Goal: Task Accomplishment & Management: Complete application form

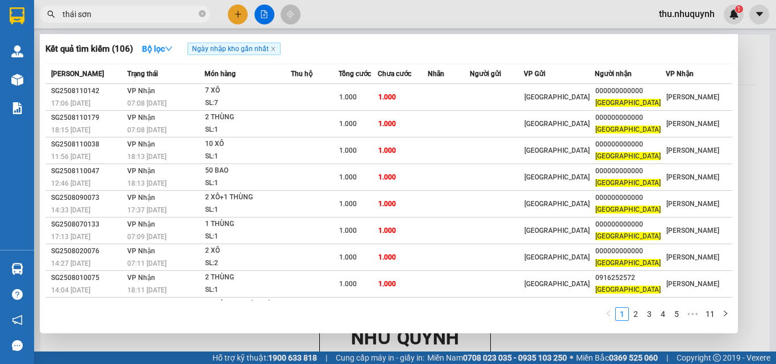
click at [135, 9] on input "thái sơn" at bounding box center [129, 14] width 134 height 12
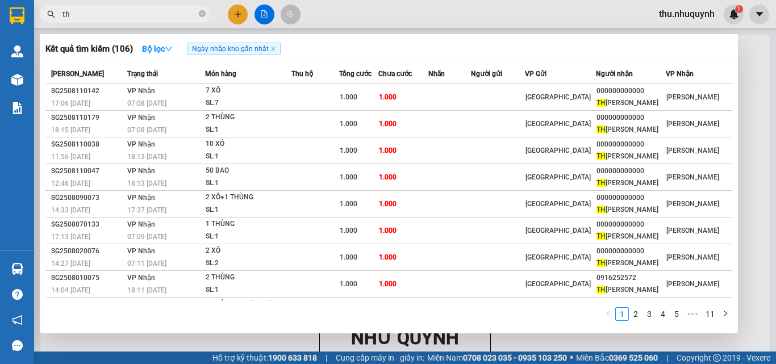
type input "t"
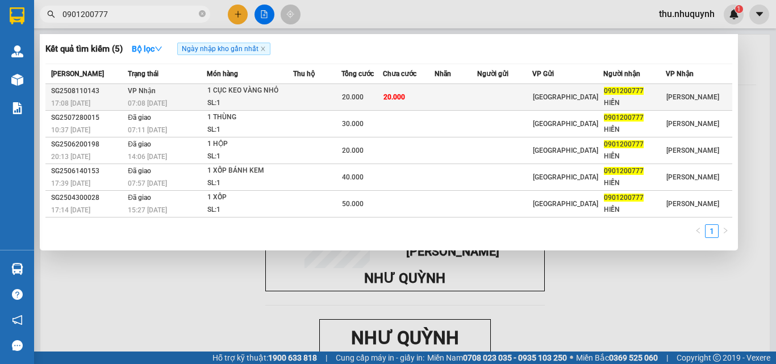
type input "0901200777"
click at [353, 103] on div "20.000" at bounding box center [362, 97] width 40 height 12
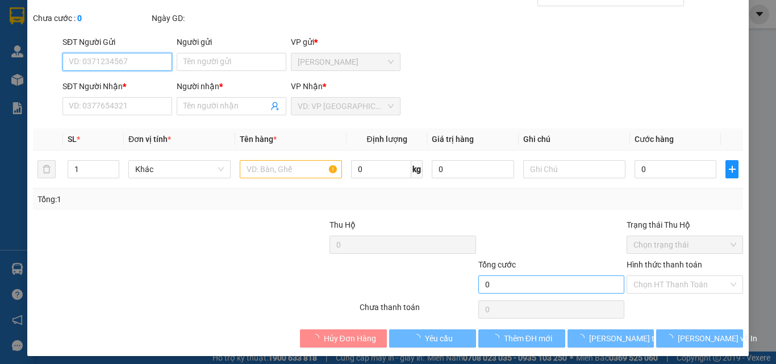
scroll to position [59, 0]
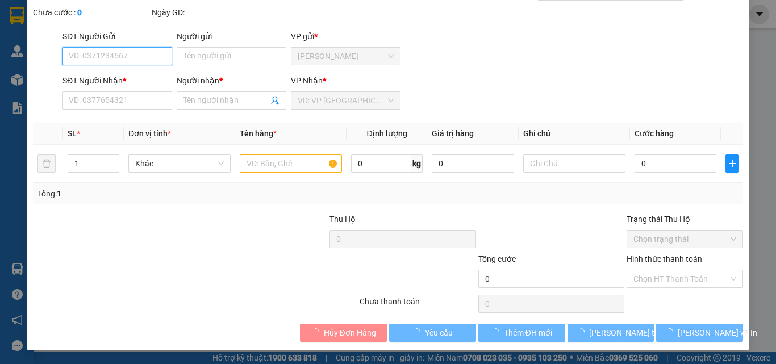
type input "0901200777"
type input "HIỀN"
type input "20.000"
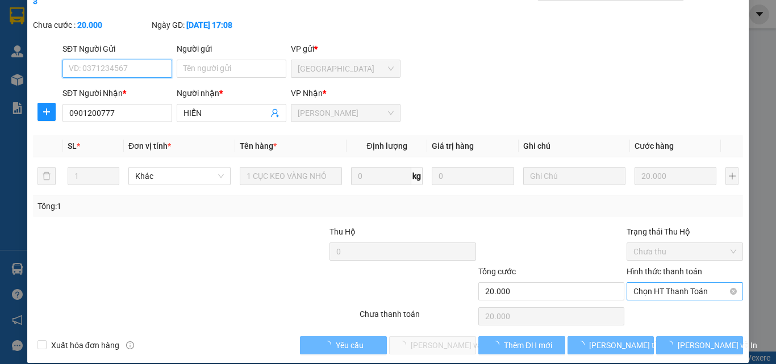
click at [654, 283] on span "Chọn HT Thanh Toán" at bounding box center [684, 291] width 103 height 17
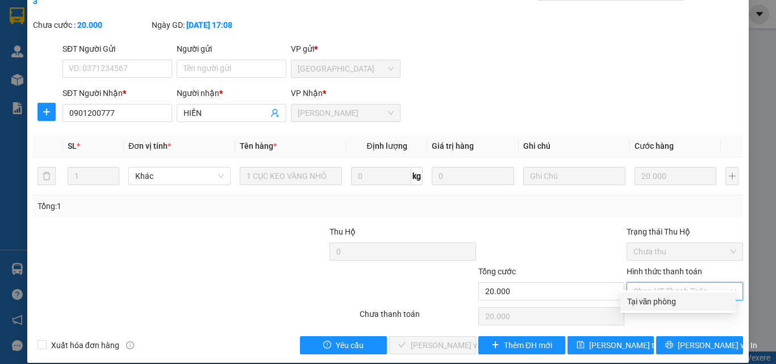
drag, startPoint x: 644, startPoint y: 299, endPoint x: 617, endPoint y: 319, distance: 33.3
click at [637, 303] on div "Tại văn phòng" at bounding box center [678, 301] width 102 height 12
type input "0"
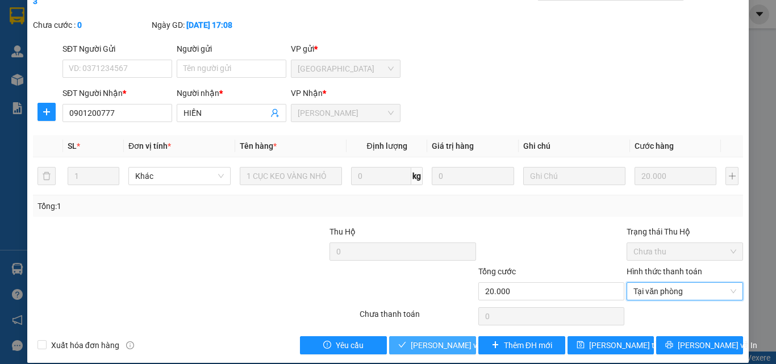
click at [458, 339] on span "[PERSON_NAME] và Giao hàng" at bounding box center [465, 345] width 109 height 12
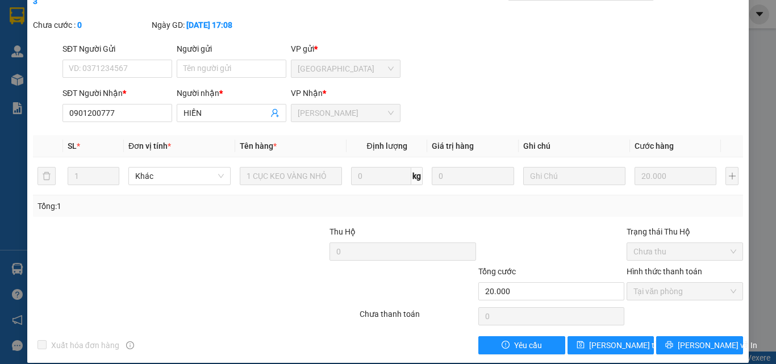
scroll to position [0, 0]
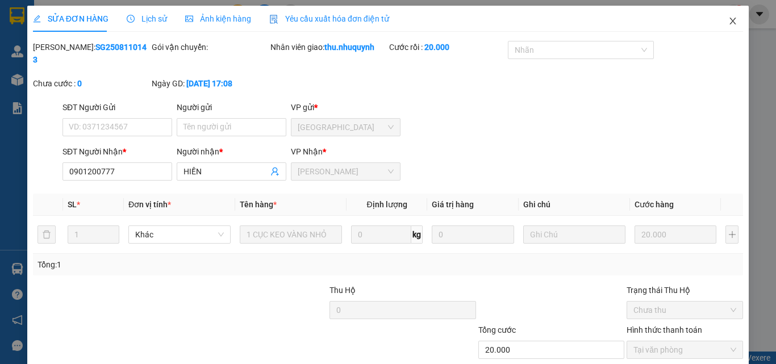
click at [728, 23] on icon "close" at bounding box center [732, 20] width 9 height 9
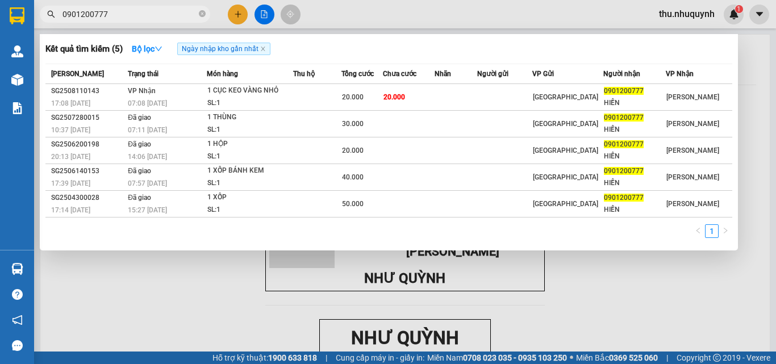
click at [149, 15] on input "0901200777" at bounding box center [129, 14] width 134 height 12
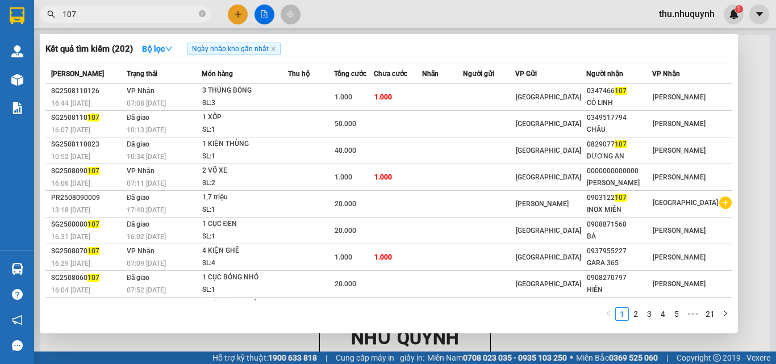
click at [115, 15] on input "107" at bounding box center [129, 14] width 134 height 12
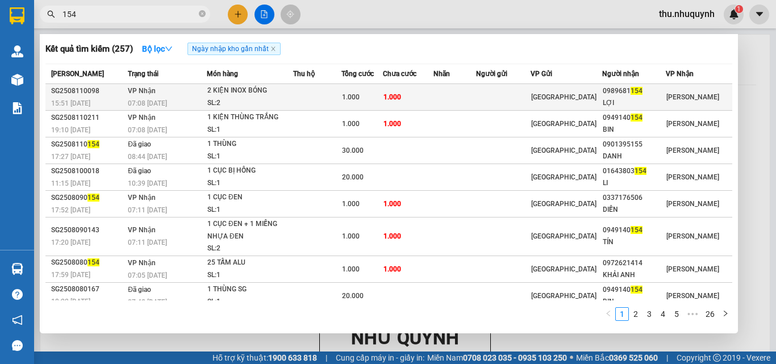
type input "154"
click at [382, 95] on div "1.000" at bounding box center [362, 97] width 40 height 12
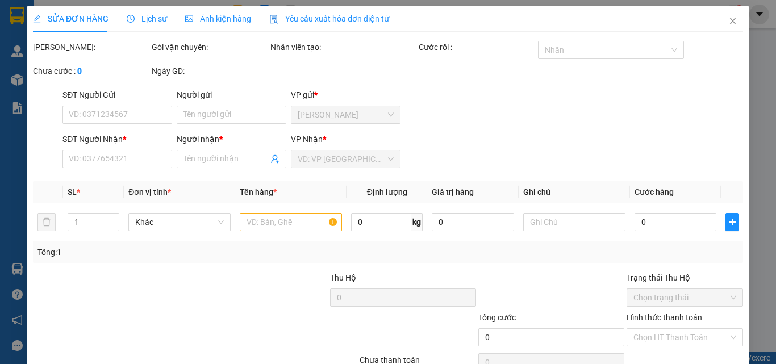
type input "0989681154"
type input "LỢI"
type input "1.000"
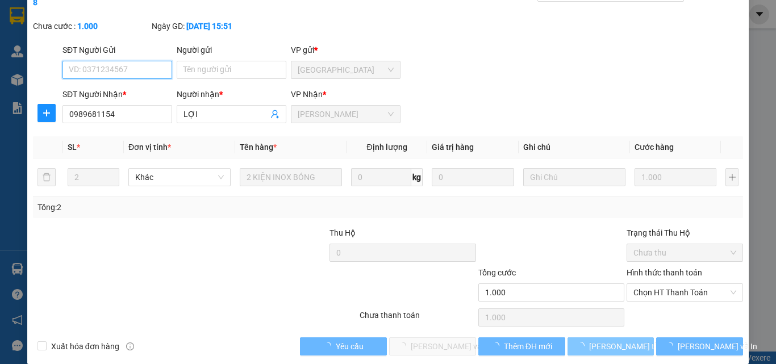
scroll to position [59, 0]
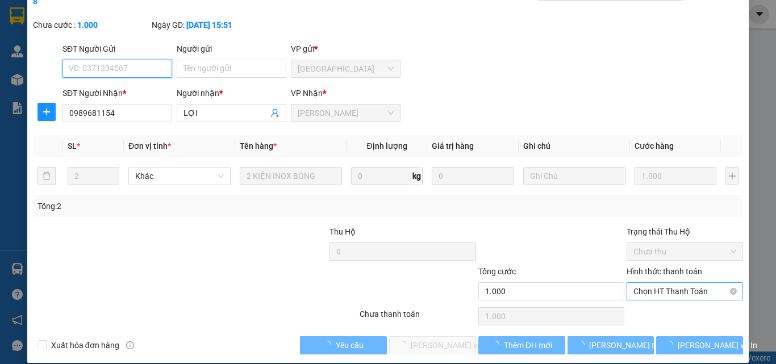
click at [680, 283] on span "Chọn HT Thanh Toán" at bounding box center [684, 291] width 103 height 17
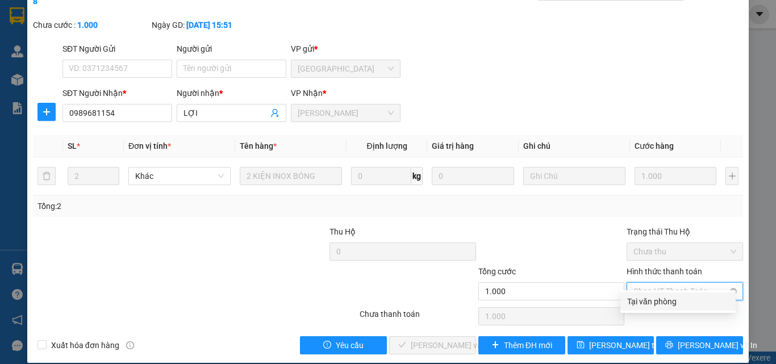
click at [644, 303] on div "Tại văn phòng" at bounding box center [678, 301] width 102 height 12
type input "0"
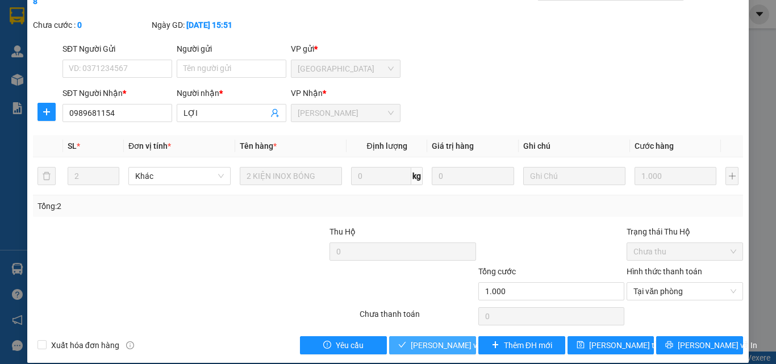
drag, startPoint x: 424, startPoint y: 331, endPoint x: 457, endPoint y: 294, distance: 49.9
click at [424, 339] on span "[PERSON_NAME] và Giao hàng" at bounding box center [465, 345] width 109 height 12
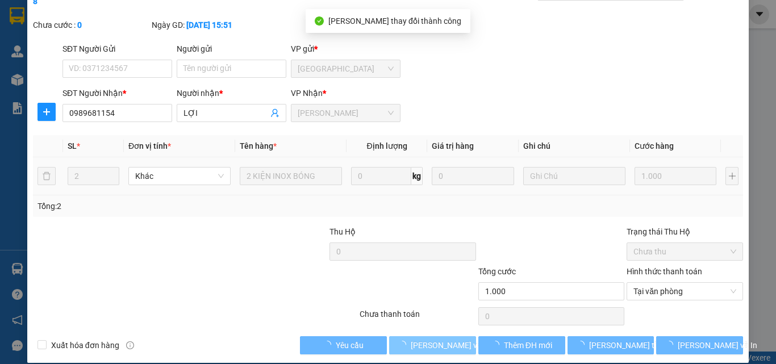
scroll to position [0, 0]
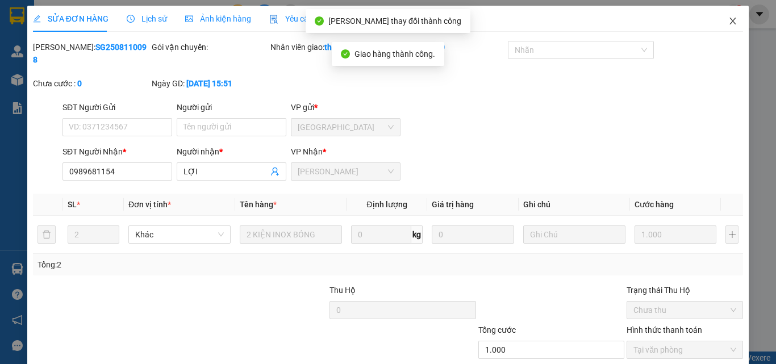
click at [728, 19] on icon "close" at bounding box center [732, 20] width 9 height 9
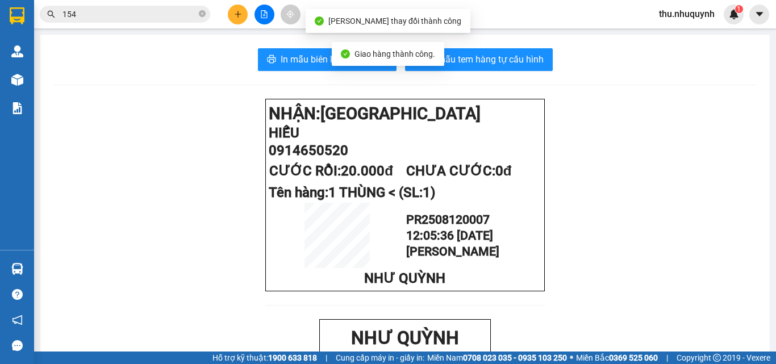
click at [126, 14] on input "154" at bounding box center [129, 14] width 134 height 12
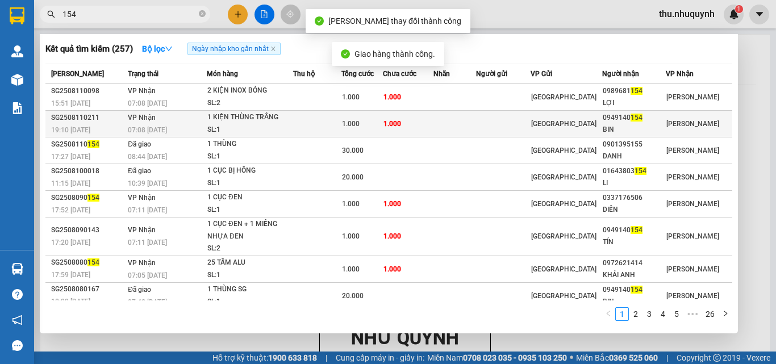
click at [223, 129] on div "SL: 1" at bounding box center [249, 130] width 85 height 12
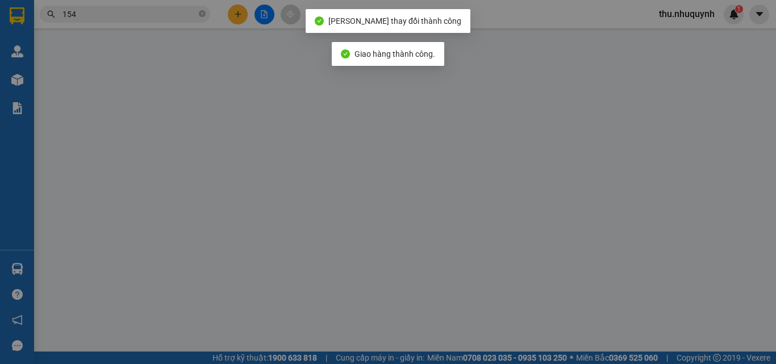
type input "0949140154"
type input "BIN"
type input "1.000"
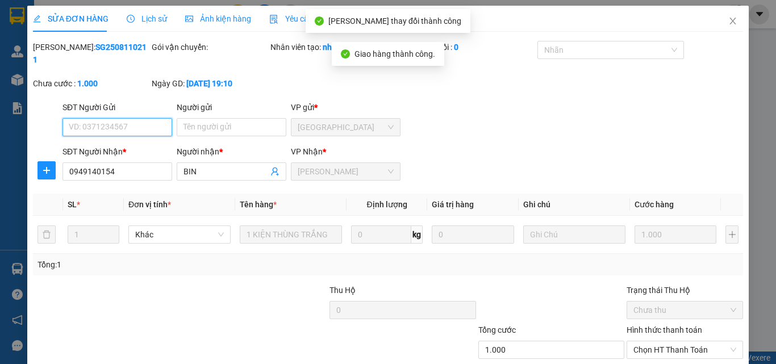
scroll to position [59, 0]
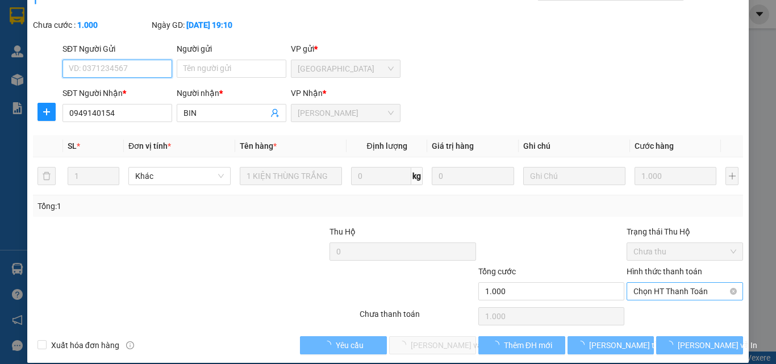
click at [657, 283] on span "Chọn HT Thanh Toán" at bounding box center [684, 291] width 103 height 17
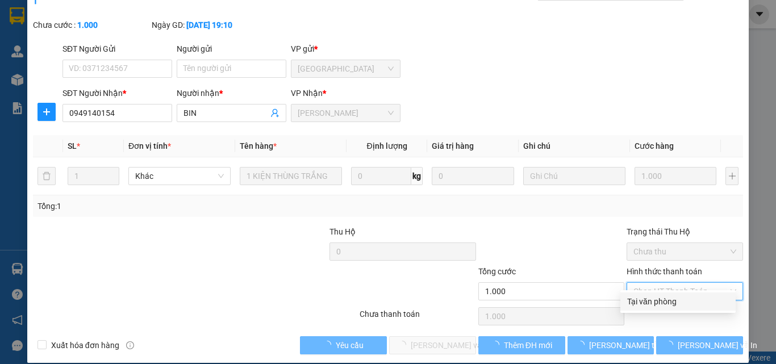
click at [648, 305] on div "Tại văn phòng" at bounding box center [678, 301] width 102 height 12
type input "0"
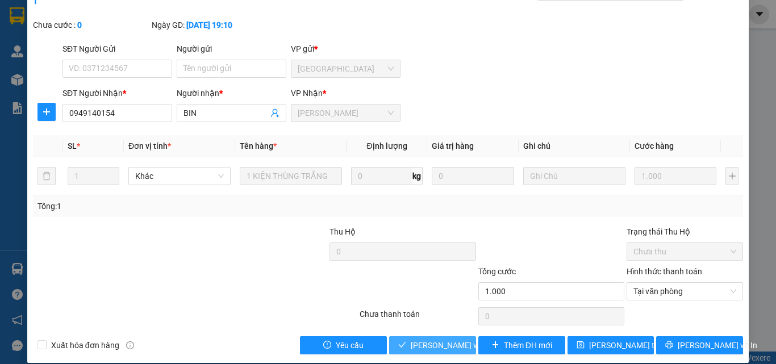
drag, startPoint x: 426, startPoint y: 337, endPoint x: 445, endPoint y: 285, distance: 55.5
click at [426, 339] on span "[PERSON_NAME] và Giao hàng" at bounding box center [465, 345] width 109 height 12
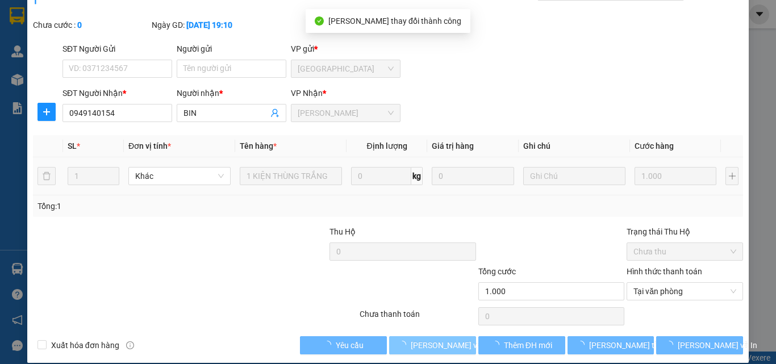
scroll to position [0, 0]
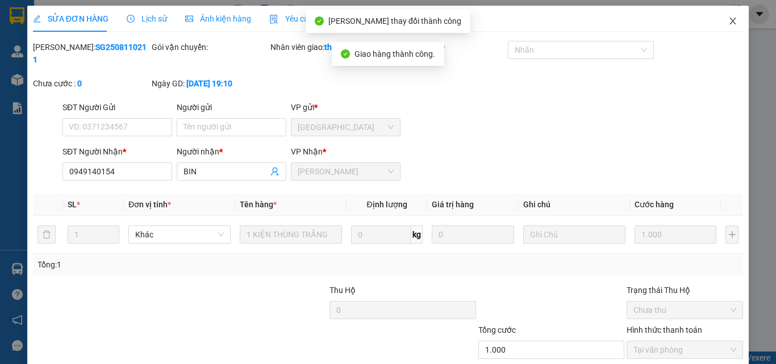
click at [720, 15] on span "Close" at bounding box center [733, 22] width 32 height 32
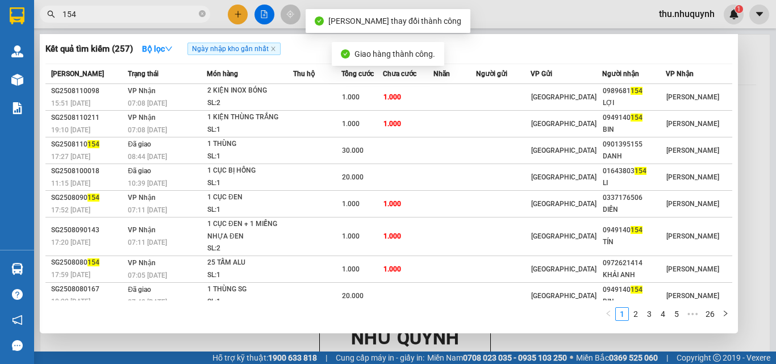
click at [164, 19] on input "154" at bounding box center [129, 14] width 134 height 12
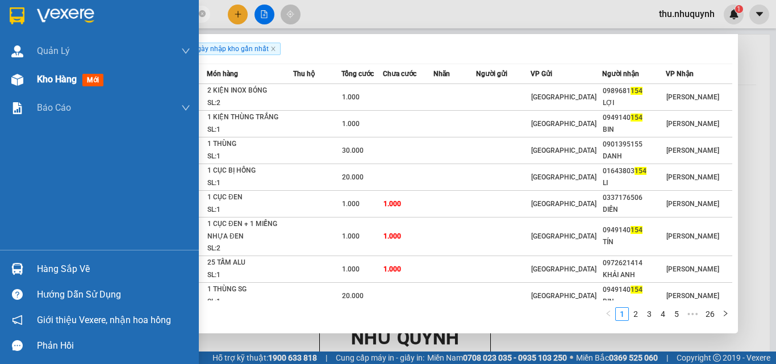
click at [69, 79] on span "Kho hàng" at bounding box center [57, 79] width 40 height 11
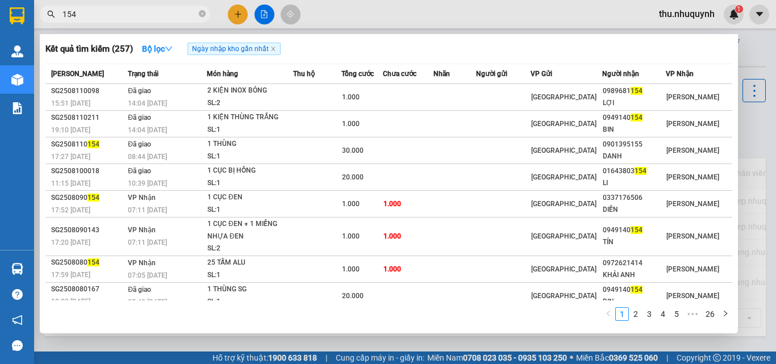
click at [339, 7] on div at bounding box center [388, 182] width 776 height 364
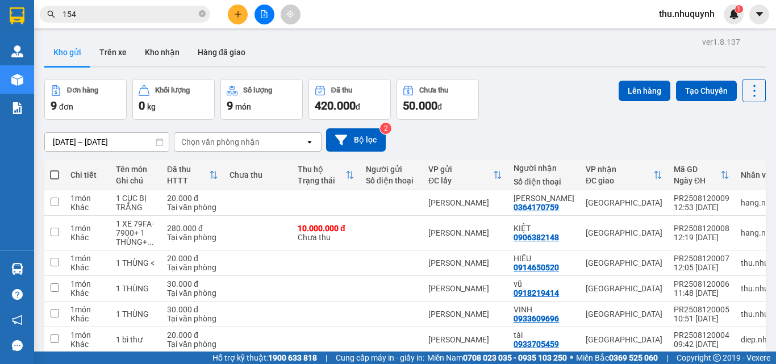
click at [122, 16] on input "154" at bounding box center [129, 14] width 134 height 12
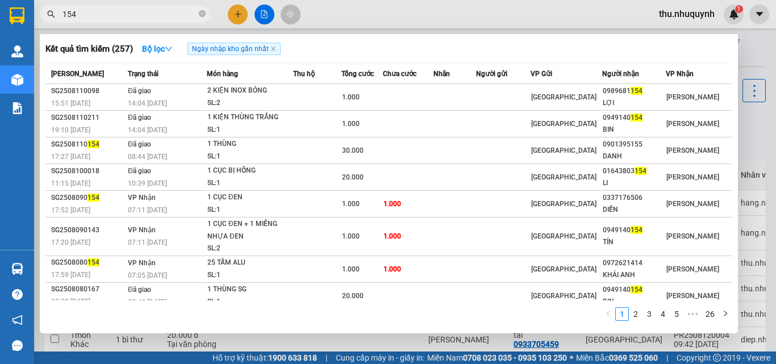
click at [122, 16] on input "154" at bounding box center [129, 14] width 134 height 12
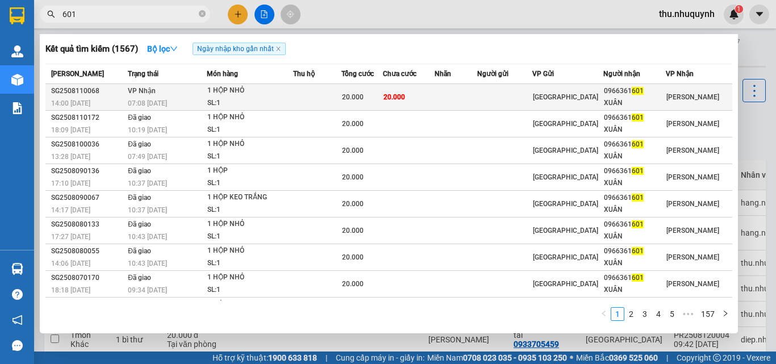
type input "601"
click at [240, 106] on div "SL: 1" at bounding box center [249, 103] width 85 height 12
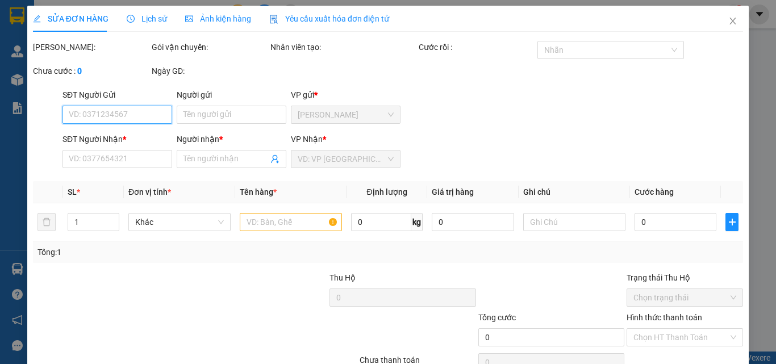
scroll to position [59, 0]
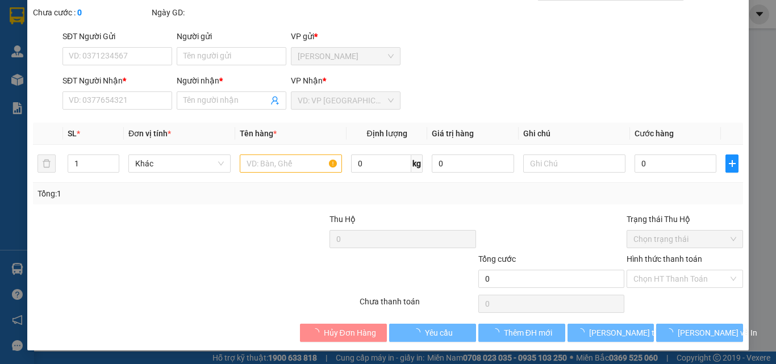
type input "0966361601"
type input "XUÂN"
type input "20.000"
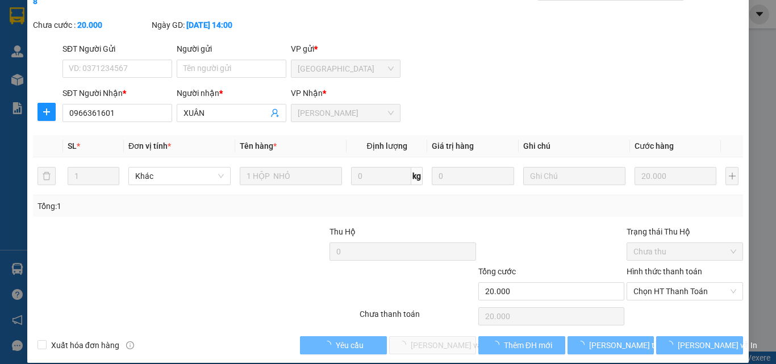
click at [667, 289] on div "Hình thức thanh toán Chọn HT Thanh Toán" at bounding box center [685, 285] width 116 height 40
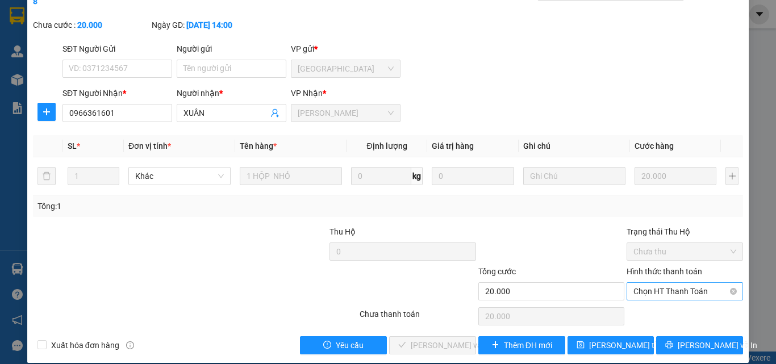
click at [679, 283] on span "Chọn HT Thanh Toán" at bounding box center [684, 291] width 103 height 17
drag, startPoint x: 653, startPoint y: 304, endPoint x: 624, endPoint y: 307, distance: 28.6
click at [646, 304] on div "Tại văn phòng" at bounding box center [678, 301] width 102 height 12
type input "0"
drag, startPoint x: 444, startPoint y: 331, endPoint x: 452, endPoint y: 298, distance: 33.9
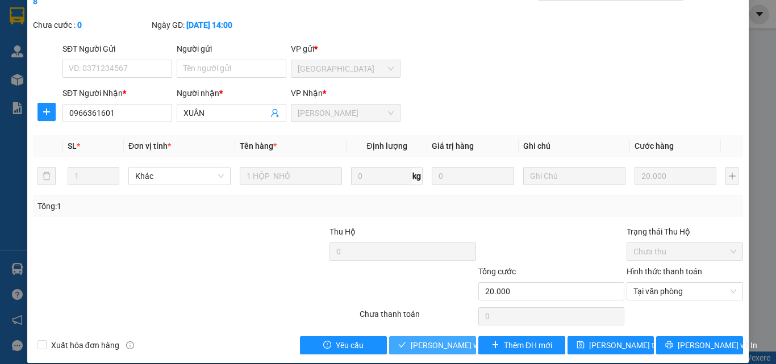
click at [445, 339] on span "[PERSON_NAME] và [PERSON_NAME] hàng" at bounding box center [465, 345] width 109 height 12
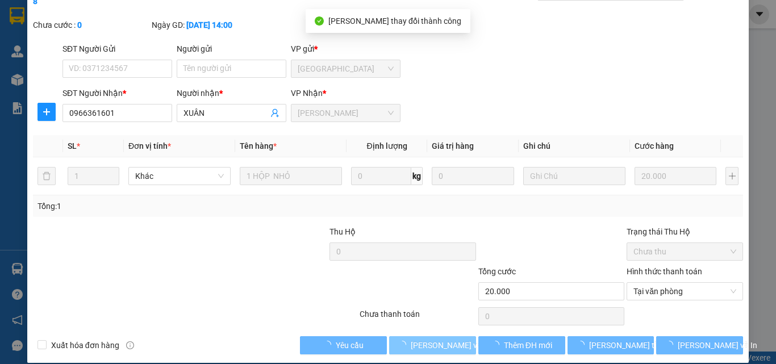
scroll to position [0, 0]
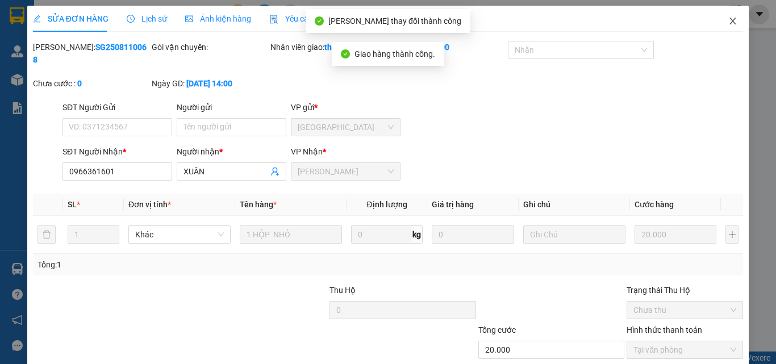
click at [728, 24] on icon "close" at bounding box center [732, 20] width 9 height 9
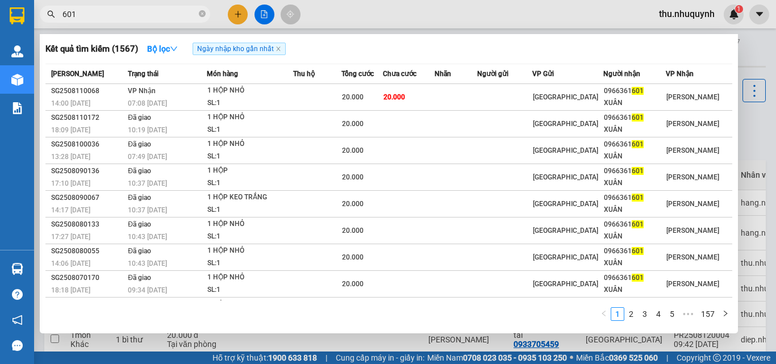
click at [151, 21] on span "601" at bounding box center [125, 14] width 170 height 17
click at [153, 12] on input "601" at bounding box center [129, 14] width 134 height 12
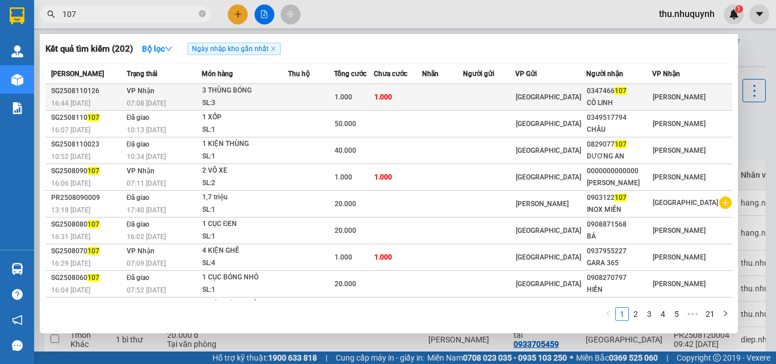
type input "107"
click at [515, 96] on td at bounding box center [489, 97] width 52 height 27
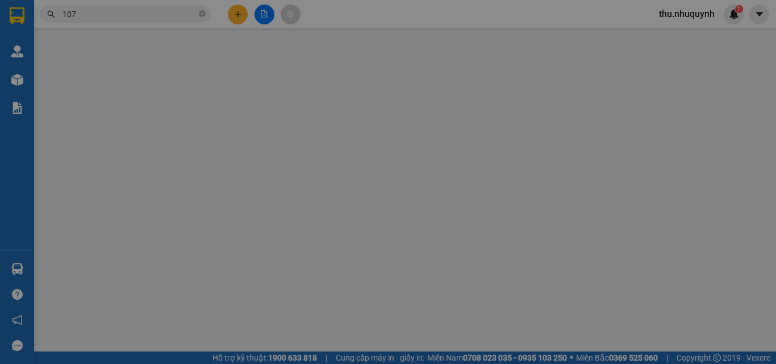
type input "0347466107"
type input "CÔ LINH"
type input "1.000"
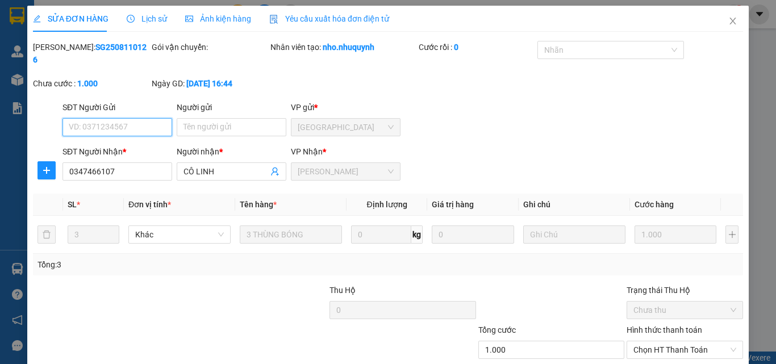
scroll to position [59, 0]
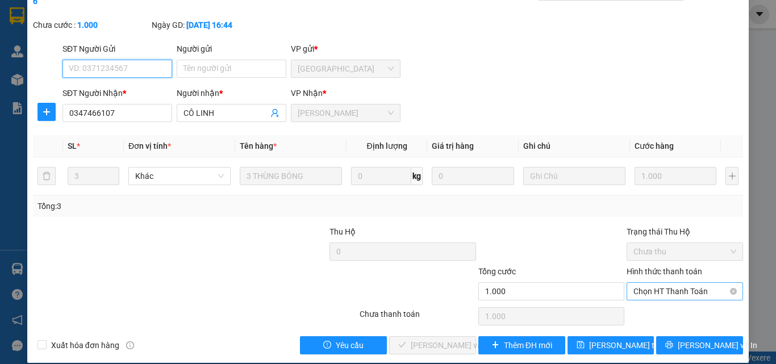
drag, startPoint x: 653, startPoint y: 276, endPoint x: 653, endPoint y: 286, distance: 10.2
click at [653, 283] on span "Chọn HT Thanh Toán" at bounding box center [684, 291] width 103 height 17
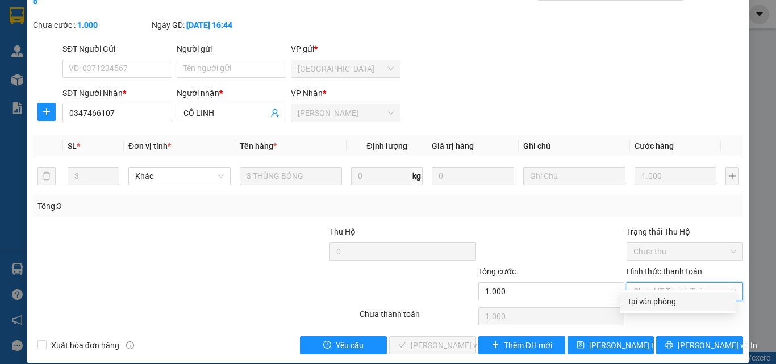
drag, startPoint x: 653, startPoint y: 296, endPoint x: 535, endPoint y: 322, distance: 121.6
click at [653, 297] on div "Tại văn phòng" at bounding box center [678, 301] width 102 height 12
type input "0"
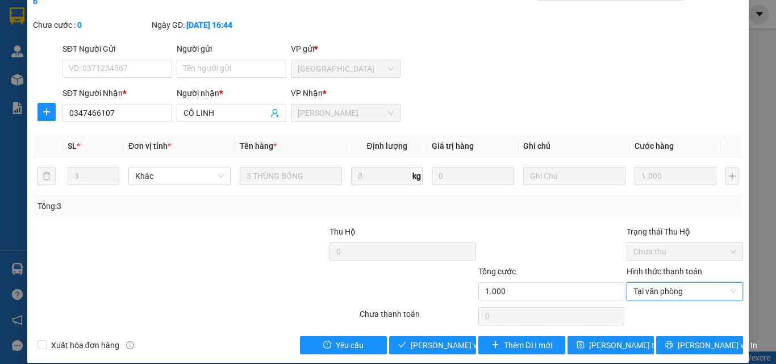
click at [452, 319] on div "Total Paid Fee 0 Total UnPaid Fee 1.000 Cash Collection Total Fee Mã ĐH: SG2508…" at bounding box center [388, 168] width 710 height 372
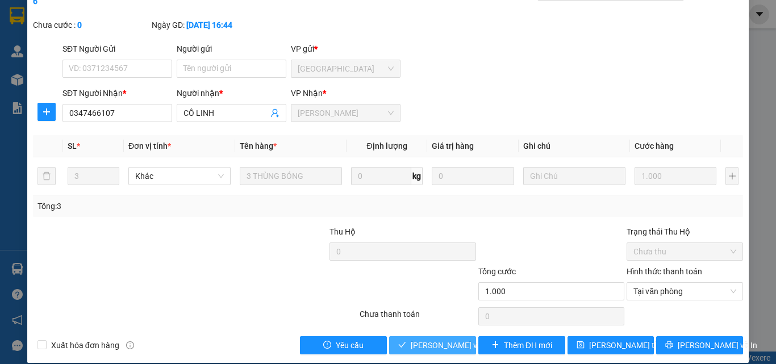
click at [452, 339] on span "[PERSON_NAME] và [PERSON_NAME] hàng" at bounding box center [465, 345] width 109 height 12
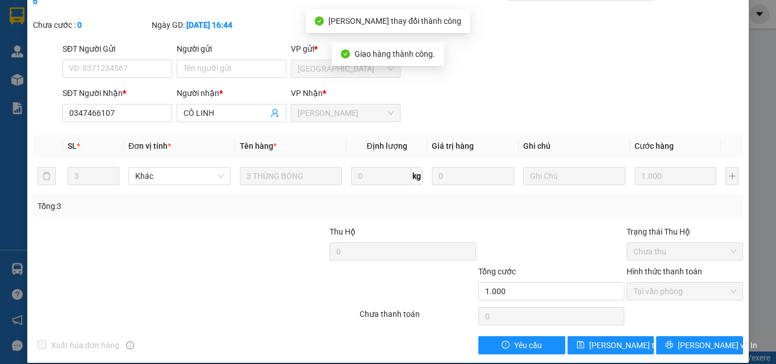
scroll to position [0, 0]
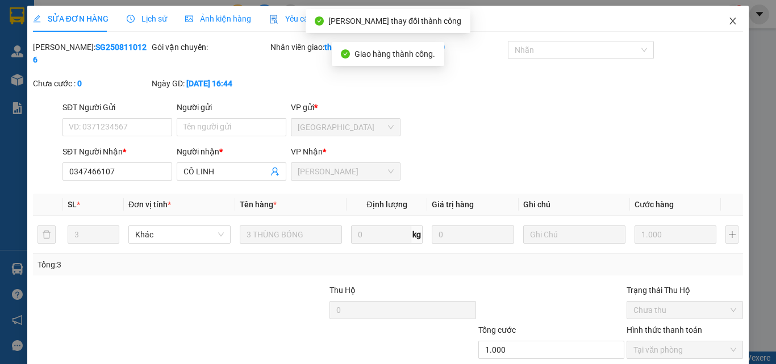
click at [728, 19] on icon "close" at bounding box center [732, 20] width 9 height 9
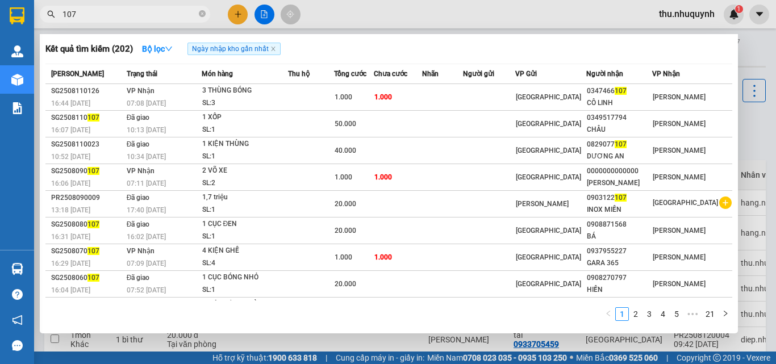
click at [131, 9] on input "107" at bounding box center [129, 14] width 134 height 12
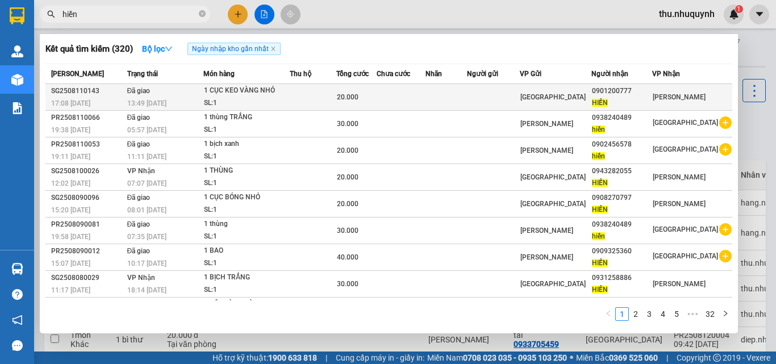
type input "hiền"
click at [375, 108] on td "20.000" at bounding box center [356, 97] width 40 height 27
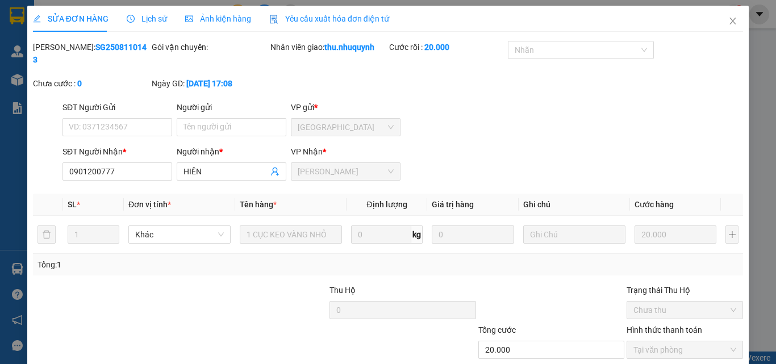
type input "0901200777"
type input "HIỀN"
type input "20.000"
click at [728, 18] on icon "close" at bounding box center [732, 20] width 9 height 9
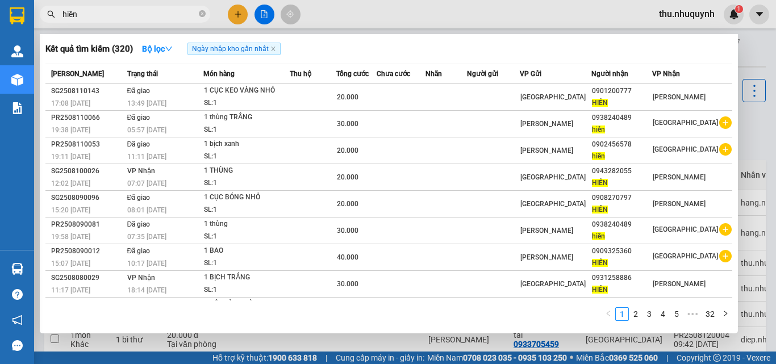
click at [138, 19] on input "hiền" at bounding box center [129, 14] width 134 height 12
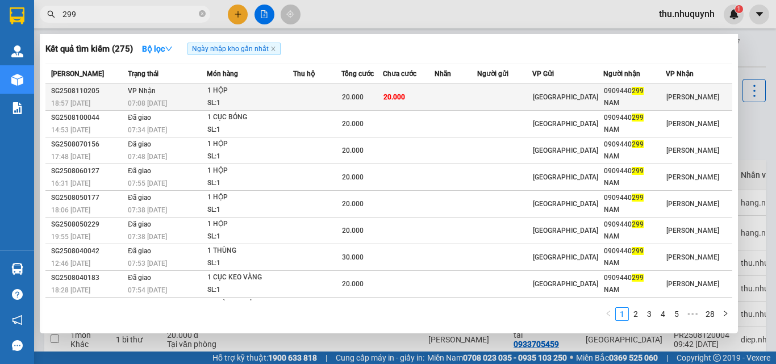
type input "299"
click at [323, 95] on td at bounding box center [317, 97] width 48 height 27
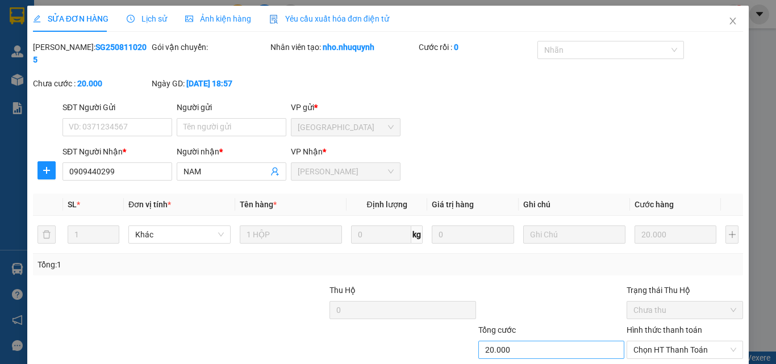
type input "0909440299"
type input "NAM"
type input "20.000"
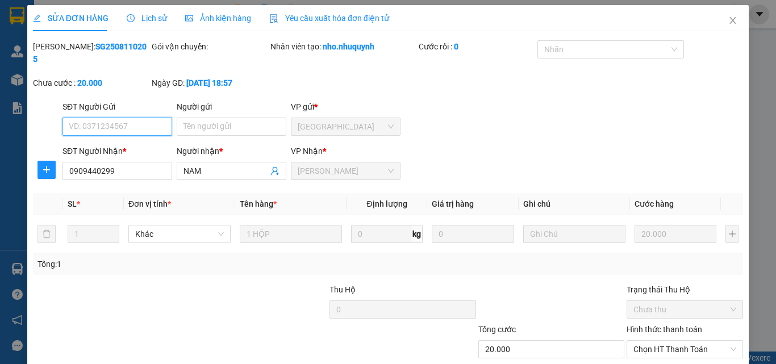
scroll to position [59, 0]
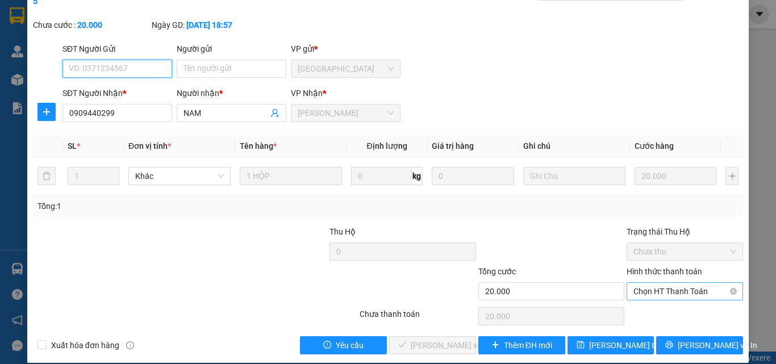
drag, startPoint x: 665, startPoint y: 279, endPoint x: 659, endPoint y: 286, distance: 8.4
click at [659, 283] on span "Chọn HT Thanh Toán" at bounding box center [684, 291] width 103 height 17
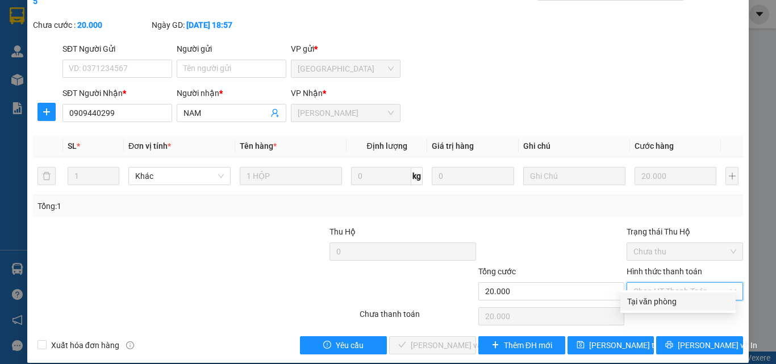
click at [651, 304] on div "Tại văn phòng" at bounding box center [678, 301] width 102 height 12
type input "0"
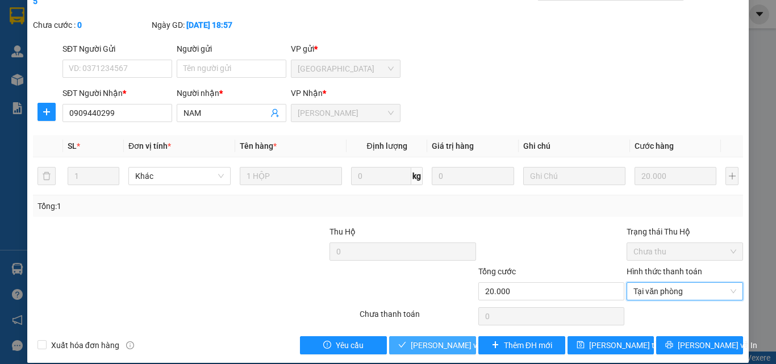
click at [437, 339] on span "[PERSON_NAME] và [PERSON_NAME] hàng" at bounding box center [465, 345] width 109 height 12
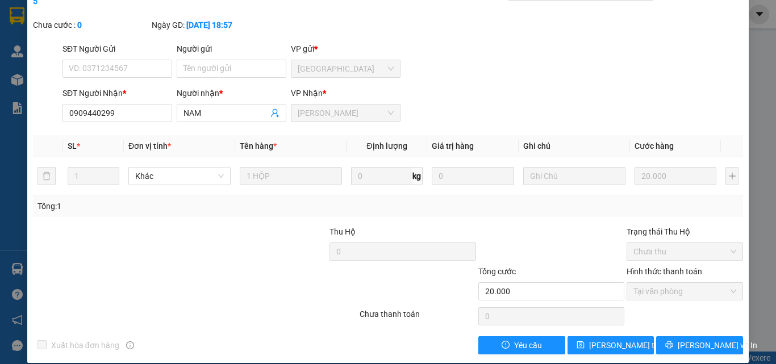
scroll to position [0, 0]
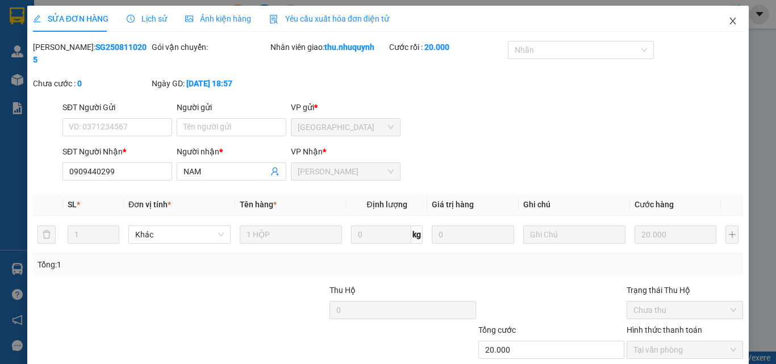
drag, startPoint x: 723, startPoint y: 26, endPoint x: 182, endPoint y: 1, distance: 541.4
click at [723, 26] on span "Close" at bounding box center [733, 22] width 32 height 32
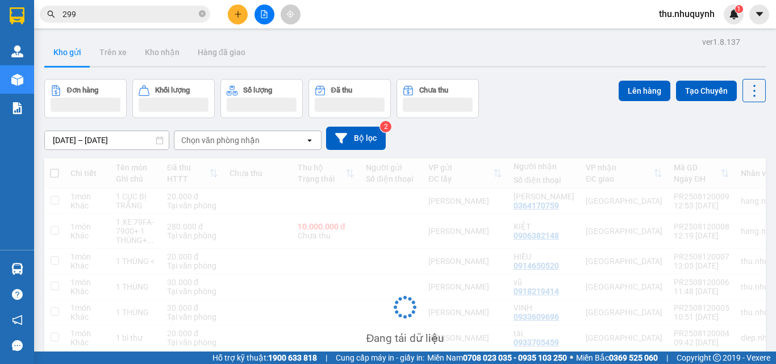
click at [240, 16] on icon "plus" at bounding box center [238, 14] width 8 height 8
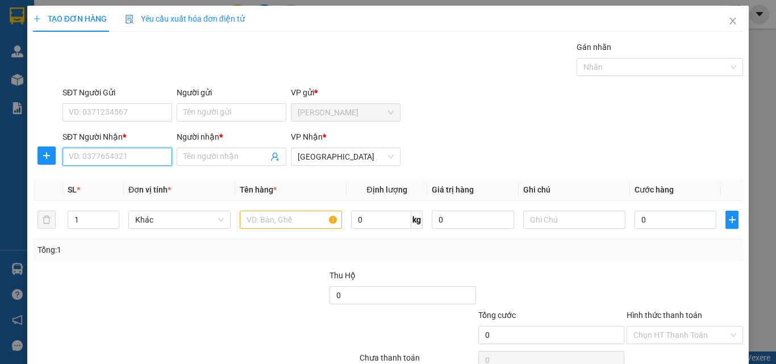
click at [117, 158] on input "SĐT Người Nhận *" at bounding box center [117, 157] width 110 height 18
type input "0932159596"
click at [127, 187] on div "0932159596 - phượng" at bounding box center [116, 179] width 108 height 18
type input "phượng"
type input "20.000"
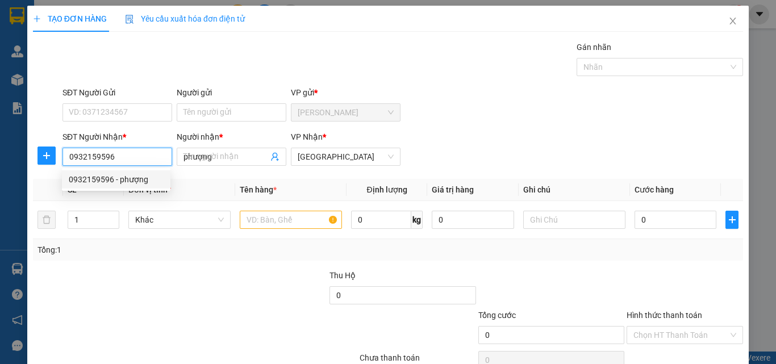
type input "20.000"
type input "0932159596"
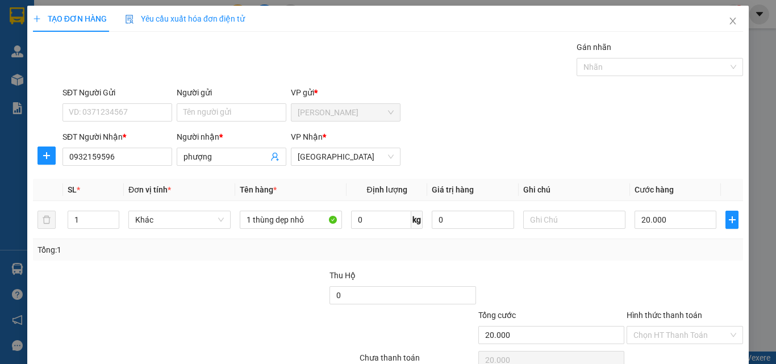
click at [133, 182] on th "Đơn vị tính *" at bounding box center [179, 190] width 111 height 22
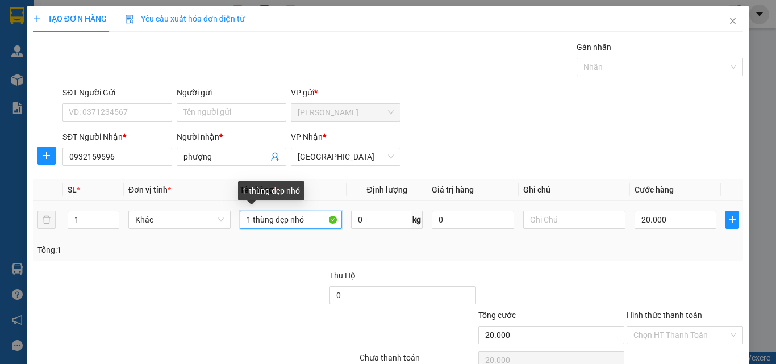
drag, startPoint x: 270, startPoint y: 219, endPoint x: 277, endPoint y: 220, distance: 6.3
click at [272, 224] on input "1 thùng dẹp nhỏ" at bounding box center [291, 220] width 102 height 18
drag, startPoint x: 311, startPoint y: 222, endPoint x: 294, endPoint y: 222, distance: 16.5
click at [295, 223] on input "1 thùng dẹp nhỏ" at bounding box center [291, 220] width 102 height 18
click at [294, 222] on input "1 thùng dẹp nhỏ" at bounding box center [291, 220] width 102 height 18
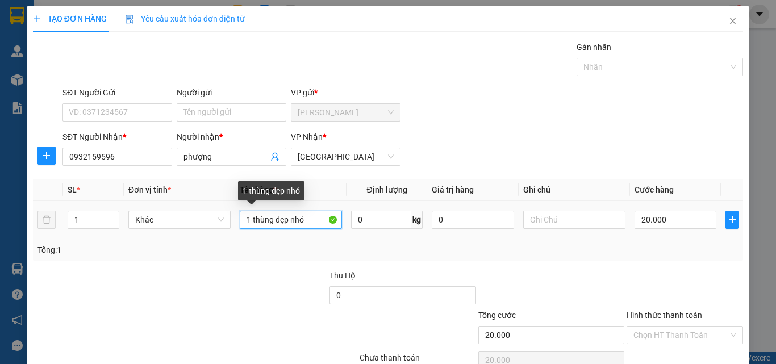
click at [294, 222] on input "1 thùng dẹp nhỏ" at bounding box center [291, 220] width 102 height 18
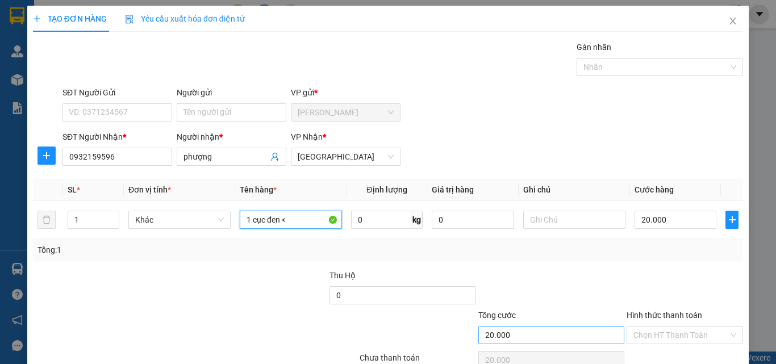
scroll to position [56, 0]
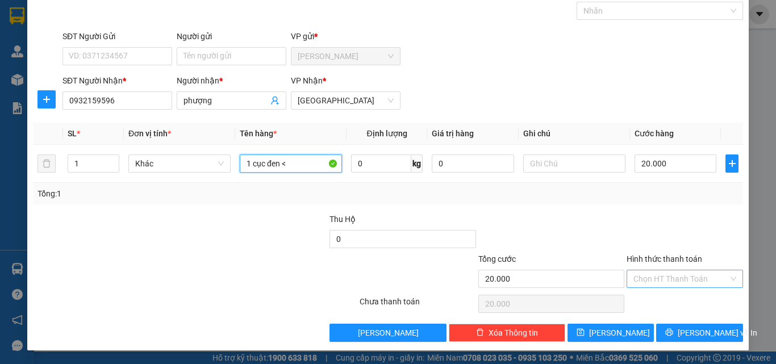
type input "1 cục đen <"
click at [654, 274] on input "Hình thức thanh toán" at bounding box center [680, 278] width 95 height 17
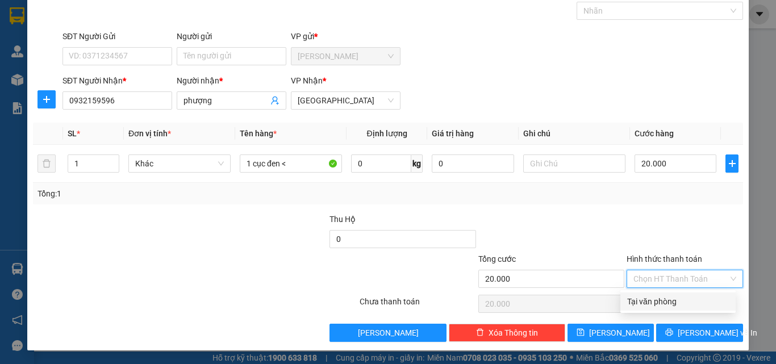
click at [651, 308] on div "Tại văn phòng" at bounding box center [677, 302] width 115 height 18
type input "0"
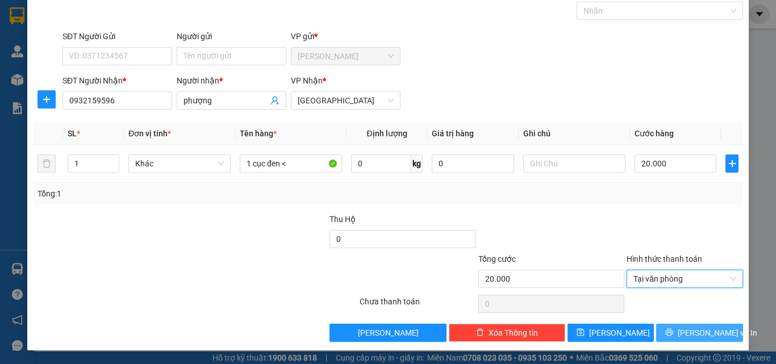
click at [683, 335] on span "[PERSON_NAME] và In" at bounding box center [718, 333] width 80 height 12
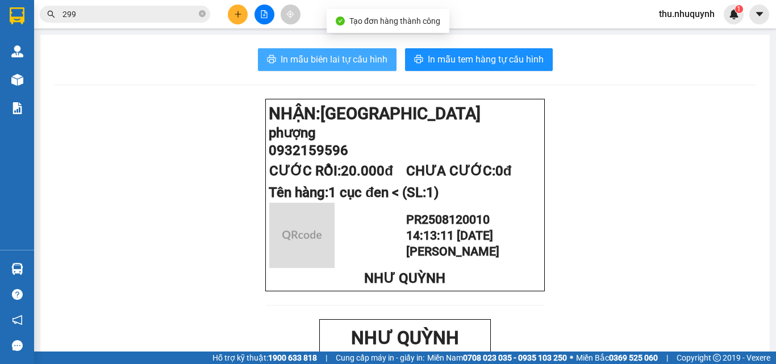
click at [334, 60] on span "In mẫu biên lai tự cấu hình" at bounding box center [334, 59] width 107 height 14
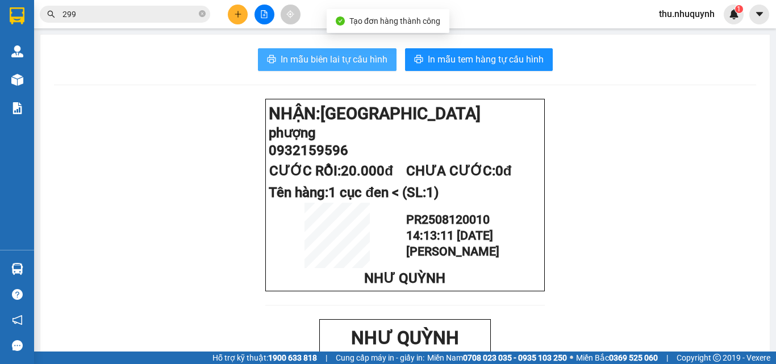
scroll to position [57, 0]
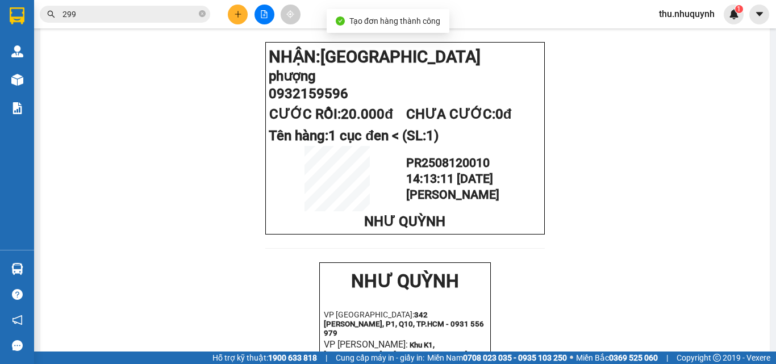
click at [452, 10] on span "In mẫu tem hàng tự cấu hình" at bounding box center [486, 2] width 116 height 14
click at [521, 14] on button "In mẫu tem hàng tự cấu hình" at bounding box center [479, 2] width 148 height 23
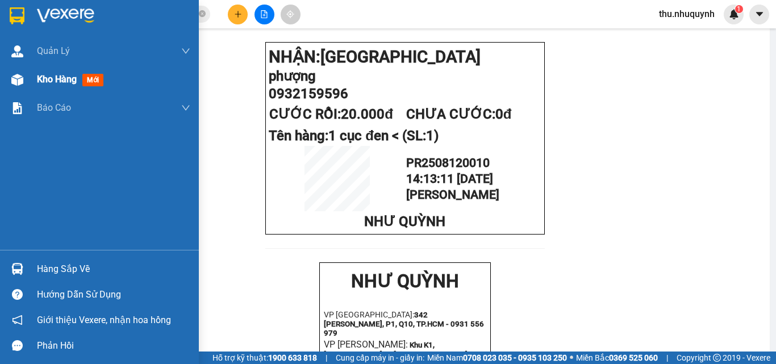
click at [59, 83] on span "Kho hàng" at bounding box center [57, 79] width 40 height 11
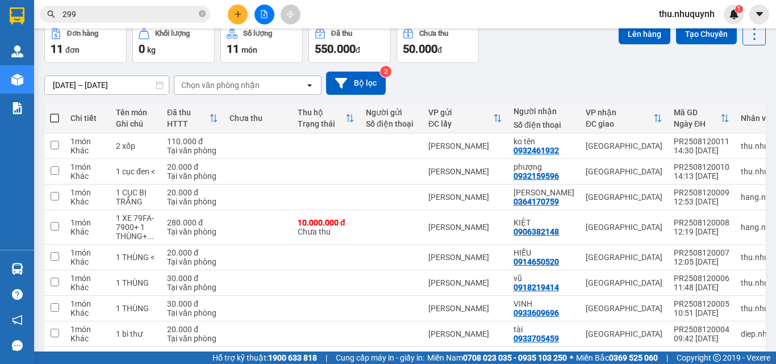
click at [690, 17] on span "thu.nhuquynh" at bounding box center [687, 14] width 74 height 14
drag, startPoint x: 683, startPoint y: 56, endPoint x: 683, endPoint y: 30, distance: 25.6
click at [683, 30] on ul "Đăng xuất Đổi mật khẩu" at bounding box center [686, 44] width 76 height 41
click at [683, 32] on span "Đăng xuất" at bounding box center [691, 35] width 51 height 12
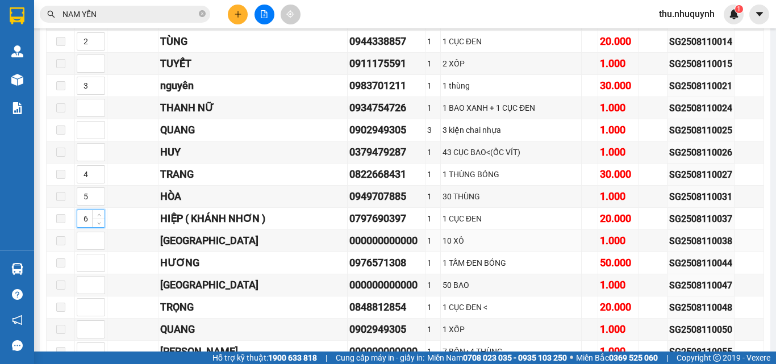
scroll to position [511, 0]
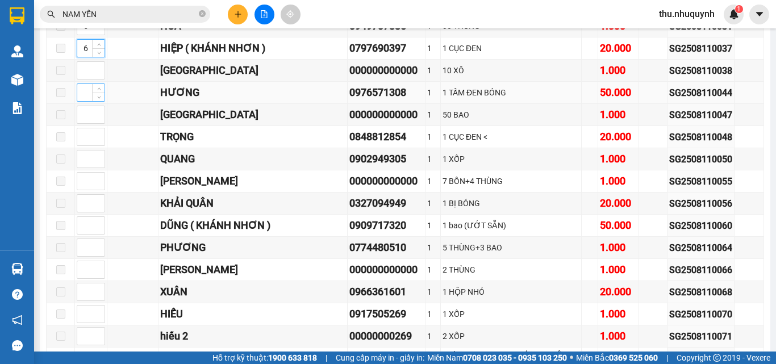
click at [87, 99] on input at bounding box center [90, 92] width 27 height 17
type input "7"
click at [87, 143] on input at bounding box center [90, 136] width 27 height 17
type input "8"
click at [87, 212] on input at bounding box center [90, 203] width 27 height 17
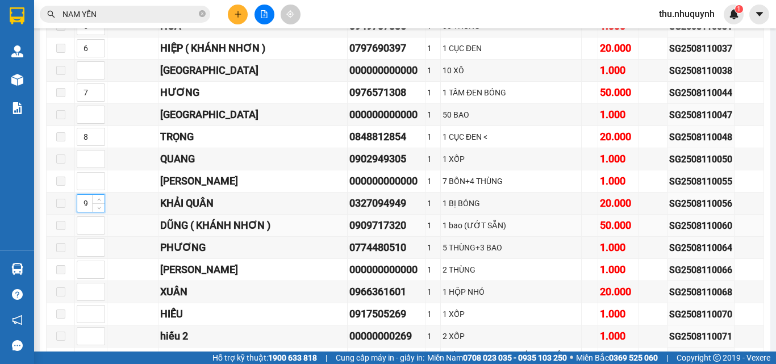
type input "9"
click at [87, 237] on td at bounding box center [91, 226] width 32 height 22
click at [89, 234] on input at bounding box center [90, 225] width 27 height 17
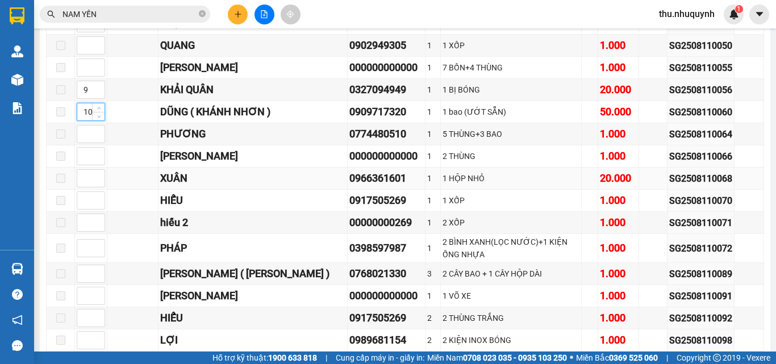
type input "10"
click at [349, 185] on div "0966361601" at bounding box center [386, 178] width 74 height 16
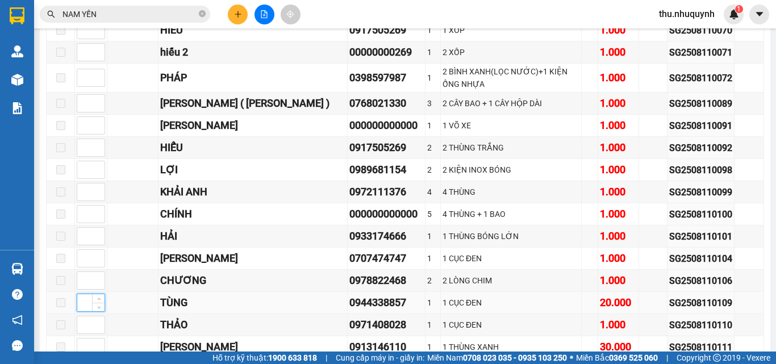
click at [87, 311] on input at bounding box center [90, 302] width 27 height 17
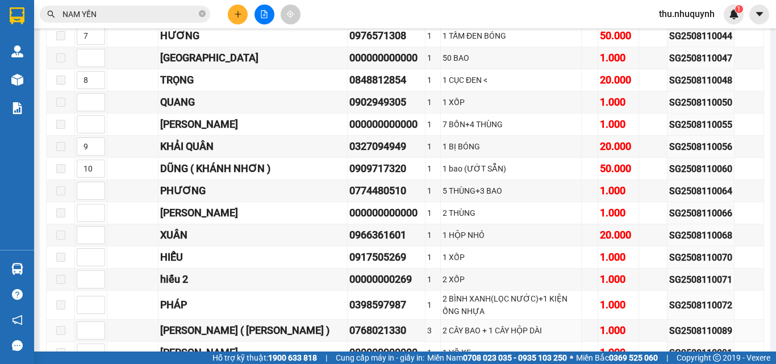
scroll to position [852, 0]
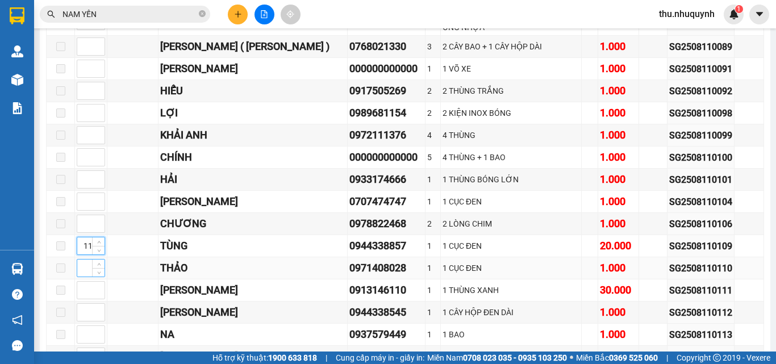
type input "11"
click at [86, 277] on input at bounding box center [90, 268] width 27 height 17
type input "12"
click at [91, 294] on input at bounding box center [90, 290] width 27 height 17
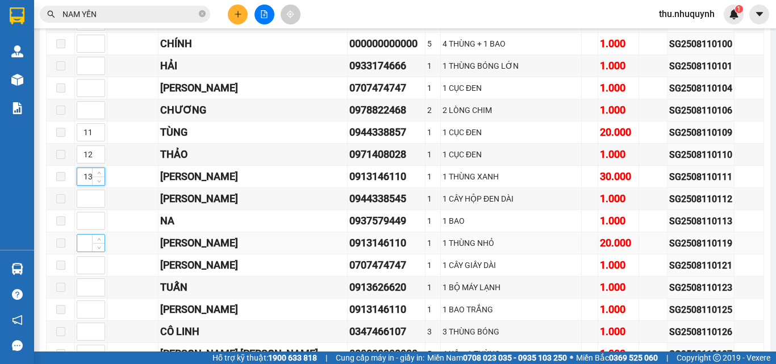
type input "13"
click at [88, 252] on input at bounding box center [90, 243] width 27 height 17
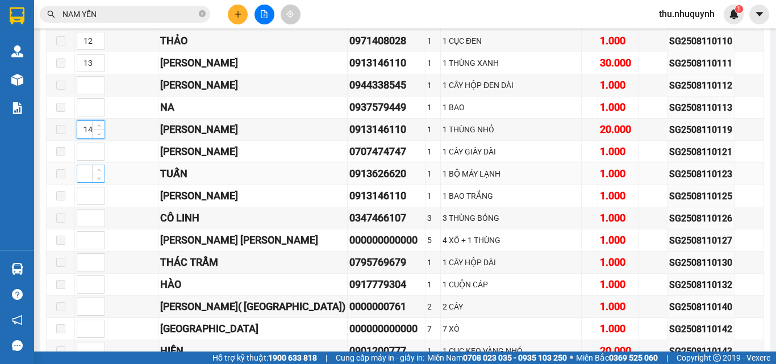
type input "14"
click at [87, 182] on input at bounding box center [90, 173] width 27 height 17
type input "15"
click at [83, 204] on input at bounding box center [90, 195] width 27 height 17
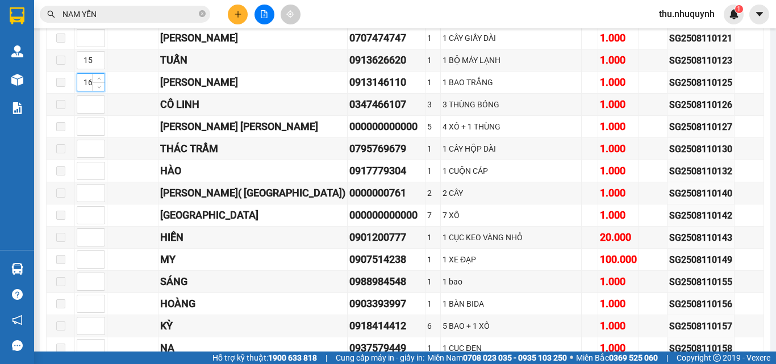
type input "16"
click at [86, 156] on input at bounding box center [90, 148] width 27 height 17
type input "17"
click at [81, 245] on input at bounding box center [90, 237] width 27 height 17
click at [84, 264] on input at bounding box center [90, 259] width 27 height 17
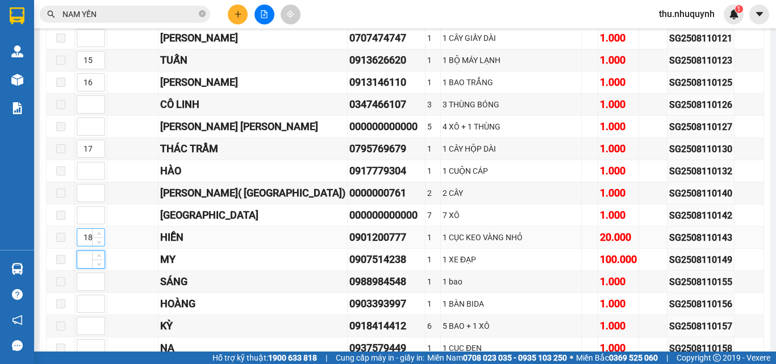
scroll to position [1363, 0]
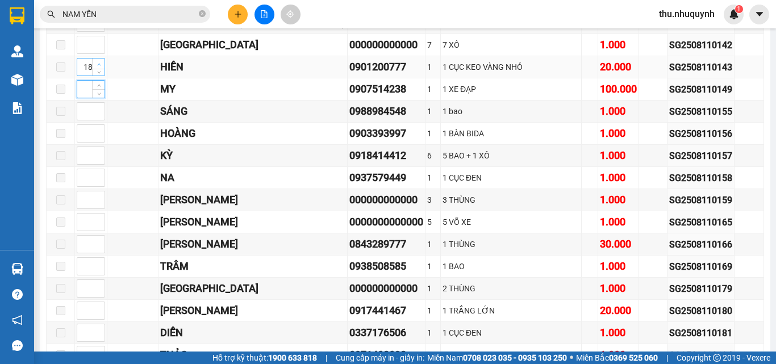
type input "19"
drag, startPoint x: 93, startPoint y: 76, endPoint x: 72, endPoint y: 75, distance: 21.0
click at [72, 75] on tr "19 HIỀN 0901200777 1 1 CỤC KEO VÀNG NHỎ 20.000 SG2508110143" at bounding box center [405, 67] width 717 height 22
drag, startPoint x: 83, startPoint y: 76, endPoint x: 136, endPoint y: 78, distance: 53.4
click at [137, 76] on tr "19 HIỀN 0901200777 1 1 CỤC KEO VÀNG NHỎ 20.000 SG2508110143" at bounding box center [405, 67] width 717 height 22
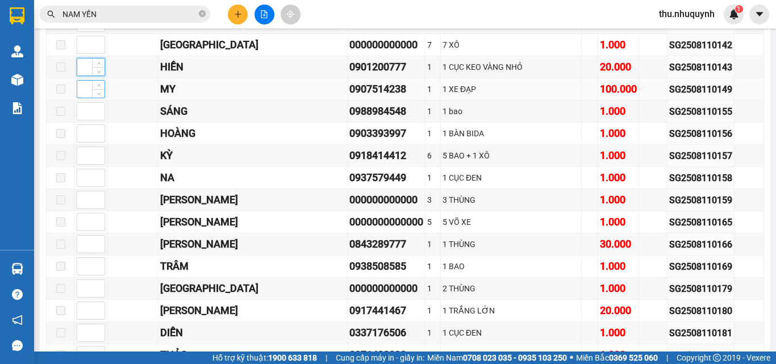
click at [86, 95] on input at bounding box center [90, 89] width 27 height 17
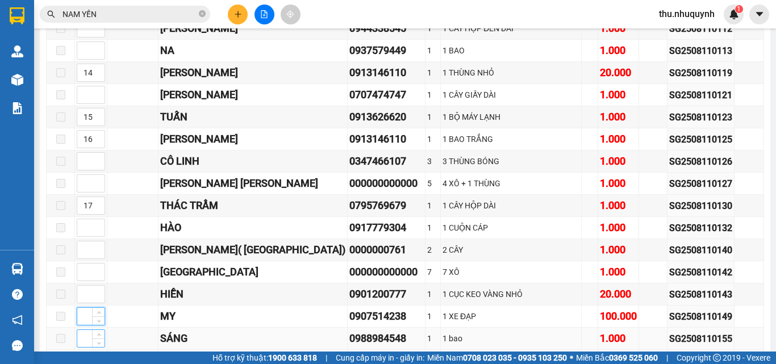
scroll to position [1306, 0]
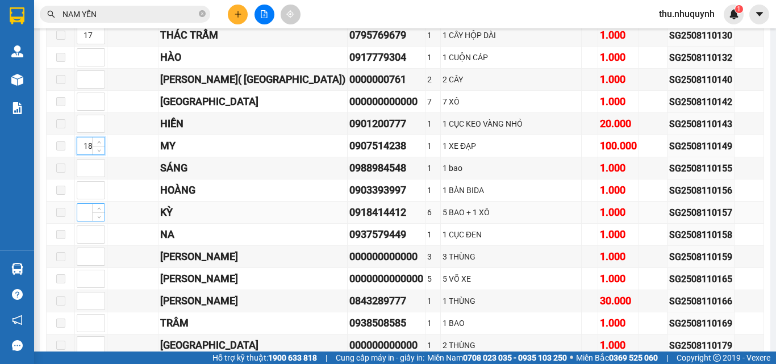
type input "18"
click at [86, 221] on input at bounding box center [90, 212] width 27 height 17
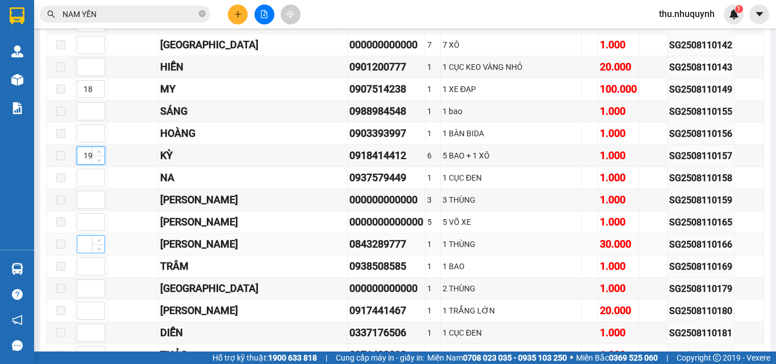
type input "19"
click at [89, 252] on input at bounding box center [90, 244] width 27 height 17
type input "5"
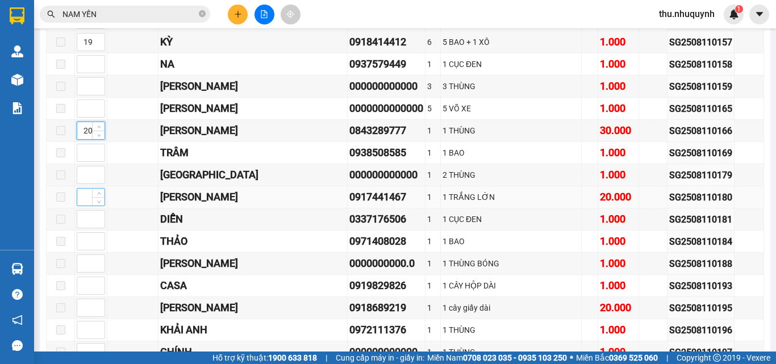
type input "20"
click at [83, 202] on input at bounding box center [90, 197] width 27 height 17
type input "21"
click at [87, 250] on input at bounding box center [90, 241] width 27 height 17
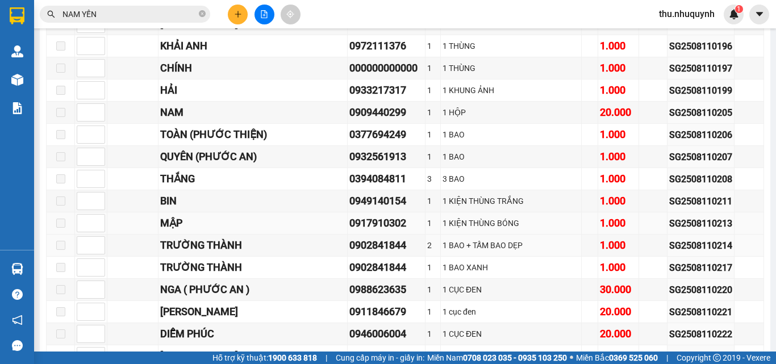
scroll to position [1534, 0]
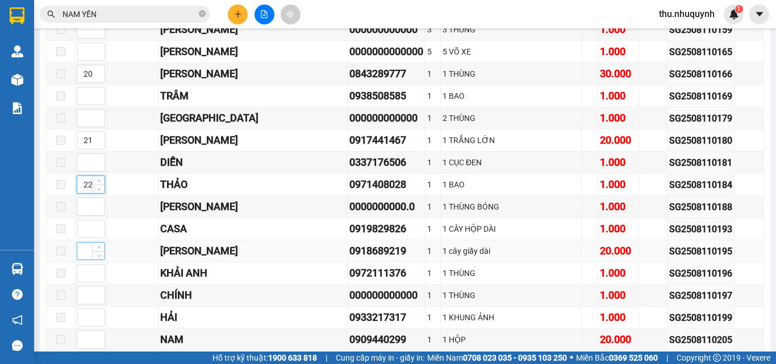
type input "22"
click at [87, 254] on input at bounding box center [90, 251] width 27 height 17
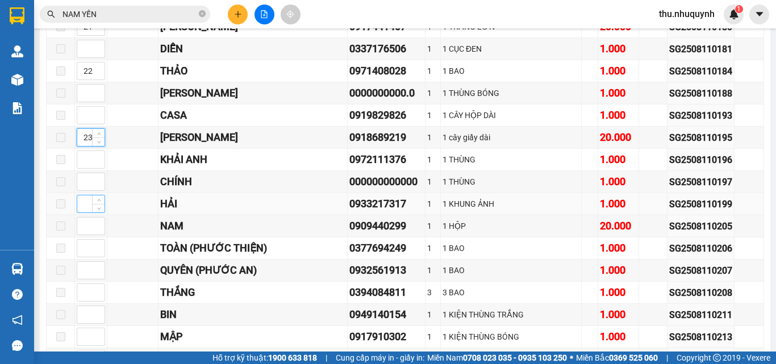
type input "23"
click at [82, 210] on input at bounding box center [90, 203] width 27 height 17
type input "24"
click at [349, 234] on div "0909440299" at bounding box center [386, 226] width 74 height 16
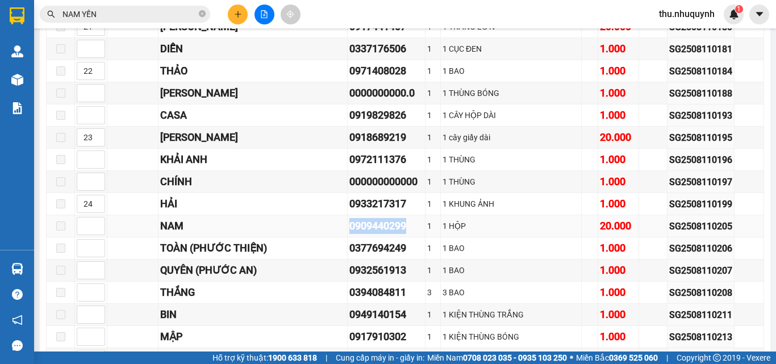
copy div "0909440299"
click at [82, 257] on input at bounding box center [90, 248] width 27 height 17
type input "25"
click at [90, 279] on input at bounding box center [90, 270] width 27 height 17
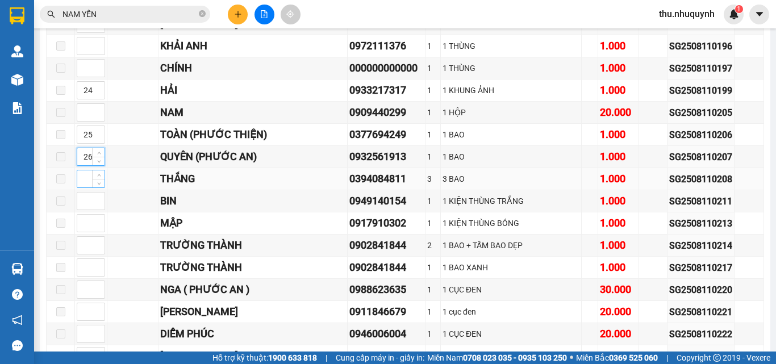
type input "26"
click at [85, 185] on input at bounding box center [90, 178] width 27 height 17
type input "27"
drag, startPoint x: 89, startPoint y: 297, endPoint x: 83, endPoint y: 291, distance: 7.6
click at [87, 297] on input at bounding box center [90, 289] width 27 height 17
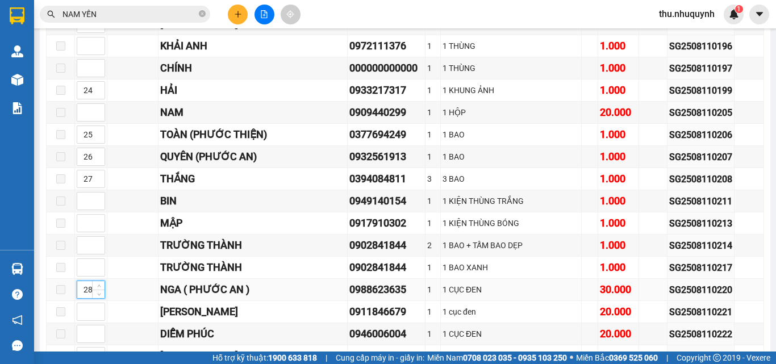
scroll to position [1818, 0]
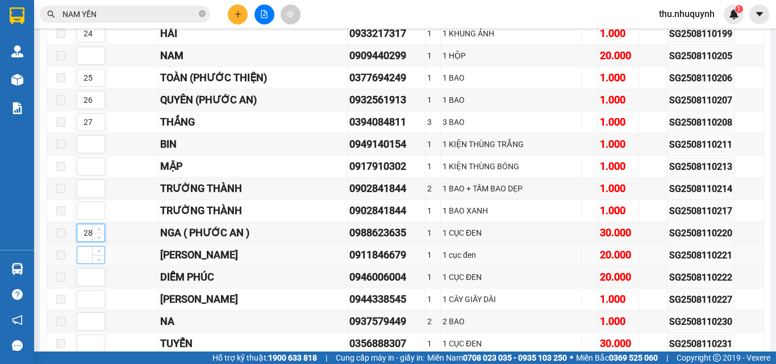
type input "28"
click at [89, 264] on input at bounding box center [90, 255] width 27 height 17
type input "29"
click at [84, 283] on input at bounding box center [90, 277] width 27 height 17
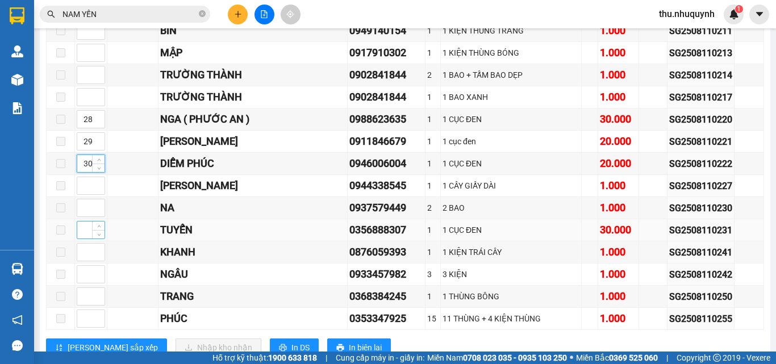
type input "30"
click at [78, 239] on input at bounding box center [90, 230] width 27 height 17
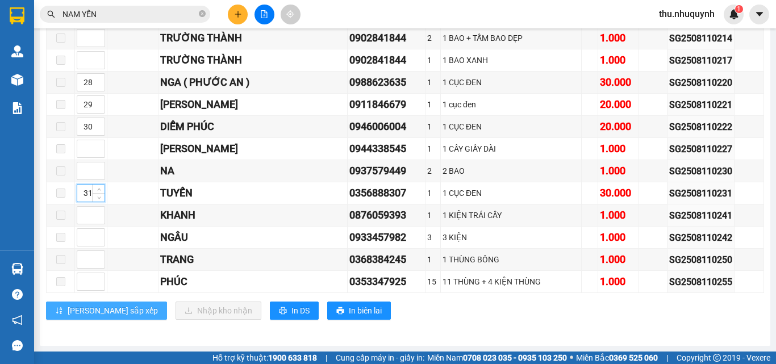
type input "31"
click at [97, 311] on span "Lưu sắp xếp" at bounding box center [113, 310] width 90 height 12
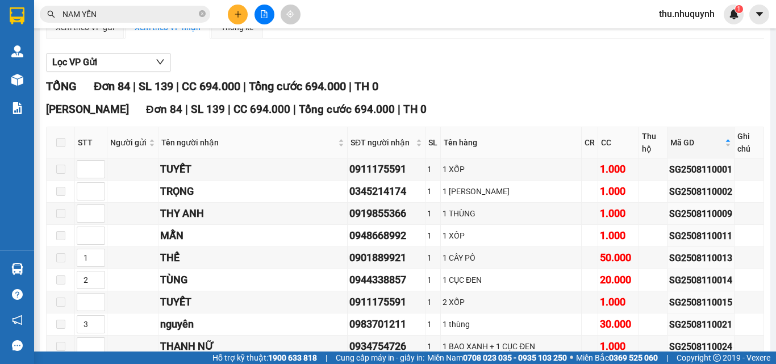
scroll to position [0, 0]
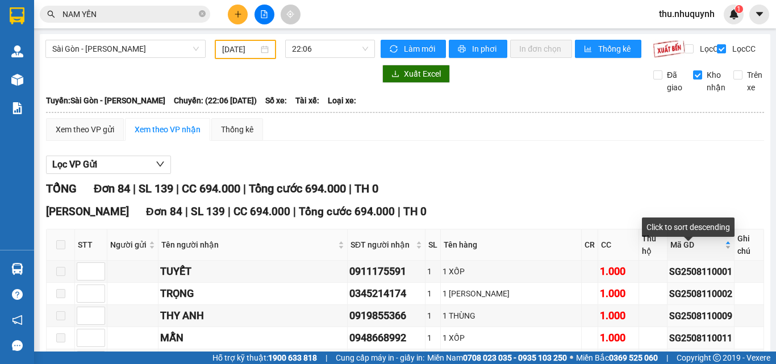
click at [687, 247] on span "Mã GD" at bounding box center [696, 245] width 52 height 12
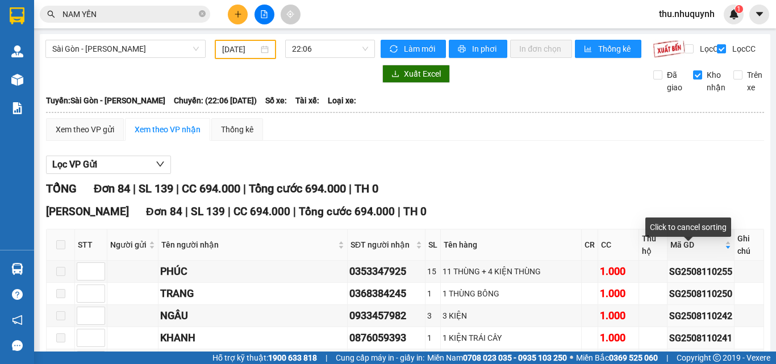
drag, startPoint x: 686, startPoint y: 260, endPoint x: 234, endPoint y: 39, distance: 503.0
click at [686, 251] on div "Mã GD" at bounding box center [700, 245] width 61 height 12
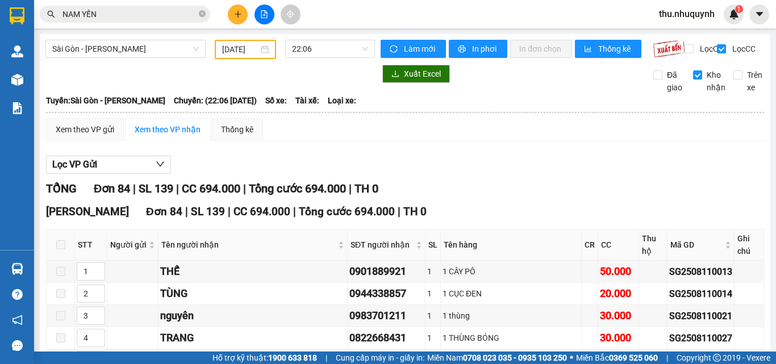
click at [229, 49] on input "[DATE]" at bounding box center [240, 49] width 36 height 12
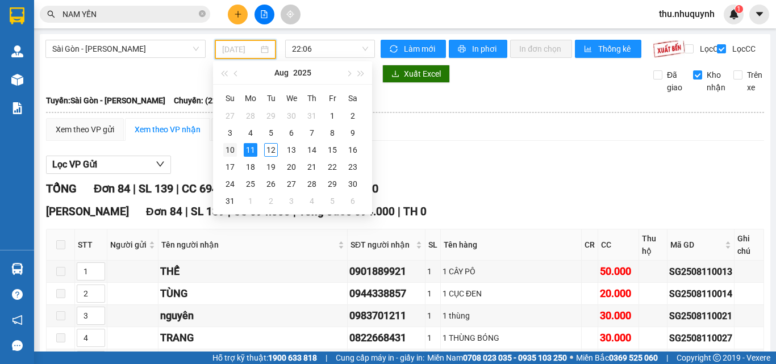
click at [231, 156] on div "10" at bounding box center [230, 150] width 14 height 14
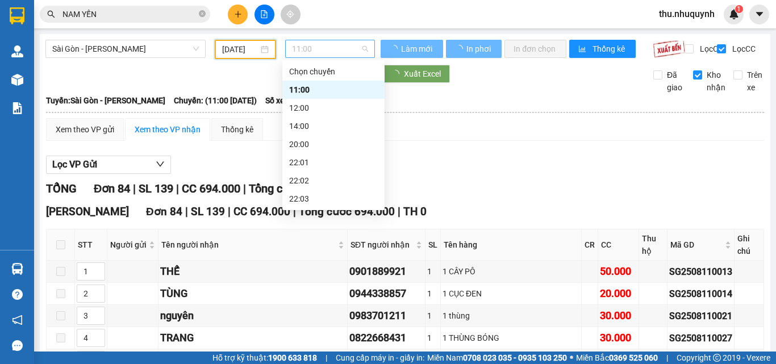
click at [346, 45] on span "11:00" at bounding box center [330, 48] width 76 height 17
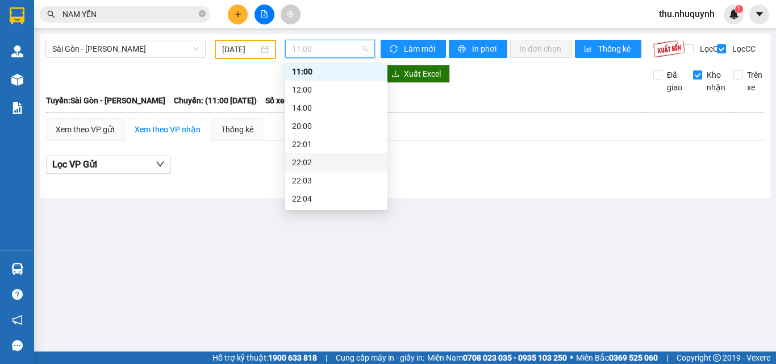
scroll to position [55, 0]
click at [344, 200] on div "22:06" at bounding box center [336, 199] width 89 height 12
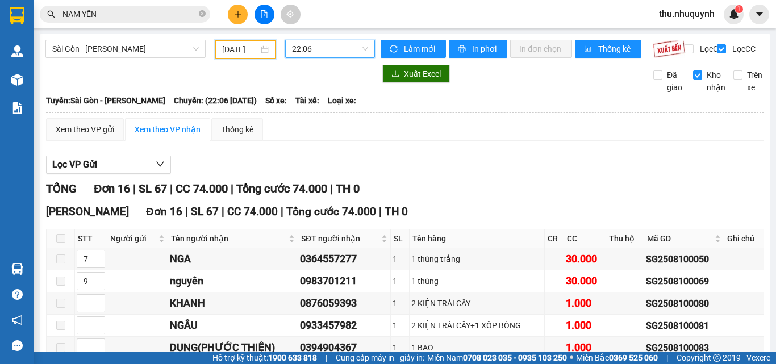
click at [248, 55] on input "10/08/2025" at bounding box center [240, 49] width 36 height 12
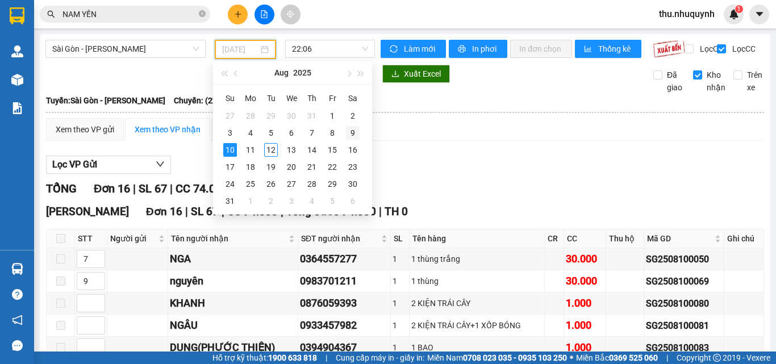
click at [343, 132] on td "9" at bounding box center [353, 132] width 20 height 17
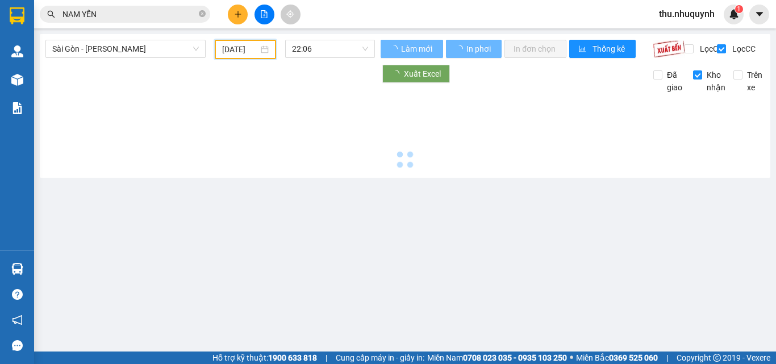
type input "09/08/2025"
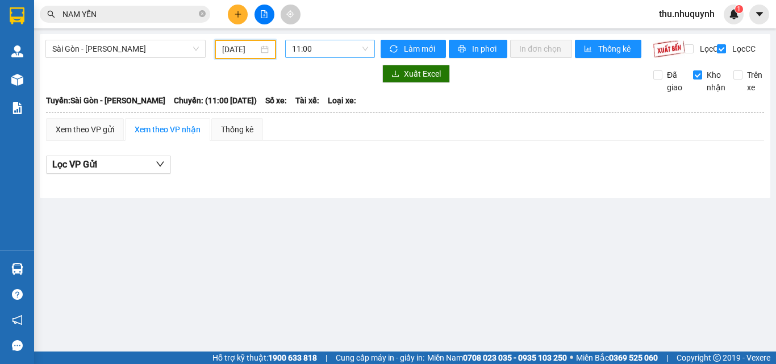
click at [312, 49] on span "11:00" at bounding box center [330, 48] width 76 height 17
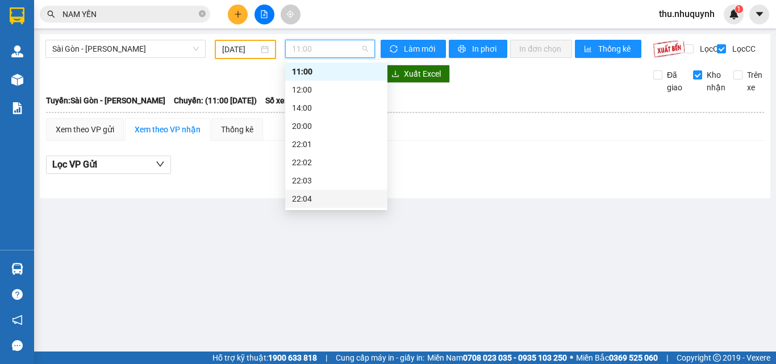
scroll to position [55, 0]
click at [340, 193] on div "22:06" at bounding box center [336, 199] width 89 height 12
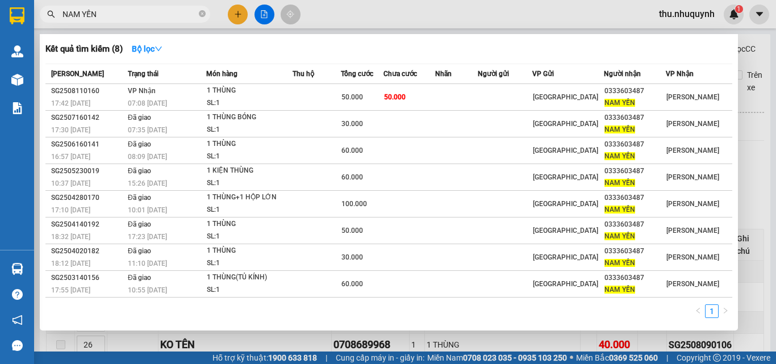
click at [114, 12] on input "NAM YẾN" at bounding box center [129, 14] width 134 height 12
type input "\"
type input "nam yến"
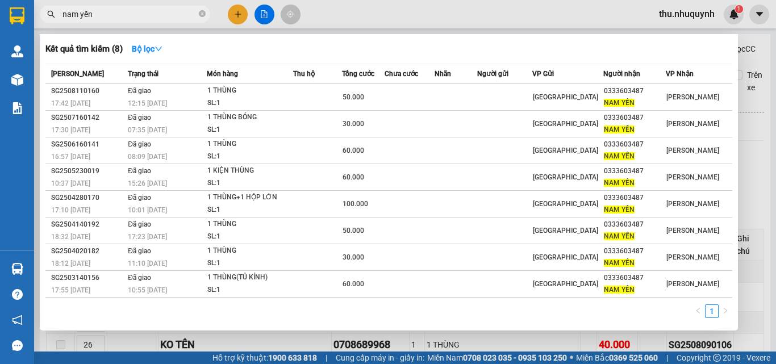
click at [110, 15] on input "nam yến" at bounding box center [129, 14] width 134 height 12
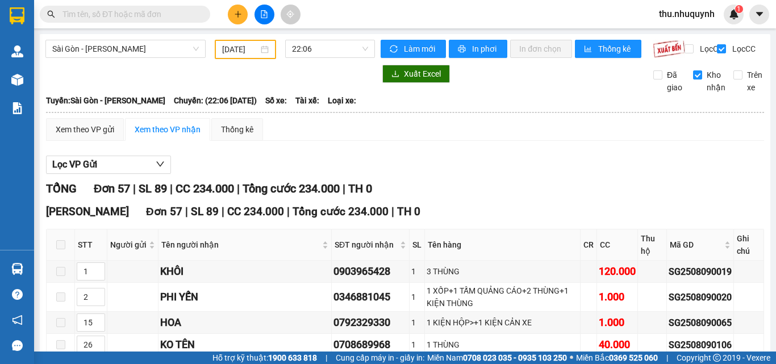
type input "l"
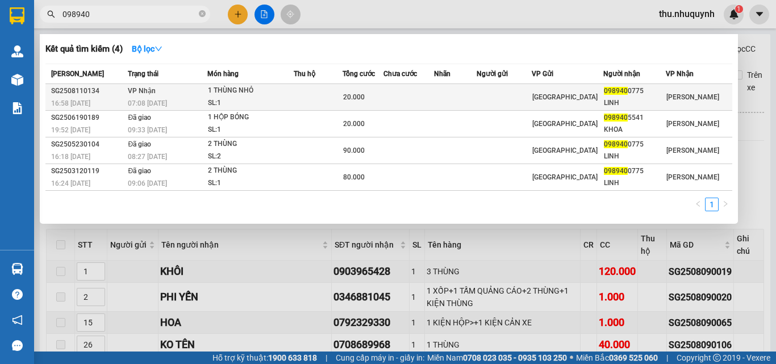
type input "098940"
click at [282, 103] on div "SL: 1" at bounding box center [250, 103] width 85 height 12
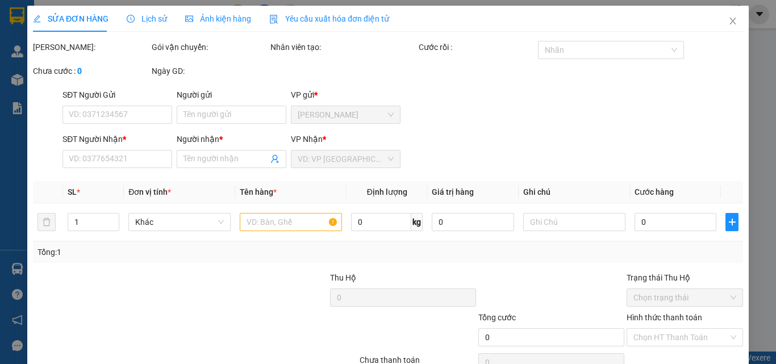
type input "0989400775"
type input "LINH"
type input "20.000"
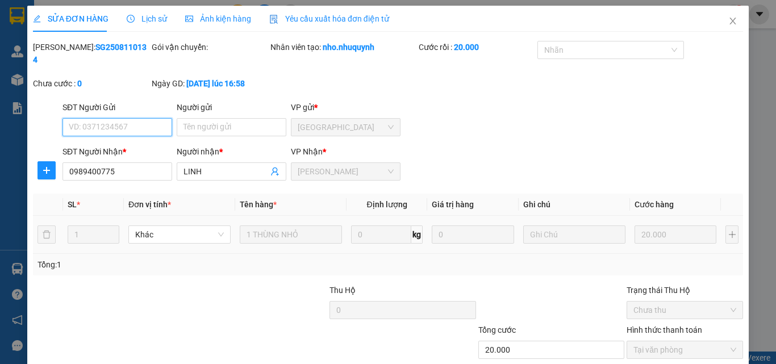
scroll to position [59, 0]
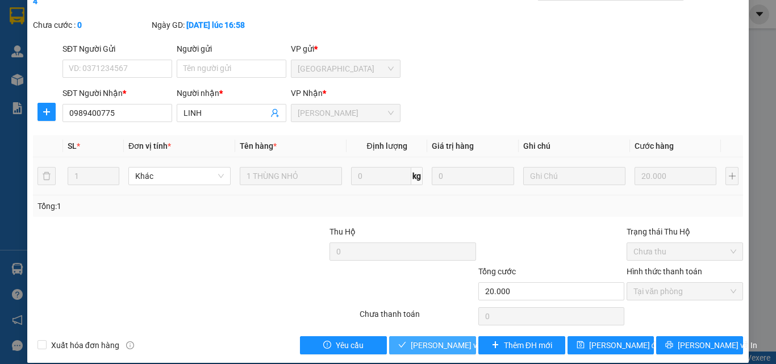
click at [432, 339] on span "[PERSON_NAME] và Giao hàng" at bounding box center [487, 345] width 153 height 12
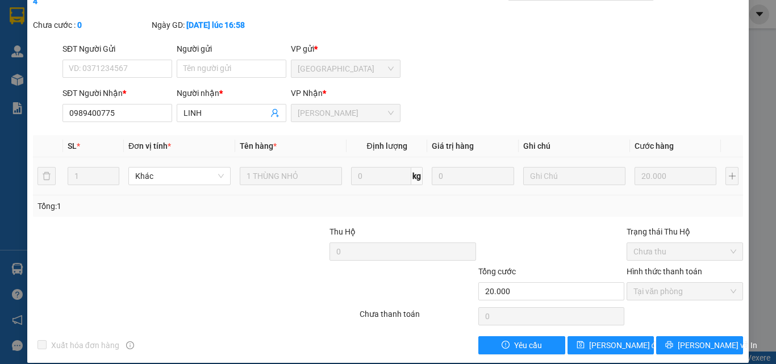
scroll to position [0, 0]
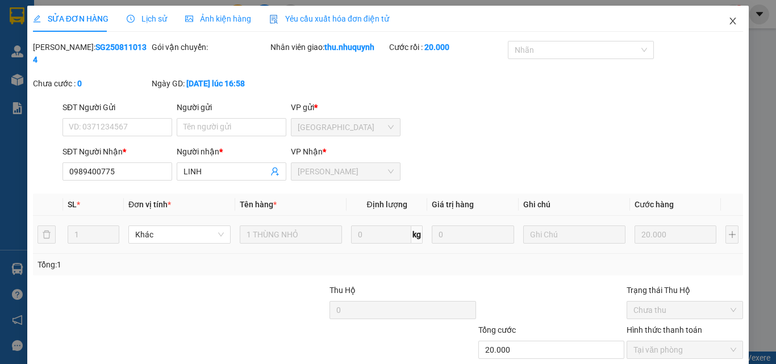
click at [728, 20] on icon "close" at bounding box center [732, 20] width 9 height 9
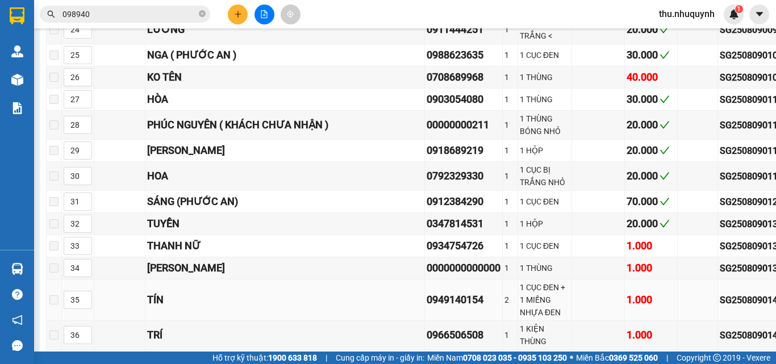
scroll to position [625, 0]
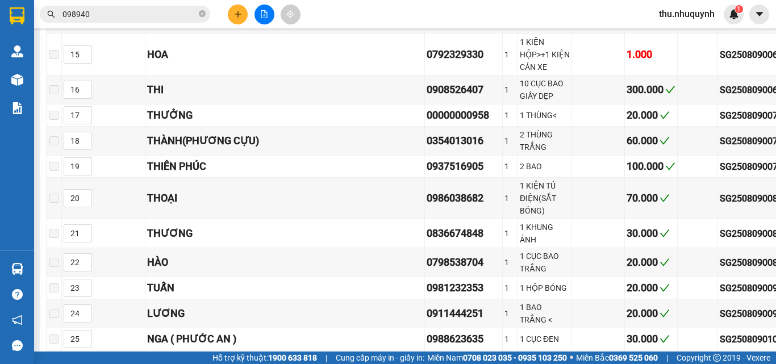
click at [427, 353] on div "0708689968" at bounding box center [464, 361] width 74 height 16
copy div "0708689968"
click at [107, 11] on input "098940" at bounding box center [129, 14] width 134 height 12
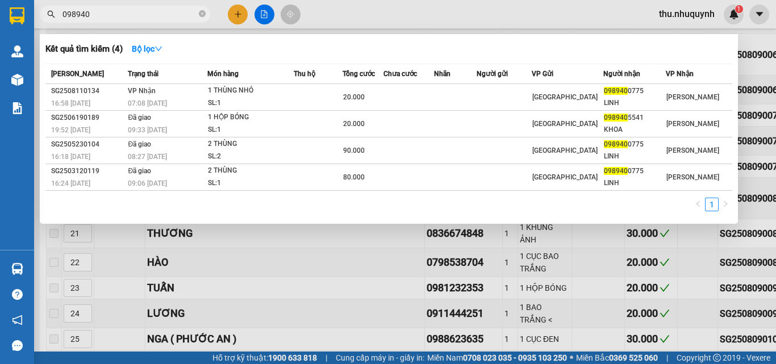
click at [107, 11] on input "098940" at bounding box center [129, 14] width 134 height 12
paste input "708689968"
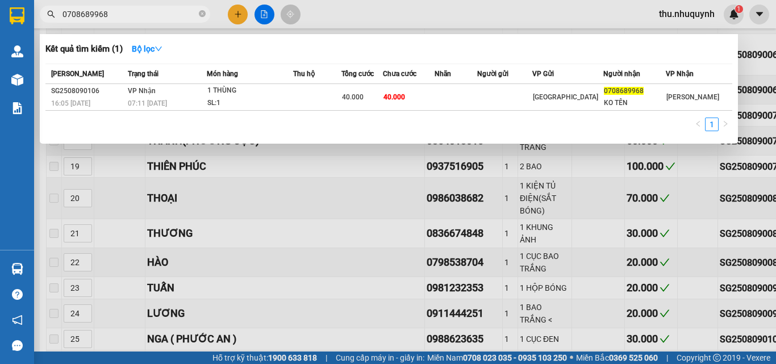
drag, startPoint x: 469, startPoint y: 211, endPoint x: 484, endPoint y: 204, distance: 16.8
click at [478, 206] on div at bounding box center [388, 182] width 776 height 364
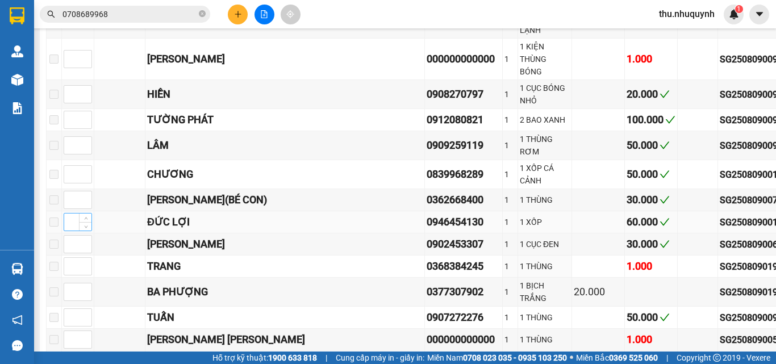
scroll to position [3635, 0]
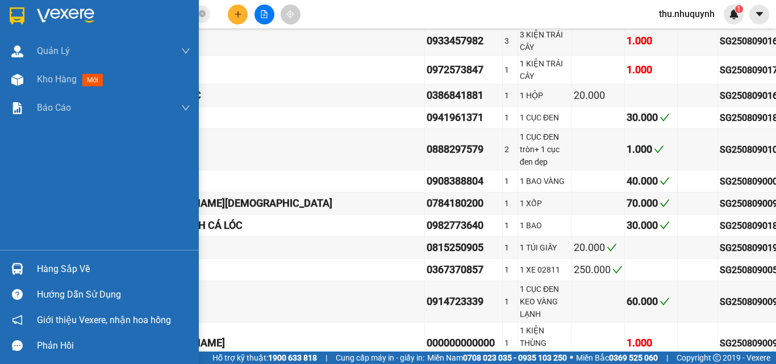
click at [51, 9] on img at bounding box center [65, 15] width 57 height 17
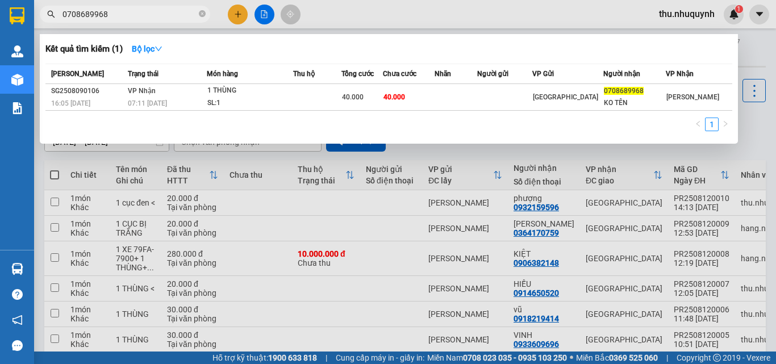
click at [151, 17] on input "0708689968" at bounding box center [129, 14] width 134 height 12
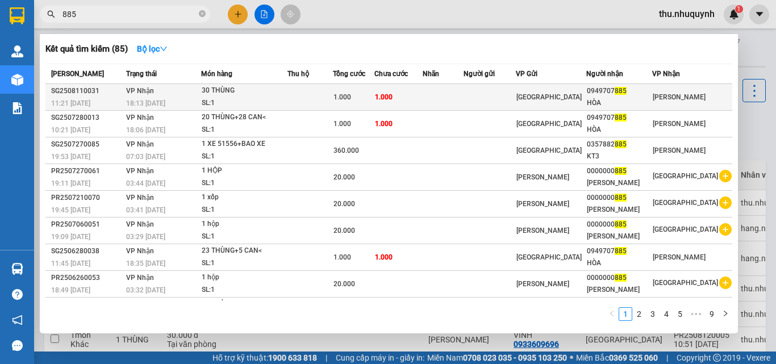
type input "885"
click at [374, 93] on div "1.000" at bounding box center [353, 97] width 40 height 12
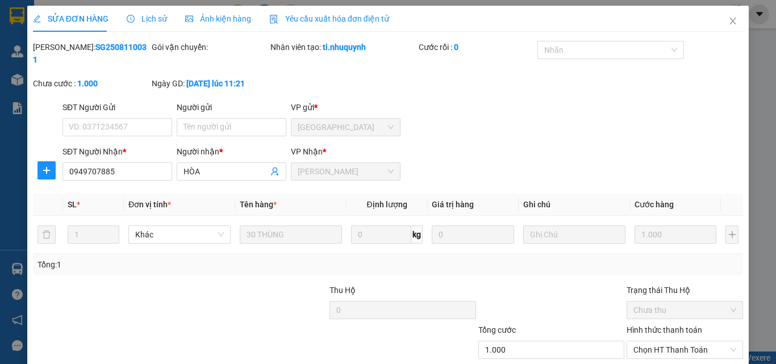
type input "0949707885"
type input "HÒA"
type input "1.000"
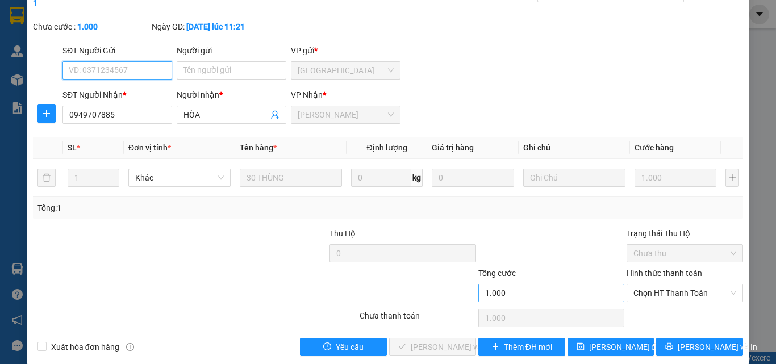
scroll to position [59, 0]
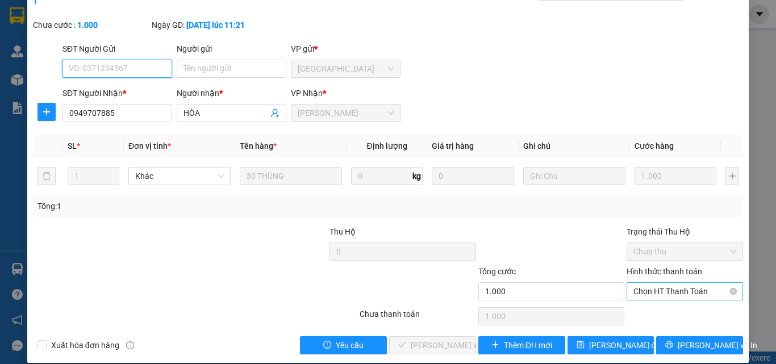
click at [653, 285] on span "Chọn HT Thanh Toán" at bounding box center [684, 291] width 103 height 17
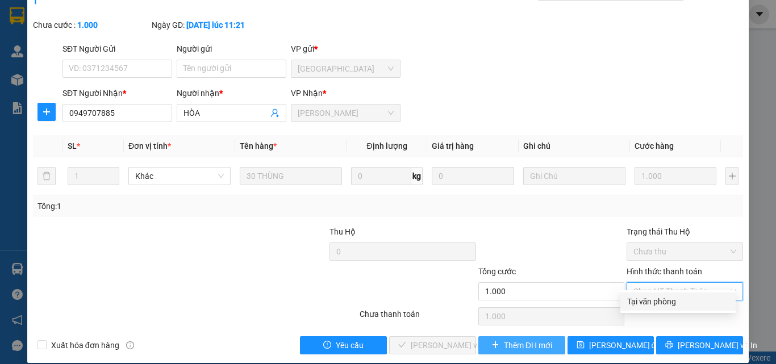
drag, startPoint x: 654, startPoint y: 302, endPoint x: 556, endPoint y: 335, distance: 103.6
click at [638, 302] on div "Tại văn phòng" at bounding box center [678, 301] width 102 height 12
type input "0"
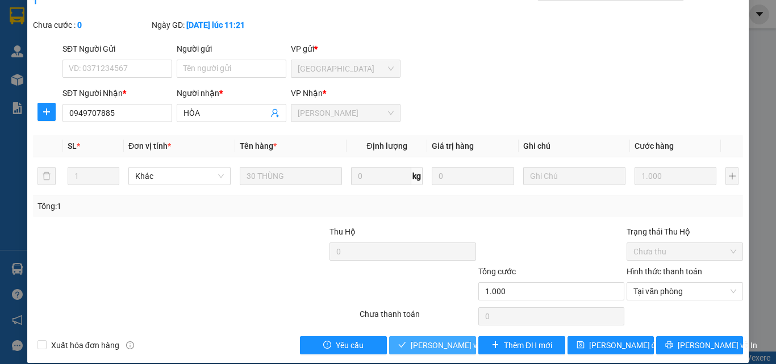
click at [462, 339] on span "[PERSON_NAME] và Giao hàng" at bounding box center [487, 345] width 153 height 12
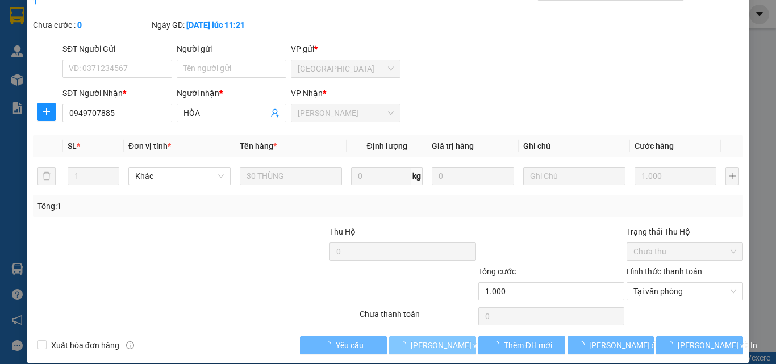
scroll to position [0, 0]
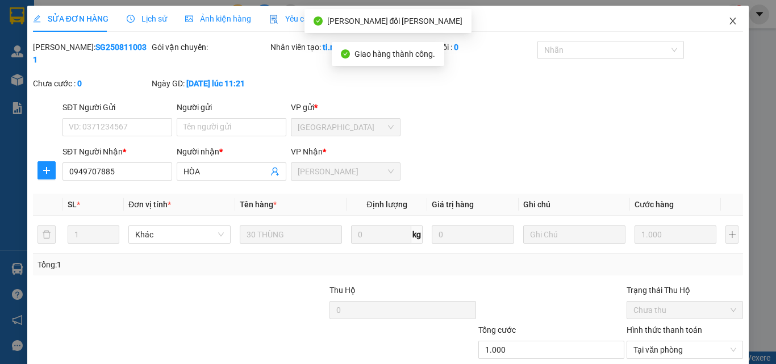
click at [717, 17] on span "Close" at bounding box center [733, 22] width 32 height 32
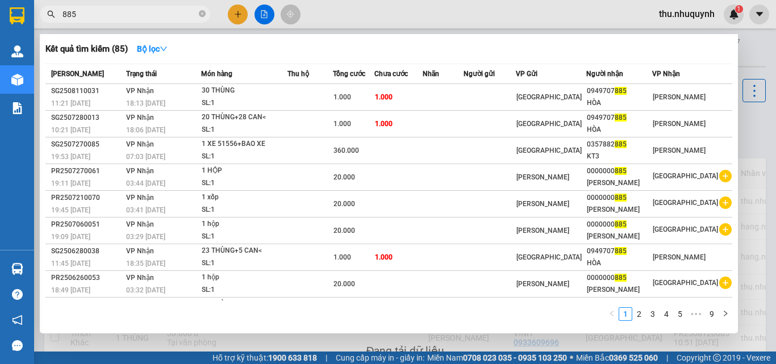
click at [147, 15] on input "885" at bounding box center [129, 14] width 134 height 12
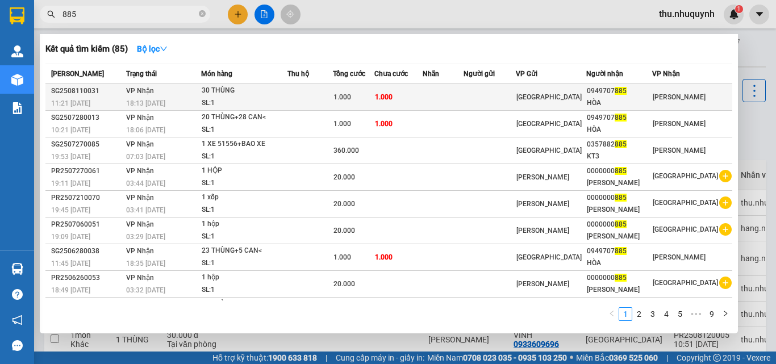
click at [464, 95] on td at bounding box center [443, 97] width 41 height 27
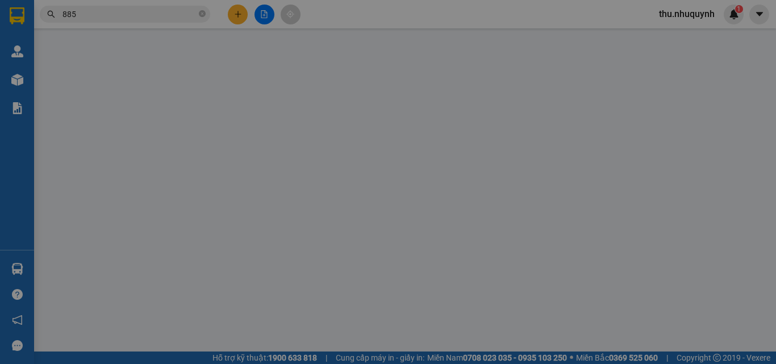
type input "0949707885"
type input "HÒA"
type input "1.000"
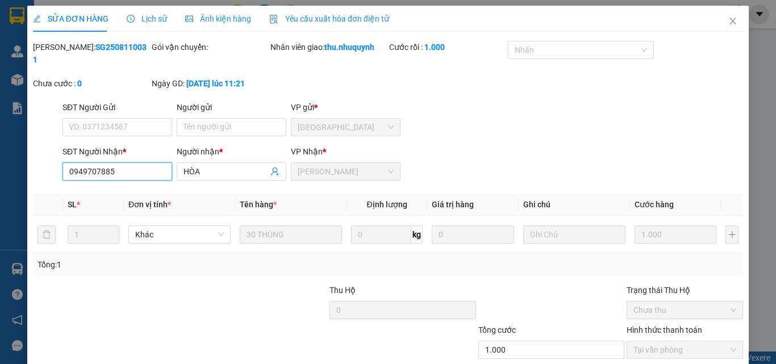
click at [140, 164] on input "0949707885" at bounding box center [117, 171] width 110 height 18
click at [724, 28] on span "Close" at bounding box center [733, 22] width 32 height 32
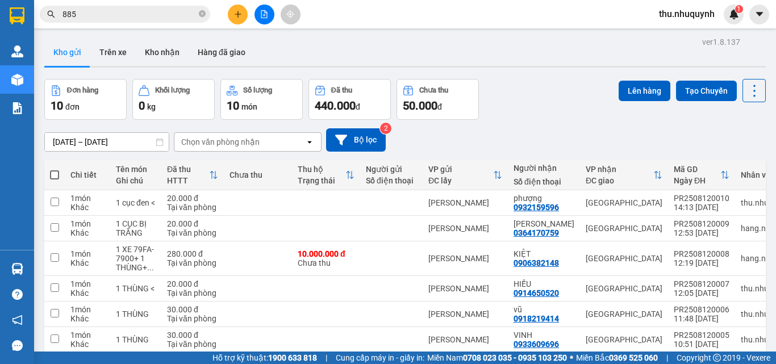
click at [80, 15] on input "885" at bounding box center [129, 14] width 134 height 12
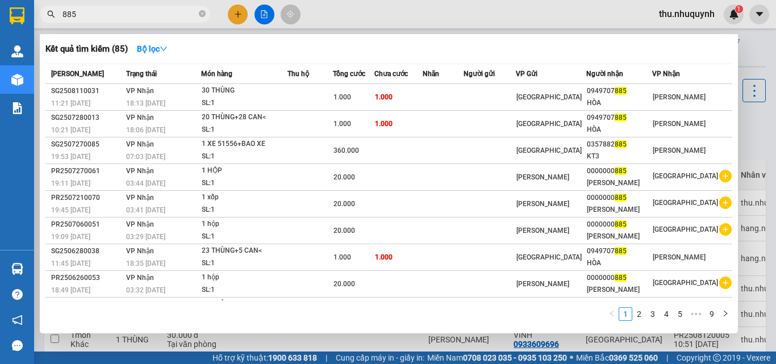
click at [80, 15] on input "885" at bounding box center [129, 14] width 134 height 12
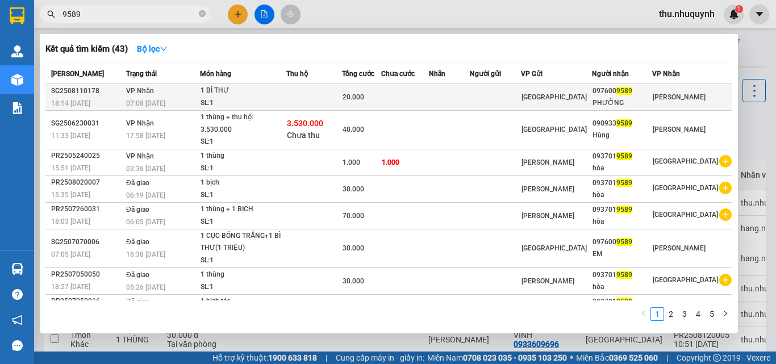
type input "9589"
click at [381, 99] on div "20.000" at bounding box center [362, 97] width 38 height 12
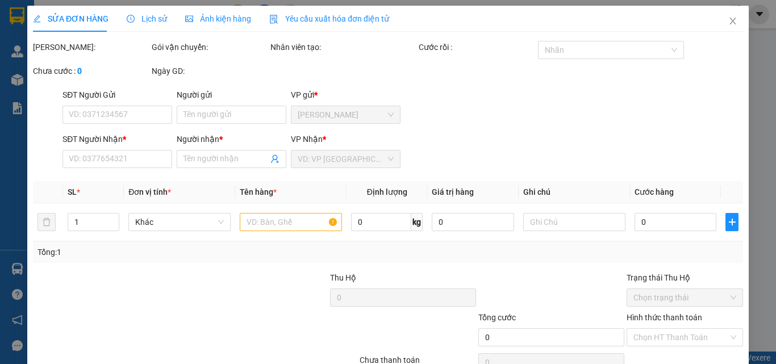
type input "0976009589"
type input "PHƯỞNG"
type input "20.000"
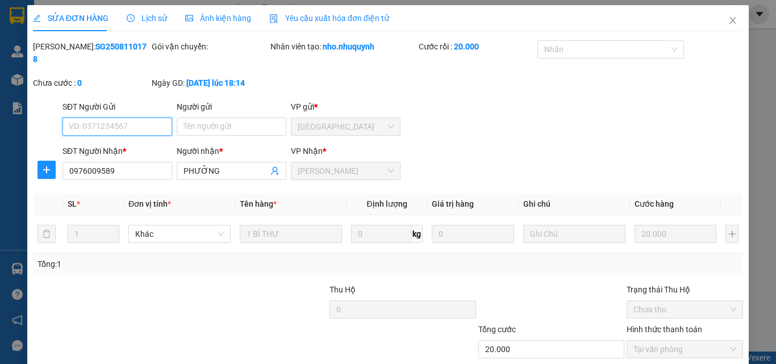
scroll to position [59, 0]
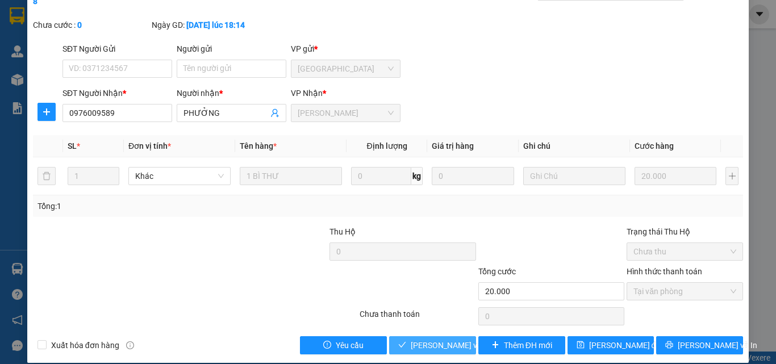
click at [435, 339] on span "[PERSON_NAME] và Giao hàng" at bounding box center [487, 345] width 153 height 12
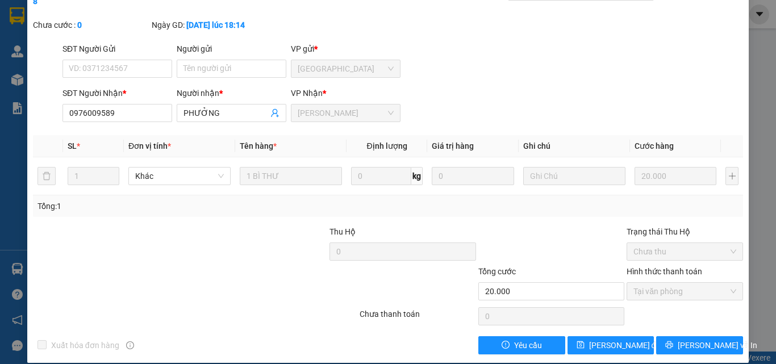
scroll to position [0, 0]
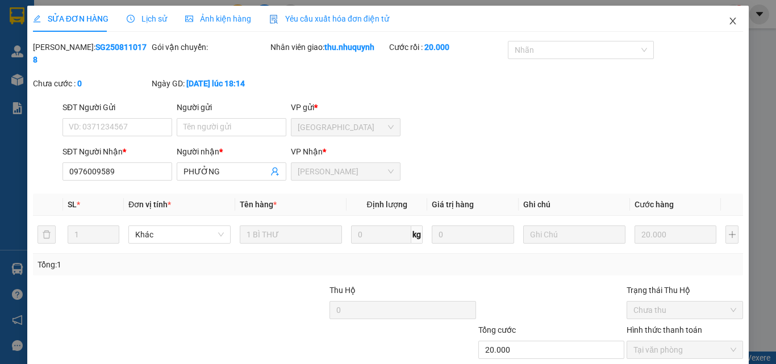
click at [728, 23] on icon "close" at bounding box center [732, 20] width 9 height 9
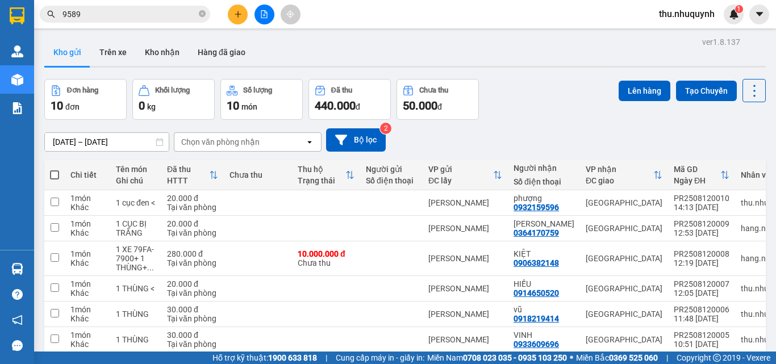
click at [155, 10] on input "9589" at bounding box center [129, 14] width 134 height 12
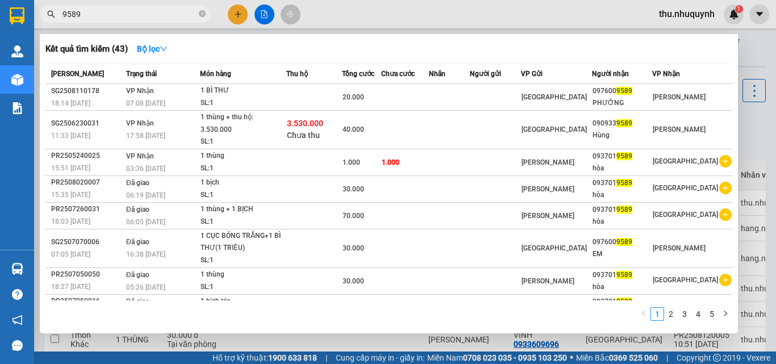
click at [155, 10] on input "9589" at bounding box center [129, 14] width 134 height 12
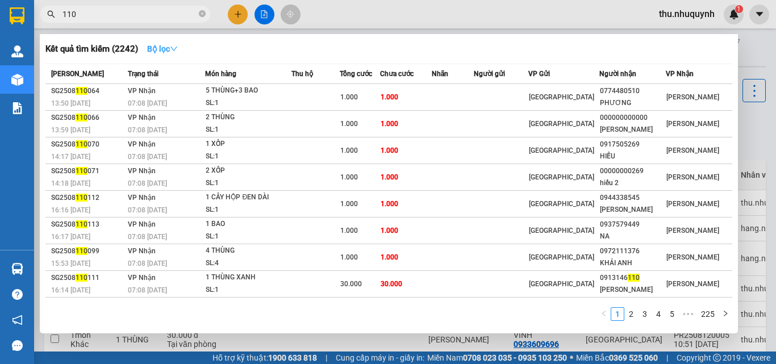
type input "110"
click at [161, 51] on strong "Bộ lọc" at bounding box center [162, 48] width 31 height 9
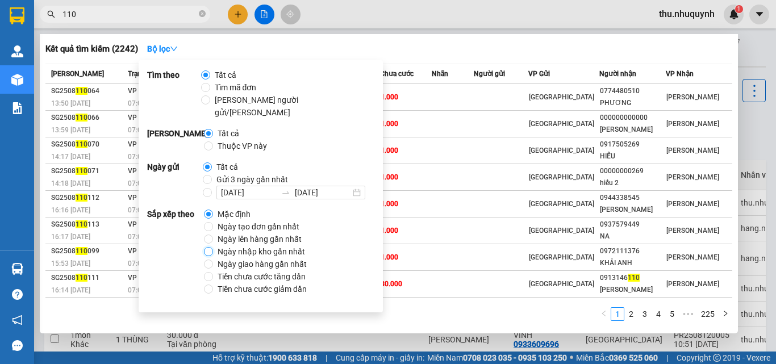
click at [210, 247] on input "Ngày nhập kho gần nhất" at bounding box center [208, 251] width 9 height 9
radio input "true"
radio input "false"
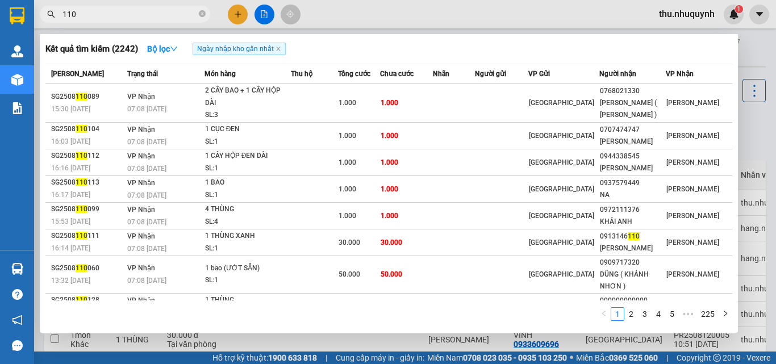
click at [548, 50] on div "Kết quả tìm kiếm ( 2242 ) Bộ lọc Ngày nhập kho gần nhất" at bounding box center [388, 49] width 687 height 18
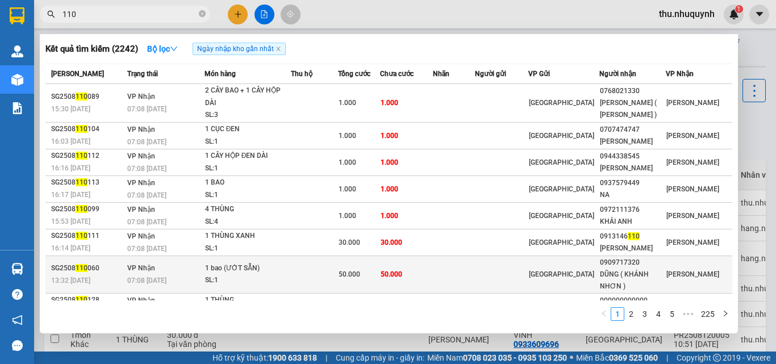
scroll to position [73, 0]
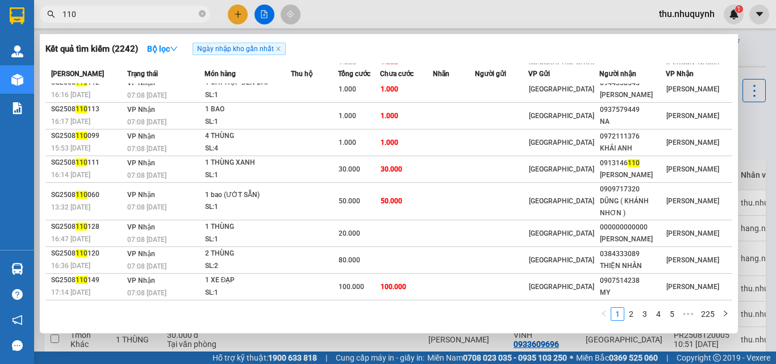
click at [61, 12] on span "110" at bounding box center [125, 14] width 170 height 17
click at [66, 15] on input "110" at bounding box center [129, 14] width 134 height 12
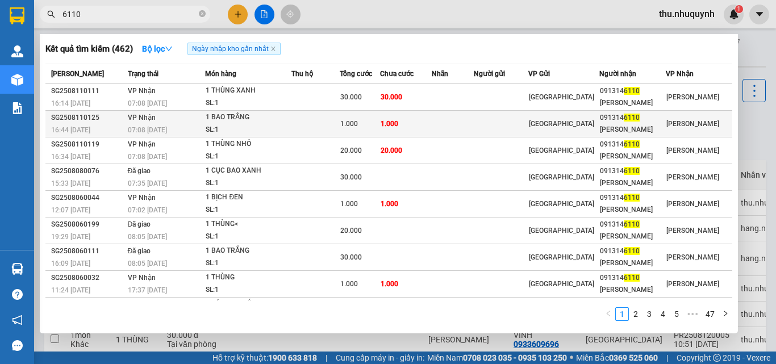
type input "6110"
click at [466, 123] on td at bounding box center [453, 124] width 42 height 27
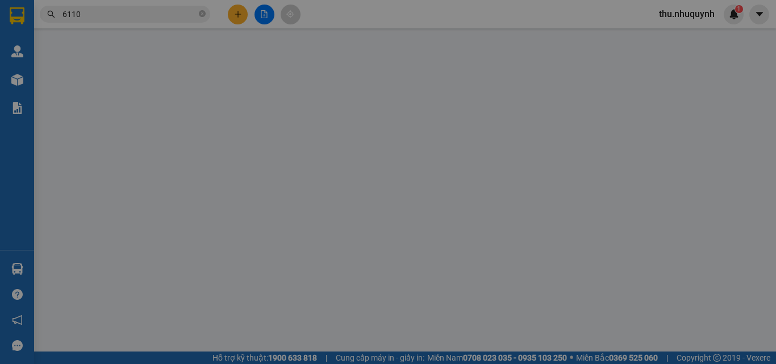
type input "0913146110"
type input "ĐỨC BẢO"
type input "1.000"
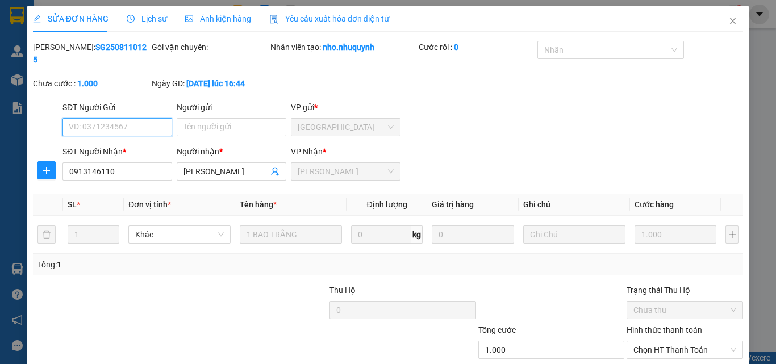
scroll to position [59, 0]
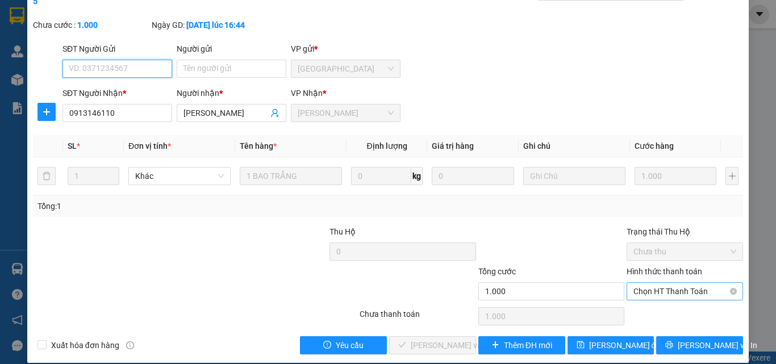
drag, startPoint x: 654, startPoint y: 273, endPoint x: 652, endPoint y: 281, distance: 8.1
click at [654, 283] on span "Chọn HT Thanh Toán" at bounding box center [684, 291] width 103 height 17
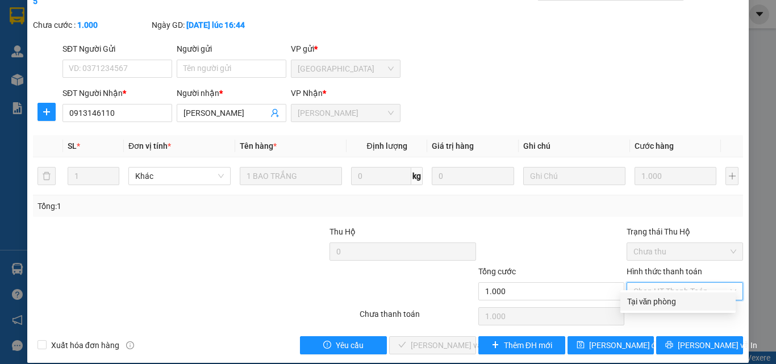
drag, startPoint x: 662, startPoint y: 301, endPoint x: 609, endPoint y: 314, distance: 53.7
click at [656, 302] on div "Tại văn phòng" at bounding box center [678, 301] width 102 height 12
type input "0"
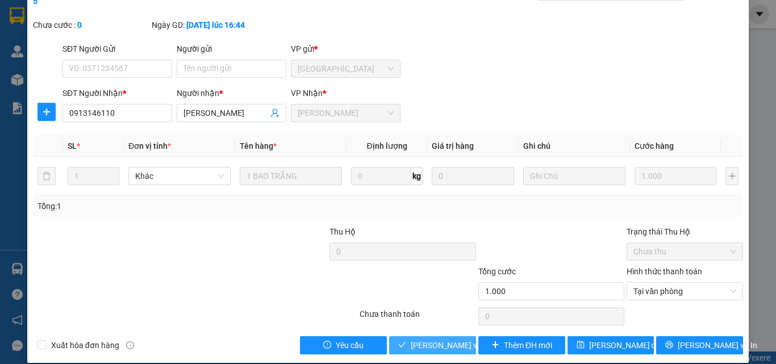
drag, startPoint x: 425, startPoint y: 336, endPoint x: 452, endPoint y: 298, distance: 46.5
click at [425, 339] on span "[PERSON_NAME] và Giao hàng" at bounding box center [487, 345] width 153 height 12
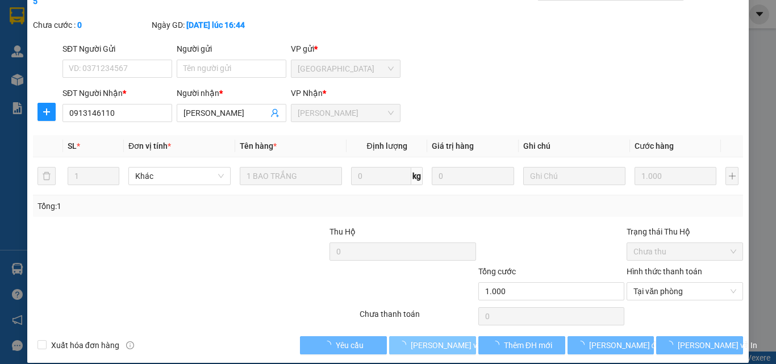
scroll to position [0, 0]
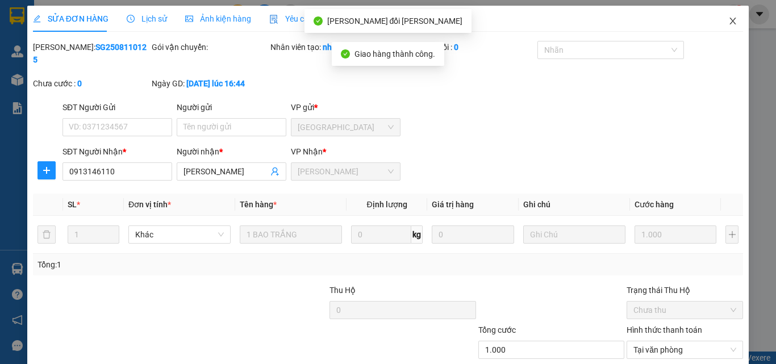
drag, startPoint x: 723, startPoint y: 21, endPoint x: 95, endPoint y: 15, distance: 627.7
click at [728, 21] on icon "close" at bounding box center [732, 20] width 9 height 9
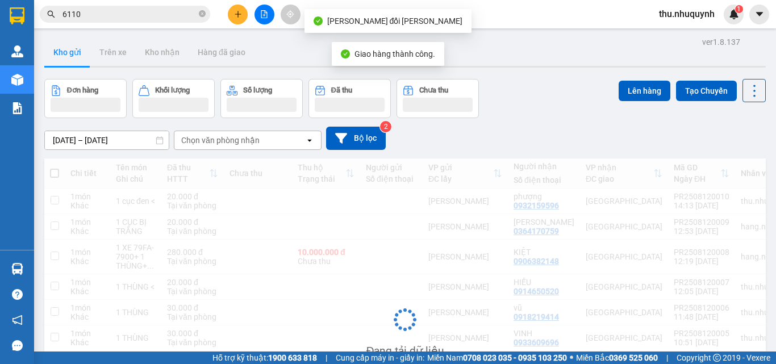
click at [93, 7] on span "6110" at bounding box center [125, 14] width 170 height 17
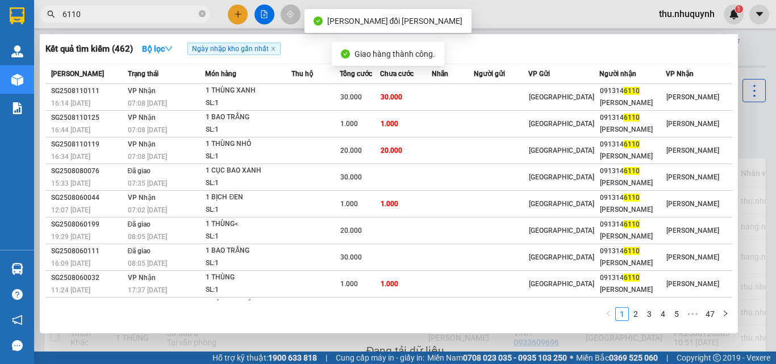
click at [117, 15] on input "6110" at bounding box center [129, 14] width 134 height 12
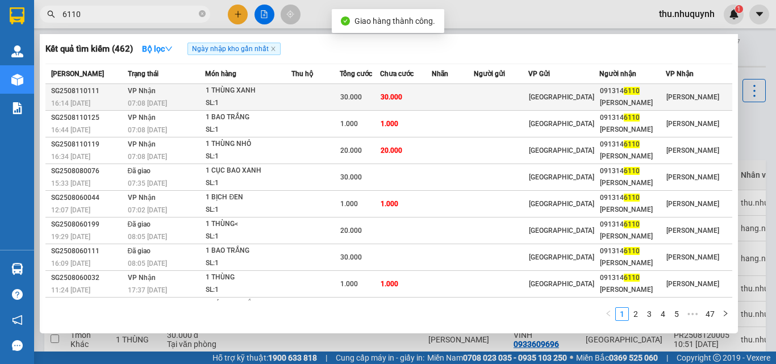
click at [380, 99] on div "30.000" at bounding box center [360, 97] width 40 height 12
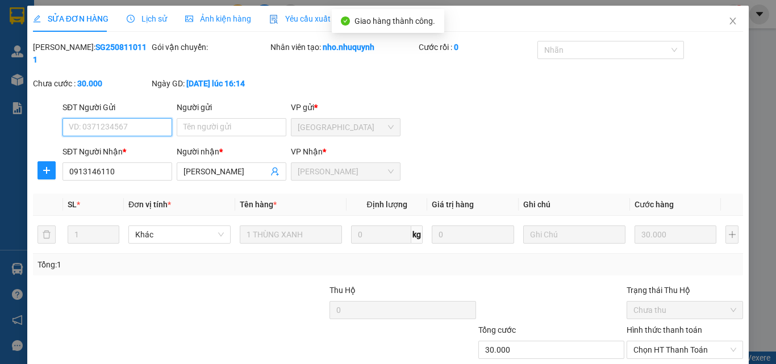
scroll to position [59, 0]
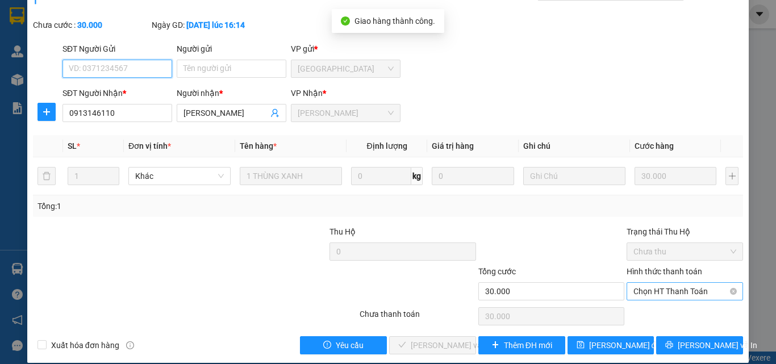
click at [669, 283] on span "Chọn HT Thanh Toán" at bounding box center [684, 291] width 103 height 17
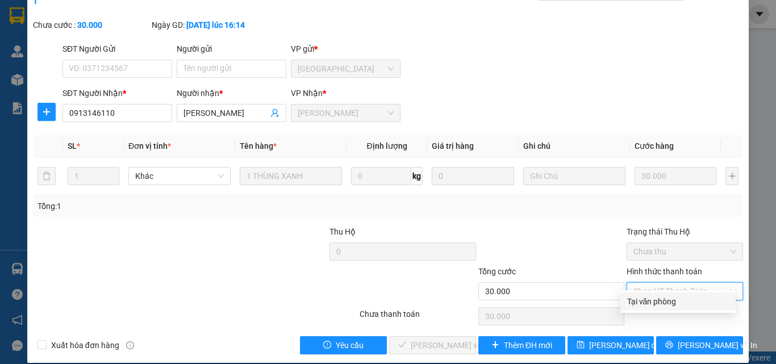
click at [641, 306] on div "Tại văn phòng" at bounding box center [678, 301] width 102 height 12
type input "0"
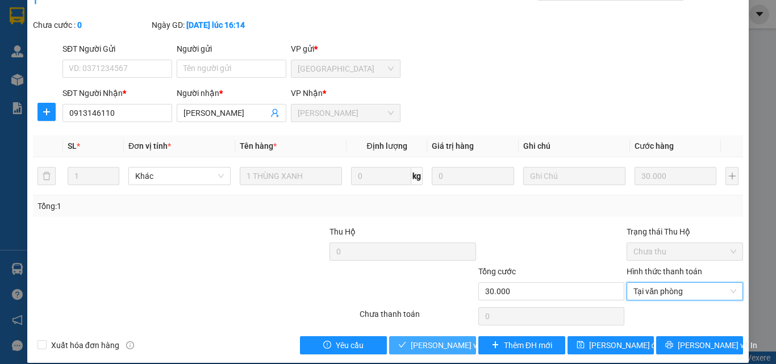
click at [458, 339] on span "[PERSON_NAME] và Giao hàng" at bounding box center [487, 345] width 153 height 12
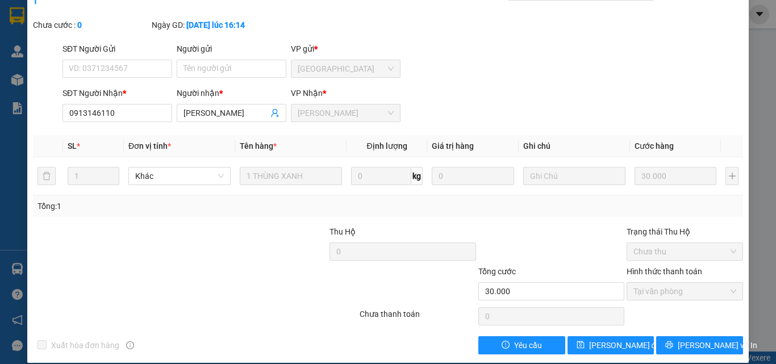
scroll to position [0, 0]
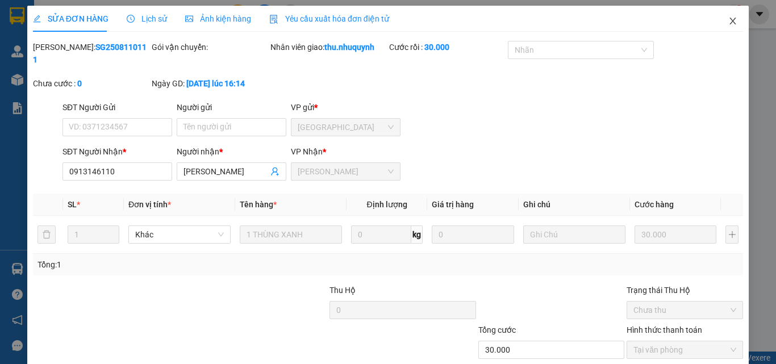
click at [719, 22] on span "Close" at bounding box center [733, 22] width 32 height 32
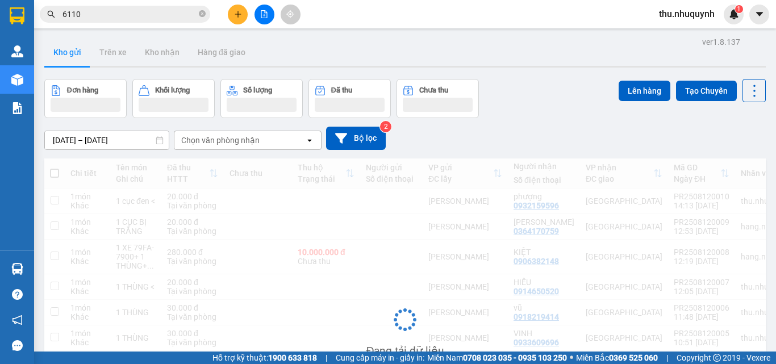
click at [123, 7] on span "6110" at bounding box center [125, 14] width 170 height 17
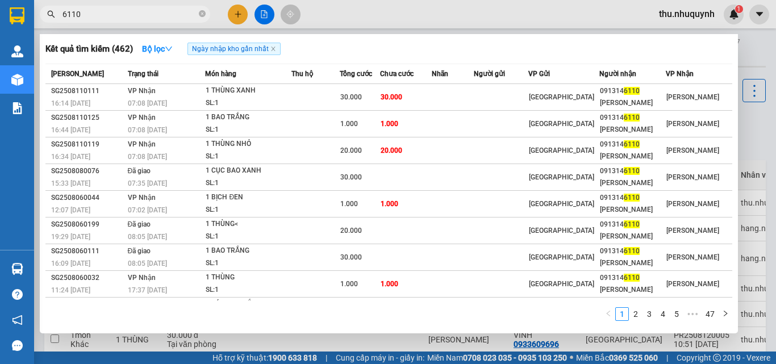
click at [147, 12] on input "6110" at bounding box center [129, 14] width 134 height 12
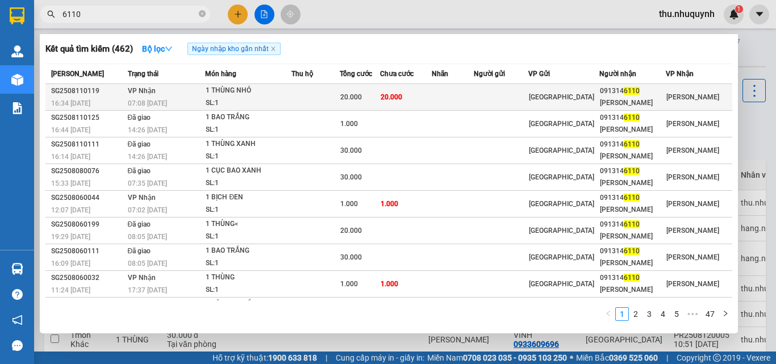
click at [432, 103] on td "20.000" at bounding box center [406, 97] width 52 height 27
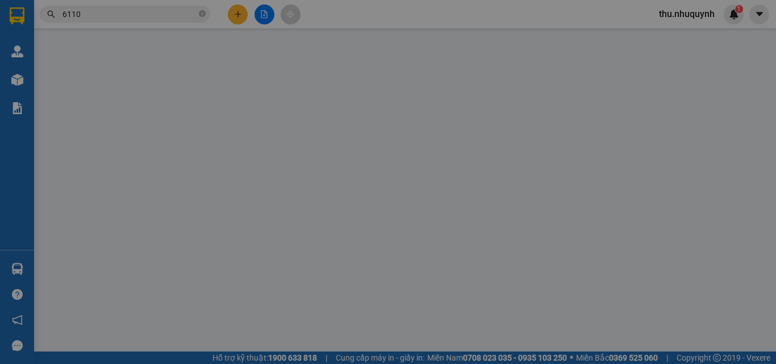
type input "0913146110"
type input "ĐỨC BẢO"
type input "20.000"
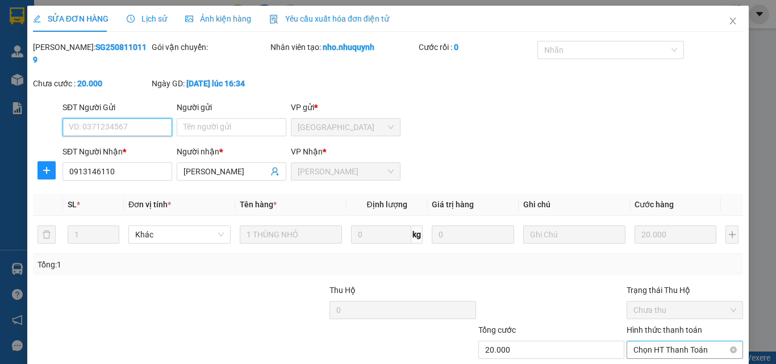
scroll to position [59, 0]
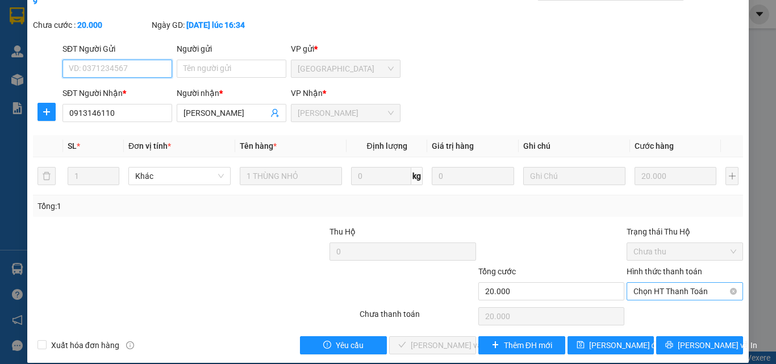
click at [670, 283] on span "Chọn HT Thanh Toán" at bounding box center [684, 291] width 103 height 17
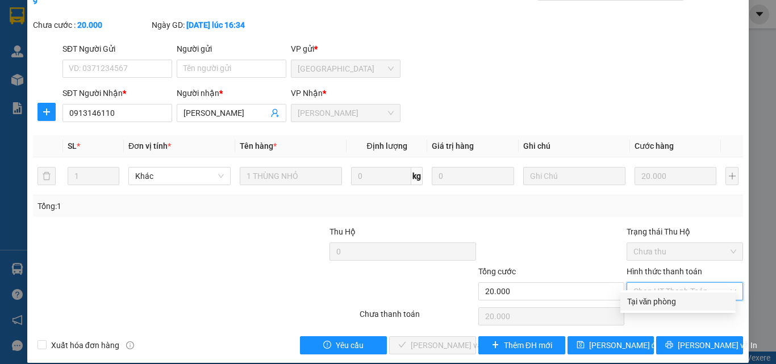
click at [649, 304] on div "Tại văn phòng" at bounding box center [678, 301] width 102 height 12
type input "0"
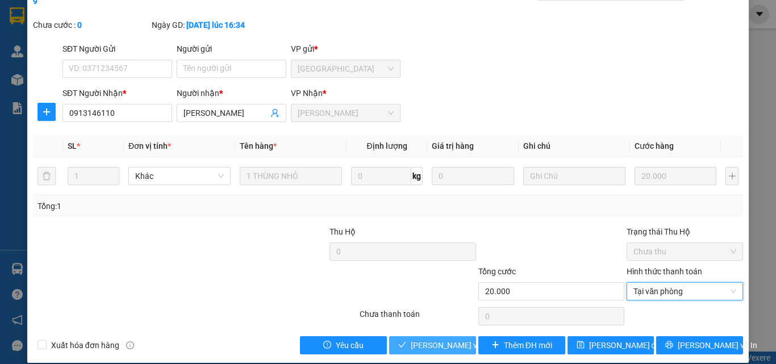
click at [425, 339] on button "[PERSON_NAME] và Giao hàng" at bounding box center [432, 345] width 87 height 18
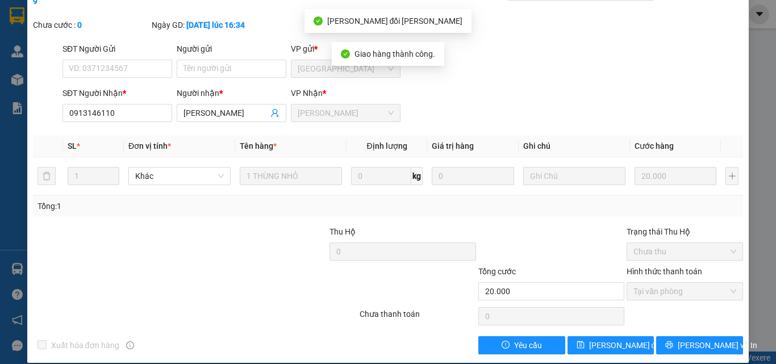
scroll to position [0, 0]
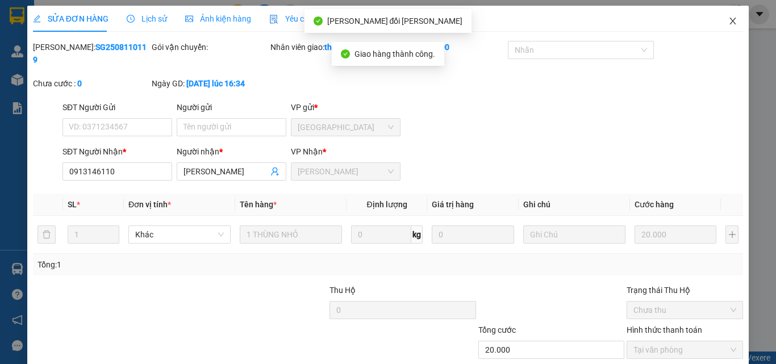
click at [719, 20] on span "Close" at bounding box center [733, 22] width 32 height 32
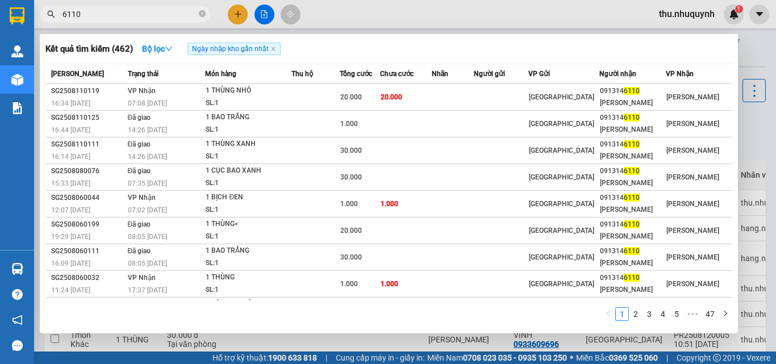
click at [162, 11] on input "6110" at bounding box center [129, 14] width 134 height 12
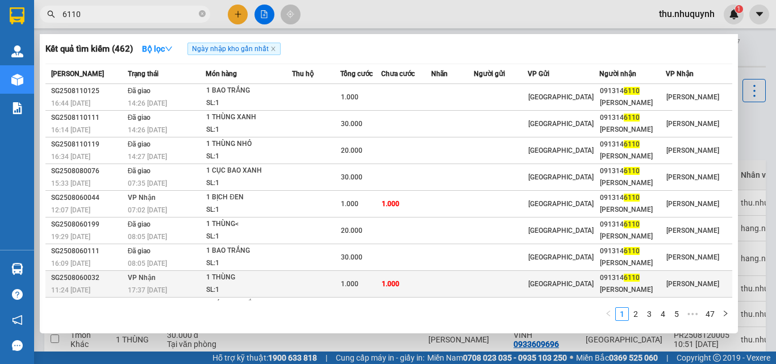
scroll to position [51, 0]
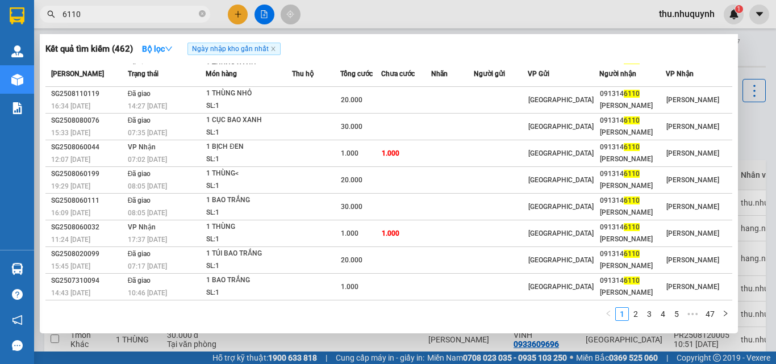
click at [242, 12] on div at bounding box center [388, 182] width 776 height 364
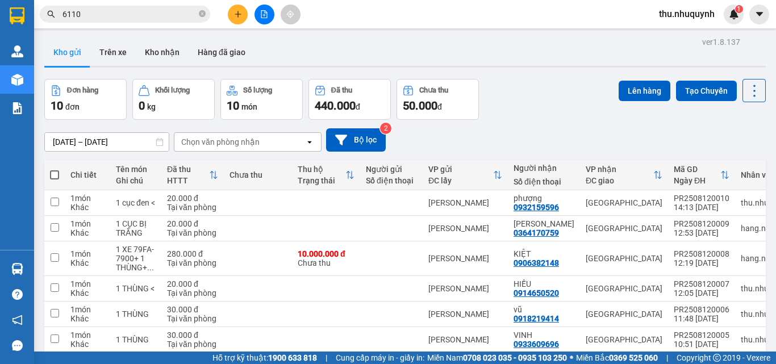
click at [242, 12] on button at bounding box center [238, 15] width 20 height 20
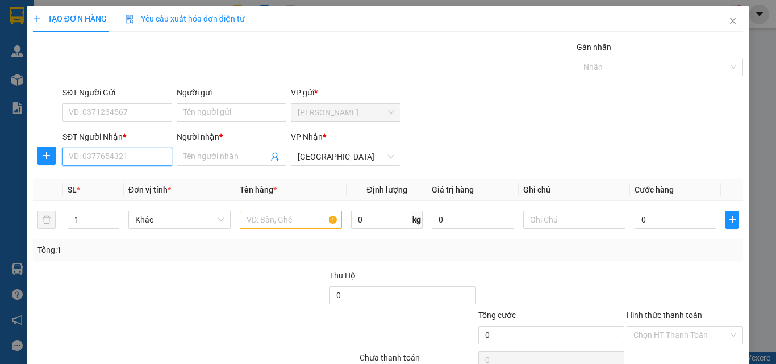
click at [132, 163] on input "SĐT Người Nhận *" at bounding box center [117, 157] width 110 height 18
type input "1"
click at [93, 184] on div "0932461932 - ko tên" at bounding box center [116, 179] width 95 height 12
type input "0932461932"
type input "ko tên"
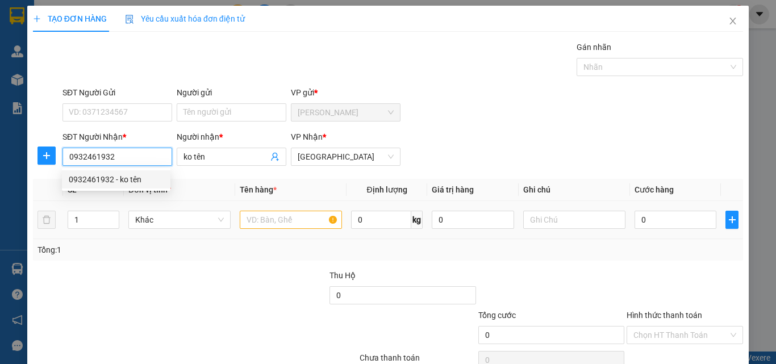
type input "100.000"
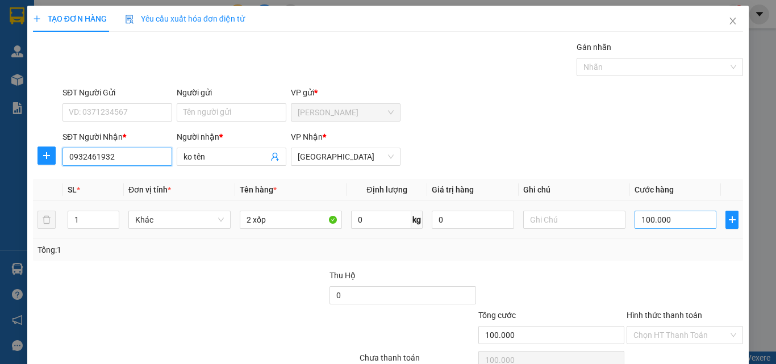
type input "0932461932"
click at [668, 220] on input "100.000" at bounding box center [675, 220] width 82 height 18
type input "1"
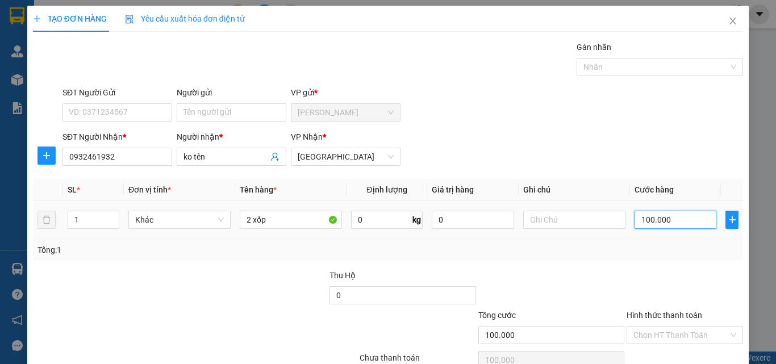
type input "1"
type input "11"
type input "110"
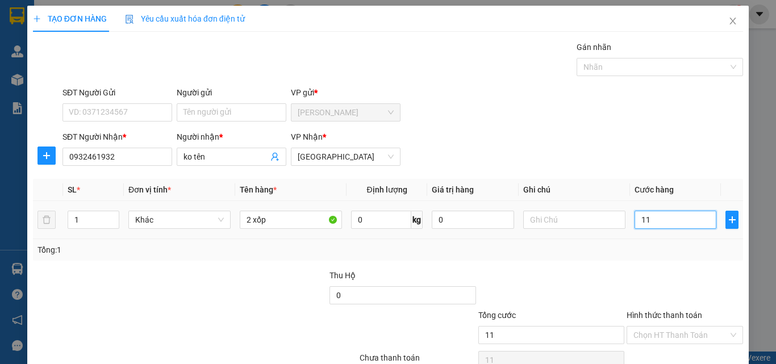
type input "110"
type input "110.000"
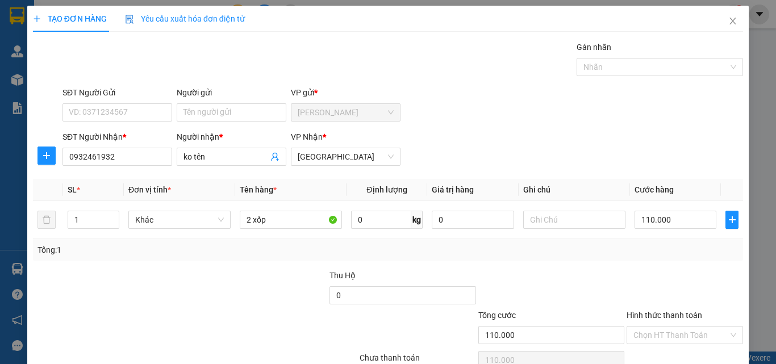
click at [644, 270] on div at bounding box center [684, 289] width 119 height 40
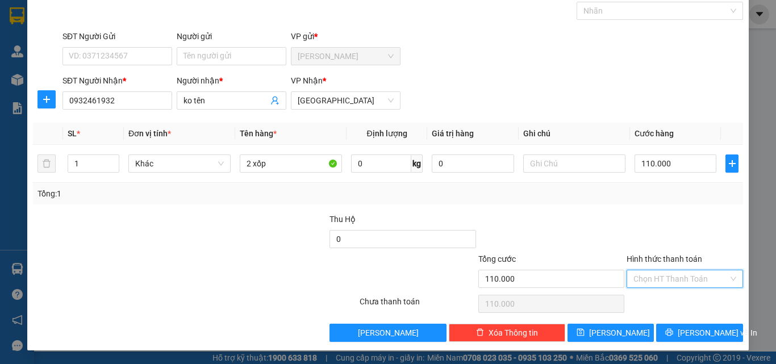
drag, startPoint x: 671, startPoint y: 278, endPoint x: 671, endPoint y: 291, distance: 13.6
click at [671, 286] on input "Hình thức thanh toán" at bounding box center [680, 278] width 95 height 17
click at [672, 303] on div "Tại văn phòng" at bounding box center [678, 301] width 102 height 12
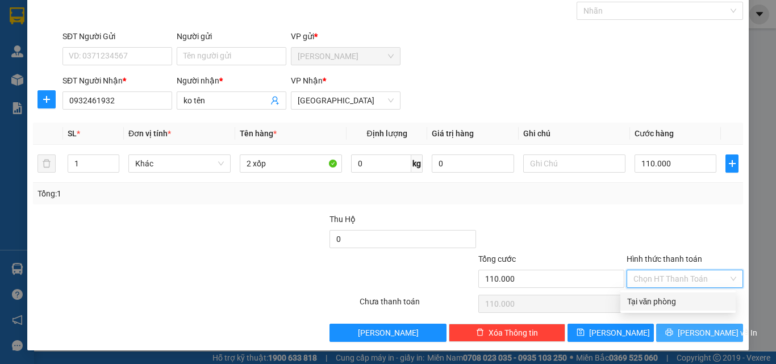
type input "0"
click at [678, 335] on button "[PERSON_NAME] và In" at bounding box center [699, 333] width 87 height 18
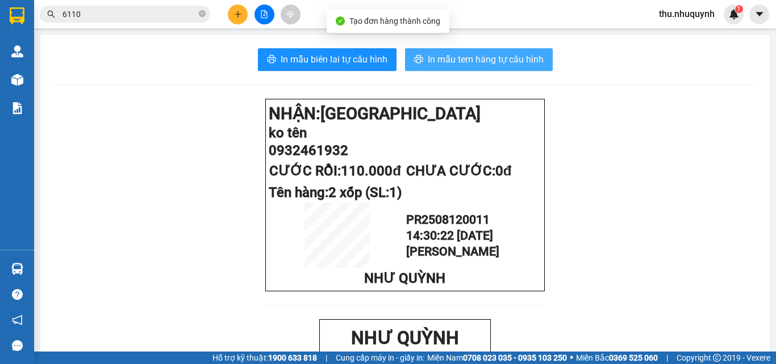
drag, startPoint x: 504, startPoint y: 61, endPoint x: 450, endPoint y: 116, distance: 77.1
click at [504, 60] on span "In mẫu tem hàng tự cấu hình" at bounding box center [486, 59] width 116 height 14
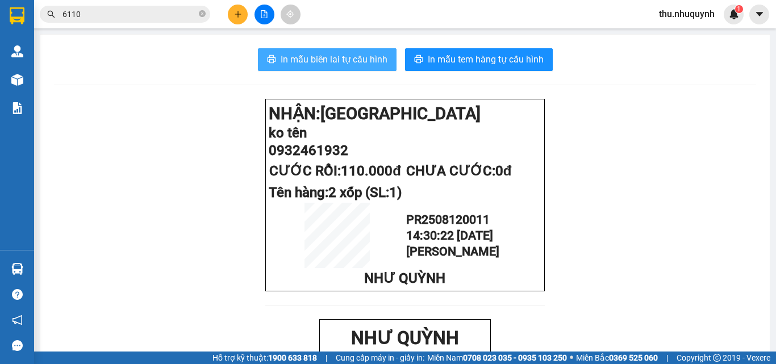
click at [306, 52] on button "In mẫu biên lai tự cấu hình" at bounding box center [327, 59] width 139 height 23
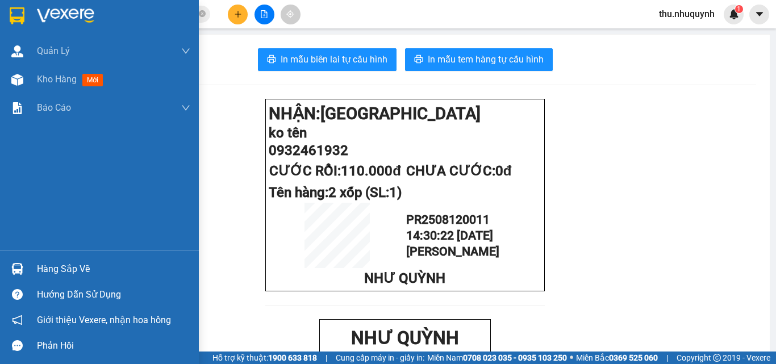
click at [86, 14] on img at bounding box center [65, 15] width 57 height 17
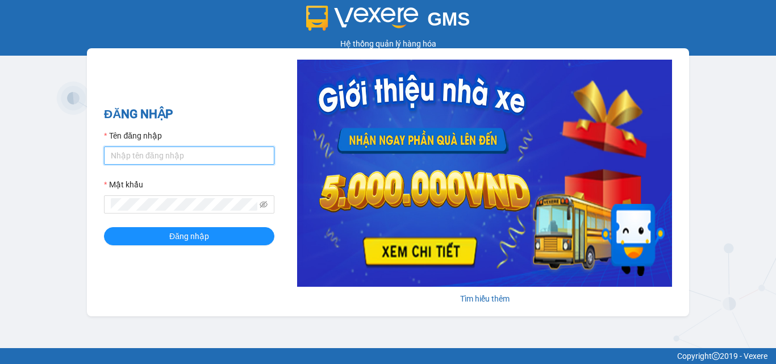
click at [166, 154] on input "Tên đăng nhập" at bounding box center [189, 156] width 170 height 18
type input "vi.nhuquynh"
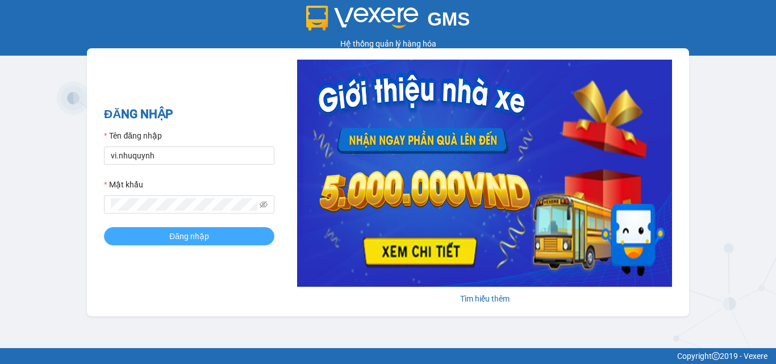
click at [191, 237] on span "Đăng nhập" at bounding box center [189, 236] width 40 height 12
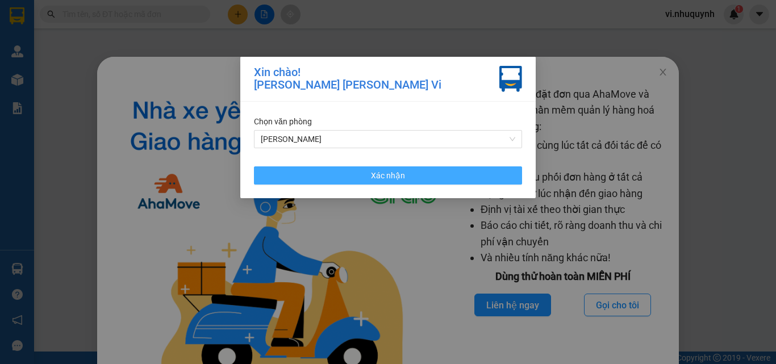
click at [390, 178] on span "Xác nhận" at bounding box center [388, 175] width 34 height 12
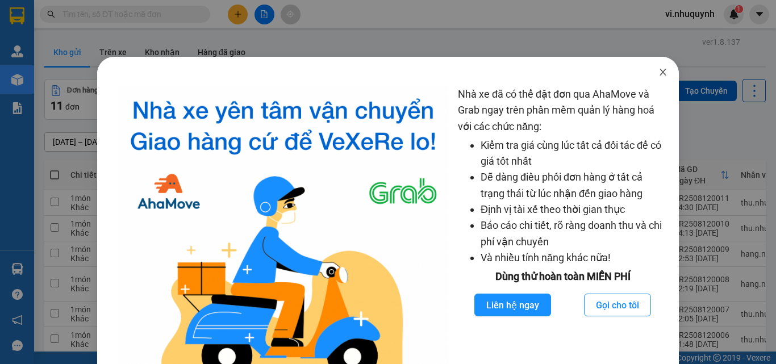
click at [660, 74] on icon "close" at bounding box center [663, 72] width 6 height 7
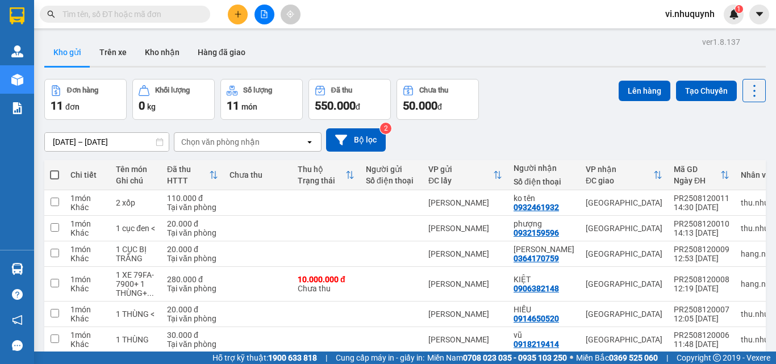
click at [146, 11] on input "text" at bounding box center [129, 14] width 134 height 12
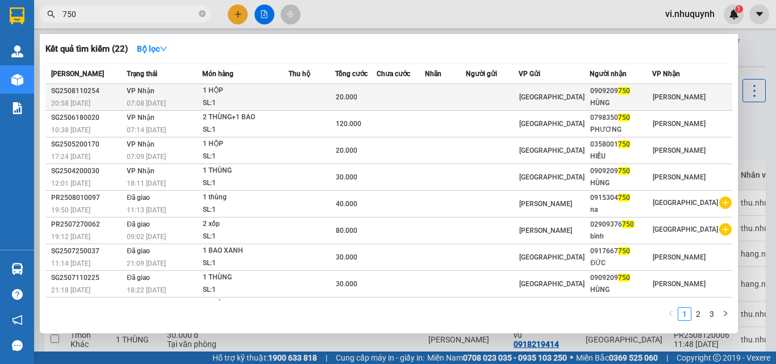
type input "750"
click at [623, 102] on div "HÙNG" at bounding box center [620, 103] width 61 height 12
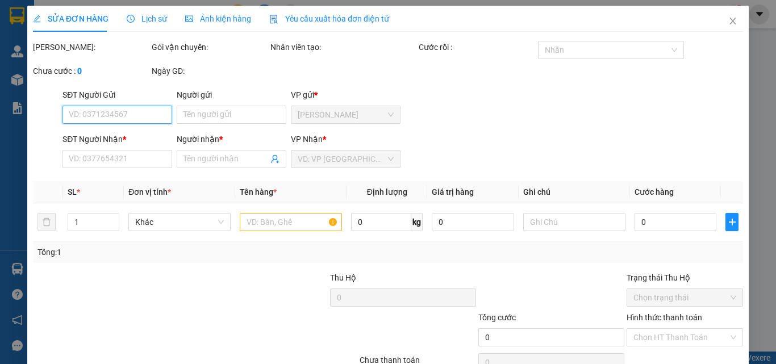
scroll to position [59, 0]
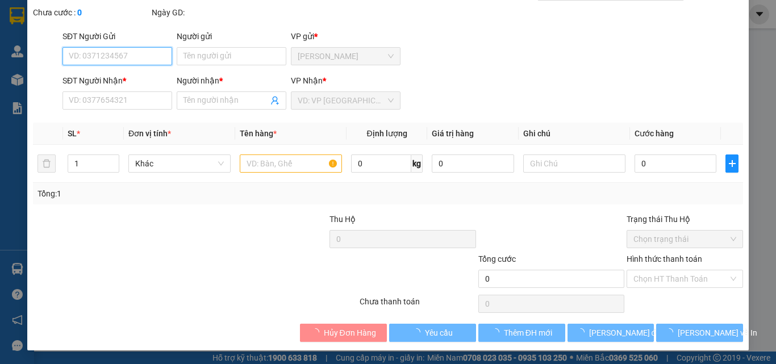
type input "0909209750"
type input "HÙNG"
type input "20.000"
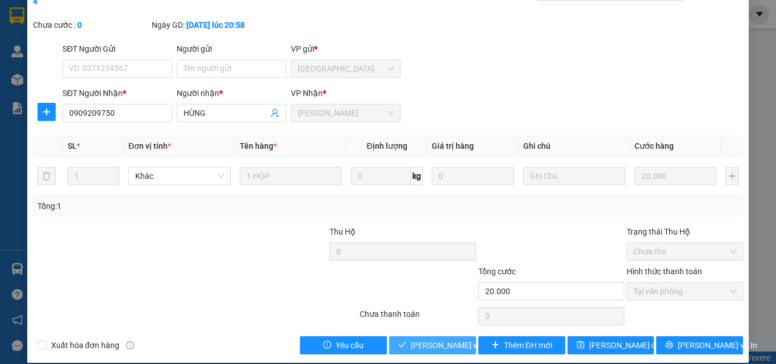
click at [438, 339] on span "[PERSON_NAME] và Giao hàng" at bounding box center [487, 345] width 153 height 12
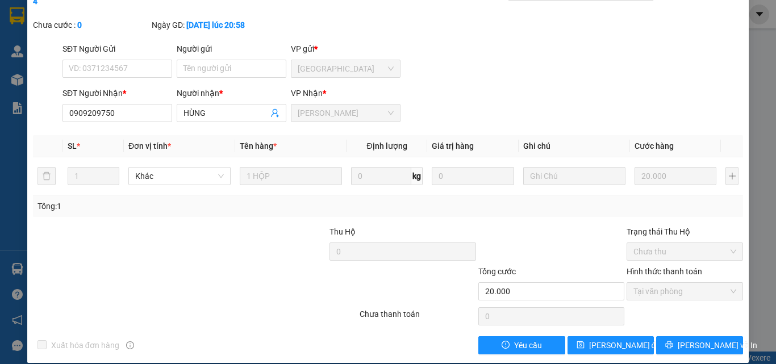
scroll to position [0, 0]
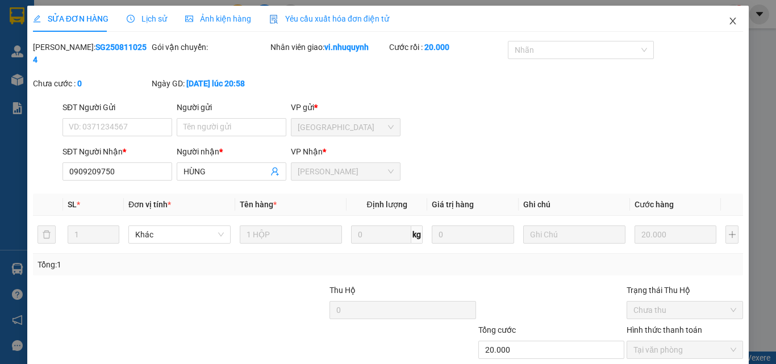
click at [730, 20] on icon "close" at bounding box center [733, 21] width 6 height 7
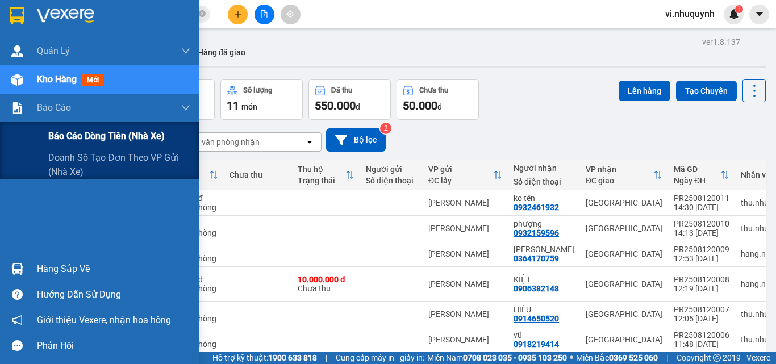
click at [76, 132] on span "Báo cáo dòng tiền (nhà xe)" at bounding box center [106, 136] width 116 height 14
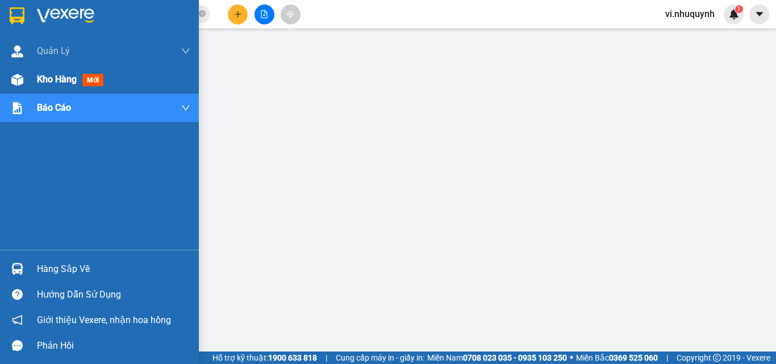
click at [57, 79] on span "Kho hàng" at bounding box center [57, 79] width 40 height 11
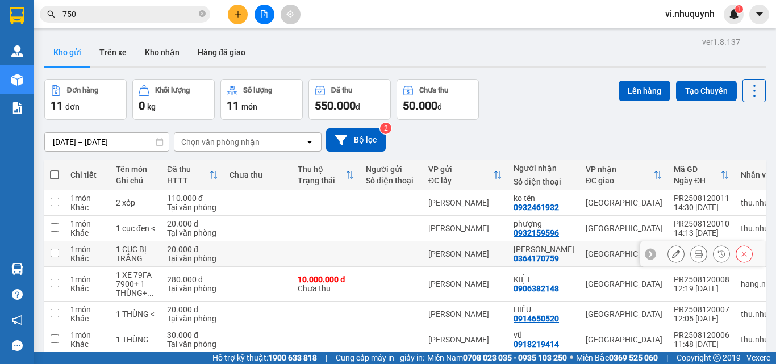
scroll to position [155, 0]
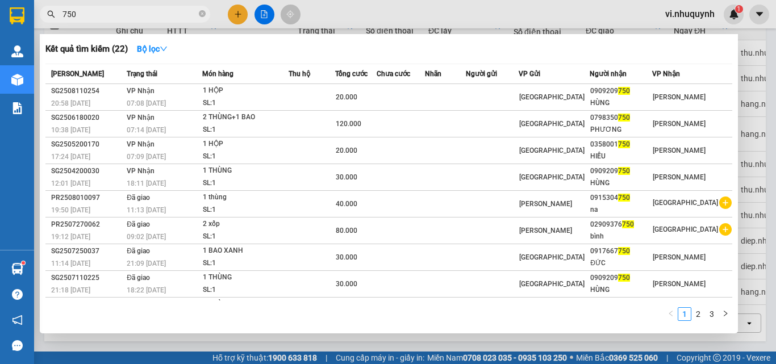
click at [131, 14] on input "750" at bounding box center [129, 14] width 134 height 12
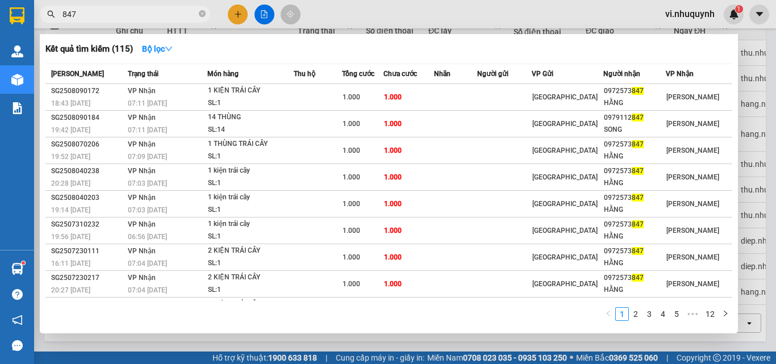
click at [130, 14] on input "847" at bounding box center [129, 14] width 134 height 12
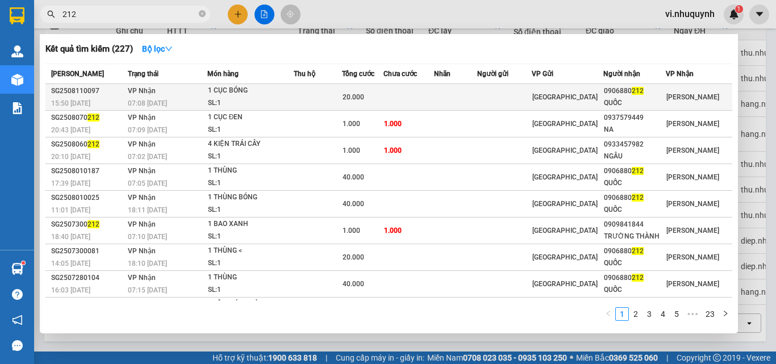
type input "212"
click at [627, 100] on div "QUỐC" at bounding box center [634, 103] width 61 height 12
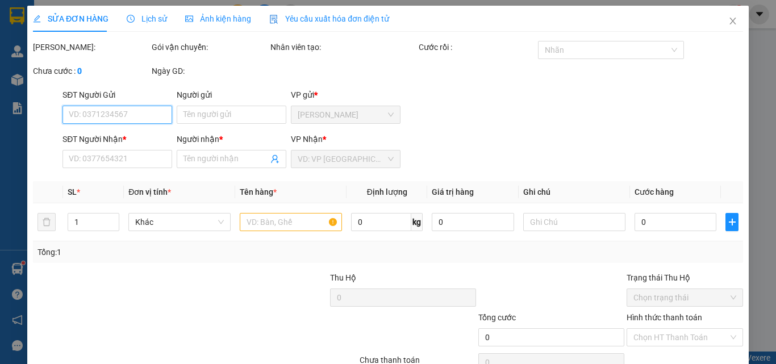
type input "0906880212"
type input "QUỐC"
type input "20.000"
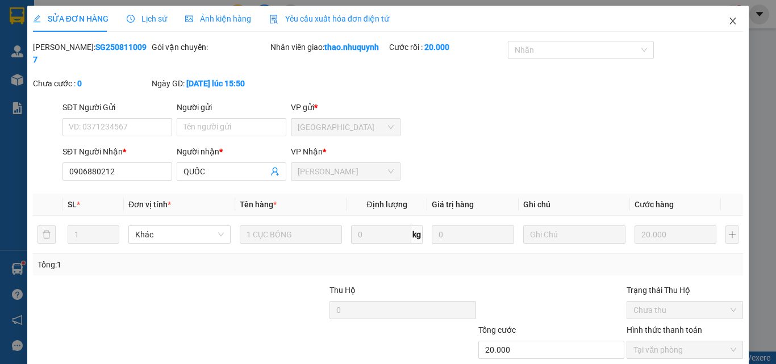
click at [728, 24] on icon "close" at bounding box center [732, 20] width 9 height 9
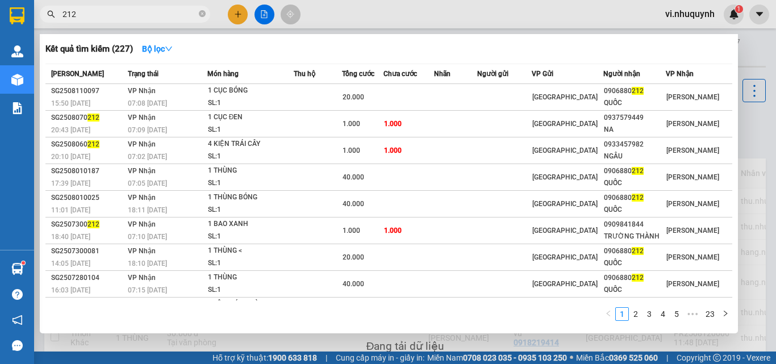
click at [103, 15] on input "212" at bounding box center [129, 14] width 134 height 12
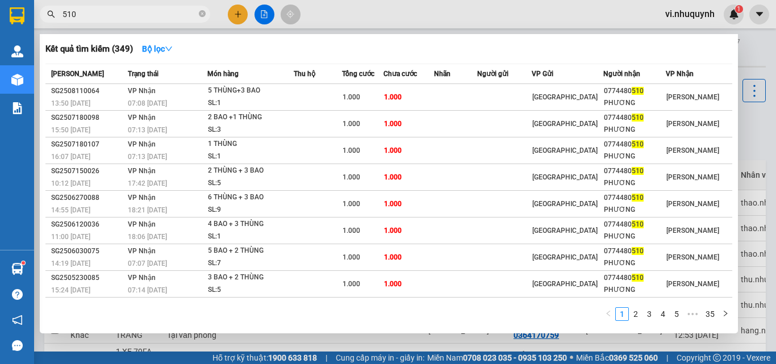
click at [89, 13] on input "510" at bounding box center [129, 14] width 134 height 12
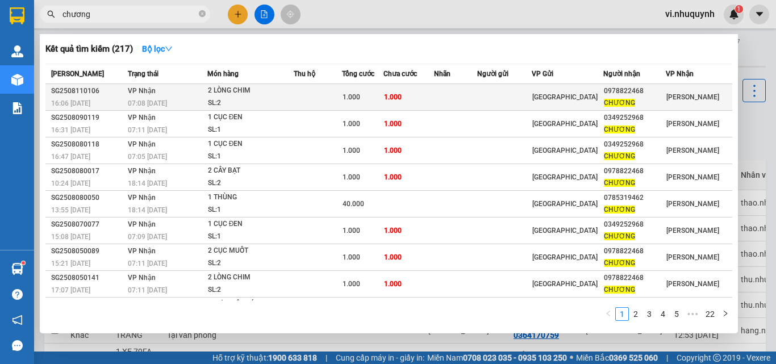
type input "chương"
click at [620, 101] on span "CHƯƠNG" at bounding box center [619, 103] width 31 height 8
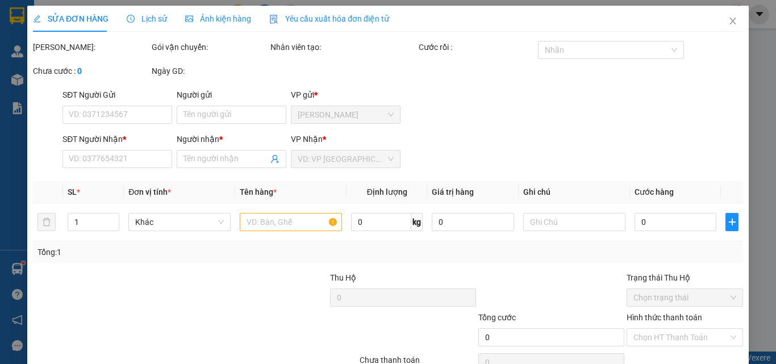
type input "0978822468"
type input "CHƯƠNG"
type input "1.000"
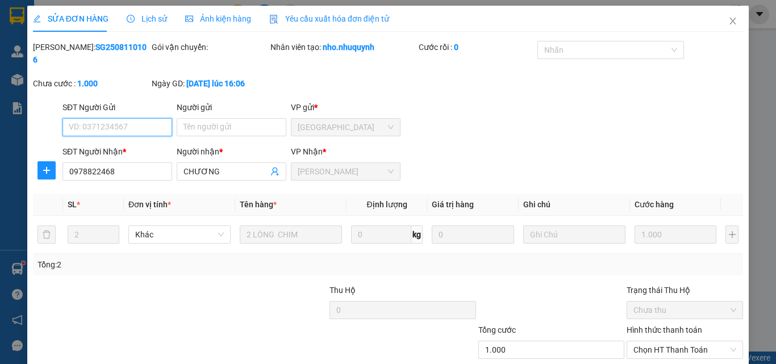
scroll to position [59, 0]
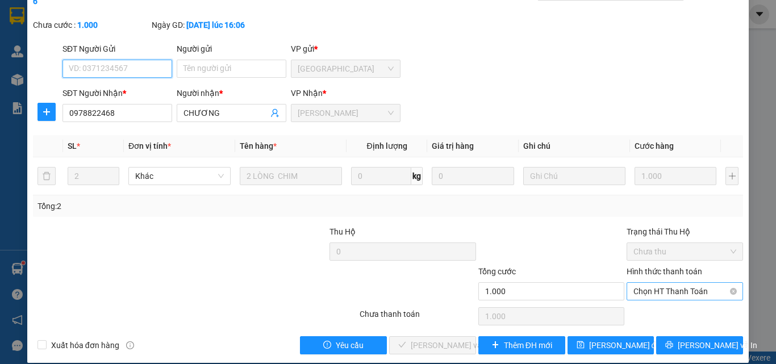
click at [643, 283] on span "Chọn HT Thanh Toán" at bounding box center [684, 291] width 103 height 17
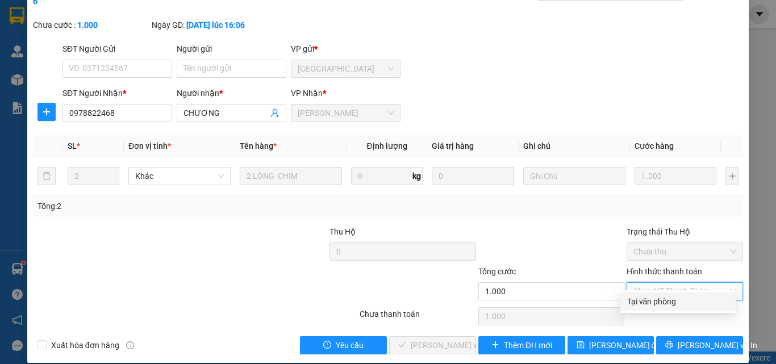
click at [639, 299] on div "Tại văn phòng" at bounding box center [678, 301] width 102 height 12
type input "0"
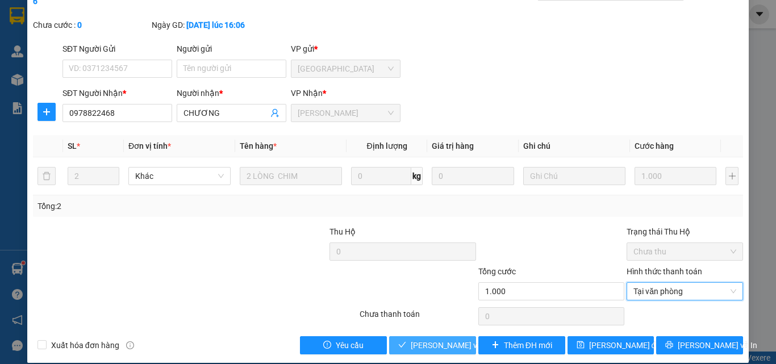
drag, startPoint x: 435, startPoint y: 333, endPoint x: 415, endPoint y: 330, distance: 19.5
click at [430, 339] on span "[PERSON_NAME] và Giao hàng" at bounding box center [487, 345] width 153 height 12
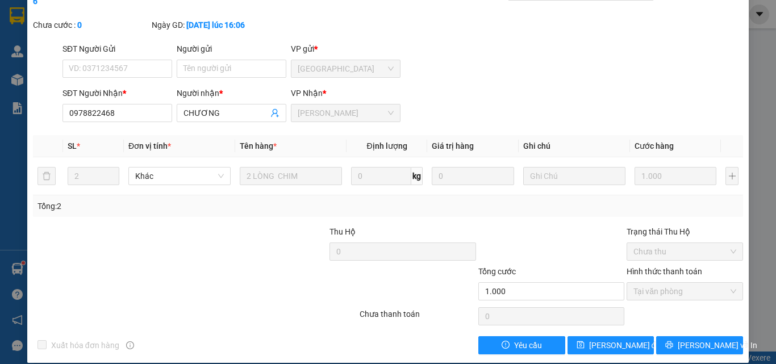
scroll to position [0, 0]
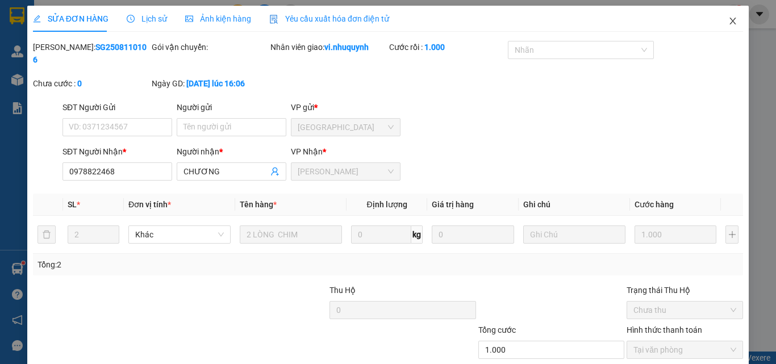
click at [728, 23] on icon "close" at bounding box center [732, 20] width 9 height 9
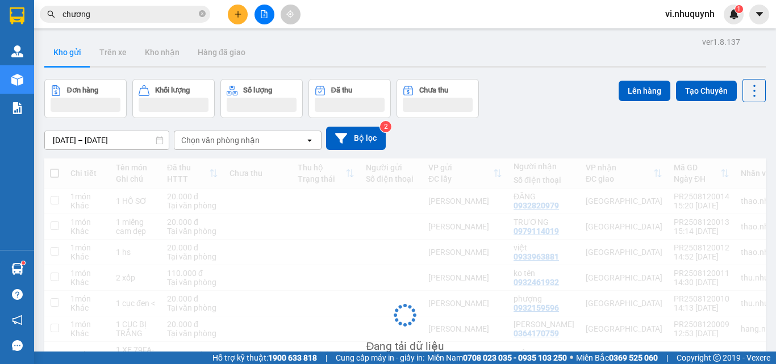
click at [136, 12] on input "chương" at bounding box center [129, 14] width 134 height 12
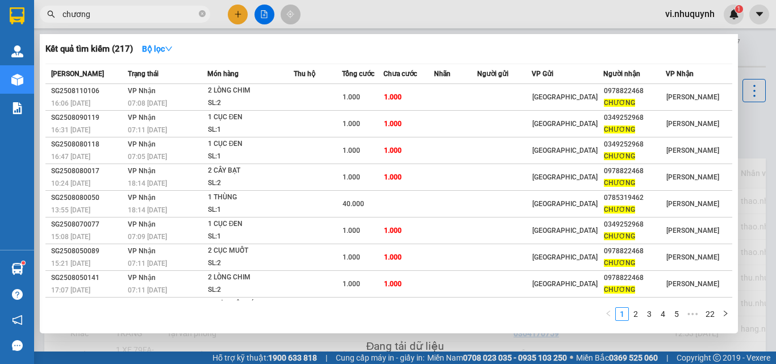
click at [136, 12] on input "chương" at bounding box center [129, 14] width 134 height 12
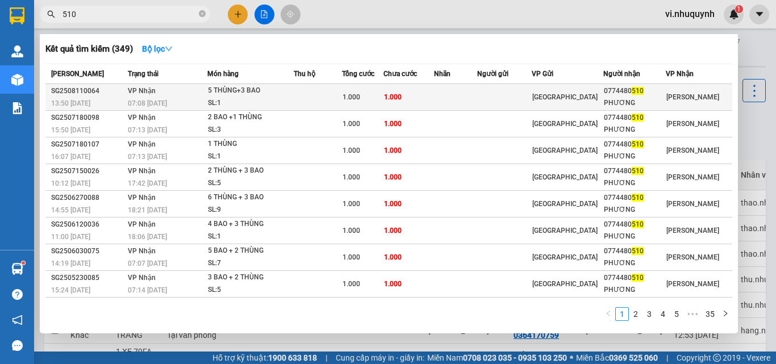
type input "510"
click at [629, 98] on div "PHƯƠNG" at bounding box center [634, 103] width 61 height 12
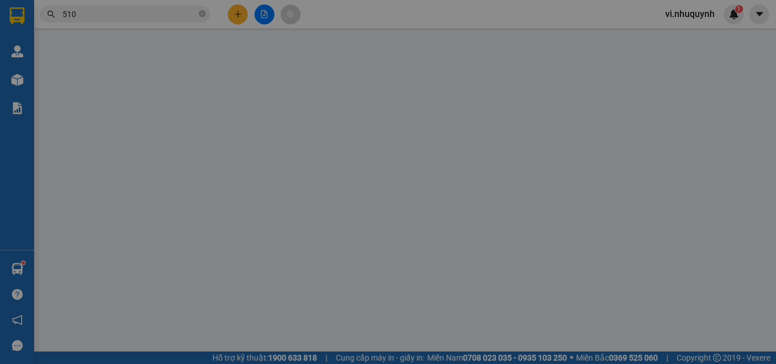
type input "0774480510"
type input "PHƯƠNG"
type input "1.000"
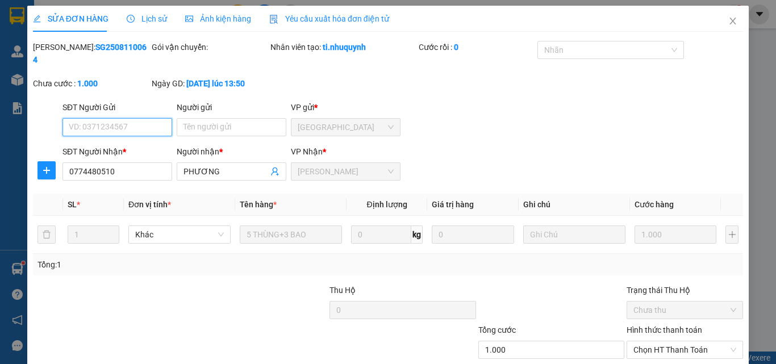
scroll to position [59, 0]
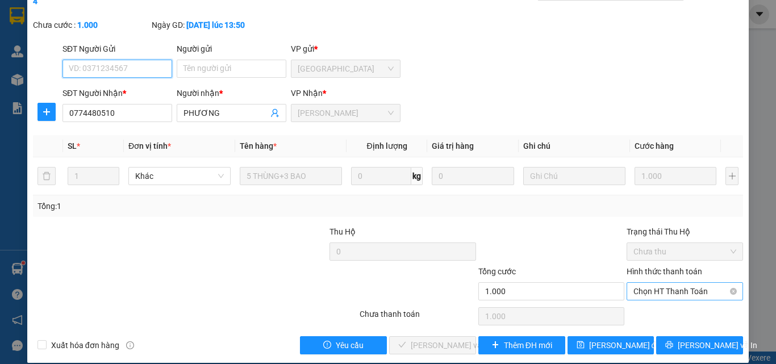
click at [645, 283] on span "Chọn HT Thanh Toán" at bounding box center [684, 291] width 103 height 17
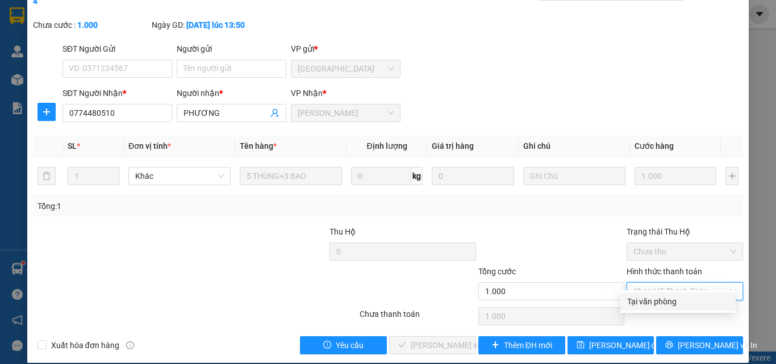
drag, startPoint x: 644, startPoint y: 299, endPoint x: 549, endPoint y: 324, distance: 98.1
click at [642, 299] on div "Tại văn phòng" at bounding box center [678, 301] width 102 height 12
type input "0"
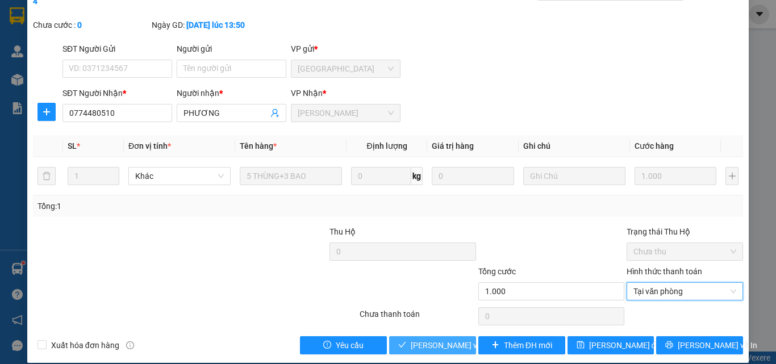
click at [436, 339] on span "[PERSON_NAME] và Giao hàng" at bounding box center [487, 345] width 153 height 12
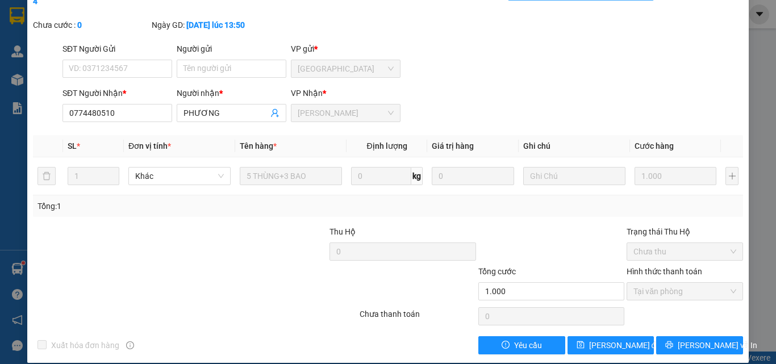
scroll to position [0, 0]
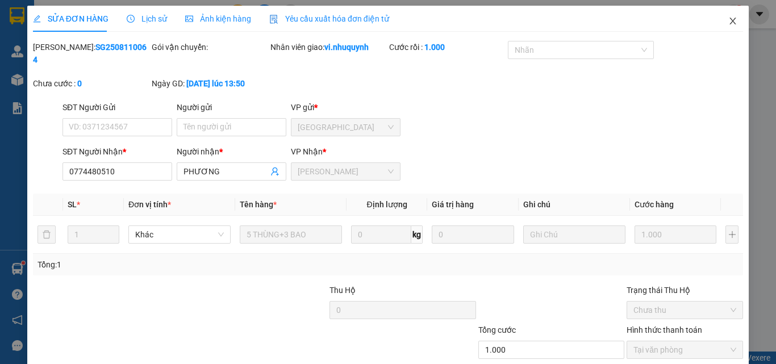
click at [728, 21] on icon "close" at bounding box center [732, 20] width 9 height 9
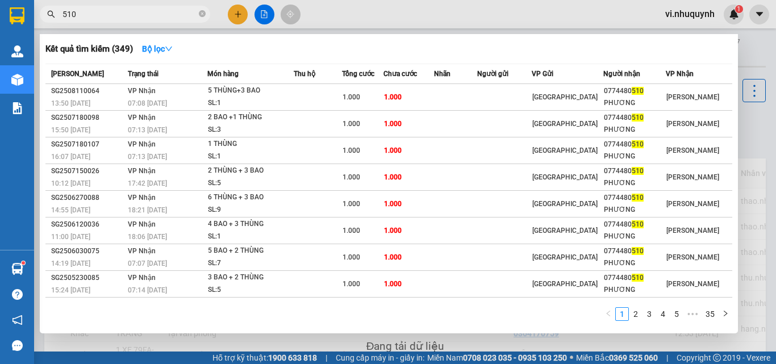
click at [107, 16] on input "510" at bounding box center [129, 14] width 134 height 12
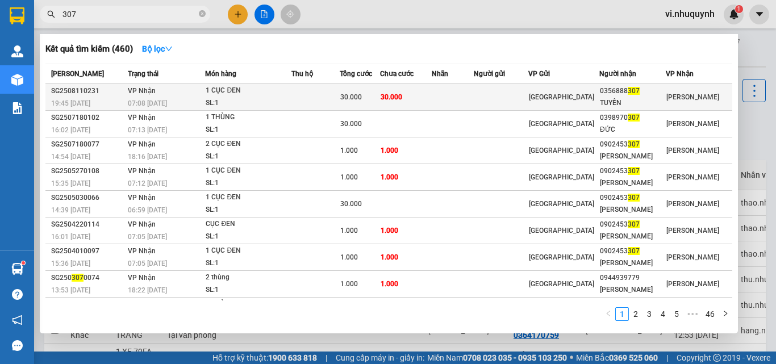
type input "307"
click at [653, 101] on div "TUYẾN" at bounding box center [632, 103] width 65 height 12
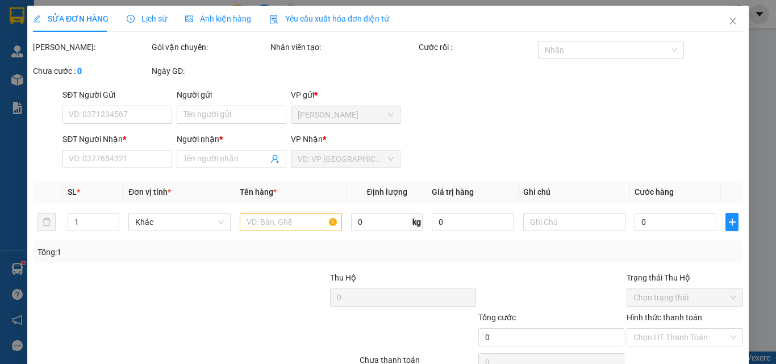
type input "0356888307"
type input "TUYẾN"
type input "30.000"
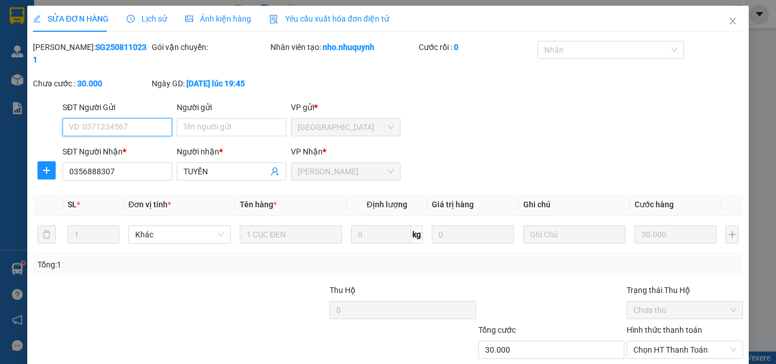
scroll to position [59, 0]
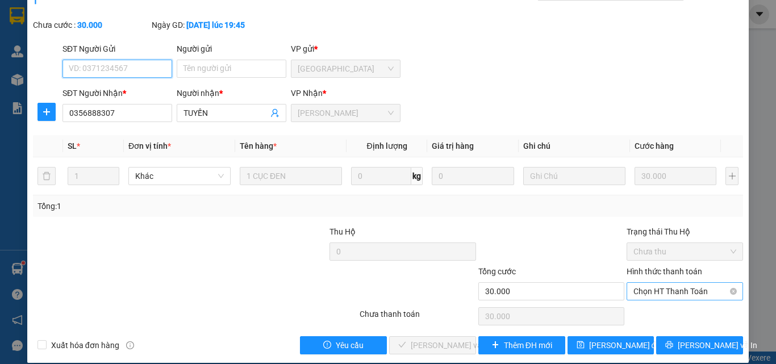
click at [649, 283] on span "Chọn HT Thanh Toán" at bounding box center [684, 291] width 103 height 17
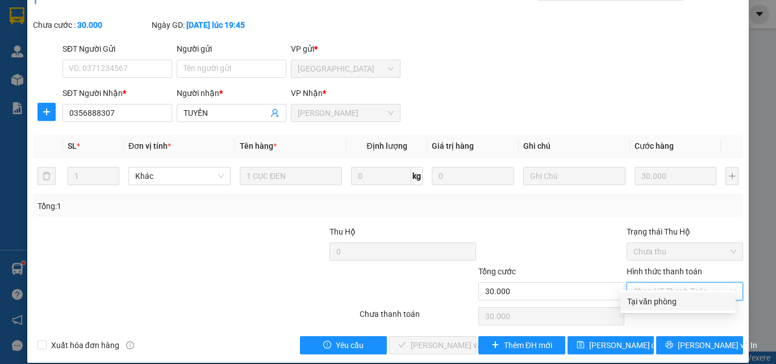
click at [647, 305] on div "Tại văn phòng" at bounding box center [678, 301] width 102 height 12
type input "0"
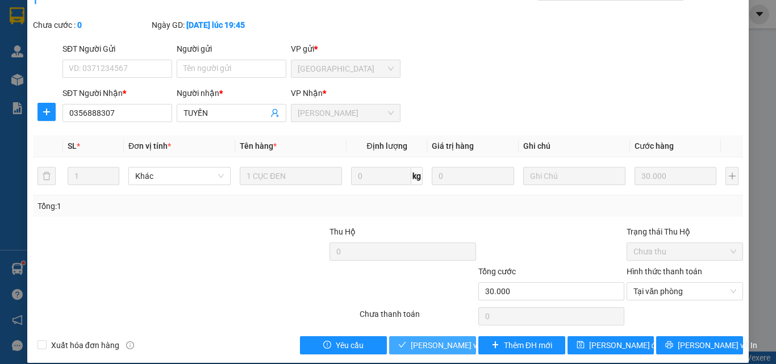
click at [453, 339] on span "[PERSON_NAME] và Giao hàng" at bounding box center [487, 345] width 153 height 12
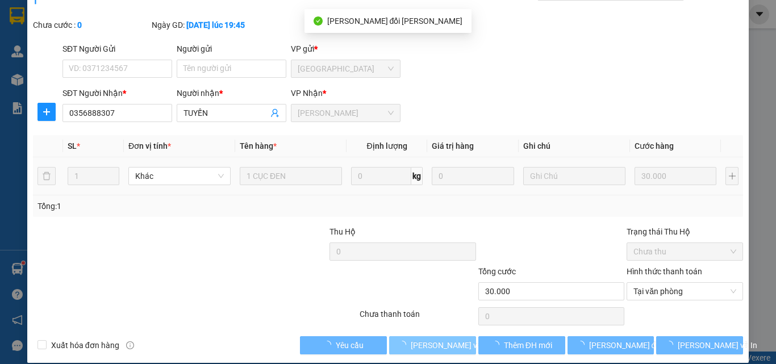
scroll to position [0, 0]
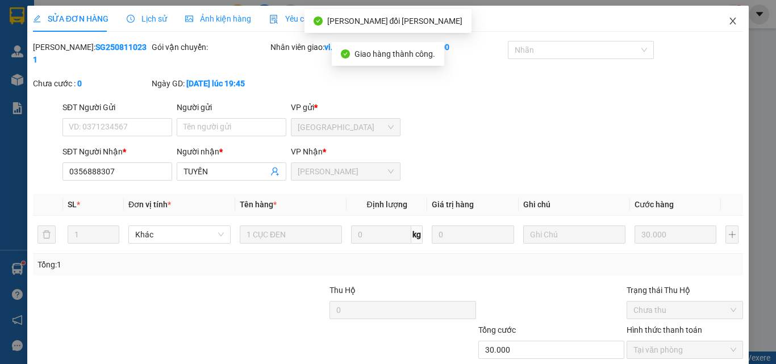
click at [730, 21] on icon "close" at bounding box center [733, 21] width 6 height 7
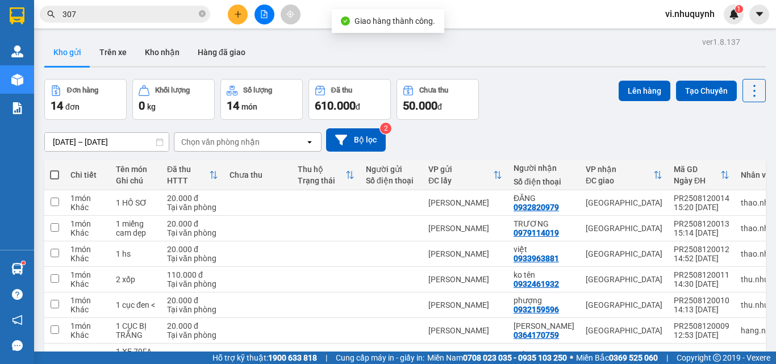
click at [100, 17] on input "307" at bounding box center [129, 14] width 134 height 12
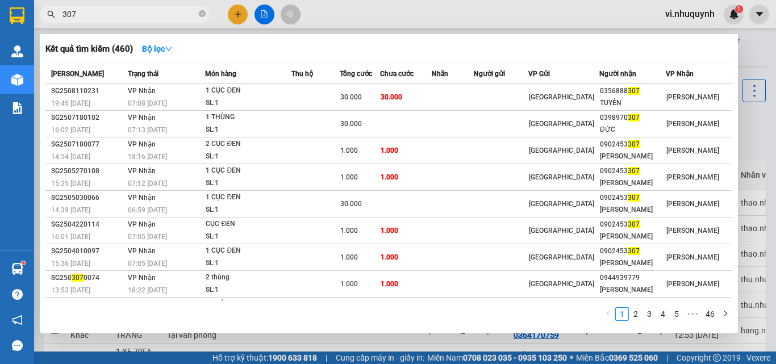
click at [100, 17] on input "307" at bounding box center [129, 14] width 134 height 12
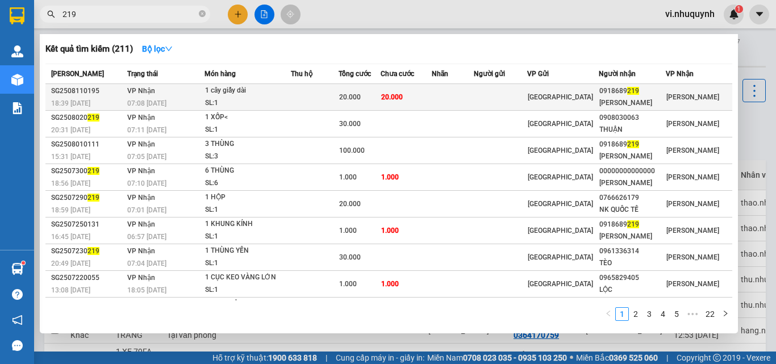
type input "219"
click at [646, 98] on div "NAM PHƯƠNG" at bounding box center [632, 103] width 66 height 12
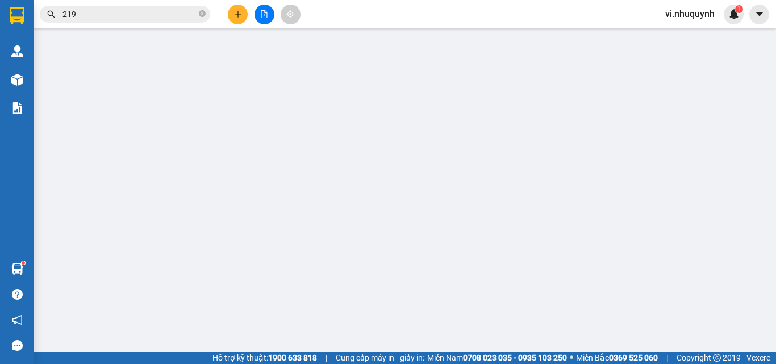
type input "0918689219"
type input "NAM PHƯƠNG"
type input "20.000"
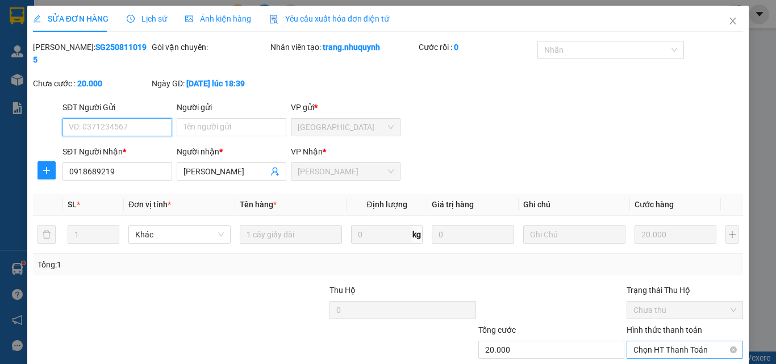
scroll to position [59, 0]
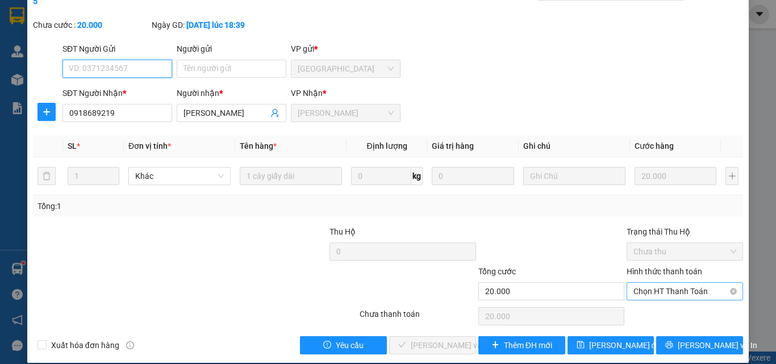
click at [636, 283] on span "Chọn HT Thanh Toán" at bounding box center [684, 291] width 103 height 17
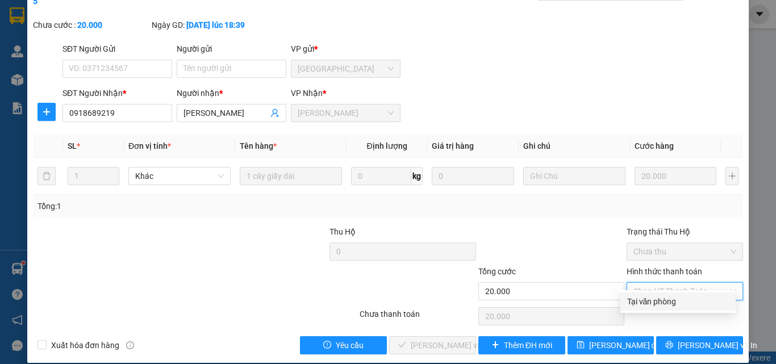
click at [634, 300] on div "Tại văn phòng" at bounding box center [678, 301] width 102 height 12
type input "0"
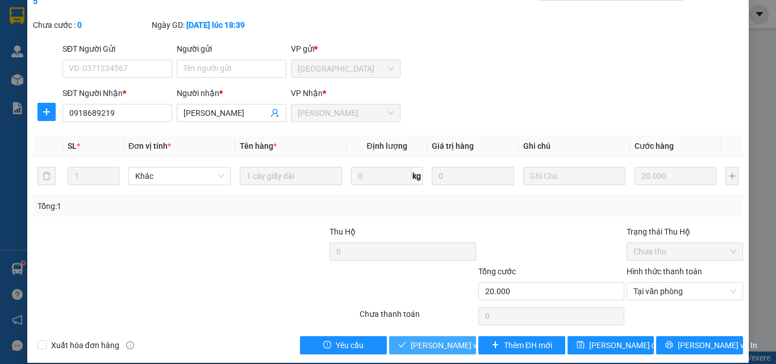
click at [445, 339] on span "[PERSON_NAME] và Giao hàng" at bounding box center [487, 345] width 153 height 12
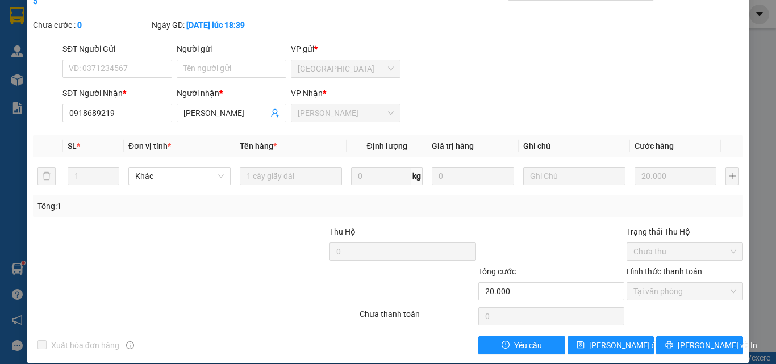
scroll to position [0, 0]
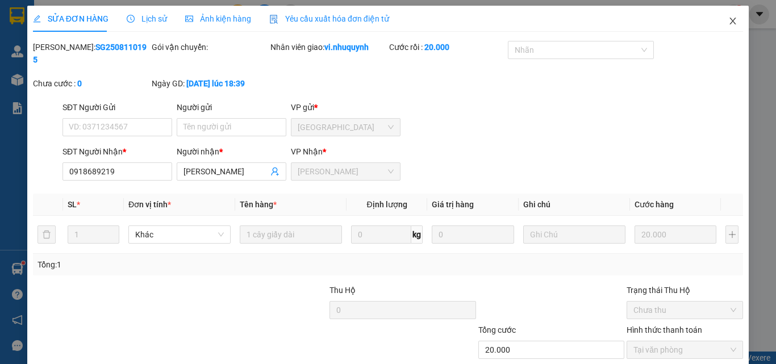
click at [730, 19] on icon "close" at bounding box center [733, 21] width 6 height 7
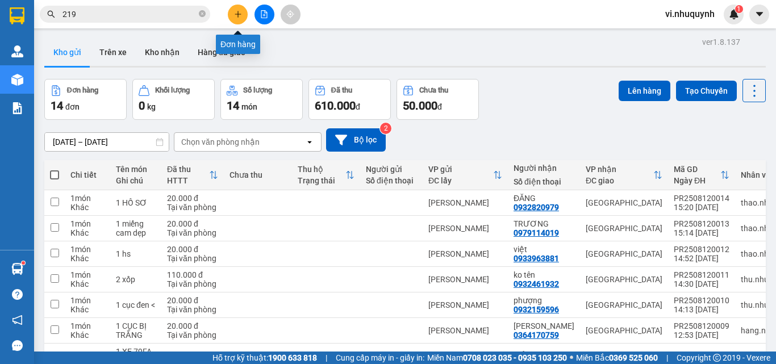
click at [239, 16] on icon "plus" at bounding box center [238, 14] width 8 height 8
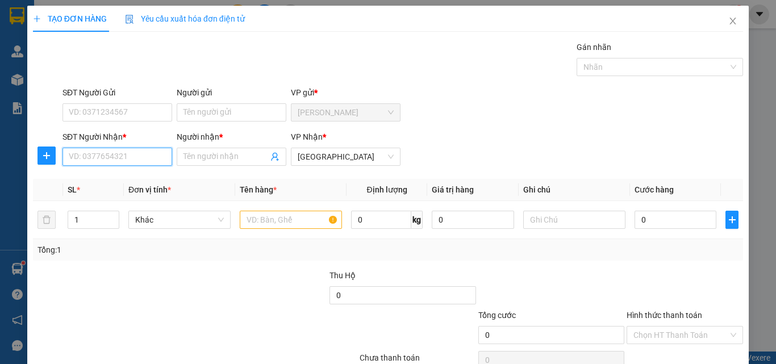
click at [136, 157] on input "SĐT Người Nhận *" at bounding box center [117, 157] width 110 height 18
click at [208, 155] on input "Người nhận *" at bounding box center [225, 157] width 85 height 12
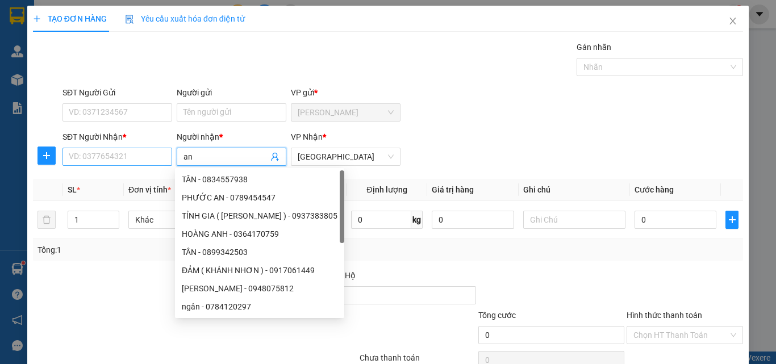
type input "an"
click at [105, 158] on input "SĐT Người Nhận *" at bounding box center [117, 157] width 110 height 18
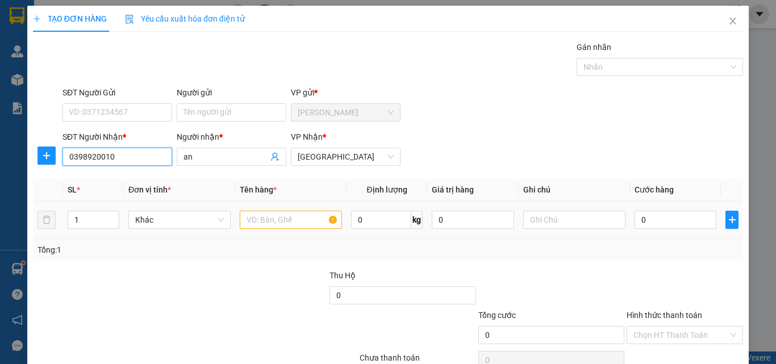
type input "0398920010"
click at [265, 225] on input "text" at bounding box center [291, 220] width 102 height 18
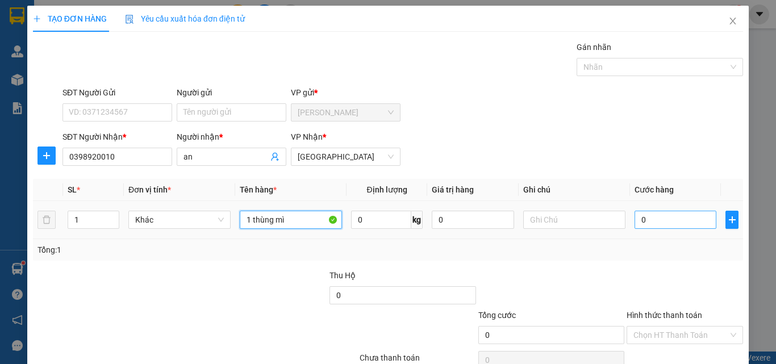
type input "1 thùng mì"
click at [645, 223] on input "0" at bounding box center [675, 220] width 82 height 18
type input "2"
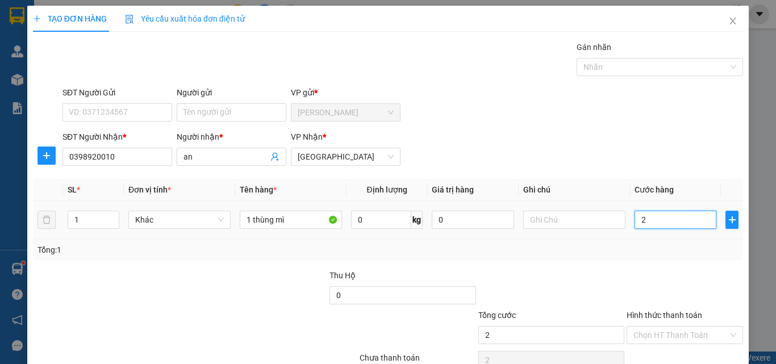
type input "20"
type input "200"
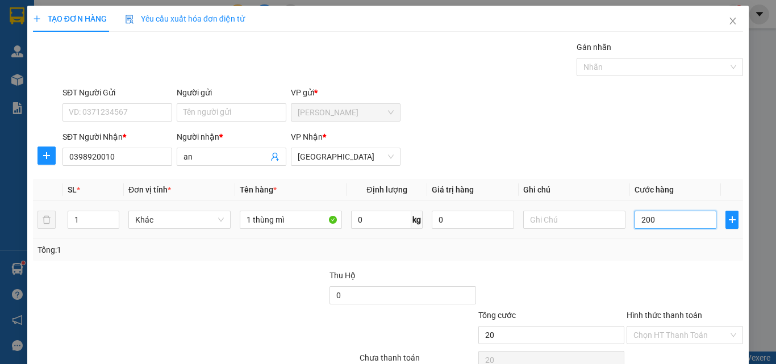
type input "200"
type input "2.000"
type input "20.000"
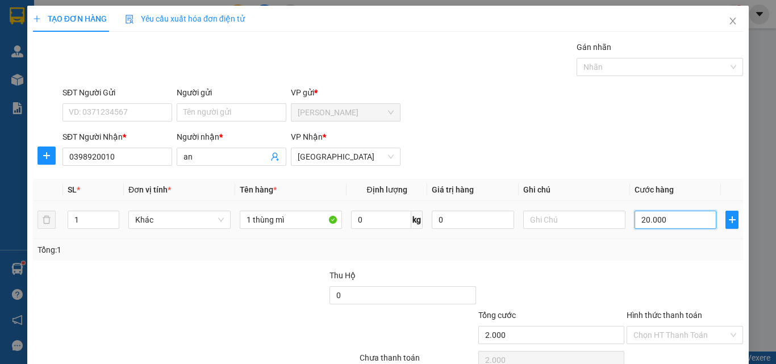
type input "20.000"
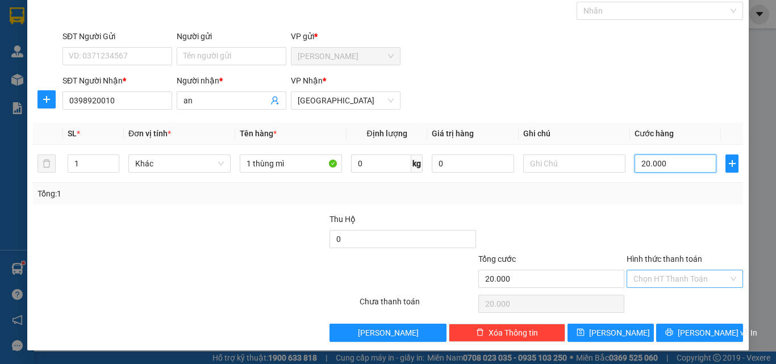
type input "20.000"
click at [654, 279] on input "Hình thức thanh toán" at bounding box center [680, 278] width 95 height 17
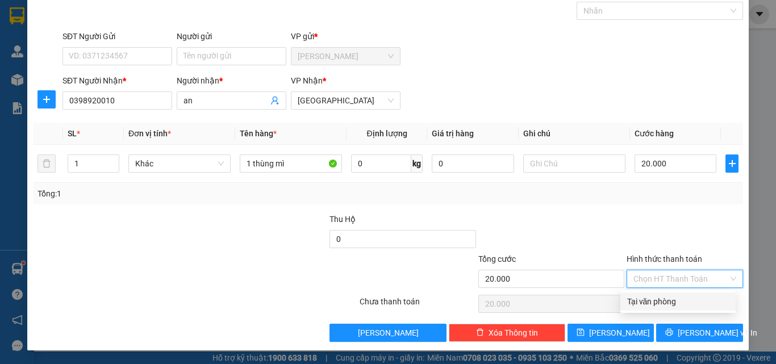
click at [655, 298] on div "Tại văn phòng" at bounding box center [678, 301] width 102 height 12
type input "0"
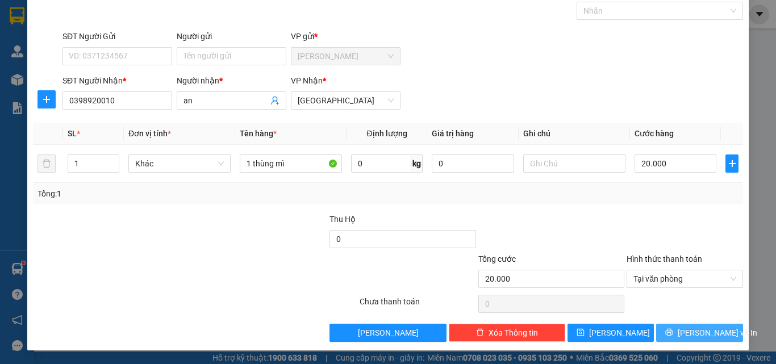
click at [690, 336] on span "[PERSON_NAME] và In" at bounding box center [718, 333] width 80 height 12
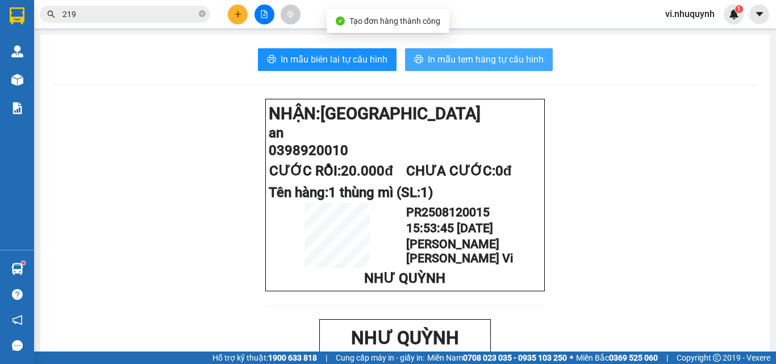
click at [470, 53] on span "In mẫu tem hàng tự cấu hình" at bounding box center [486, 59] width 116 height 14
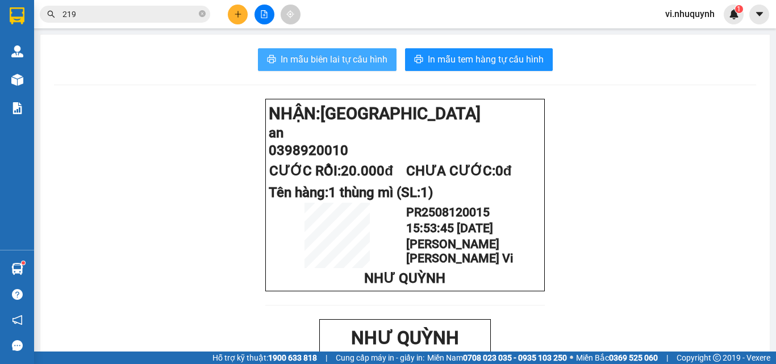
click at [352, 63] on span "In mẫu biên lai tự cấu hình" at bounding box center [334, 59] width 107 height 14
click at [239, 16] on icon "plus" at bounding box center [238, 14] width 8 height 8
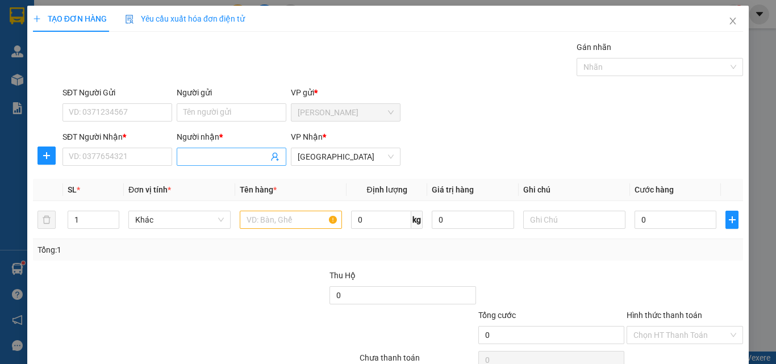
click at [232, 153] on input "Người nhận *" at bounding box center [225, 157] width 85 height 12
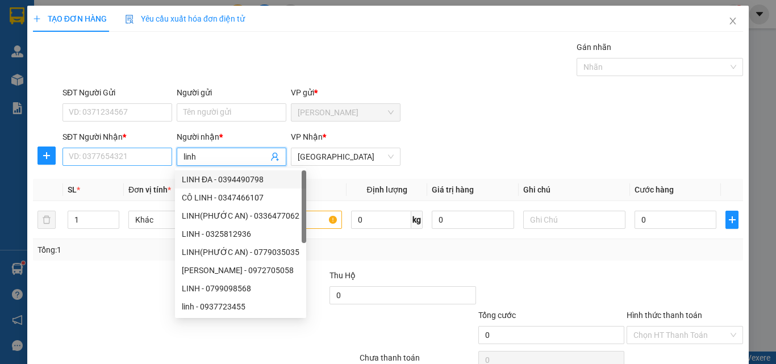
type input "linh"
click at [141, 160] on input "SĐT Người Nhận *" at bounding box center [117, 157] width 110 height 18
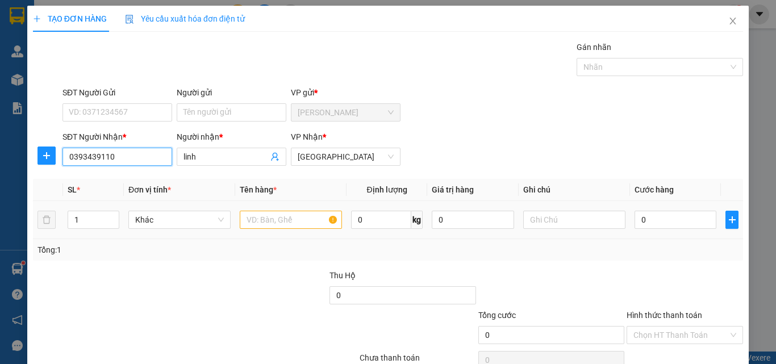
type input "0393439110"
click at [266, 220] on input "text" at bounding box center [291, 220] width 102 height 18
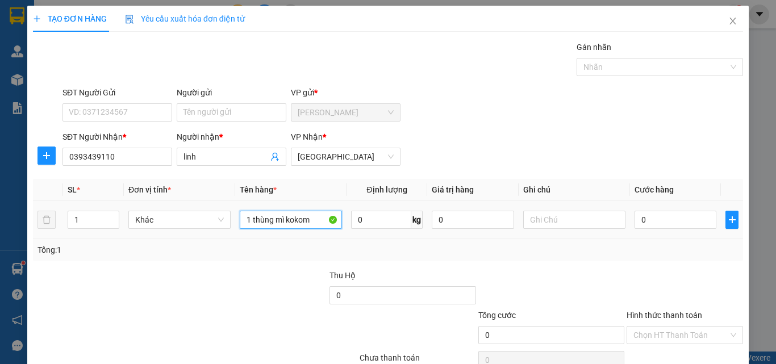
type input "1 thùng mì kokomi"
click at [648, 220] on input "0" at bounding box center [675, 220] width 82 height 18
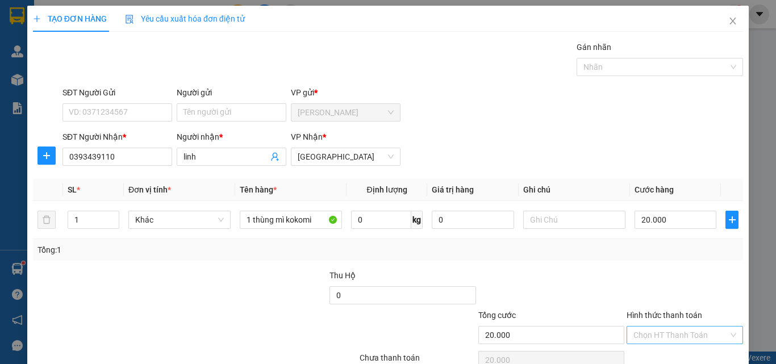
click at [659, 327] on input "Hình thức thanh toán" at bounding box center [680, 335] width 95 height 17
drag, startPoint x: 662, startPoint y: 301, endPoint x: 671, endPoint y: 308, distance: 11.8
click at [664, 352] on div "Tại văn phòng" at bounding box center [678, 358] width 102 height 12
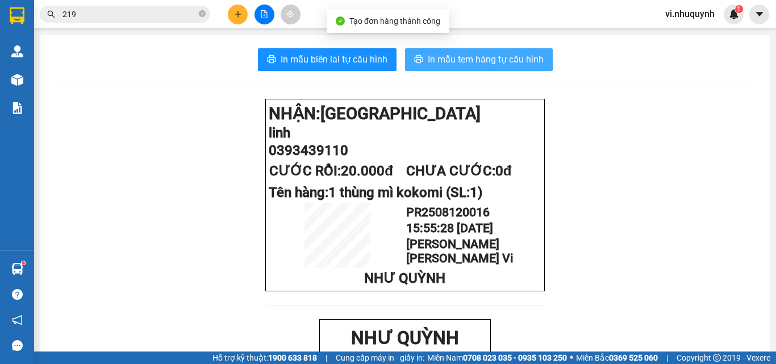
click at [462, 61] on span "In mẫu tem hàng tự cấu hình" at bounding box center [486, 59] width 116 height 14
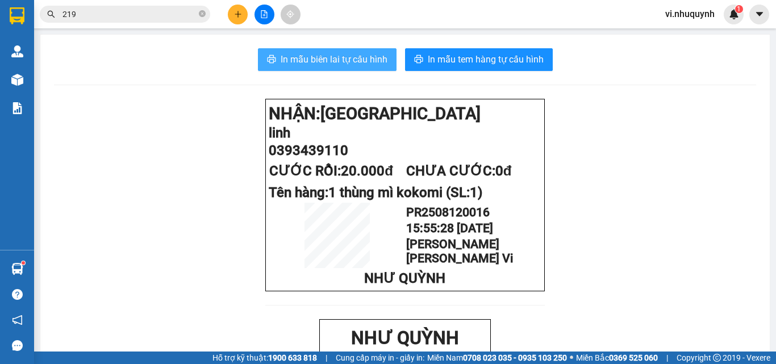
click at [344, 53] on span "In mẫu biên lai tự cấu hình" at bounding box center [334, 59] width 107 height 14
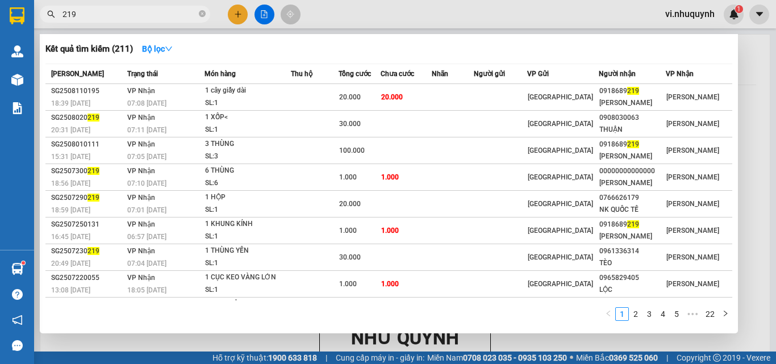
click at [105, 16] on input "219" at bounding box center [129, 14] width 134 height 12
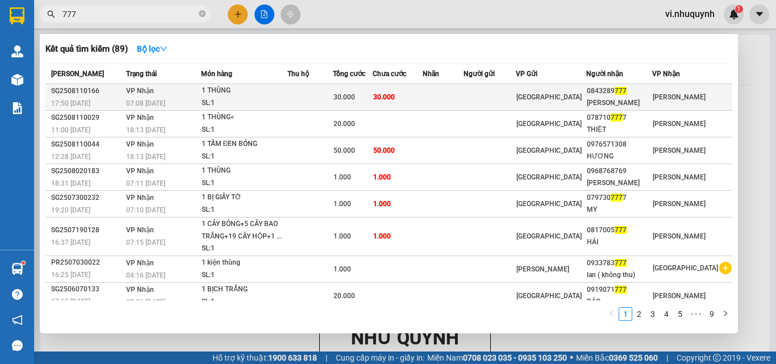
type input "777"
click at [646, 102] on div "KIM THƯ" at bounding box center [619, 103] width 65 height 12
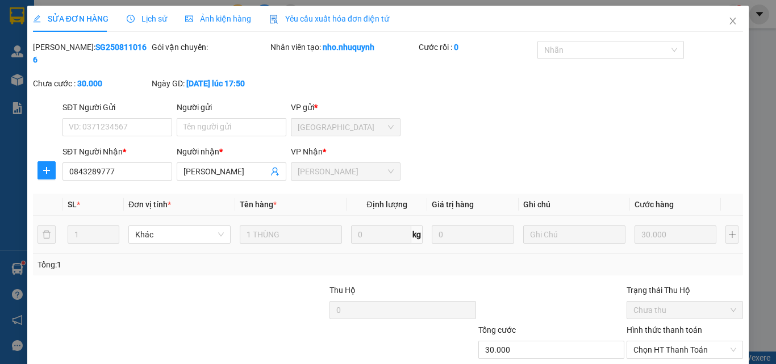
type input "0843289777"
type input "KIM THƯ"
type input "30.000"
click at [636, 341] on span "Chọn HT Thanh Toán" at bounding box center [684, 349] width 103 height 17
click at [638, 354] on div "Tại văn phòng" at bounding box center [678, 360] width 102 height 12
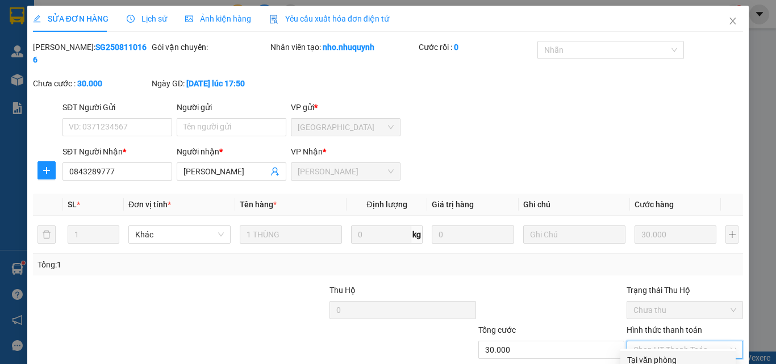
type input "0"
click at [728, 22] on icon "close" at bounding box center [732, 20] width 9 height 9
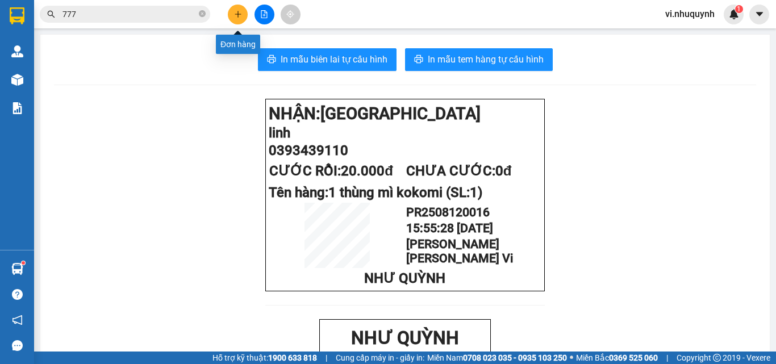
click at [243, 15] on button at bounding box center [238, 15] width 20 height 20
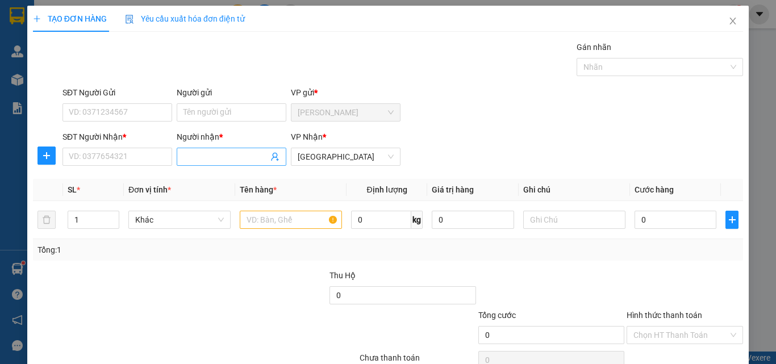
click at [221, 161] on input "Người nhận *" at bounding box center [225, 157] width 85 height 12
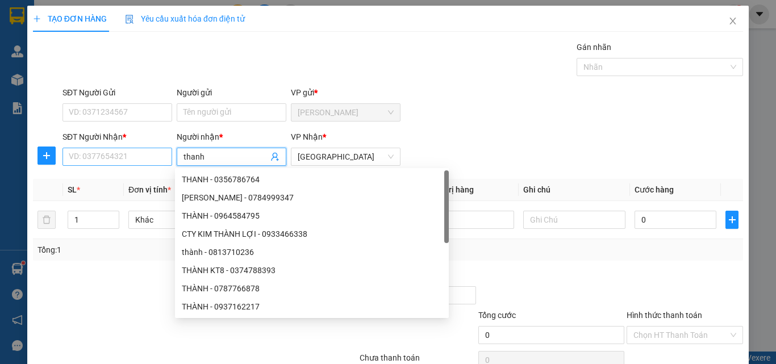
type input "thanh"
click at [129, 160] on input "SĐT Người Nhận *" at bounding box center [117, 157] width 110 height 18
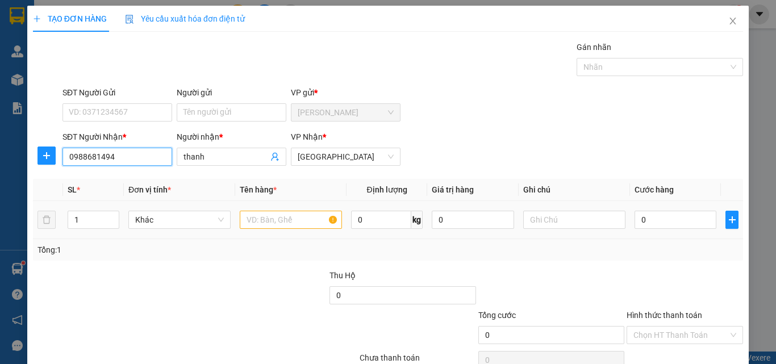
type input "0988681494"
click at [277, 215] on input "text" at bounding box center [291, 220] width 102 height 18
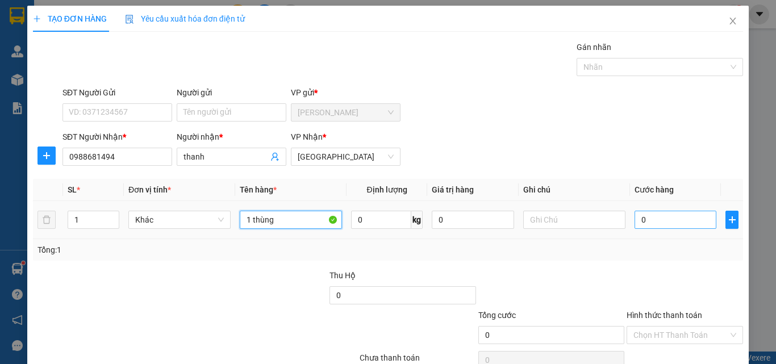
type input "1 thùng"
click at [648, 216] on input "0" at bounding box center [675, 220] width 82 height 18
type input "3"
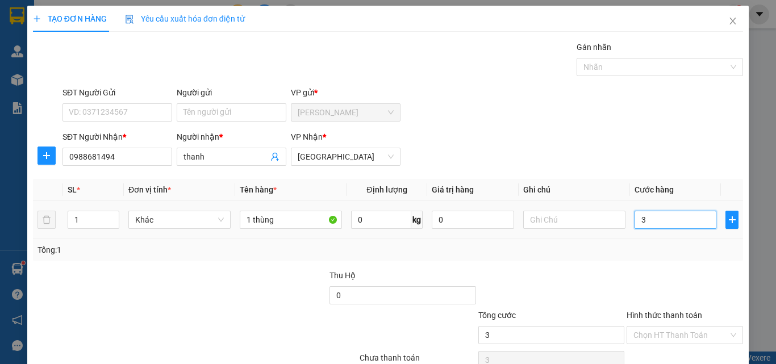
type input "30"
type input "300"
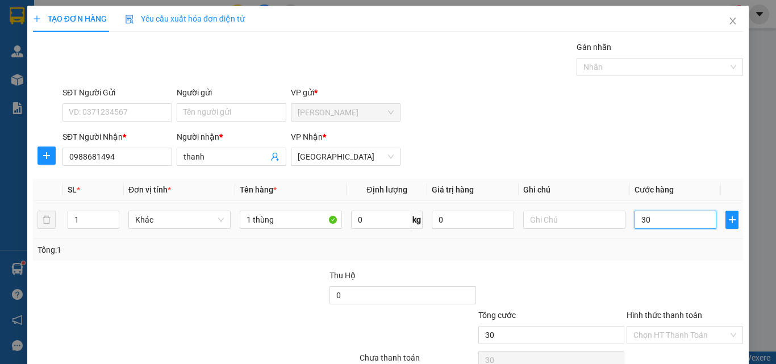
type input "300"
type input "3.000"
type input "30.000"
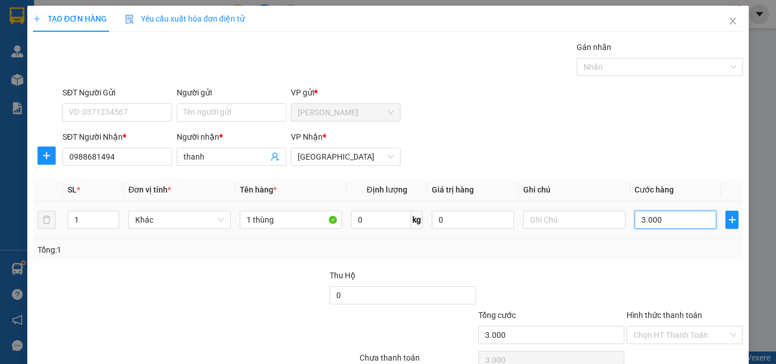
type input "30.000"
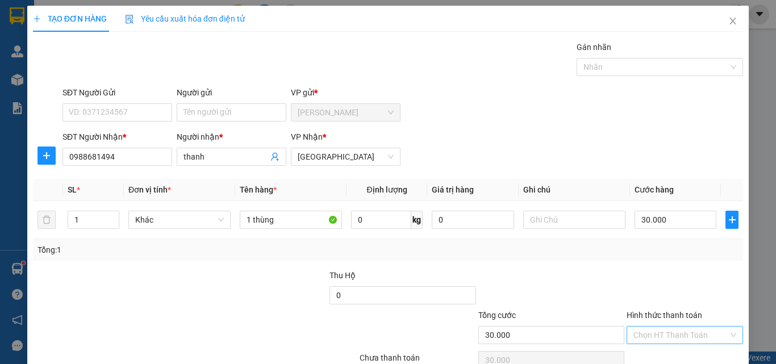
click at [656, 327] on input "Hình thức thanh toán" at bounding box center [680, 335] width 95 height 17
click at [654, 352] on div "Tại văn phòng" at bounding box center [678, 358] width 102 height 12
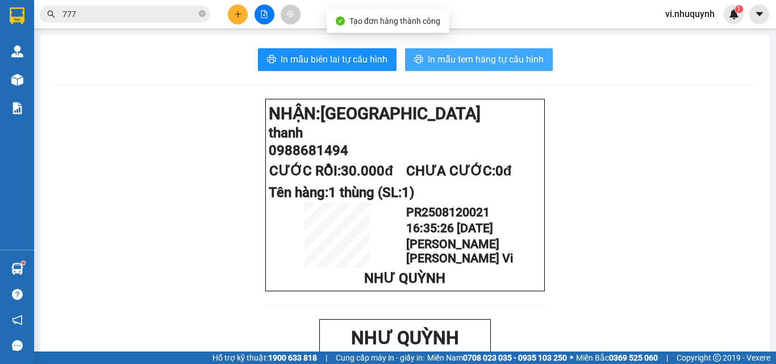
click at [465, 65] on span "In mẫu tem hàng tự cấu hình" at bounding box center [486, 59] width 116 height 14
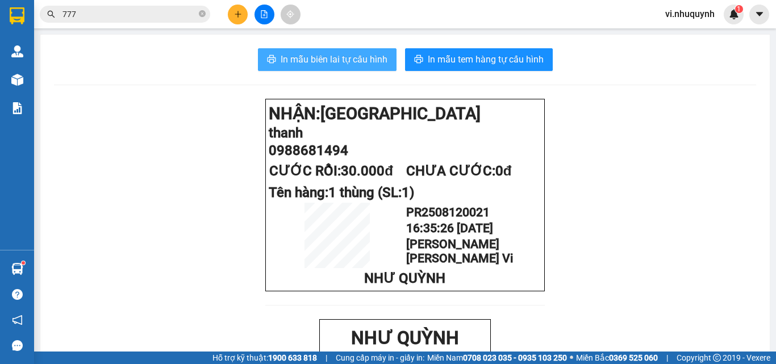
click at [335, 61] on span "In mẫu biên lai tự cấu hình" at bounding box center [334, 59] width 107 height 14
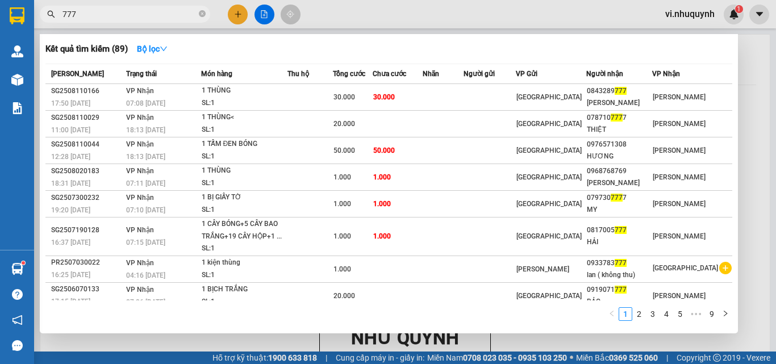
click at [112, 14] on input "777" at bounding box center [129, 14] width 134 height 12
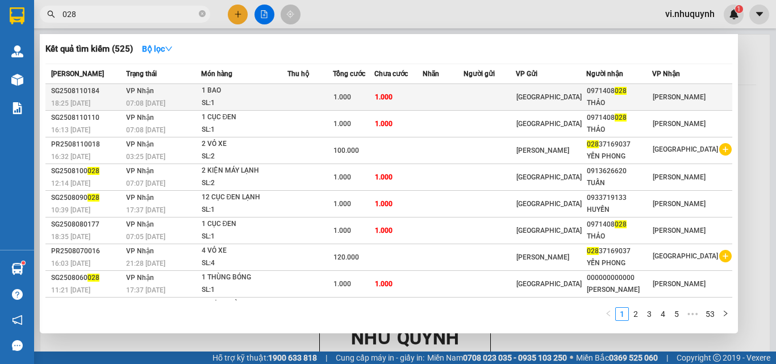
type input "028"
click at [641, 106] on div "THẢO" at bounding box center [619, 103] width 65 height 12
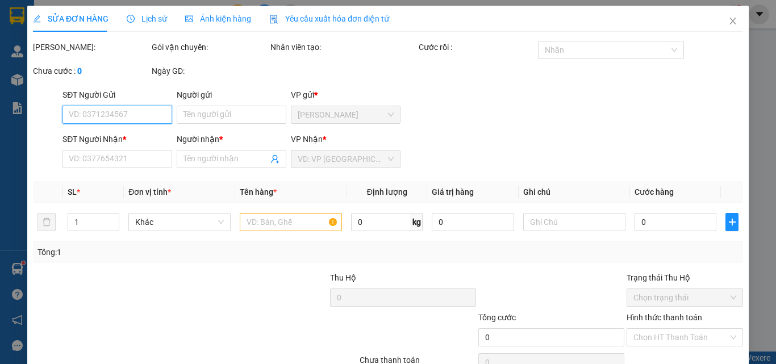
type input "0971408028"
type input "THẢO"
type input "1.000"
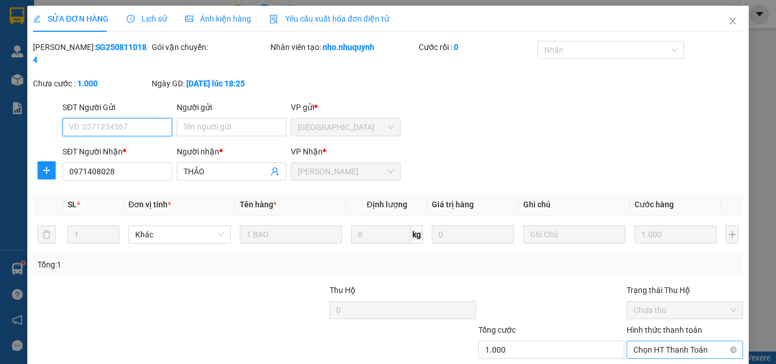
click at [633, 341] on span "Chọn HT Thanh Toán" at bounding box center [684, 349] width 103 height 17
click at [635, 354] on div "Tại văn phòng" at bounding box center [678, 360] width 102 height 12
type input "0"
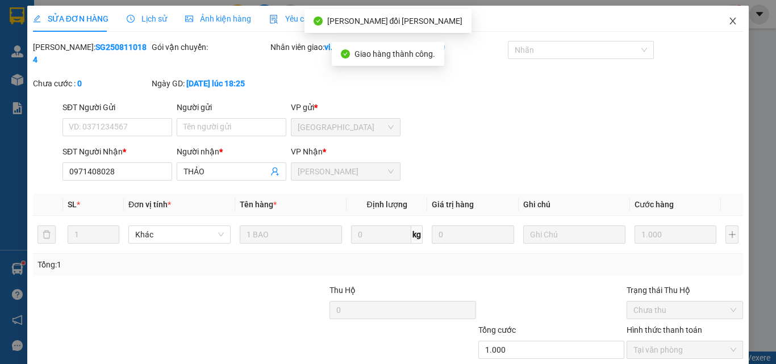
click at [730, 23] on icon "close" at bounding box center [733, 21] width 6 height 7
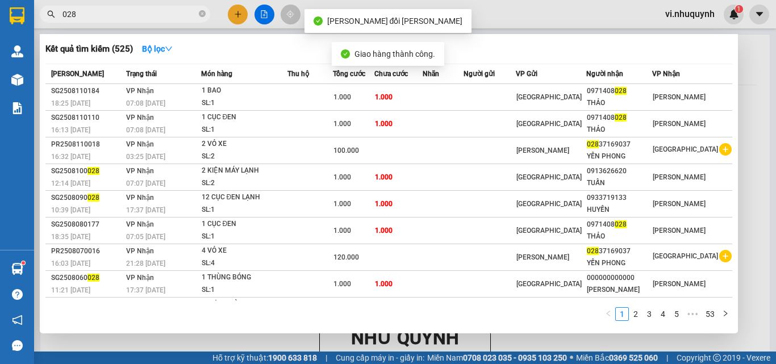
click at [131, 18] on input "028" at bounding box center [129, 14] width 134 height 12
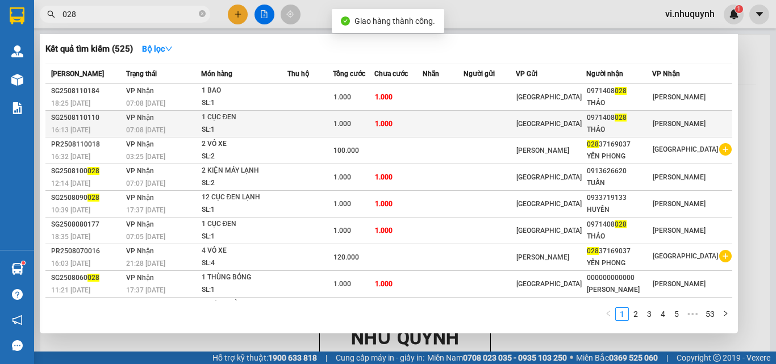
click at [615, 120] on div "0971408 028" at bounding box center [619, 118] width 65 height 12
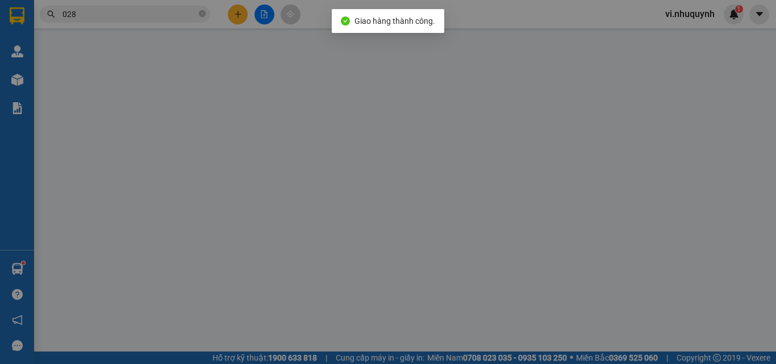
type input "0971408028"
type input "THẢO"
type input "1.000"
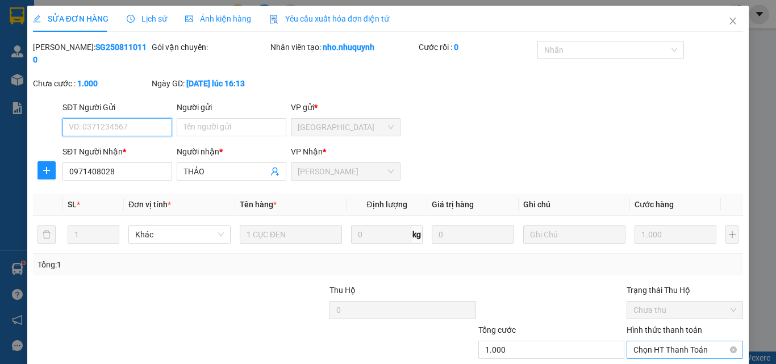
click at [639, 341] on span "Chọn HT Thanh Toán" at bounding box center [684, 349] width 103 height 17
click at [645, 354] on div "Tại văn phòng" at bounding box center [678, 360] width 102 height 12
type input "0"
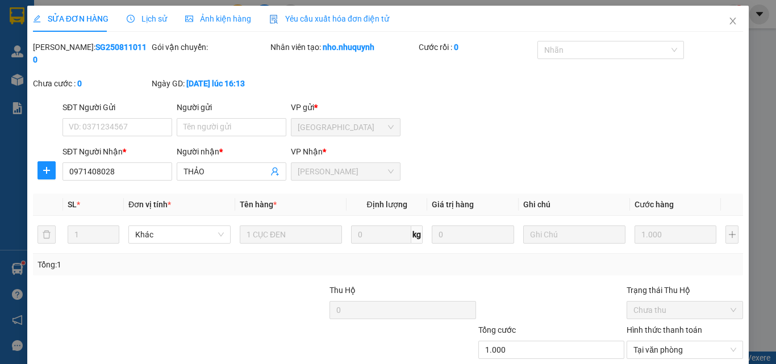
click at [728, 20] on icon "close" at bounding box center [732, 20] width 9 height 9
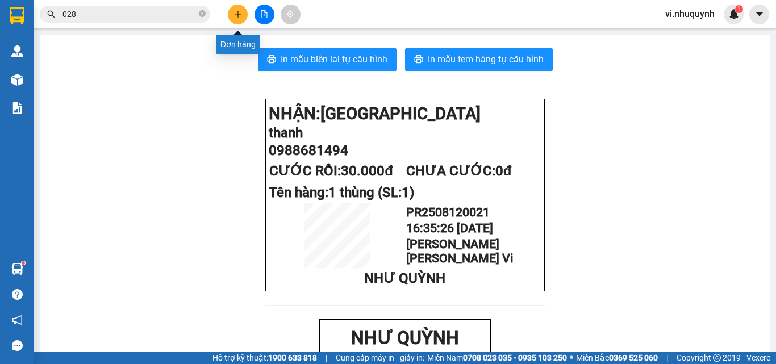
click at [239, 15] on icon "plus" at bounding box center [238, 14] width 8 height 8
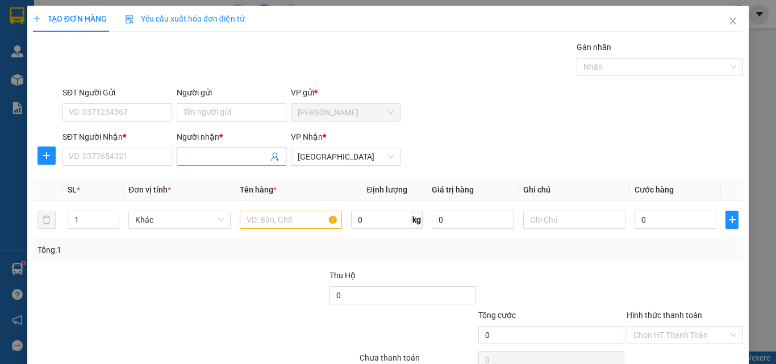
click at [228, 157] on input "Người nhận *" at bounding box center [225, 157] width 85 height 12
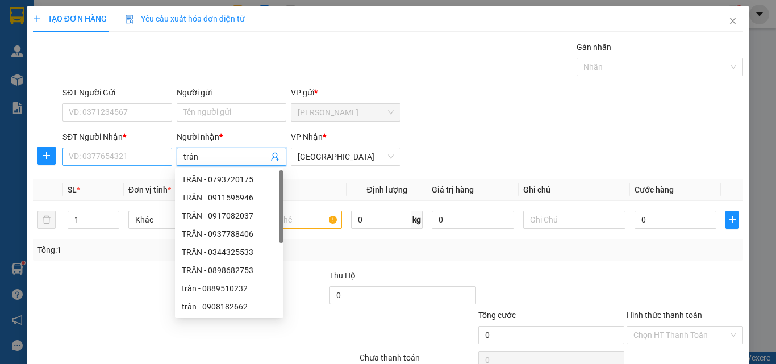
type input "trân"
click at [108, 156] on input "SĐT Người Nhận *" at bounding box center [117, 157] width 110 height 18
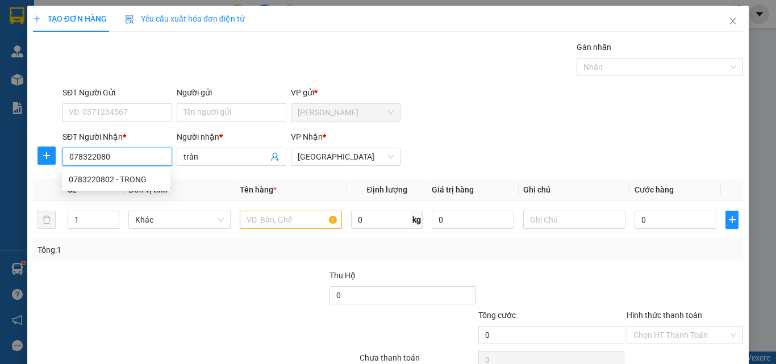
type input "0783220802"
click at [118, 181] on div "0783220802 - TRONG" at bounding box center [116, 179] width 95 height 12
type input "TRONG"
type input "40.000"
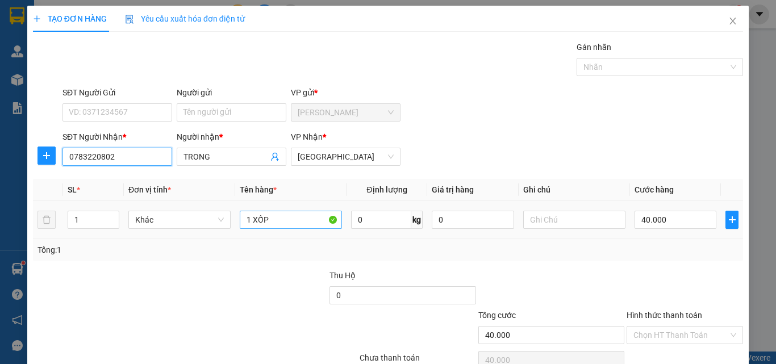
type input "0783220802"
click at [293, 221] on input "1 XỐP" at bounding box center [291, 220] width 102 height 18
type input "1"
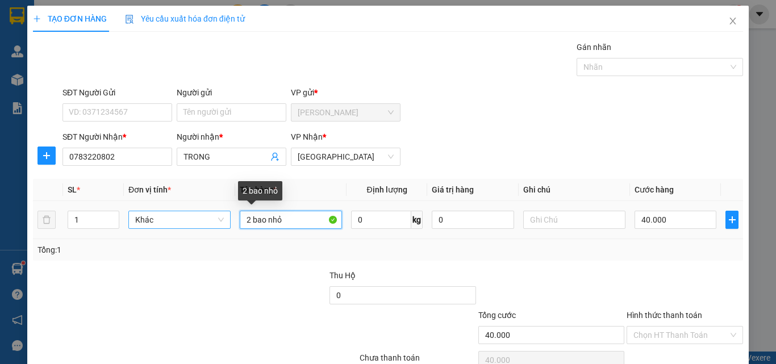
drag, startPoint x: 289, startPoint y: 220, endPoint x: 220, endPoint y: 228, distance: 69.2
click at [220, 228] on tr "1 Khác 2 bao nhỏ 0 kg 0 40.000" at bounding box center [388, 220] width 710 height 38
type input "1 kiện bao ( 2 bao cột chung)"
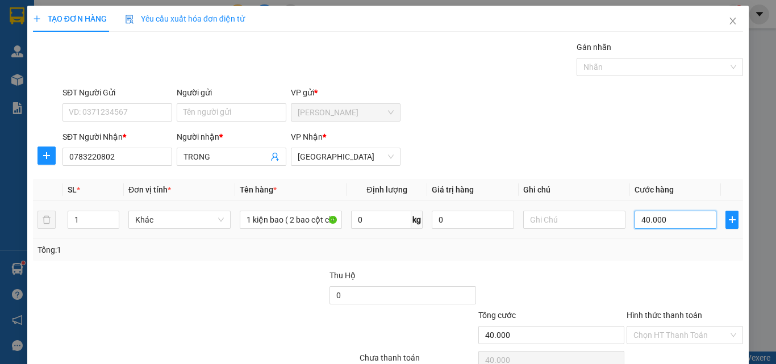
click at [673, 216] on input "40.000" at bounding box center [675, 220] width 82 height 18
type input "5"
type input "50"
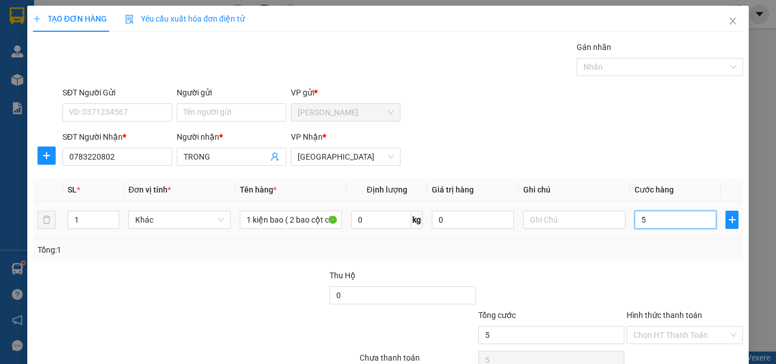
type input "50"
type input "500"
type input "5.000"
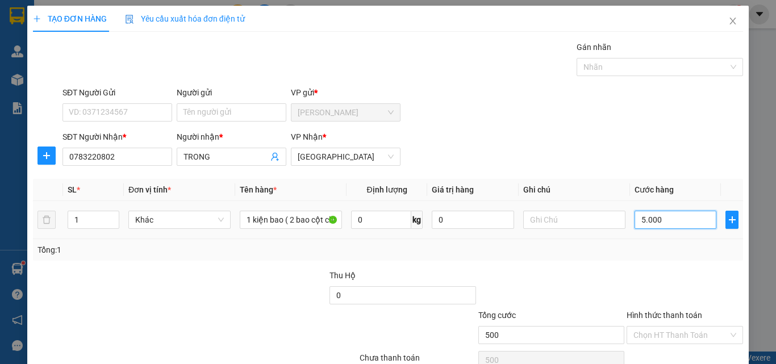
type input "5.000"
type input "50.000"
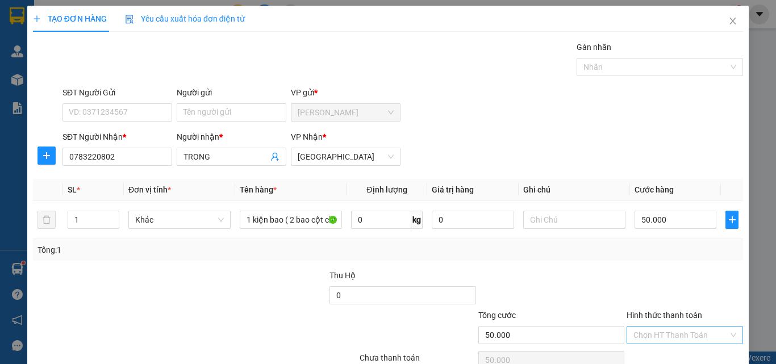
click at [656, 327] on input "Hình thức thanh toán" at bounding box center [680, 335] width 95 height 17
click at [667, 352] on div "Tại văn phòng" at bounding box center [678, 358] width 102 height 12
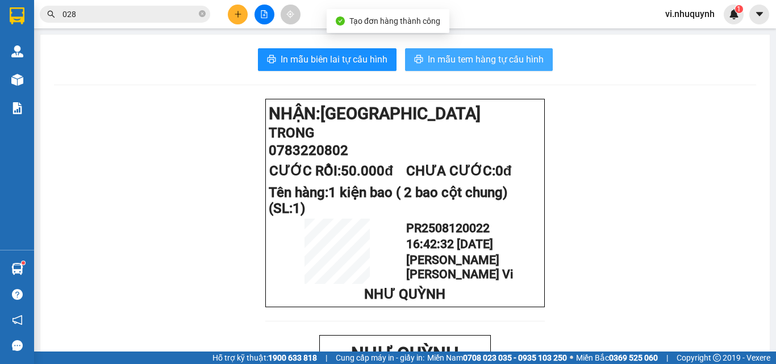
click at [457, 59] on span "In mẫu tem hàng tự cấu hình" at bounding box center [486, 59] width 116 height 14
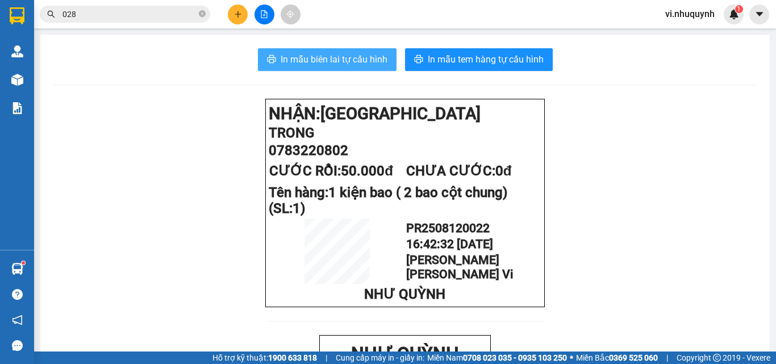
click at [356, 62] on span "In mẫu biên lai tự cấu hình" at bounding box center [334, 59] width 107 height 14
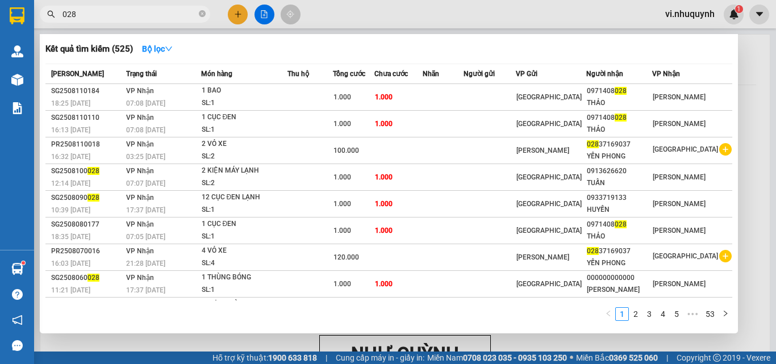
click at [161, 15] on input "028" at bounding box center [129, 14] width 134 height 12
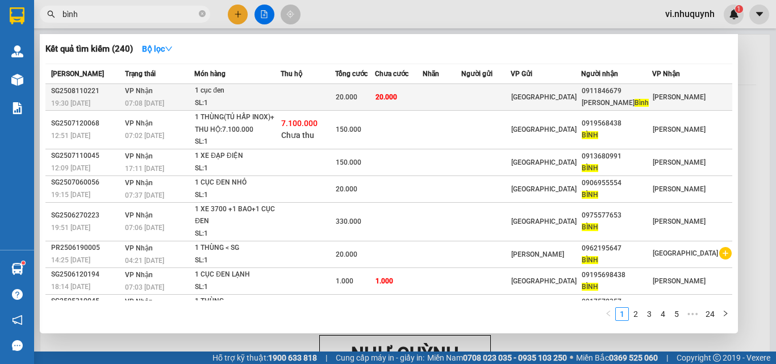
type input "bình"
click at [642, 100] on div "Thanh Bình" at bounding box center [617, 103] width 70 height 12
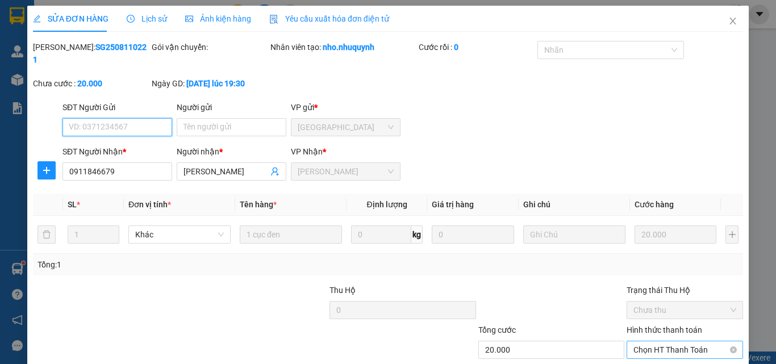
click at [635, 341] on span "Chọn HT Thanh Toán" at bounding box center [684, 349] width 103 height 17
click at [644, 354] on div "Tại văn phòng" at bounding box center [678, 360] width 102 height 12
type input "0"
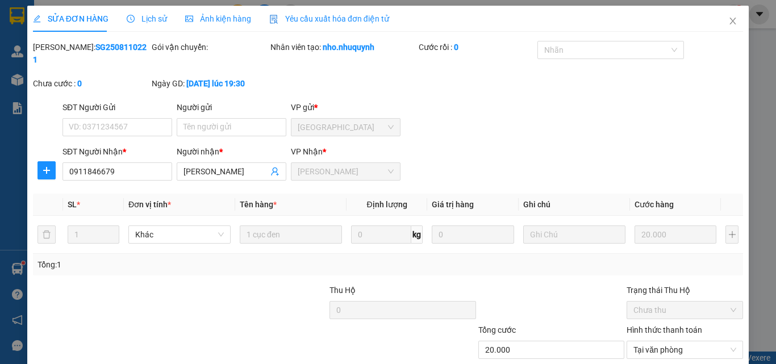
click at [728, 22] on icon "close" at bounding box center [732, 20] width 9 height 9
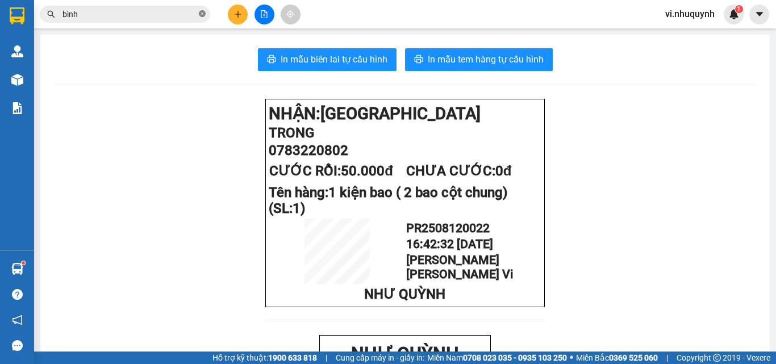
click at [202, 14] on icon "close-circle" at bounding box center [202, 13] width 7 height 7
click at [240, 17] on icon "plus" at bounding box center [238, 14] width 8 height 8
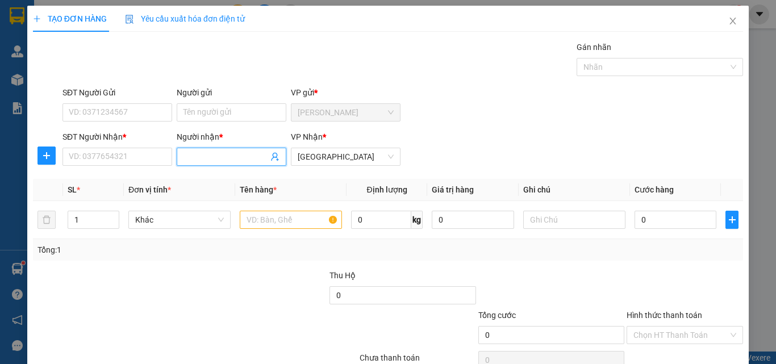
click at [215, 155] on input "Người nhận *" at bounding box center [225, 157] width 85 height 12
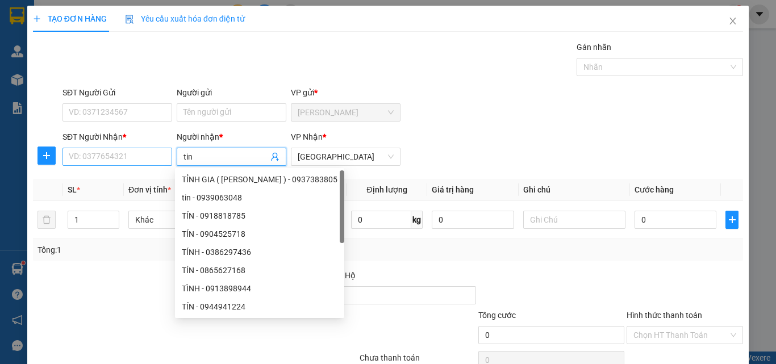
type input "tin"
click at [111, 152] on input "SĐT Người Nhận *" at bounding box center [117, 157] width 110 height 18
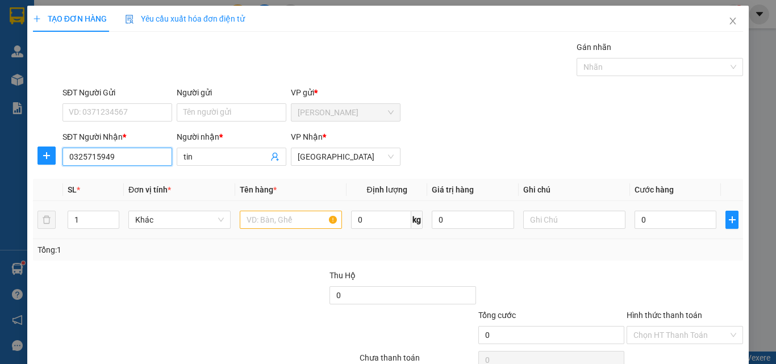
type input "0325715949"
click at [272, 214] on input "text" at bounding box center [291, 220] width 102 height 18
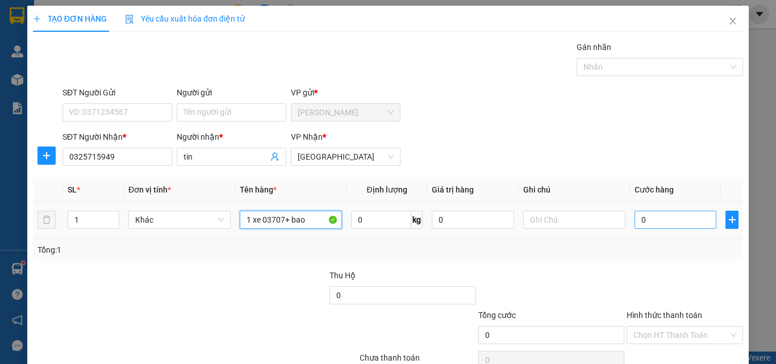
type input "1 xe 03707+ bao"
click at [684, 219] on input "0" at bounding box center [675, 220] width 82 height 18
type input "2"
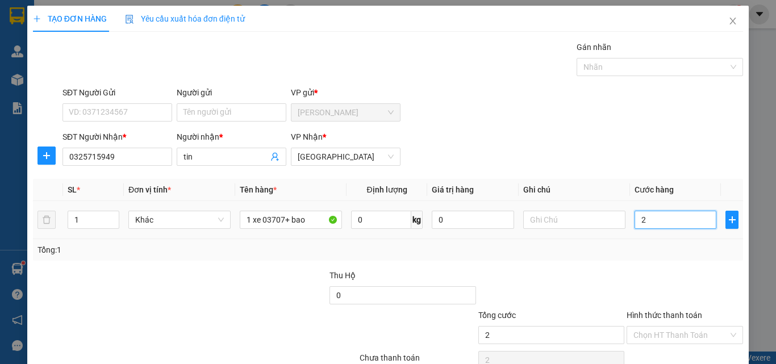
type input "25"
type input "250"
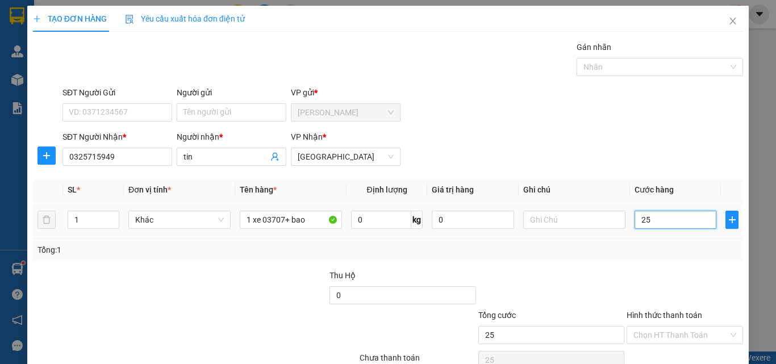
type input "250"
type input "2.500"
type input "25.000"
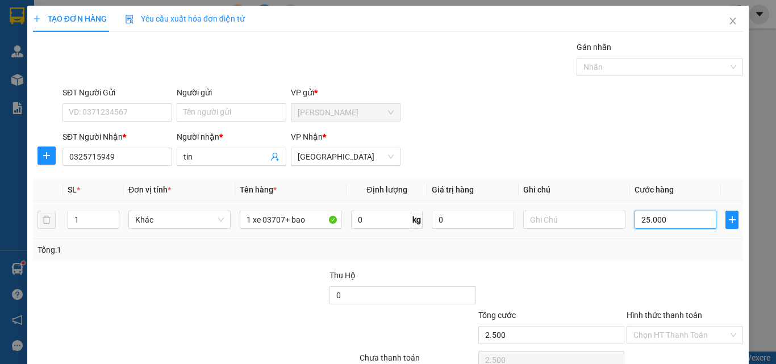
type input "25.000"
type input "250.000"
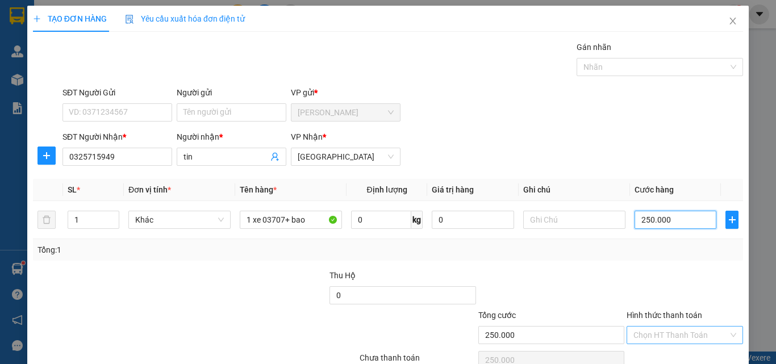
type input "250.000"
click at [660, 327] on input "Hình thức thanh toán" at bounding box center [680, 335] width 95 height 17
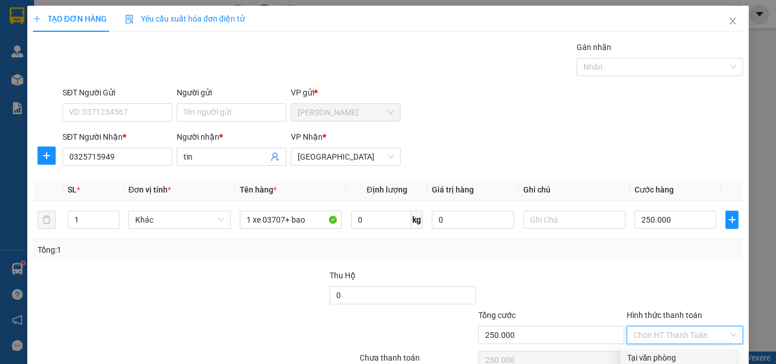
click at [663, 352] on div "Tại văn phòng" at bounding box center [678, 358] width 102 height 12
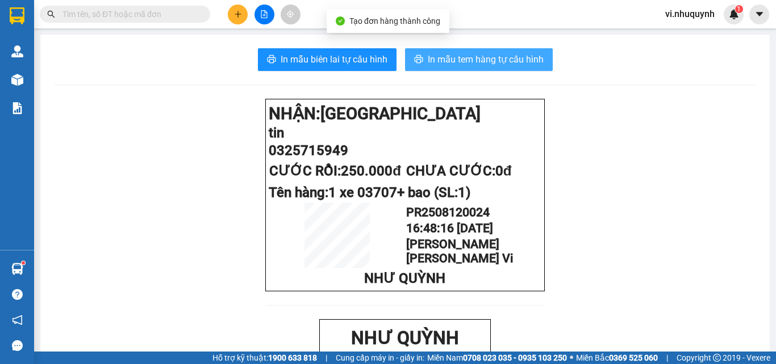
click at [475, 64] on span "In mẫu tem hàng tự cấu hình" at bounding box center [486, 59] width 116 height 14
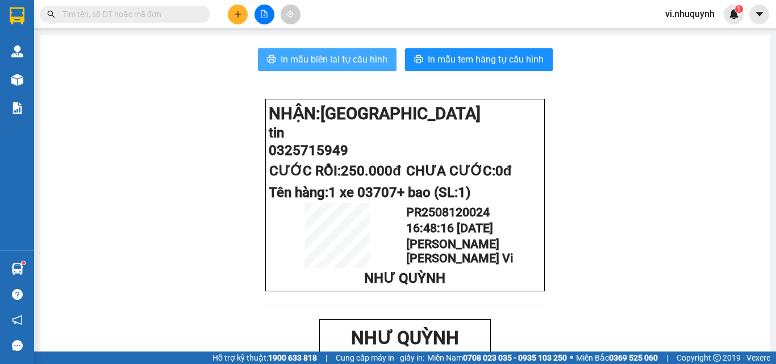
click at [340, 62] on span "In mẫu biên lai tự cấu hình" at bounding box center [334, 59] width 107 height 14
click at [141, 15] on input "text" at bounding box center [129, 14] width 134 height 12
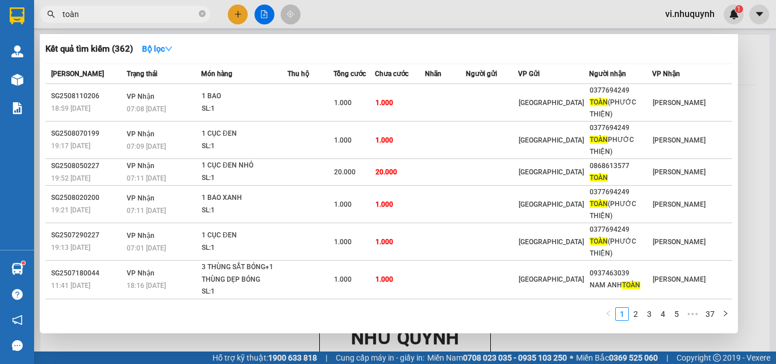
click at [141, 15] on input "toàn" at bounding box center [129, 14] width 134 height 12
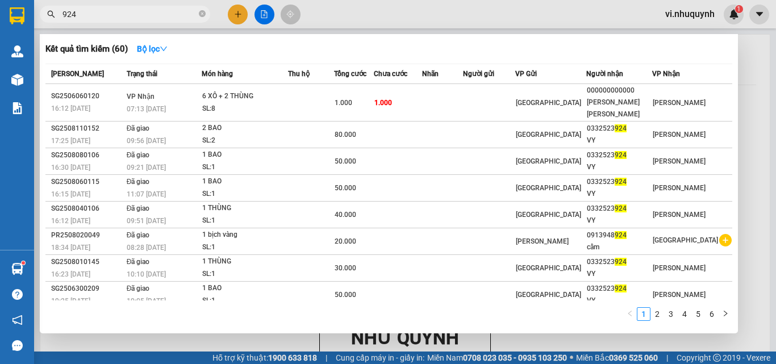
click at [145, 18] on input "924" at bounding box center [129, 14] width 134 height 12
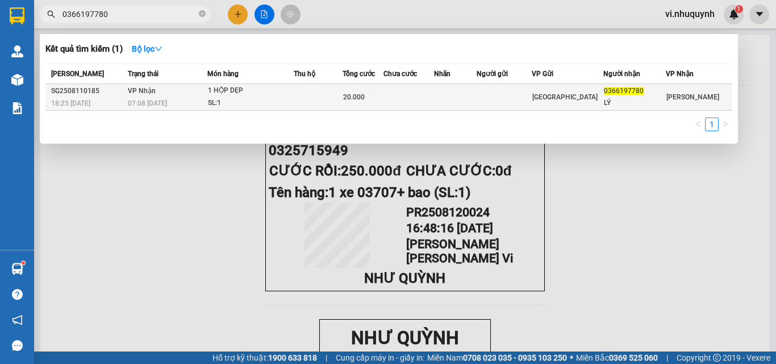
type input "0366197780"
click at [612, 94] on span "0366197780" at bounding box center [624, 91] width 40 height 8
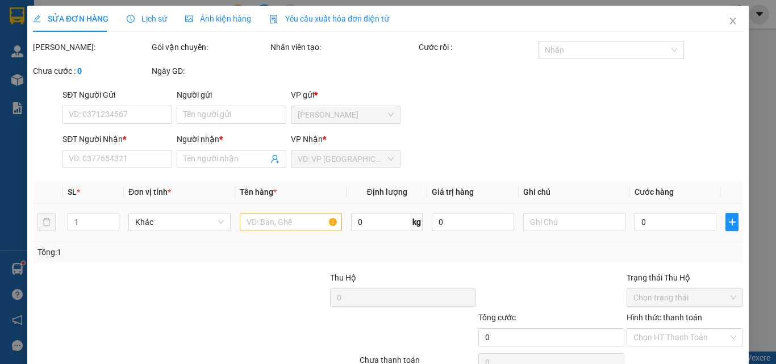
type input "0366197780"
type input "LÝ"
type input "20.000"
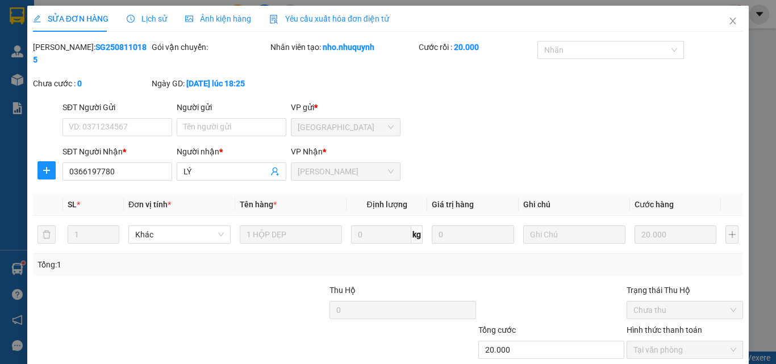
click at [728, 23] on icon "close" at bounding box center [732, 20] width 9 height 9
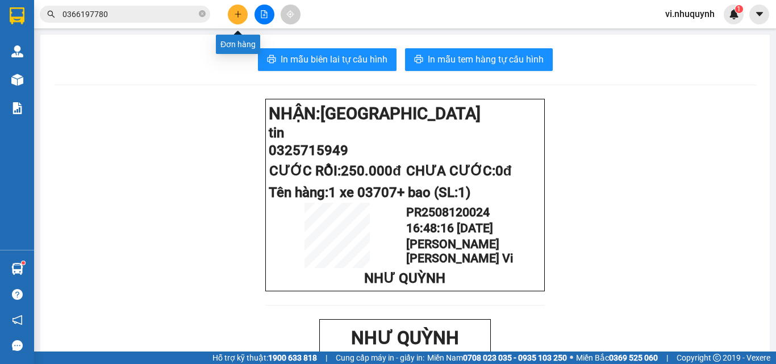
click at [236, 15] on icon "plus" at bounding box center [238, 14] width 8 height 8
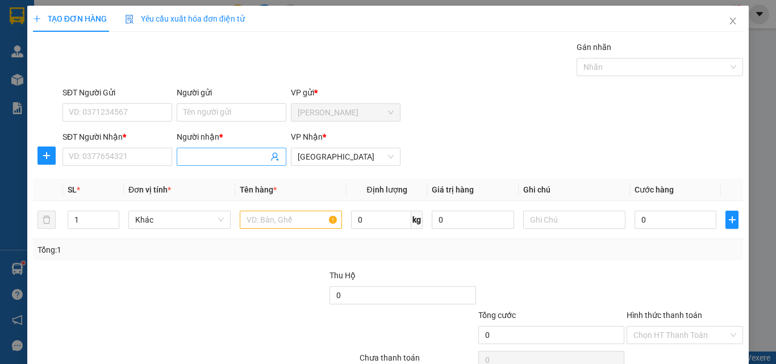
click at [198, 156] on input "Người nhận *" at bounding box center [225, 157] width 85 height 12
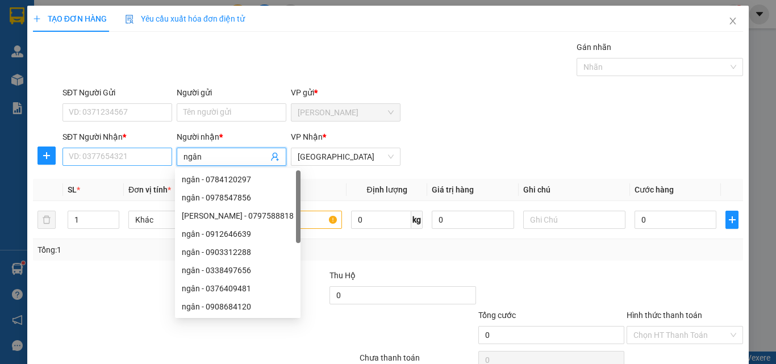
type input "ngân"
click at [126, 156] on input "SĐT Người Nhận *" at bounding box center [117, 157] width 110 height 18
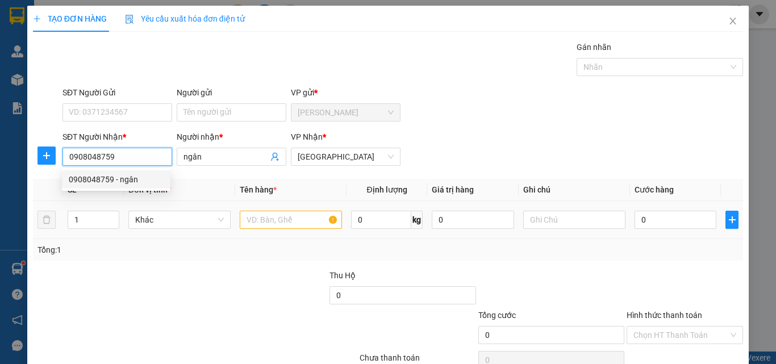
type input "0908048759"
click at [275, 219] on input "text" at bounding box center [291, 220] width 102 height 18
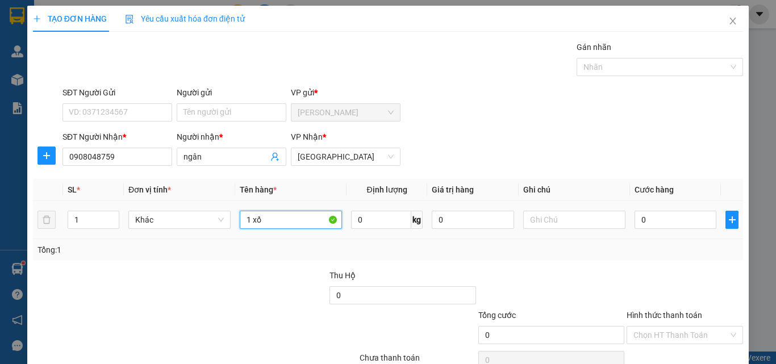
type input "1 xốp"
click at [667, 222] on input "0" at bounding box center [675, 220] width 82 height 18
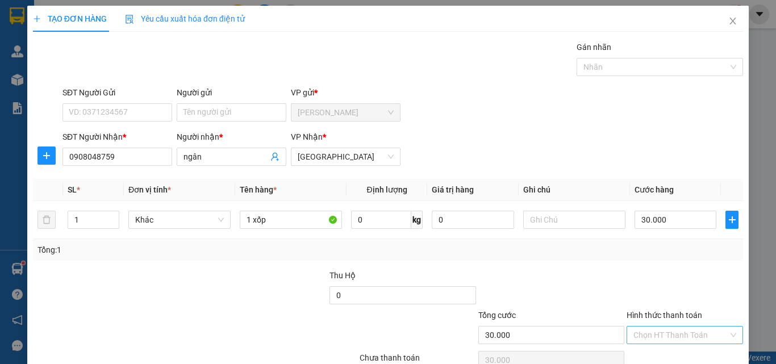
click at [671, 327] on input "Hình thức thanh toán" at bounding box center [680, 335] width 95 height 17
click at [668, 349] on div "Tại văn phòng" at bounding box center [677, 358] width 115 height 18
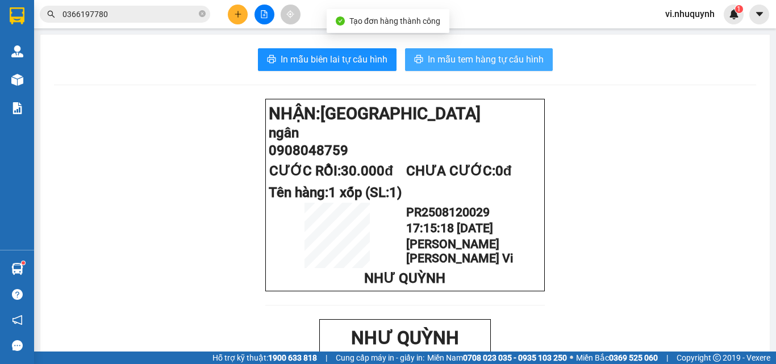
click at [482, 52] on span "In mẫu tem hàng tự cấu hình" at bounding box center [486, 59] width 116 height 14
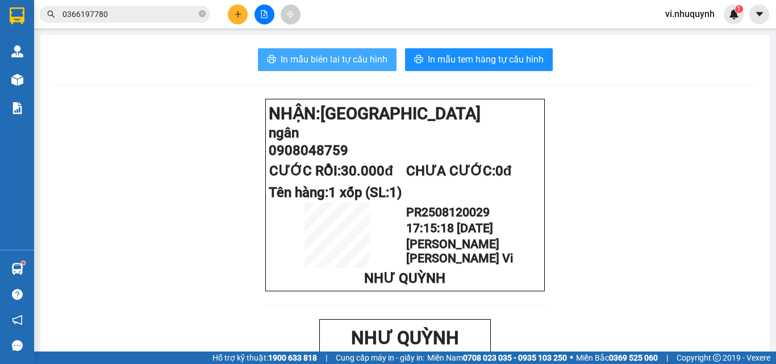
click at [334, 64] on span "In mẫu biên lai tự cấu hình" at bounding box center [334, 59] width 107 height 14
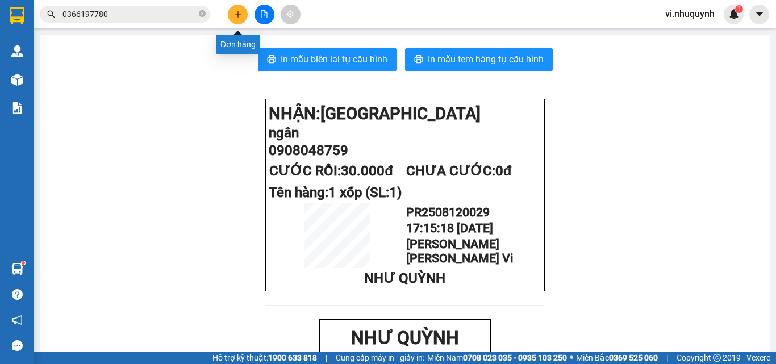
click at [237, 15] on icon "plus" at bounding box center [238, 14] width 8 height 8
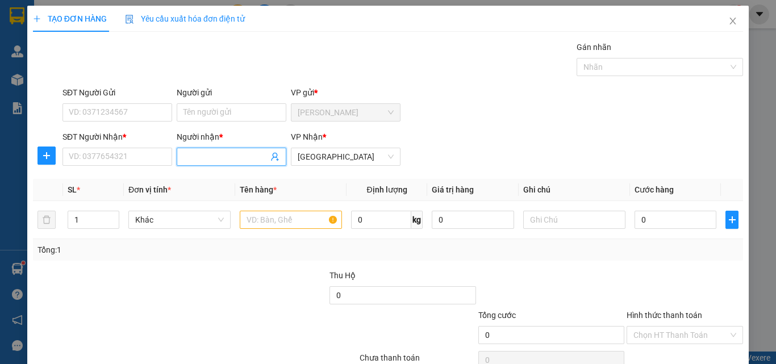
click at [185, 157] on input "Người nhận *" at bounding box center [225, 157] width 85 height 12
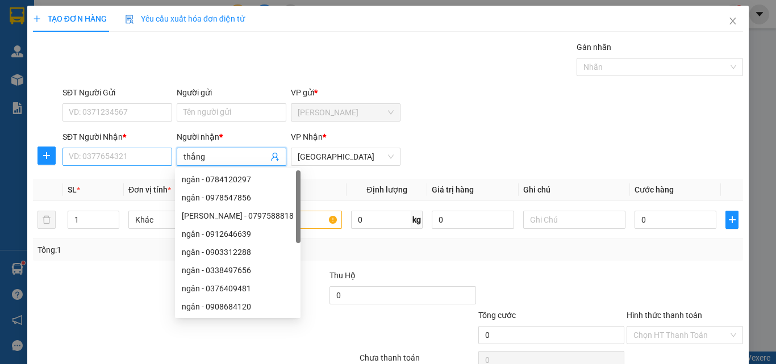
type input "thắng"
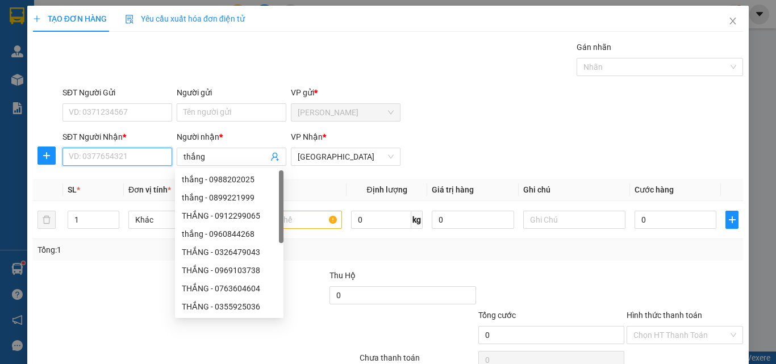
click at [153, 157] on input "SĐT Người Nhận *" at bounding box center [117, 157] width 110 height 18
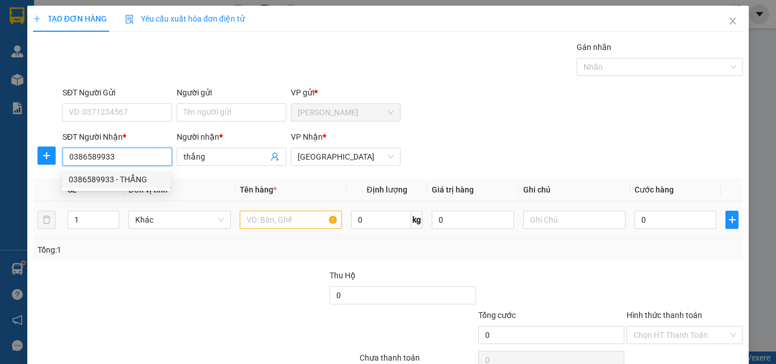
type input "0386589933"
click at [260, 225] on input "text" at bounding box center [291, 220] width 102 height 18
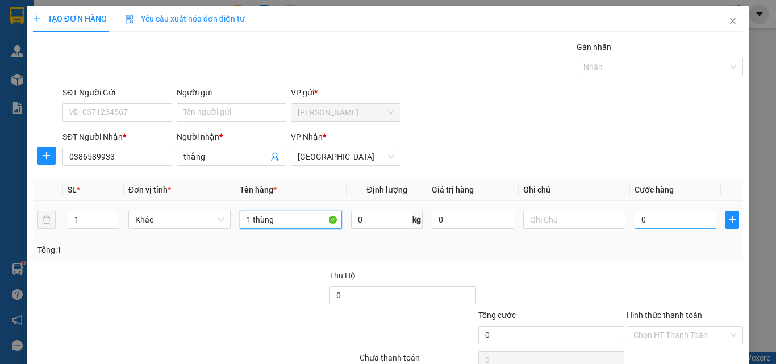
type input "1 thùng"
click at [644, 225] on input "0" at bounding box center [675, 220] width 82 height 18
type input "3"
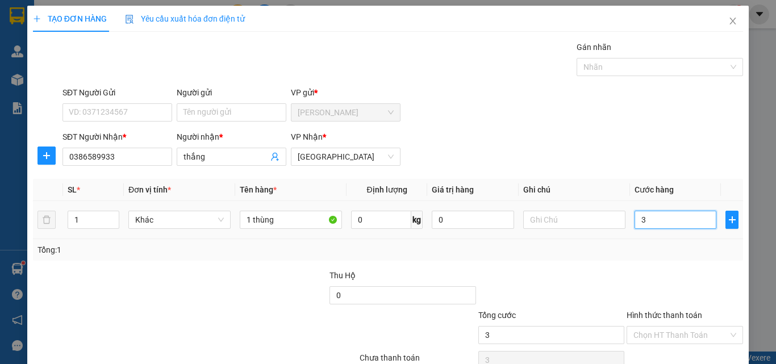
type input "30"
type input "300"
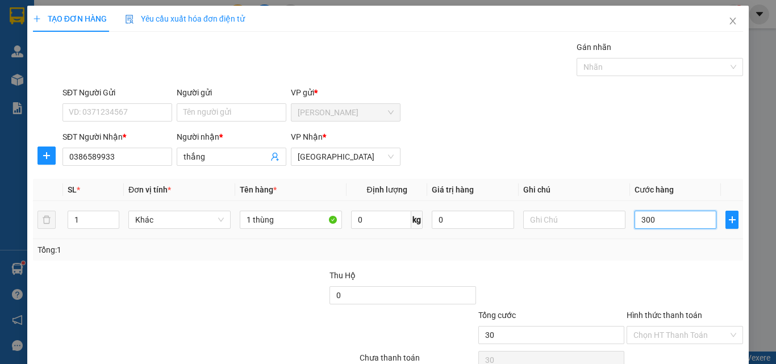
type input "300"
type input "3.000"
type input "30.000"
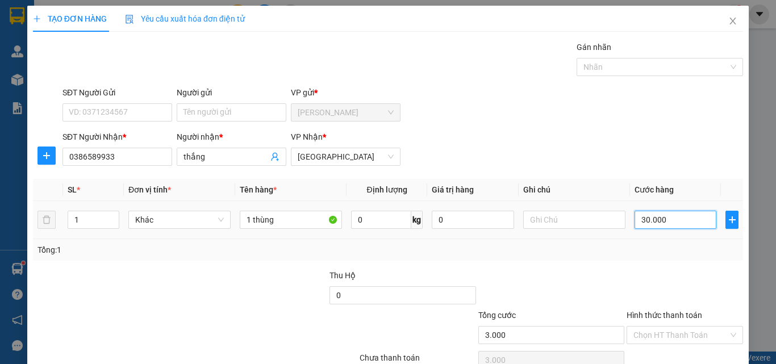
type input "30.000"
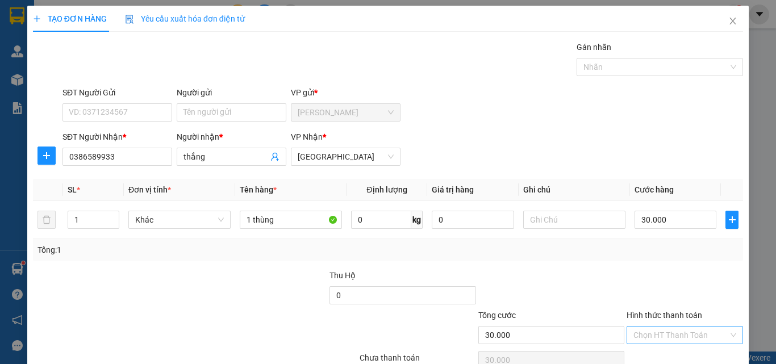
click at [657, 327] on input "Hình thức thanh toán" at bounding box center [680, 335] width 95 height 17
drag, startPoint x: 652, startPoint y: 303, endPoint x: 707, endPoint y: 360, distance: 79.5
click at [653, 352] on div "Tại văn phòng" at bounding box center [678, 358] width 102 height 12
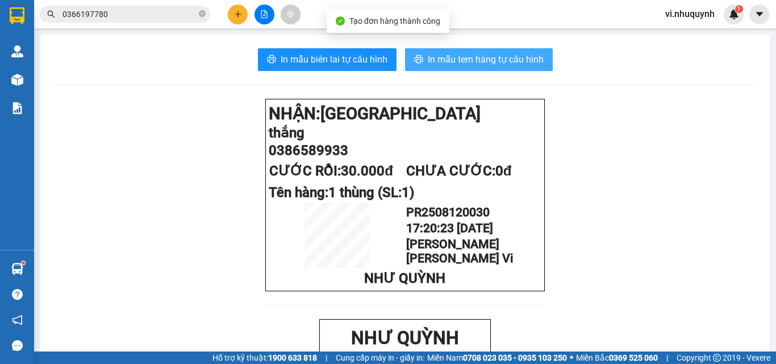
click at [489, 57] on span "In mẫu tem hàng tự cấu hình" at bounding box center [486, 59] width 116 height 14
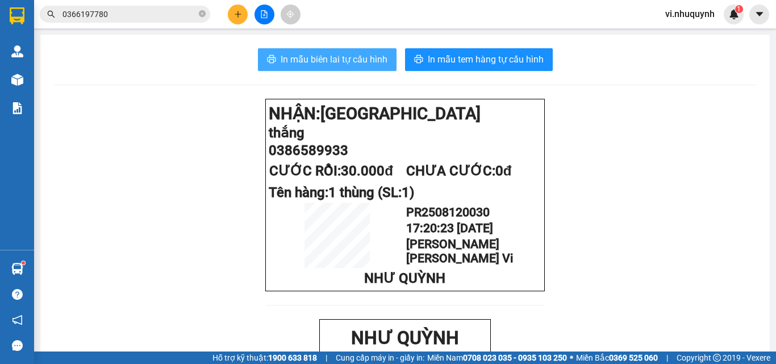
click at [346, 62] on span "In mẫu biên lai tự cấu hình" at bounding box center [334, 59] width 107 height 14
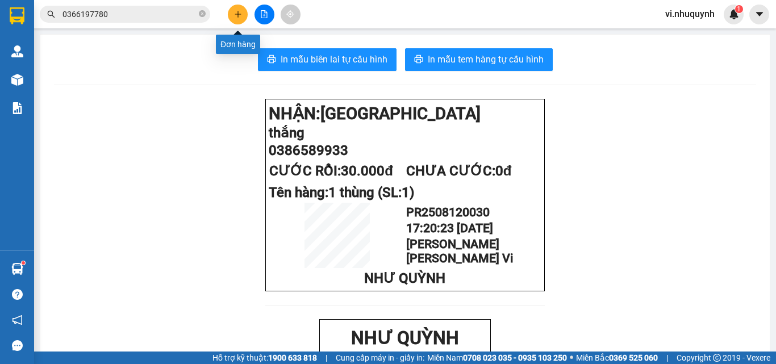
click at [239, 14] on icon "plus" at bounding box center [238, 14] width 6 height 1
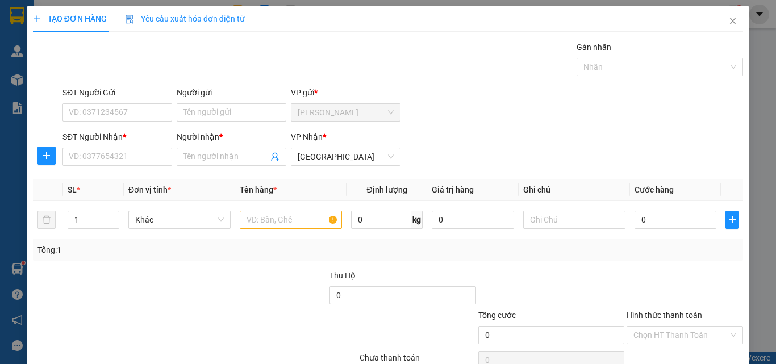
click at [203, 145] on div "Người nhận *" at bounding box center [232, 139] width 110 height 17
click at [203, 151] on input "Người nhận *" at bounding box center [225, 157] width 85 height 12
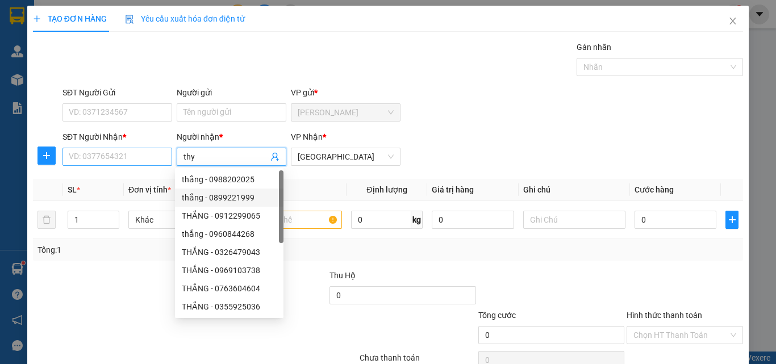
type input "thy"
click at [99, 156] on input "SĐT Người Nhận *" at bounding box center [117, 157] width 110 height 18
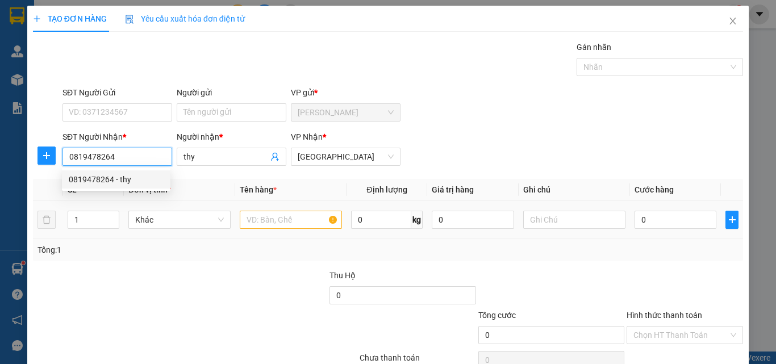
type input "0819478264"
click at [253, 219] on input "text" at bounding box center [291, 220] width 102 height 18
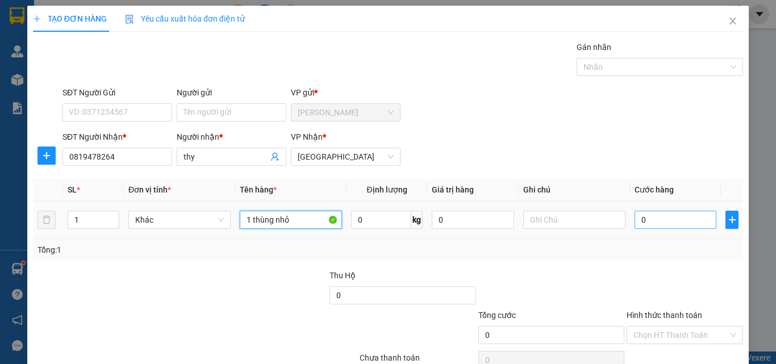
type input "1 thùng nhỏ"
click at [657, 222] on input "0" at bounding box center [675, 220] width 82 height 18
type input "2"
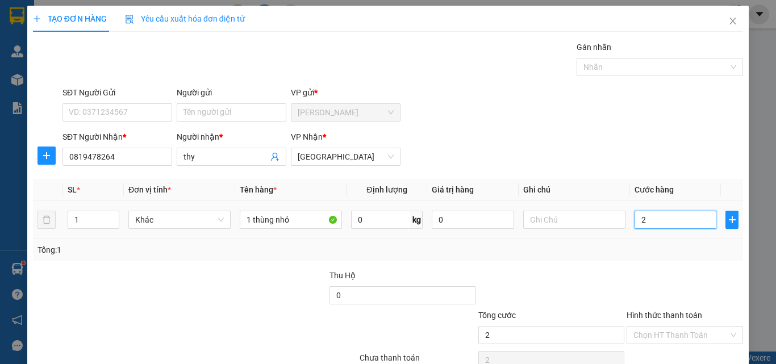
type input "20"
type input "200"
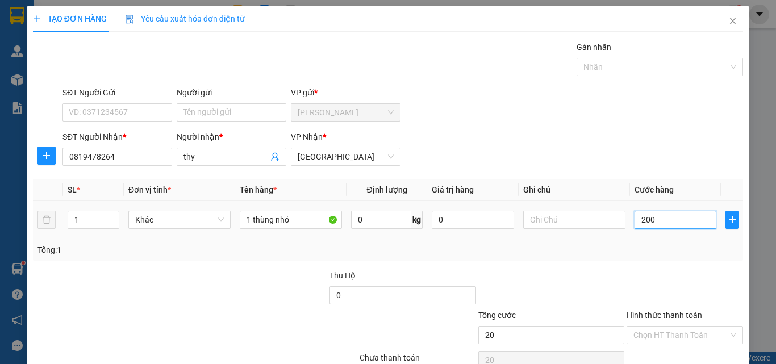
type input "200"
type input "2.000"
type input "20.000"
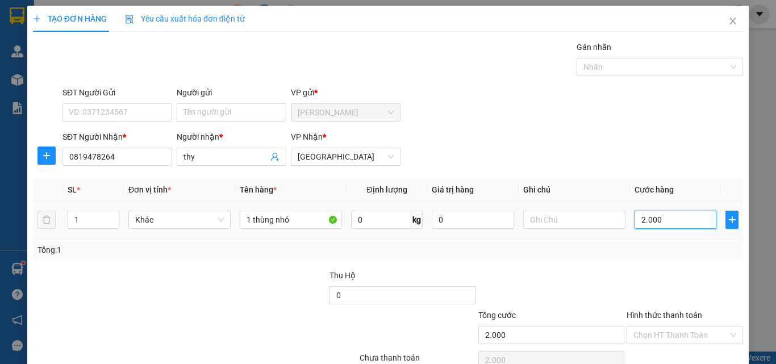
type input "20.000"
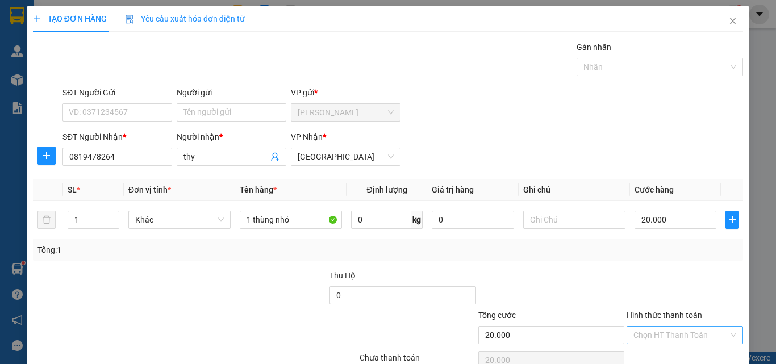
click at [651, 327] on input "Hình thức thanh toán" at bounding box center [680, 335] width 95 height 17
click at [663, 352] on div "Tại văn phòng" at bounding box center [678, 358] width 102 height 12
type input "0"
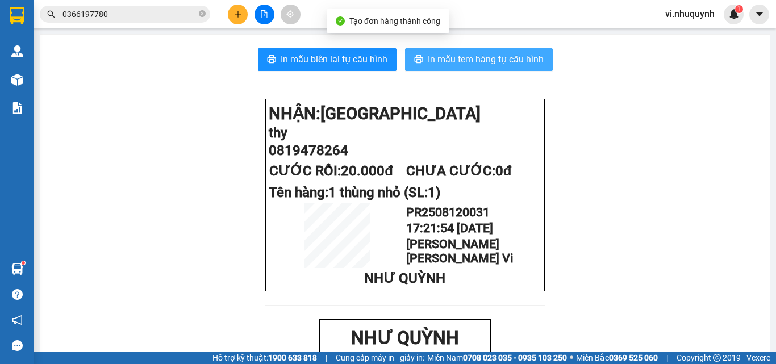
click at [464, 62] on span "In mẫu tem hàng tự cấu hình" at bounding box center [486, 59] width 116 height 14
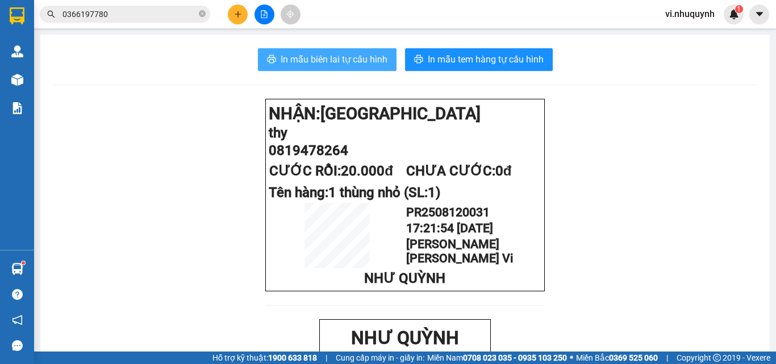
click at [346, 60] on span "In mẫu biên lai tự cấu hình" at bounding box center [334, 59] width 107 height 14
click at [138, 12] on input "0366197780" at bounding box center [129, 14] width 134 height 12
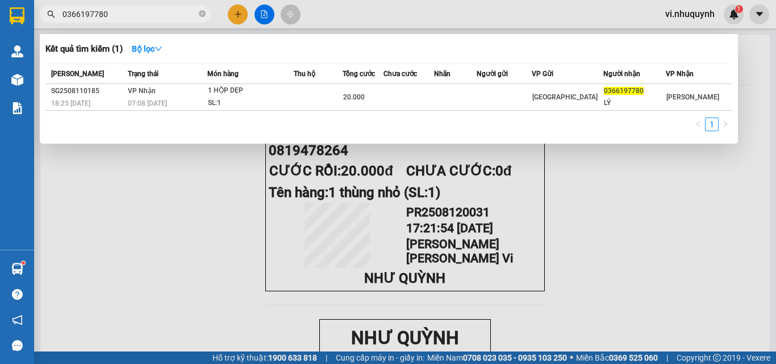
click at [138, 12] on input "0366197780" at bounding box center [129, 14] width 134 height 12
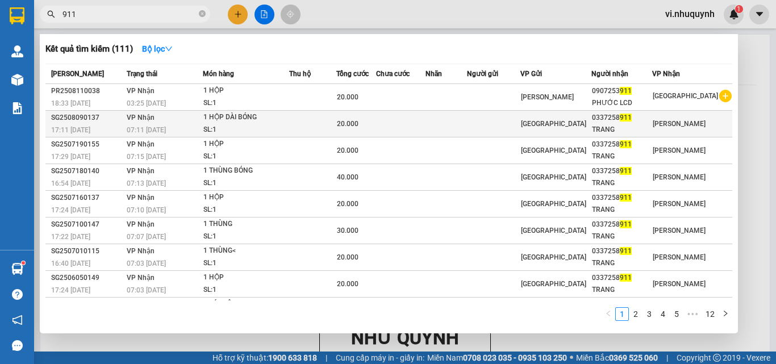
type input "911"
click at [620, 126] on div "TRANG" at bounding box center [622, 130] width 60 height 12
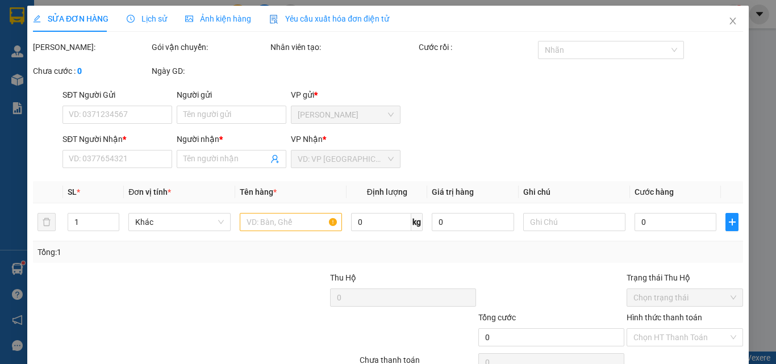
type input "0337258911"
type input "TRANG"
type input "20.000"
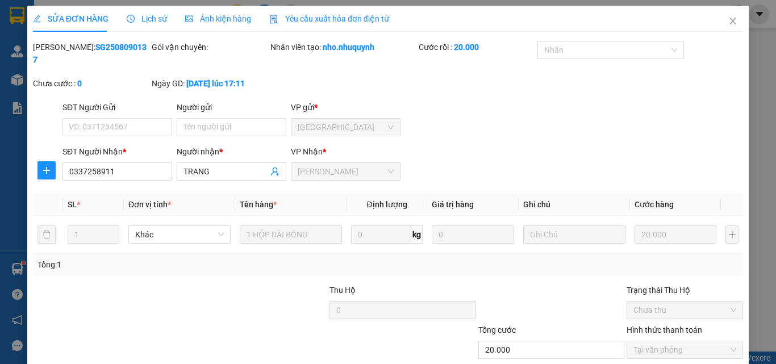
click at [728, 20] on icon "close" at bounding box center [732, 20] width 9 height 9
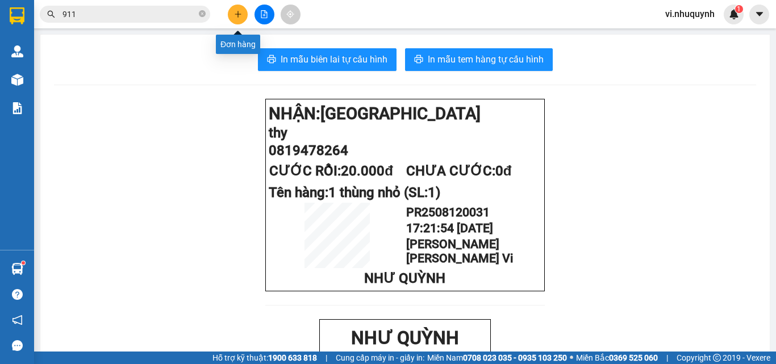
click at [236, 14] on icon "plus" at bounding box center [238, 14] width 6 height 1
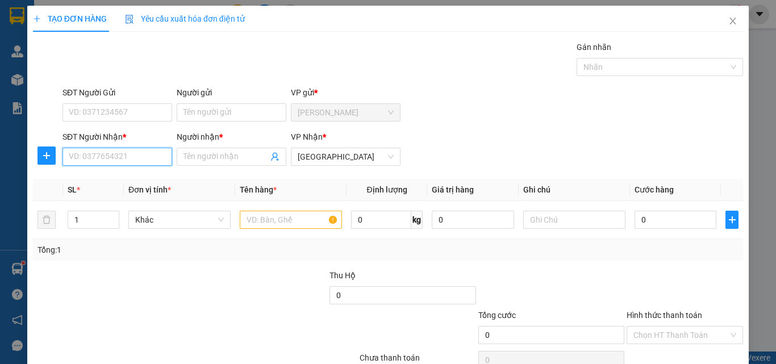
click at [114, 158] on input "SĐT Người Nhận *" at bounding box center [117, 157] width 110 height 18
type input "0969800026"
click at [123, 179] on div "0969800026 - huyền" at bounding box center [116, 179] width 95 height 12
type input "huyền"
type input "20.000"
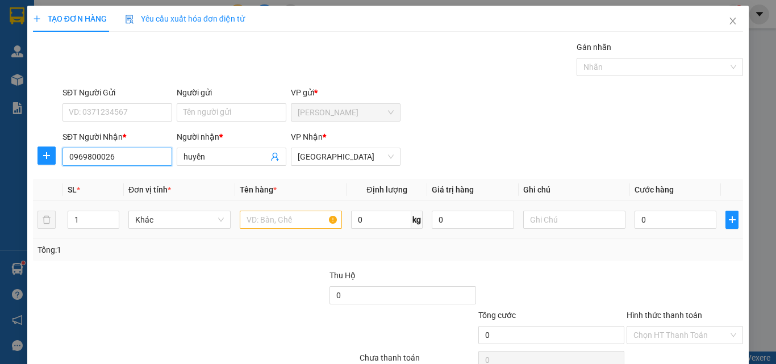
type input "20.000"
type input "0969800026"
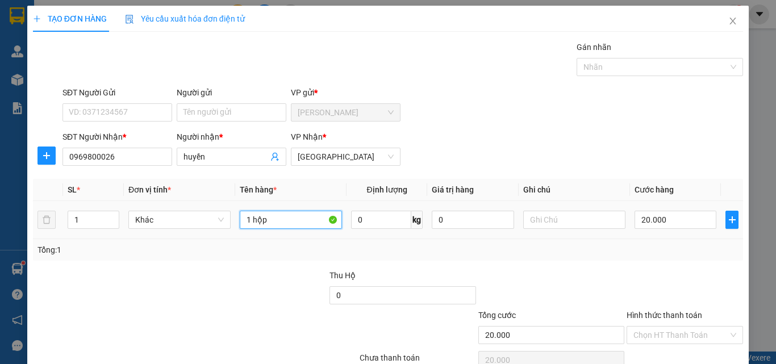
click at [248, 222] on input "1 hộp" at bounding box center [291, 220] width 102 height 18
click at [272, 219] on input "1 hộp" at bounding box center [291, 220] width 102 height 18
type input "1 hộp bóng"
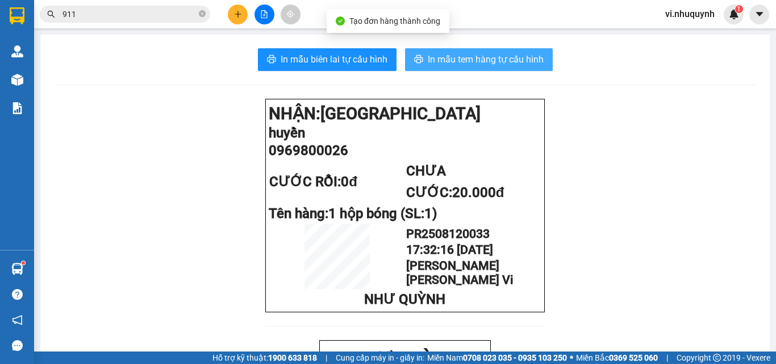
click at [485, 56] on span "In mẫu tem hàng tự cấu hình" at bounding box center [486, 59] width 116 height 14
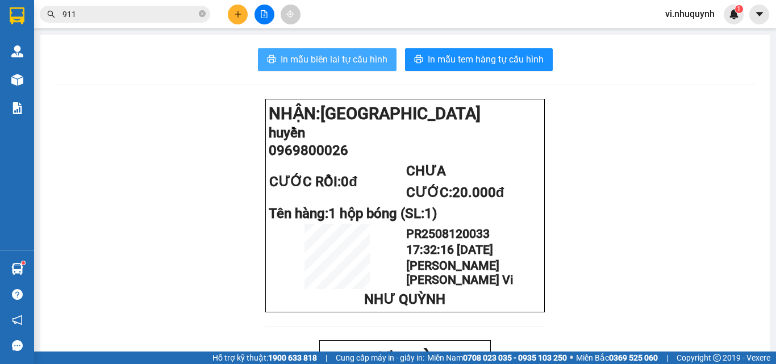
click at [313, 64] on span "In mẫu biên lai tự cấu hình" at bounding box center [334, 59] width 107 height 14
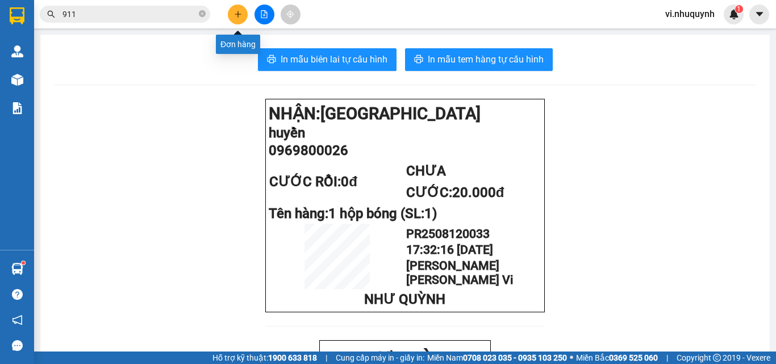
click at [237, 16] on icon "plus" at bounding box center [238, 14] width 8 height 8
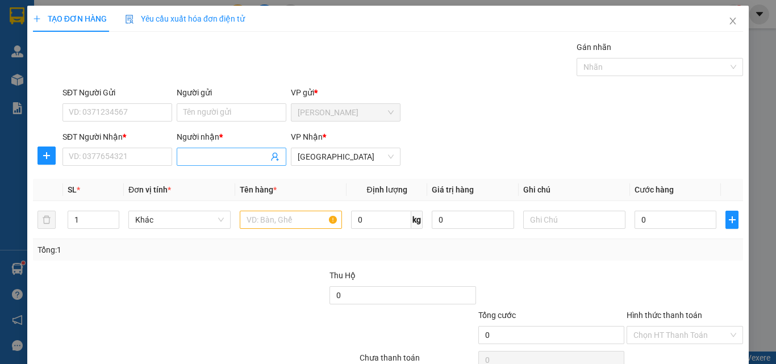
click at [216, 162] on input "Người nhận *" at bounding box center [225, 157] width 85 height 12
type input "quyên+ meo"
click at [145, 160] on input "SĐT Người Nhận *" at bounding box center [117, 157] width 110 height 18
type input "0000000000"
click at [280, 217] on input "text" at bounding box center [291, 220] width 102 height 18
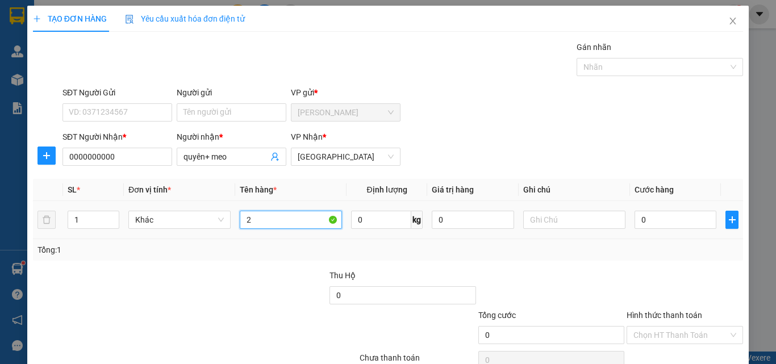
type input "2"
type input "2 cục ( đen+ trắng)"
click at [638, 223] on input "0" at bounding box center [675, 220] width 82 height 18
type input "5"
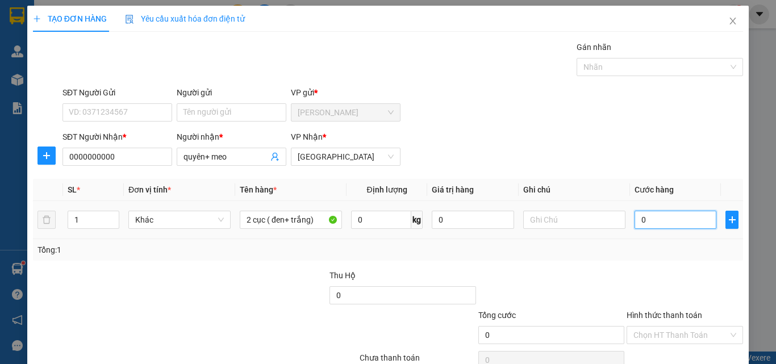
type input "5"
type input "50"
type input "500"
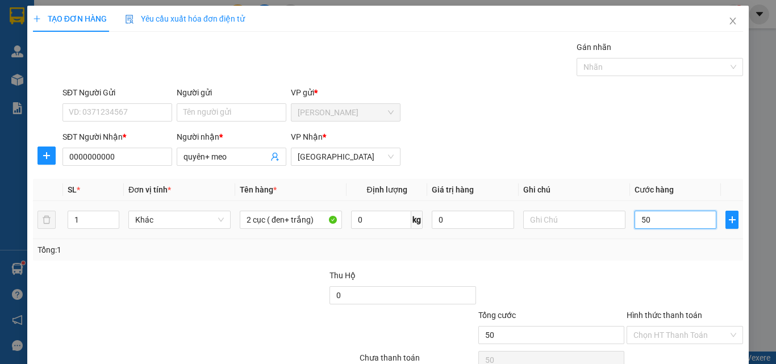
type input "500"
type input "5.000"
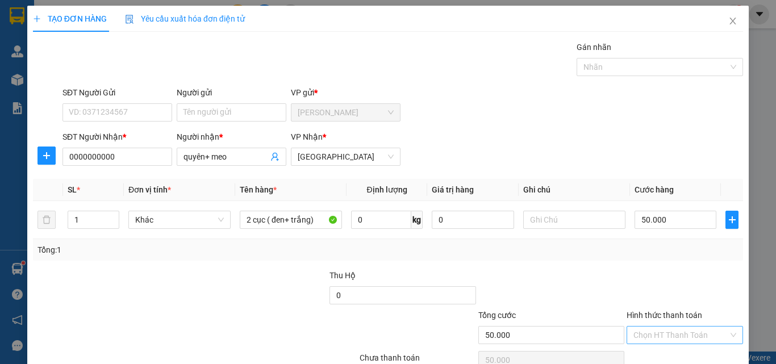
click at [652, 327] on input "Hình thức thanh toán" at bounding box center [680, 335] width 95 height 17
click at [656, 352] on div "Tại văn phòng" at bounding box center [678, 358] width 102 height 12
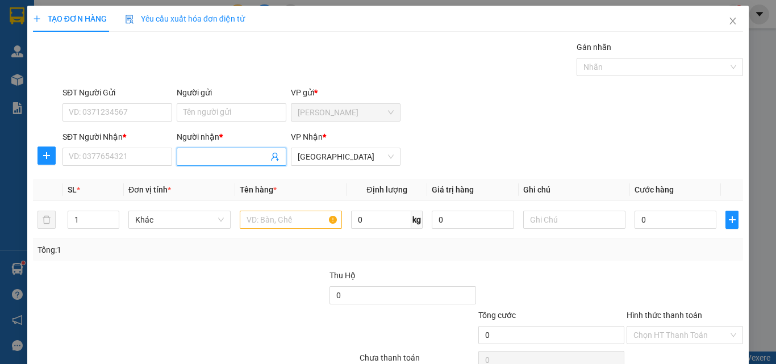
click at [207, 157] on input "Người nhận *" at bounding box center [225, 157] width 85 height 12
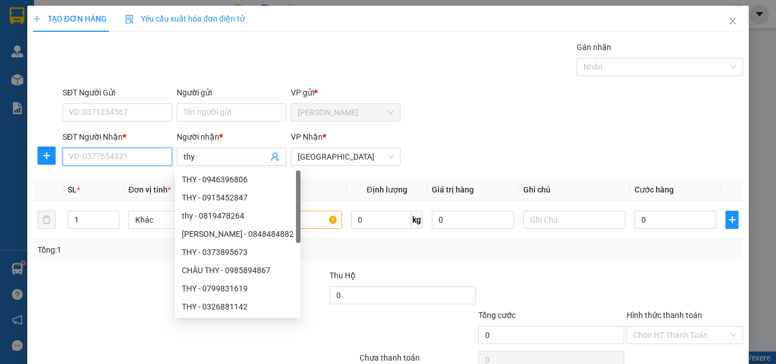
click at [106, 161] on input "SĐT Người Nhận *" at bounding box center [117, 157] width 110 height 18
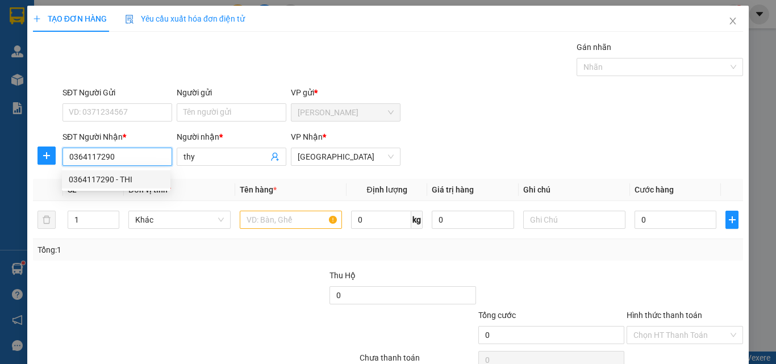
click at [111, 180] on div "0364117290 - THI" at bounding box center [116, 179] width 95 height 12
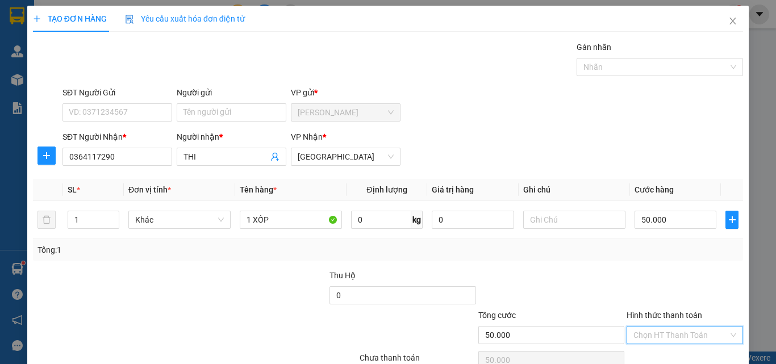
click at [657, 327] on input "Hình thức thanh toán" at bounding box center [680, 335] width 95 height 17
click at [661, 352] on div "Tại văn phòng" at bounding box center [678, 358] width 102 height 12
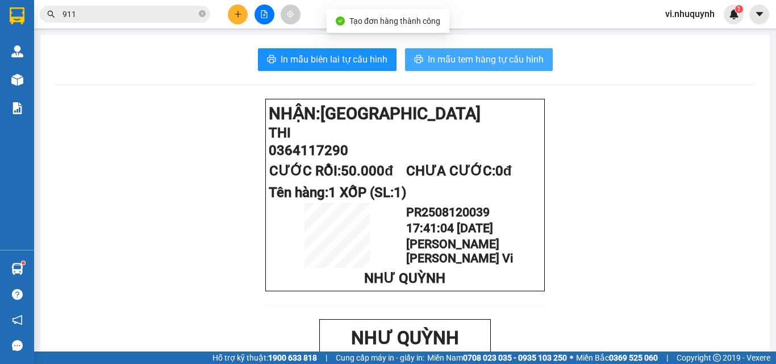
click at [470, 62] on span "In mẫu tem hàng tự cấu hình" at bounding box center [486, 59] width 116 height 14
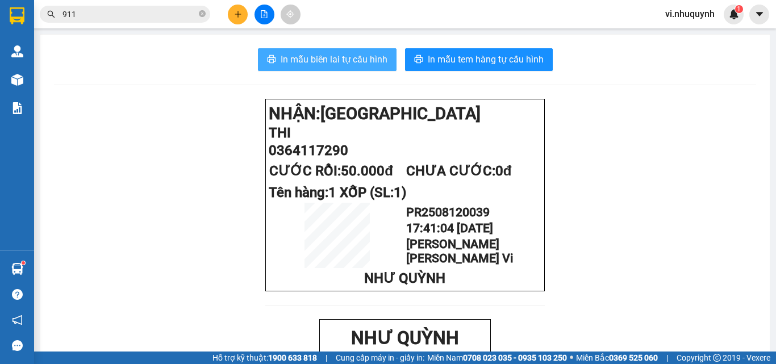
click at [350, 65] on span "In mẫu biên lai tự cấu hình" at bounding box center [334, 59] width 107 height 14
click at [203, 14] on icon "close-circle" at bounding box center [202, 13] width 7 height 7
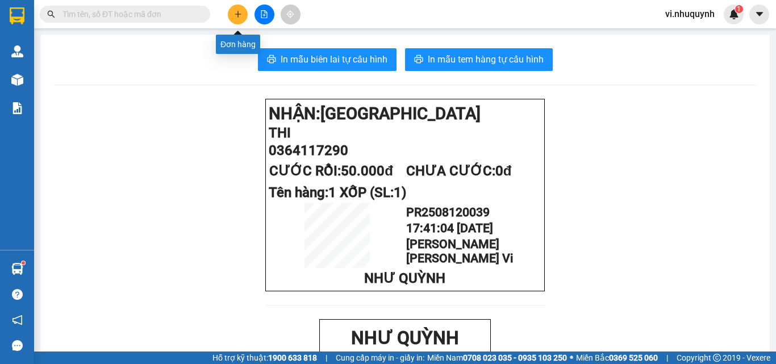
click at [237, 12] on icon "plus" at bounding box center [238, 14] width 8 height 8
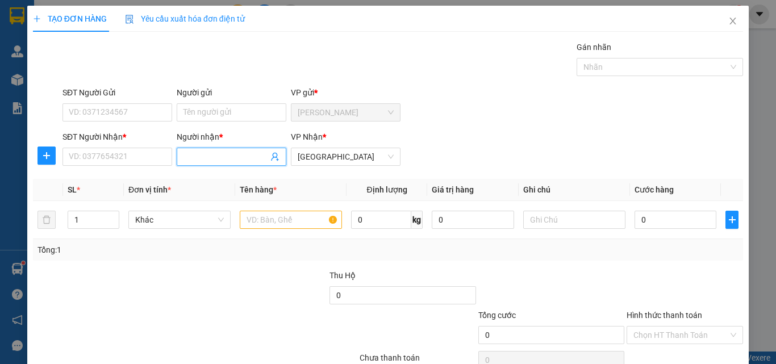
click at [213, 158] on input "Người nhận *" at bounding box center [225, 157] width 85 height 12
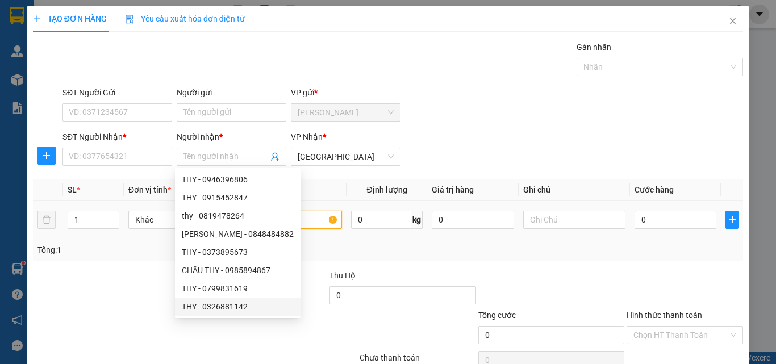
click at [299, 225] on input "text" at bounding box center [291, 220] width 102 height 18
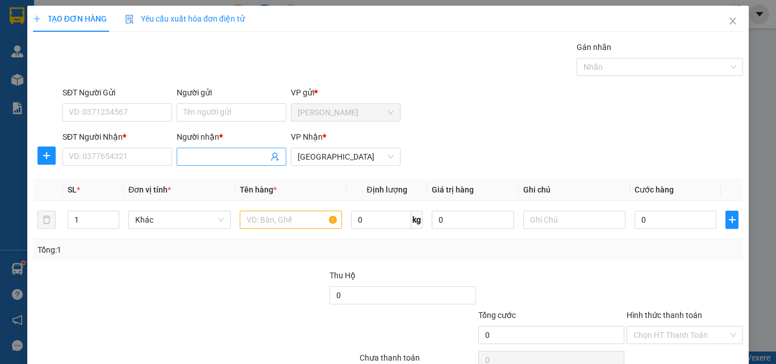
click at [189, 158] on input "Người nhận *" at bounding box center [225, 157] width 85 height 12
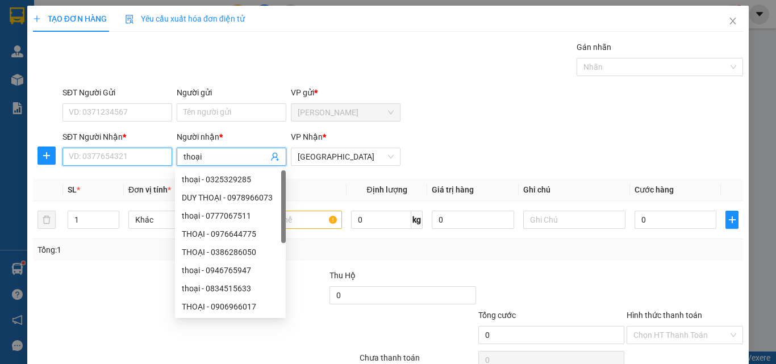
click at [132, 157] on input "SĐT Người Nhận *" at bounding box center [117, 157] width 110 height 18
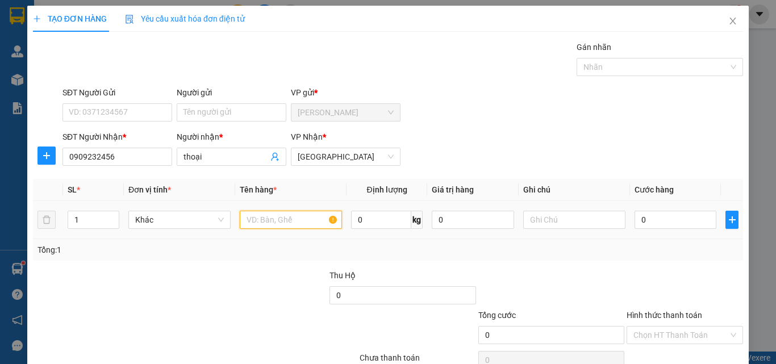
click at [279, 222] on input "text" at bounding box center [291, 220] width 102 height 18
click at [659, 222] on input "0" at bounding box center [675, 220] width 82 height 18
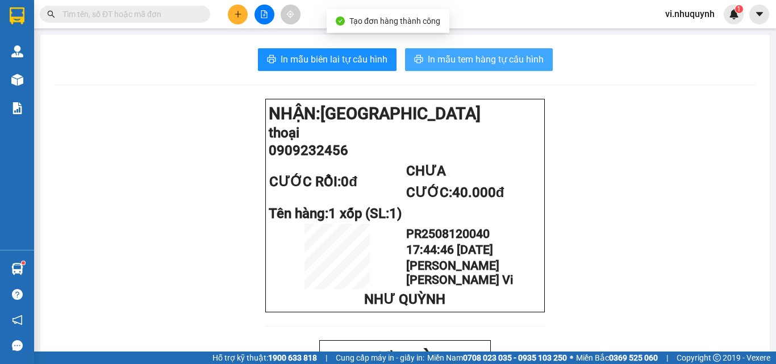
click at [468, 61] on span "In mẫu tem hàng tự cấu hình" at bounding box center [486, 59] width 116 height 14
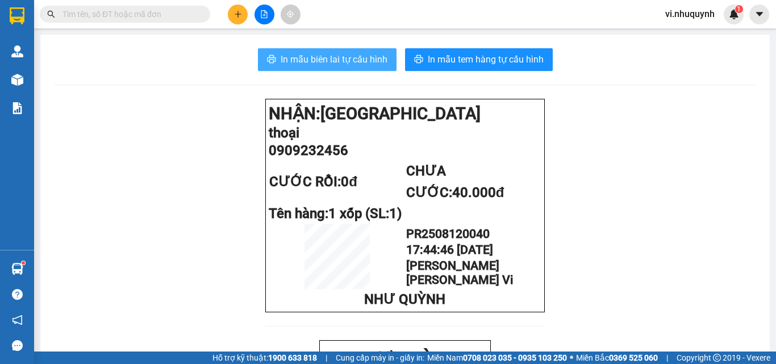
click at [339, 65] on span "In mẫu biên lai tự cấu hình" at bounding box center [334, 59] width 107 height 14
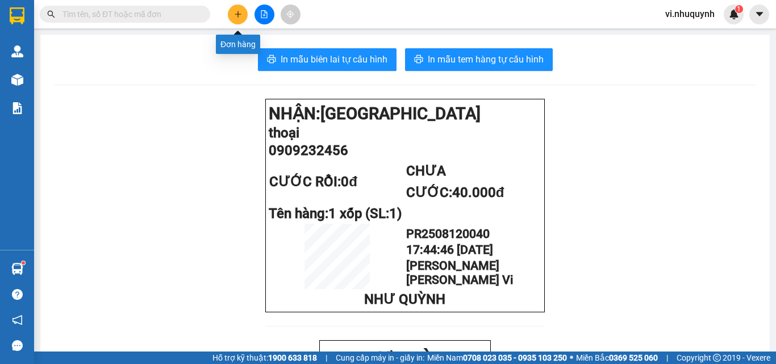
click at [239, 17] on icon "plus" at bounding box center [238, 14] width 8 height 8
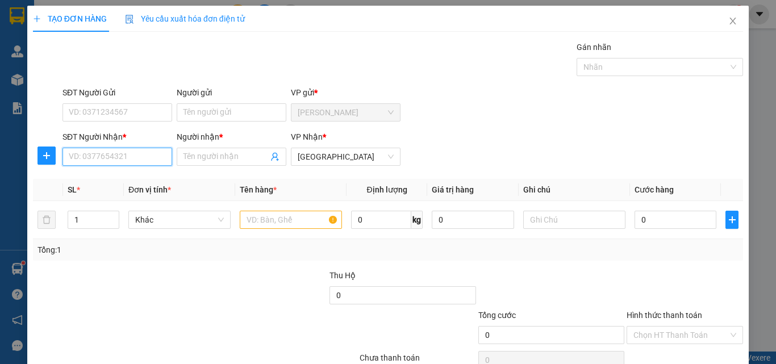
click at [133, 157] on input "SĐT Người Nhận *" at bounding box center [117, 157] width 110 height 18
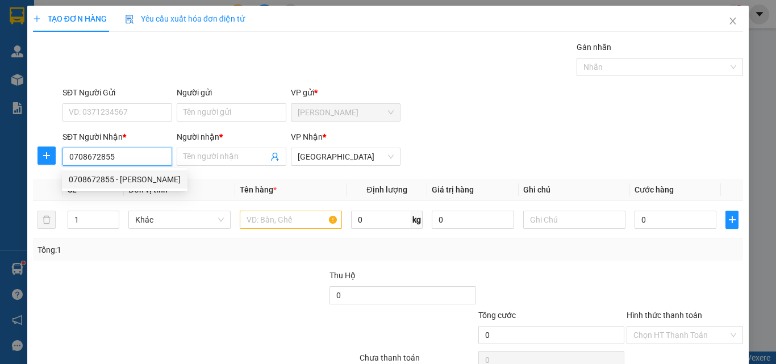
click at [138, 183] on div "0708672855 - QUỲNH" at bounding box center [125, 179] width 112 height 12
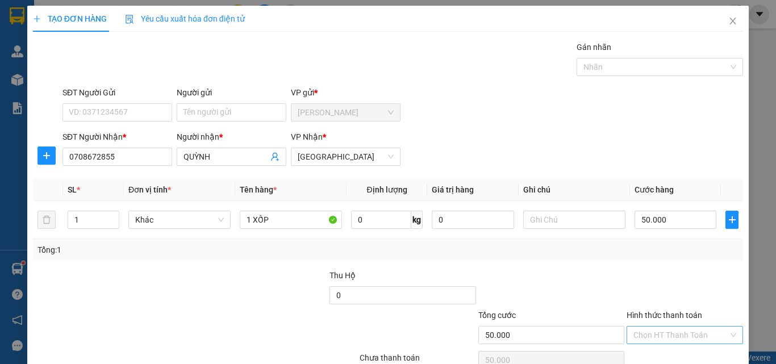
click at [648, 327] on input "Hình thức thanh toán" at bounding box center [680, 335] width 95 height 17
click at [660, 352] on div "Tại văn phòng" at bounding box center [678, 358] width 102 height 12
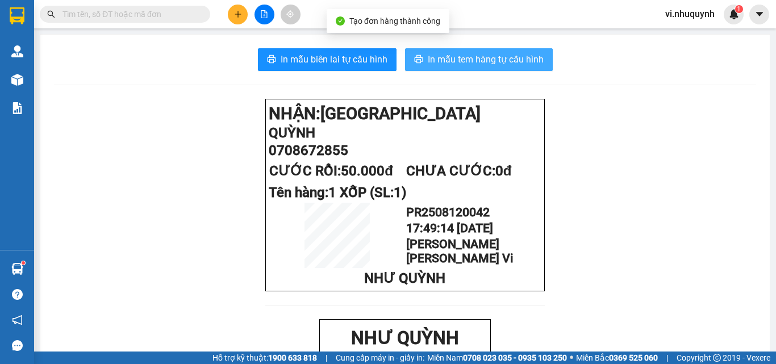
click at [475, 58] on span "In mẫu tem hàng tự cấu hình" at bounding box center [486, 59] width 116 height 14
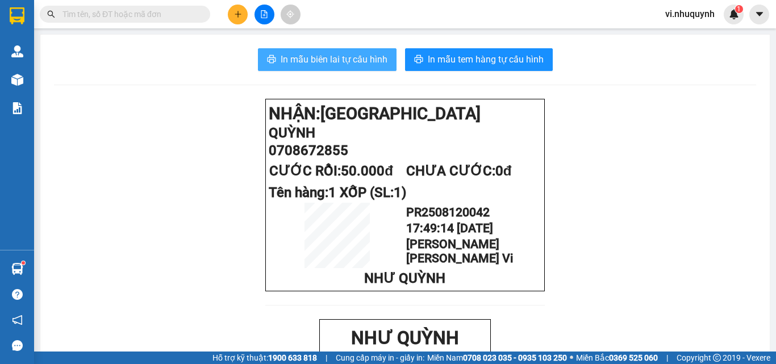
click at [323, 59] on span "In mẫu biên lai tự cấu hình" at bounding box center [334, 59] width 107 height 14
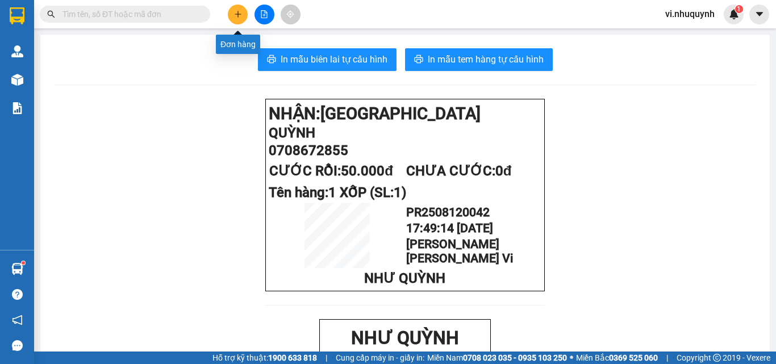
click at [234, 18] on icon "plus" at bounding box center [238, 14] width 8 height 8
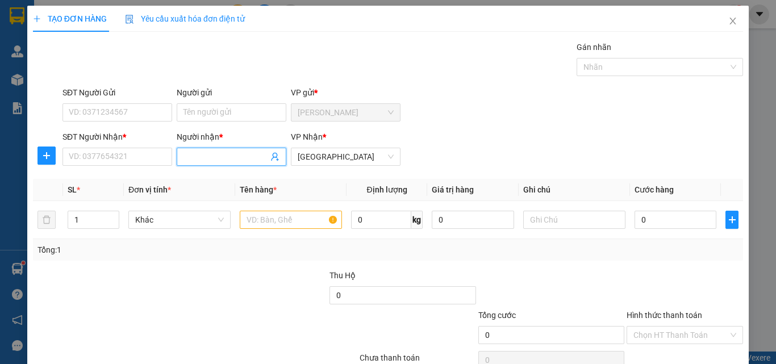
click at [190, 158] on input "Người nhận *" at bounding box center [225, 157] width 85 height 12
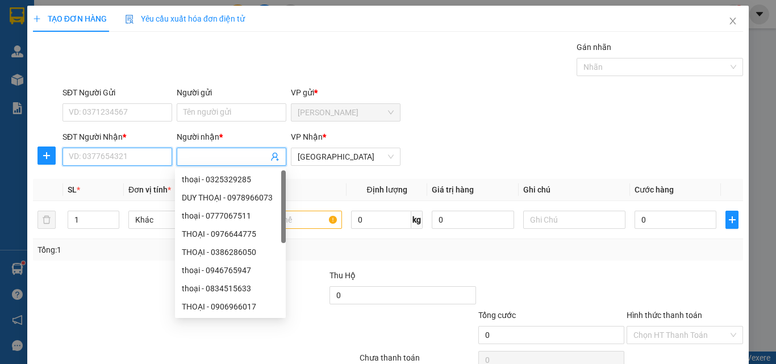
click at [154, 161] on input "SĐT Người Nhận *" at bounding box center [117, 157] width 110 height 18
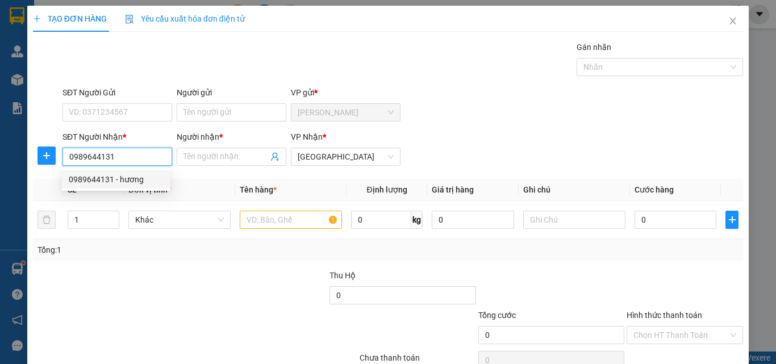
click at [144, 183] on div "0989644131 - hương" at bounding box center [116, 179] width 95 height 12
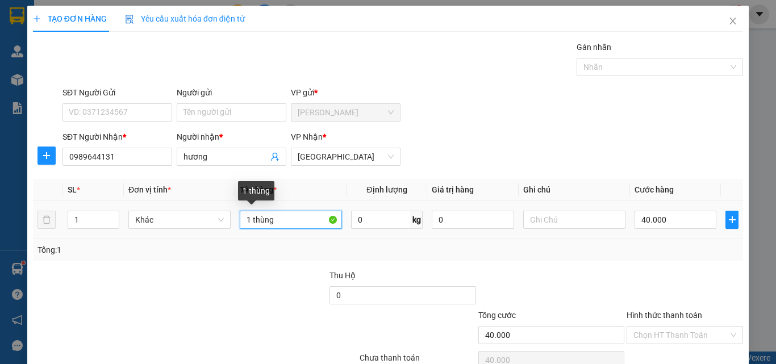
click at [281, 217] on input "1 thùng" at bounding box center [291, 220] width 102 height 18
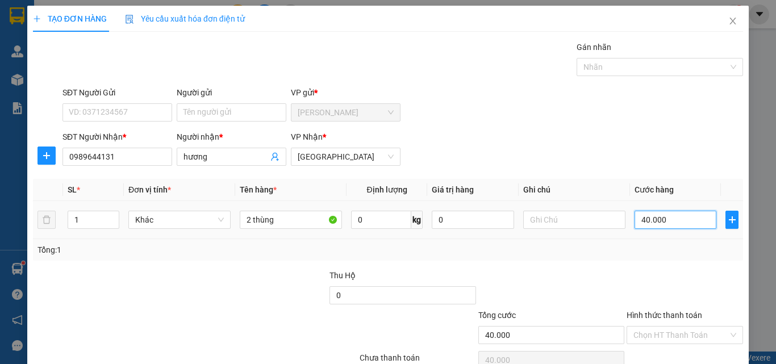
click at [674, 220] on input "40.000" at bounding box center [675, 220] width 82 height 18
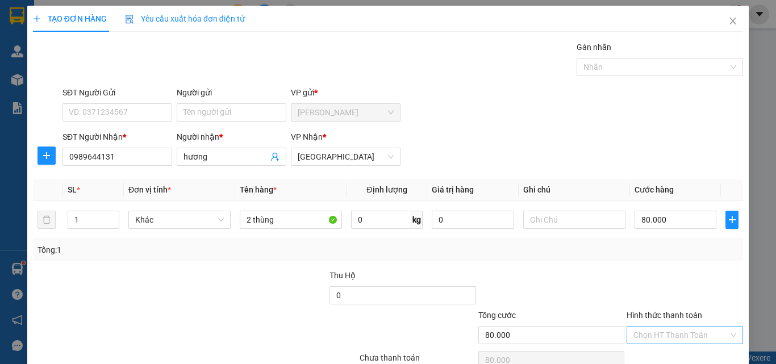
click at [663, 327] on input "Hình thức thanh toán" at bounding box center [680, 335] width 95 height 17
click at [663, 349] on div "Tại văn phòng" at bounding box center [677, 358] width 115 height 18
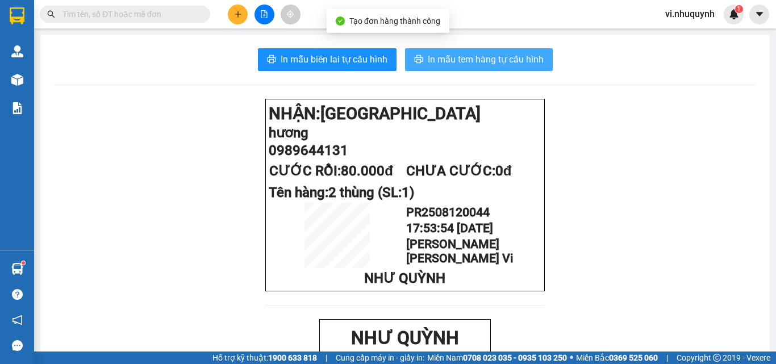
click at [464, 58] on span "In mẫu tem hàng tự cấu hình" at bounding box center [486, 59] width 116 height 14
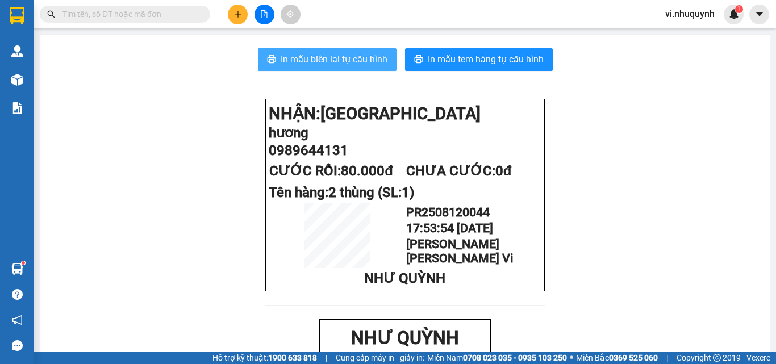
click at [325, 63] on span "In mẫu biên lai tự cấu hình" at bounding box center [334, 59] width 107 height 14
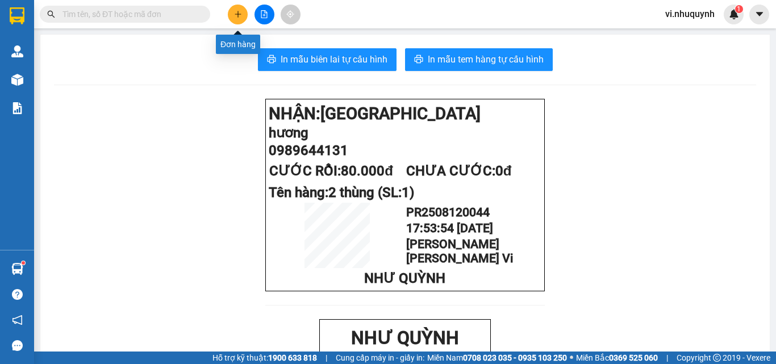
click at [236, 16] on icon "plus" at bounding box center [238, 14] width 8 height 8
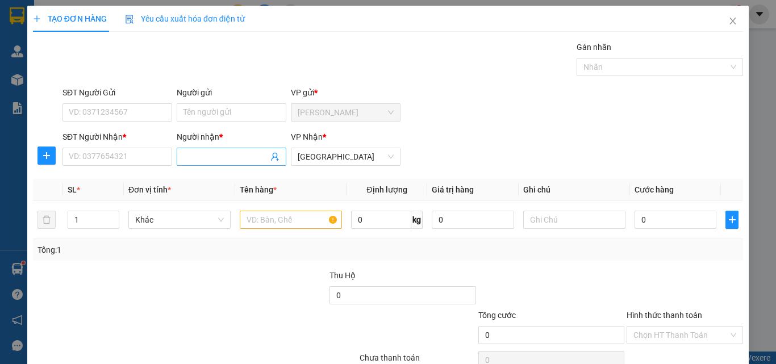
click at [222, 161] on input "Người nhận *" at bounding box center [225, 157] width 85 height 12
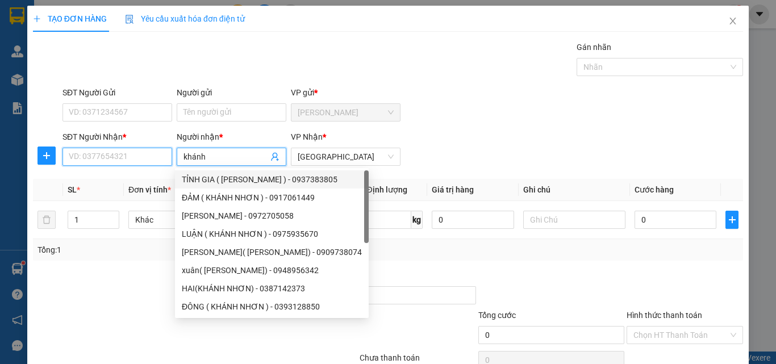
click at [95, 157] on input "SĐT Người Nhận *" at bounding box center [117, 157] width 110 height 18
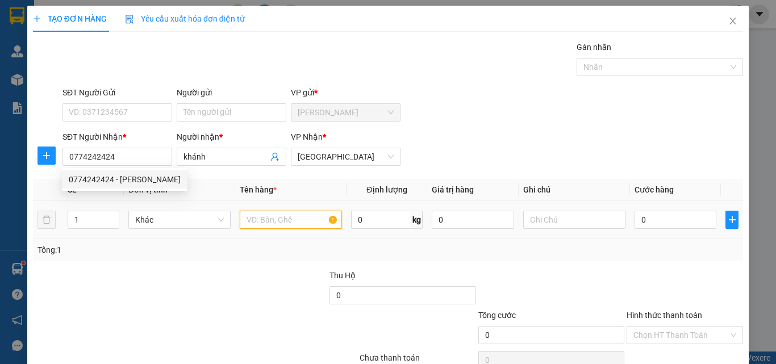
click at [265, 226] on input "text" at bounding box center [291, 220] width 102 height 18
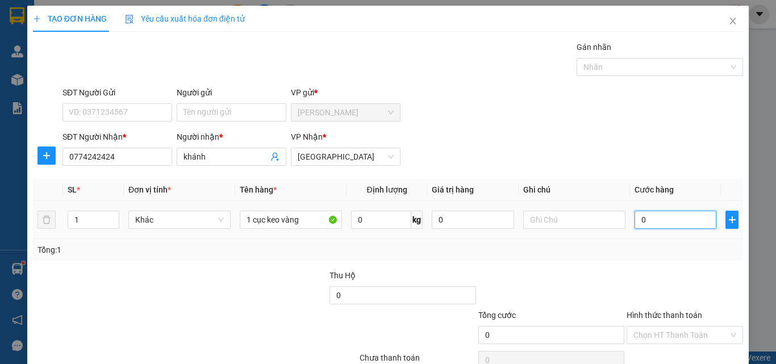
click at [644, 219] on input "0" at bounding box center [675, 220] width 82 height 18
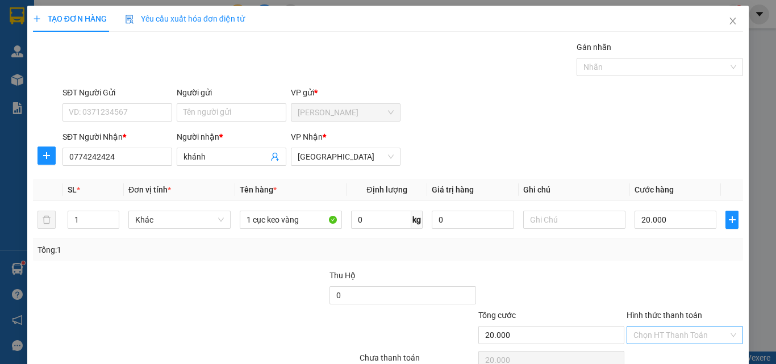
drag, startPoint x: 649, startPoint y: 281, endPoint x: 661, endPoint y: 282, distance: 12.0
click at [649, 327] on input "Hình thức thanh toán" at bounding box center [680, 335] width 95 height 17
click at [663, 352] on div "Tại văn phòng" at bounding box center [678, 358] width 102 height 12
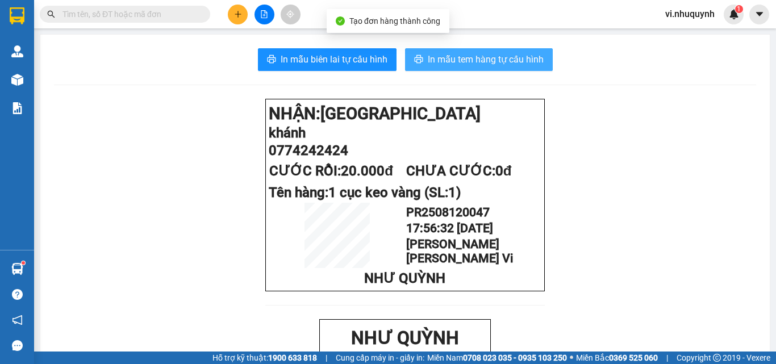
click at [454, 53] on span "In mẫu tem hàng tự cấu hình" at bounding box center [486, 59] width 116 height 14
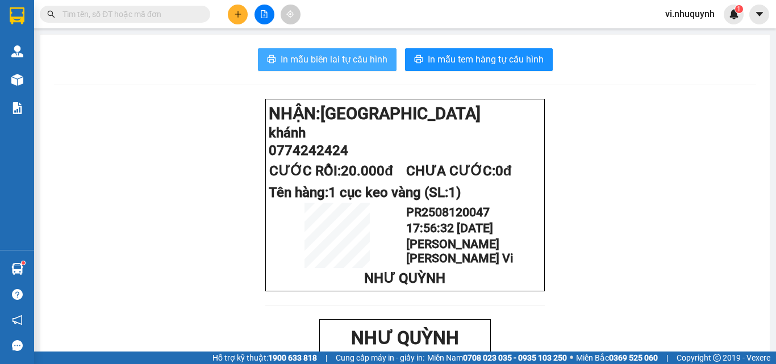
click at [375, 60] on span "In mẫu biên lai tự cấu hình" at bounding box center [334, 59] width 107 height 14
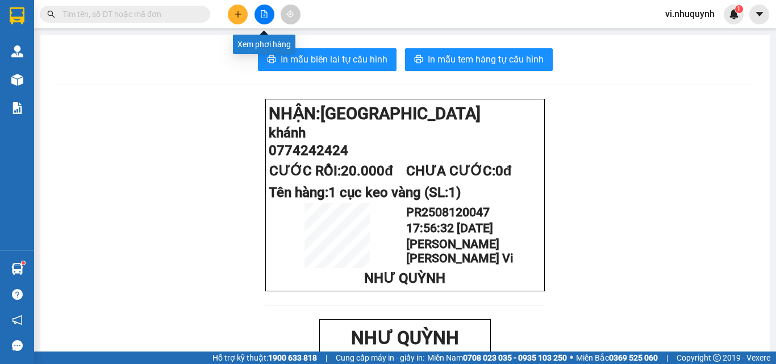
click at [261, 19] on button at bounding box center [264, 15] width 20 height 20
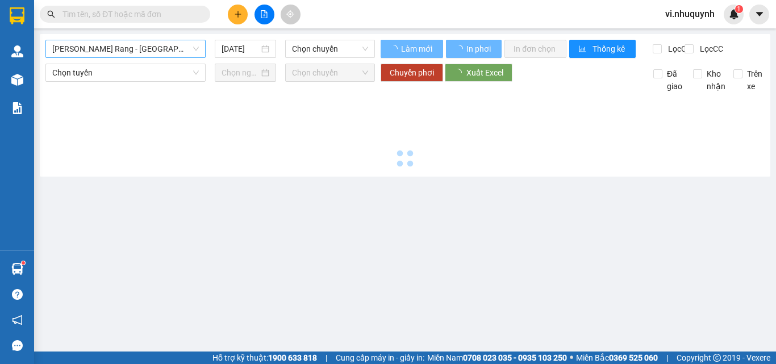
click at [140, 55] on span "[PERSON_NAME] Rang - [GEOGRAPHIC_DATA]" at bounding box center [125, 48] width 147 height 17
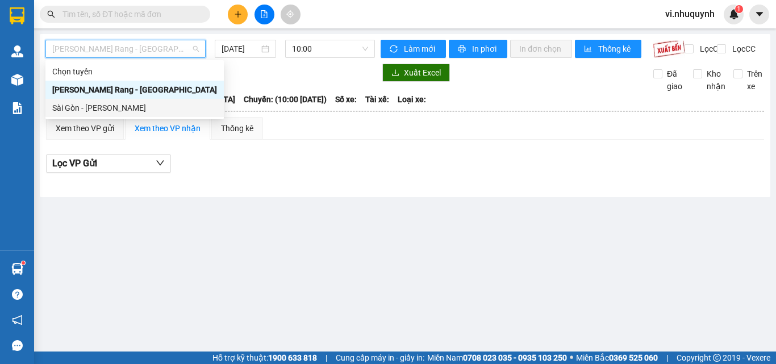
click at [90, 111] on div "Sài Gòn - [PERSON_NAME]" at bounding box center [134, 108] width 165 height 12
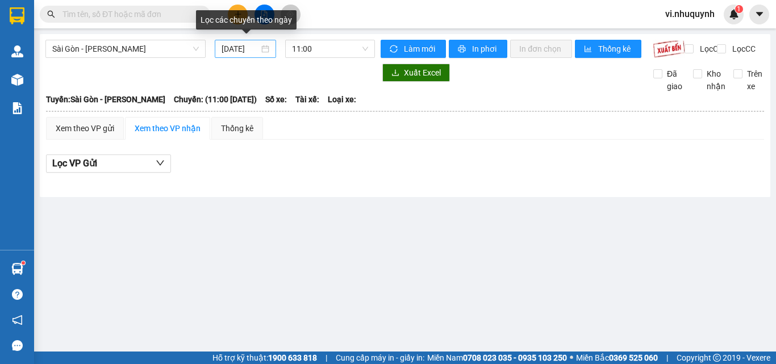
click at [270, 46] on div "[DATE]" at bounding box center [245, 49] width 61 height 18
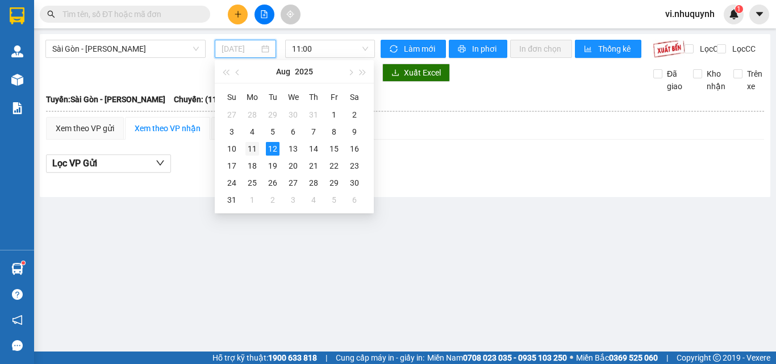
click at [252, 148] on div "11" at bounding box center [252, 149] width 14 height 14
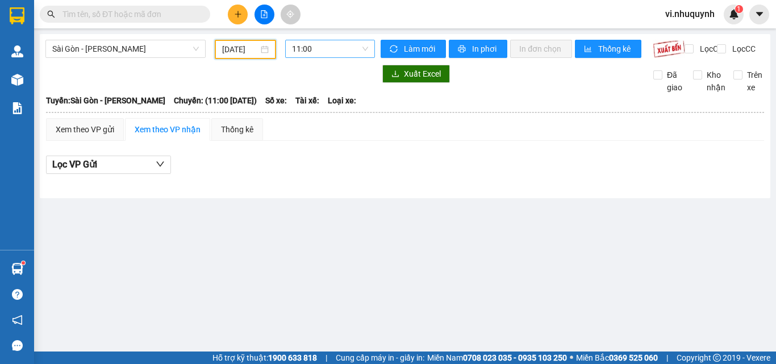
click at [343, 54] on span "11:00" at bounding box center [330, 48] width 76 height 17
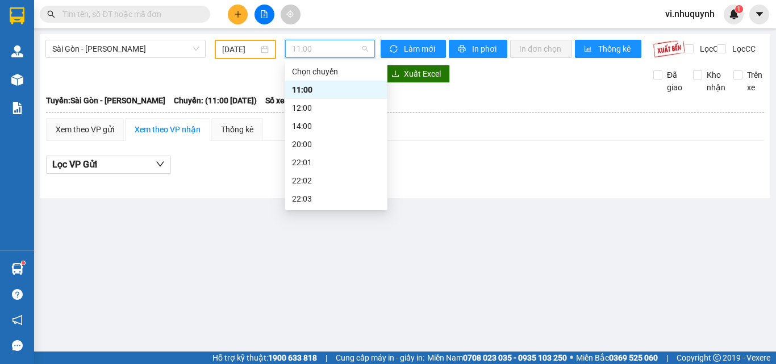
click at [308, 247] on div "22:06" at bounding box center [336, 253] width 89 height 12
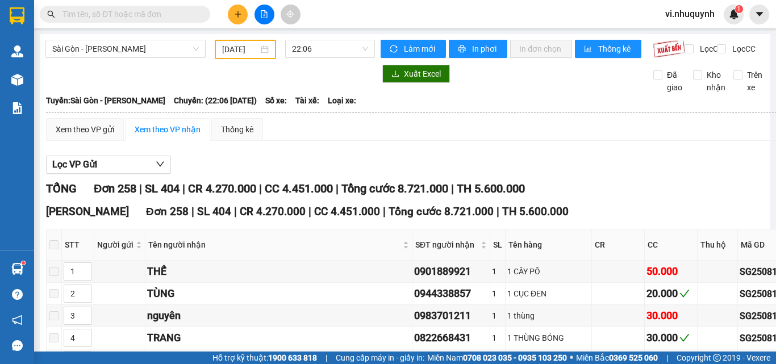
click at [59, 240] on span at bounding box center [53, 244] width 9 height 9
click at [317, 49] on span "22:06" at bounding box center [330, 48] width 76 height 17
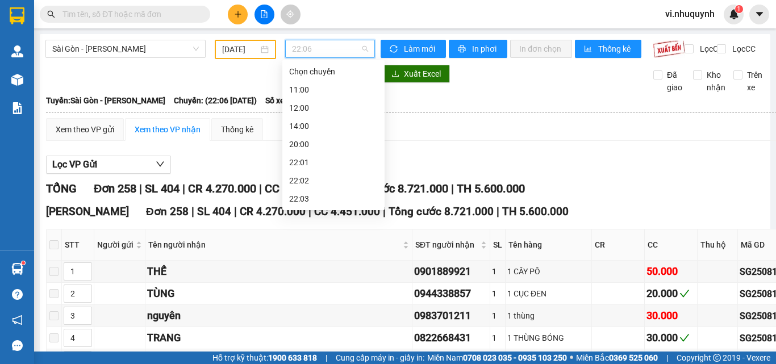
click at [264, 52] on div "11/08/2025" at bounding box center [245, 49] width 47 height 12
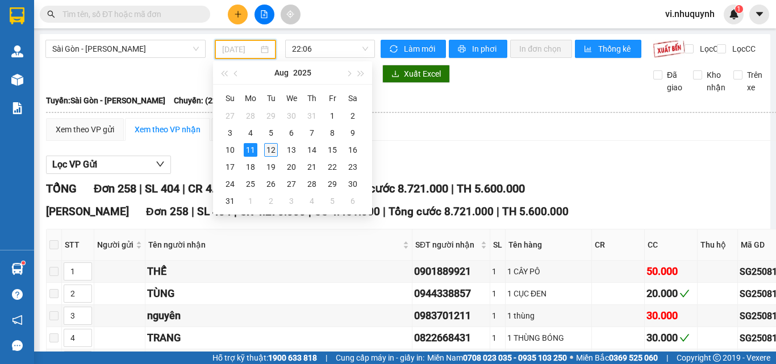
click at [272, 148] on div "12" at bounding box center [271, 150] width 14 height 14
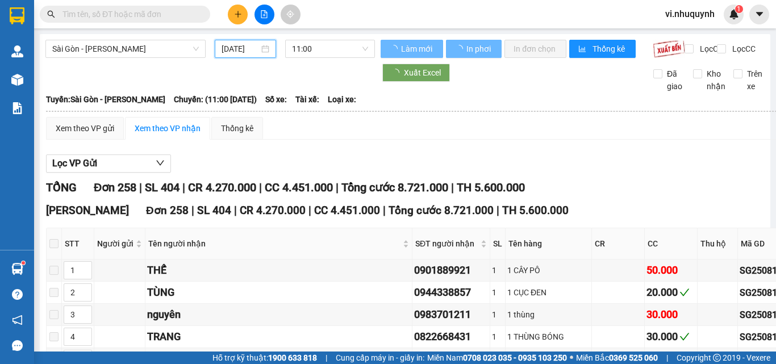
click at [265, 49] on div "[DATE]" at bounding box center [246, 49] width 48 height 12
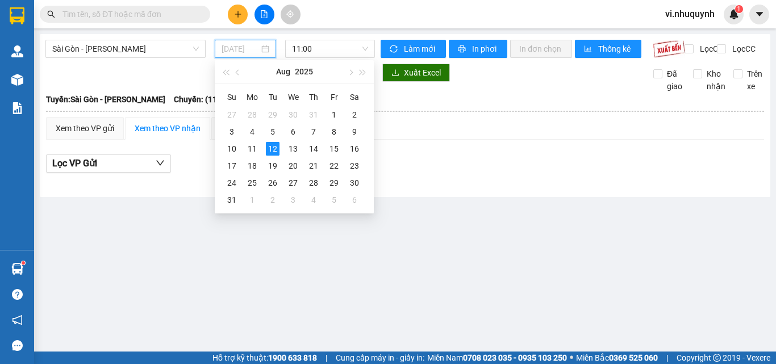
click at [274, 147] on div "12" at bounding box center [273, 149] width 14 height 14
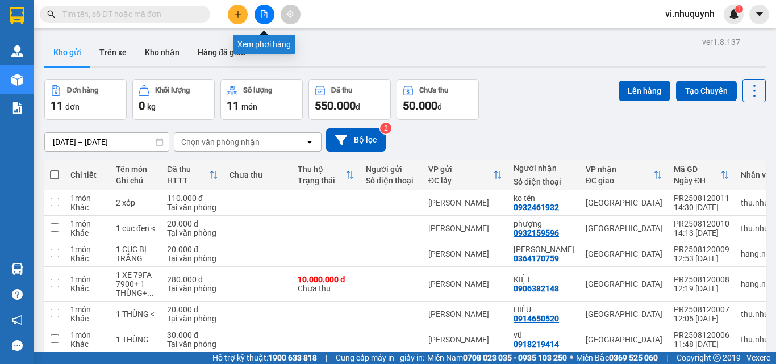
click at [264, 15] on icon "file-add" at bounding box center [264, 14] width 6 height 8
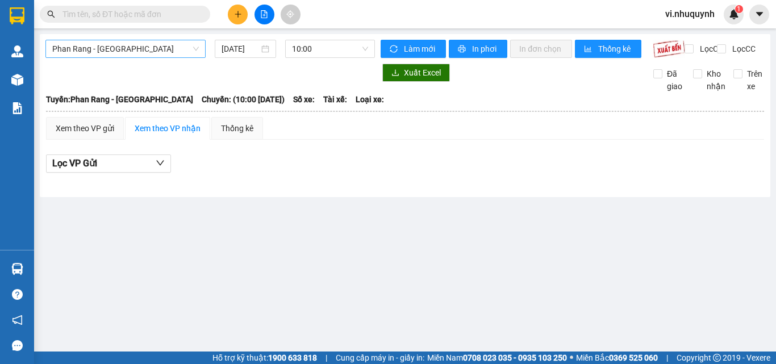
click at [156, 48] on span "Phan Rang - [GEOGRAPHIC_DATA]" at bounding box center [125, 48] width 147 height 17
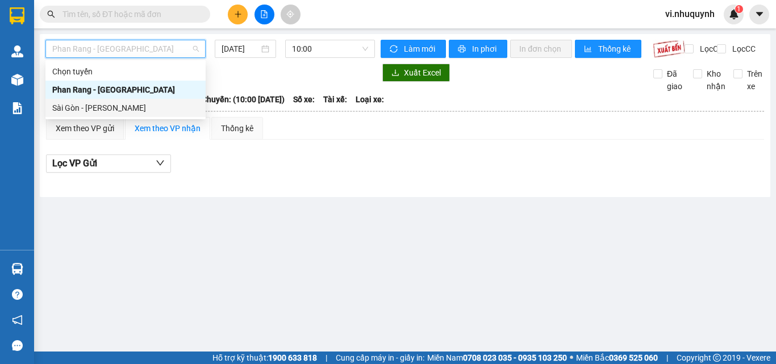
click at [108, 107] on div "Sài Gòn - [PERSON_NAME]" at bounding box center [125, 108] width 147 height 12
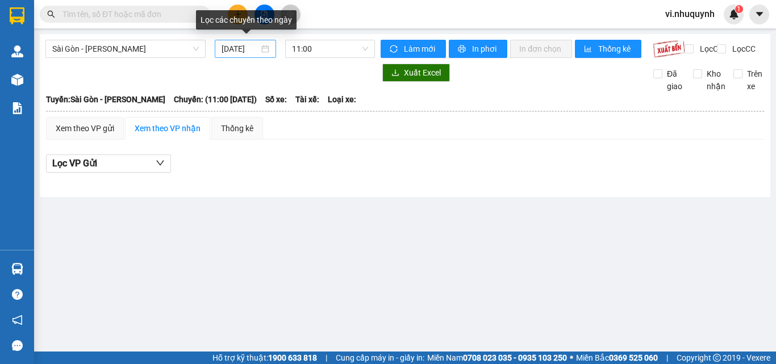
click at [264, 52] on div "[DATE]" at bounding box center [246, 49] width 48 height 12
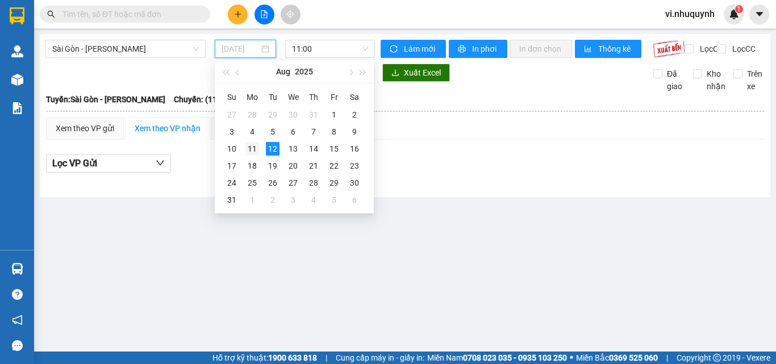
click at [252, 146] on div "11" at bounding box center [252, 149] width 14 height 14
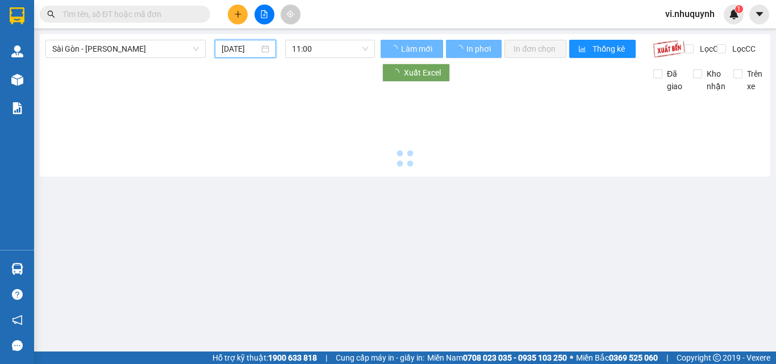
type input "[DATE]"
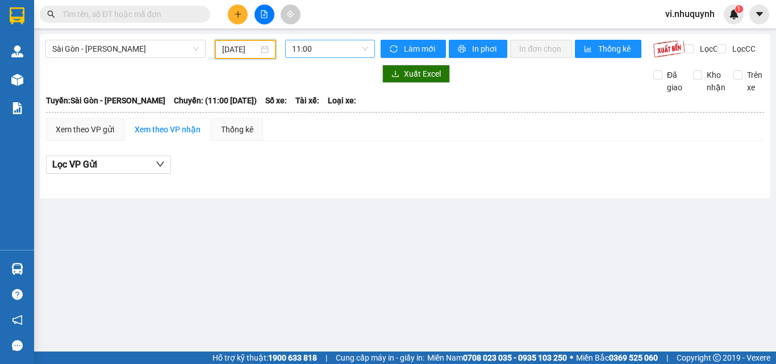
click at [339, 48] on span "11:00" at bounding box center [330, 48] width 76 height 17
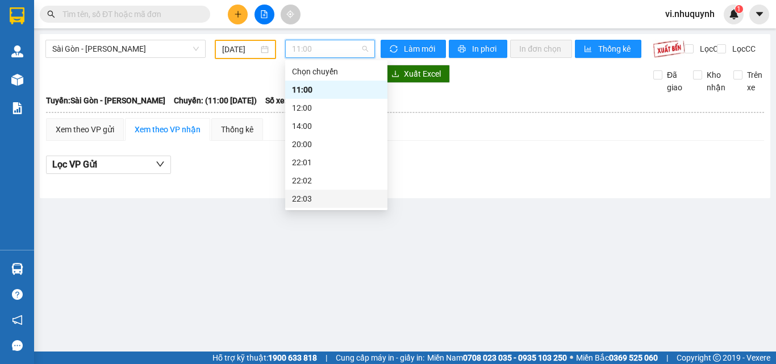
scroll to position [55, 0]
click at [314, 198] on div "22:06" at bounding box center [336, 199] width 89 height 12
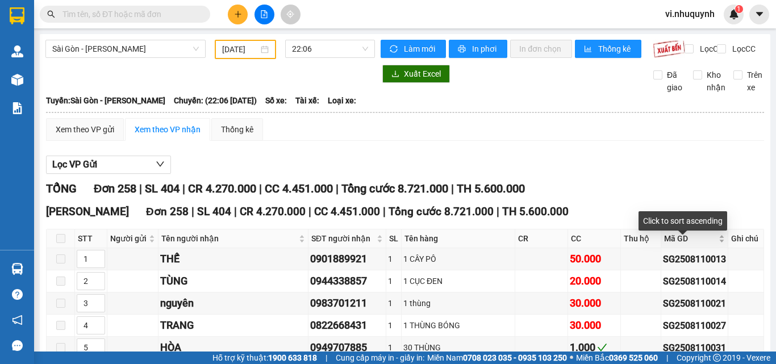
click at [709, 245] on div "Mã GD" at bounding box center [694, 238] width 61 height 12
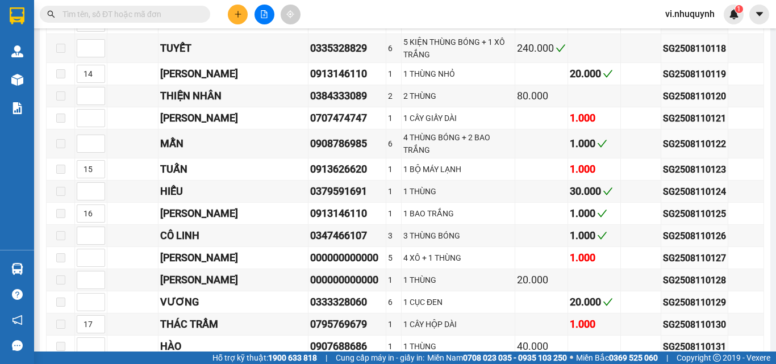
scroll to position [2853, 0]
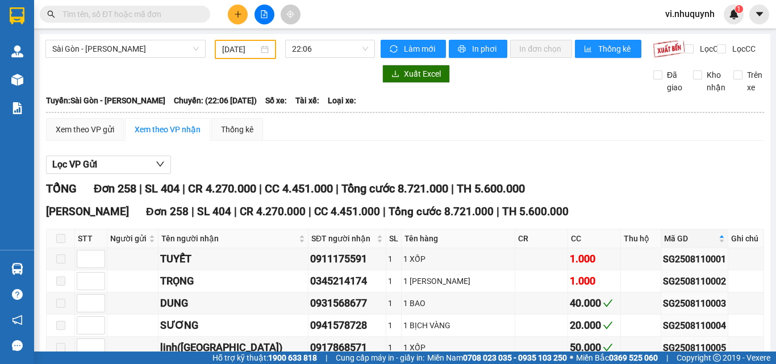
scroll to position [2853, 0]
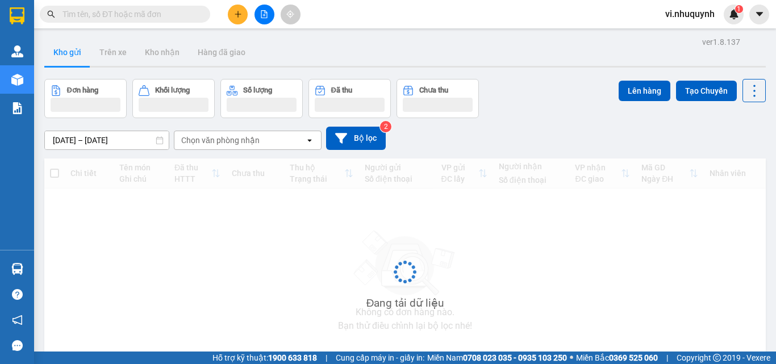
click at [265, 16] on icon "file-add" at bounding box center [264, 14] width 8 height 8
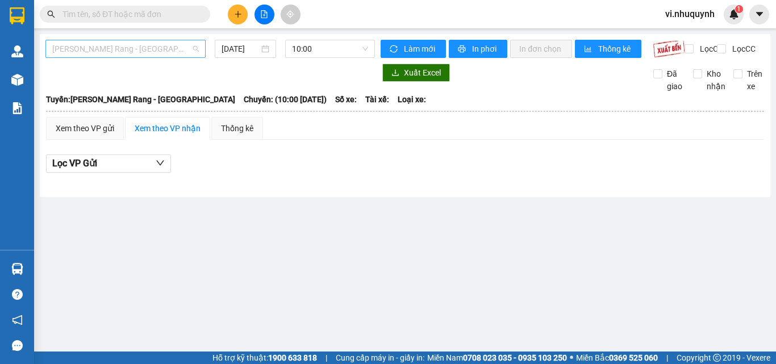
click at [151, 48] on span "[PERSON_NAME] Rang - [GEOGRAPHIC_DATA]" at bounding box center [125, 48] width 147 height 17
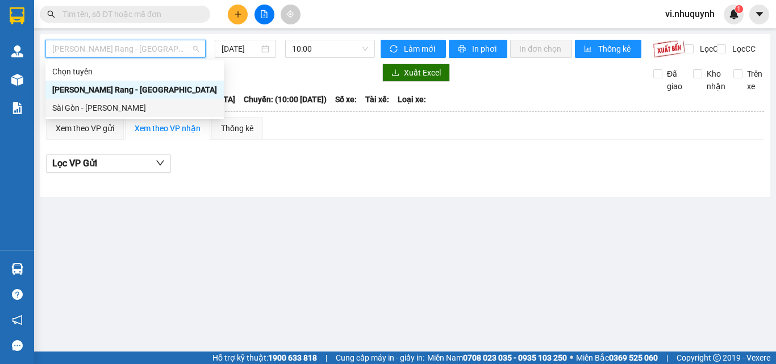
click at [122, 106] on div "Sài Gòn - [PERSON_NAME]" at bounding box center [134, 108] width 165 height 12
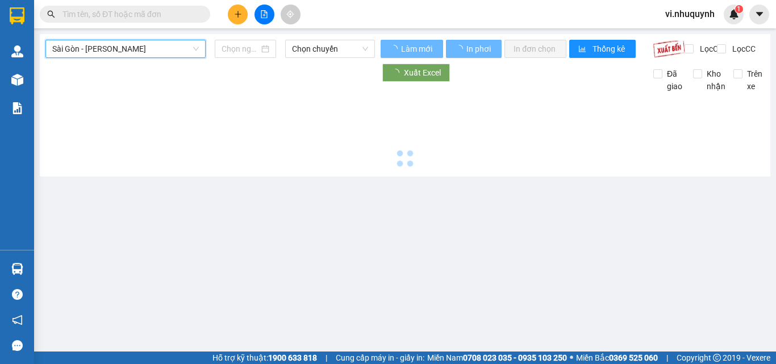
type input "[DATE]"
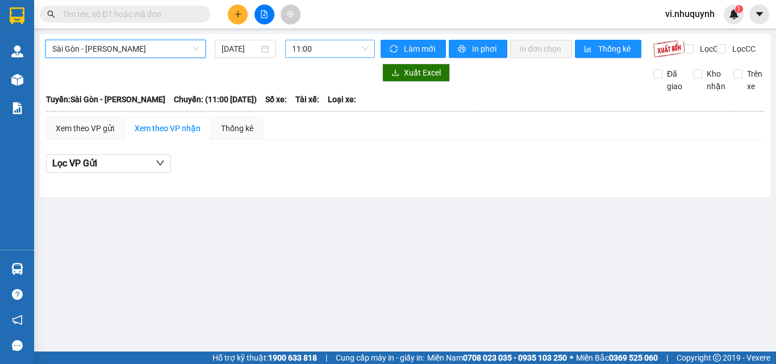
click at [337, 50] on span "11:00" at bounding box center [330, 48] width 76 height 17
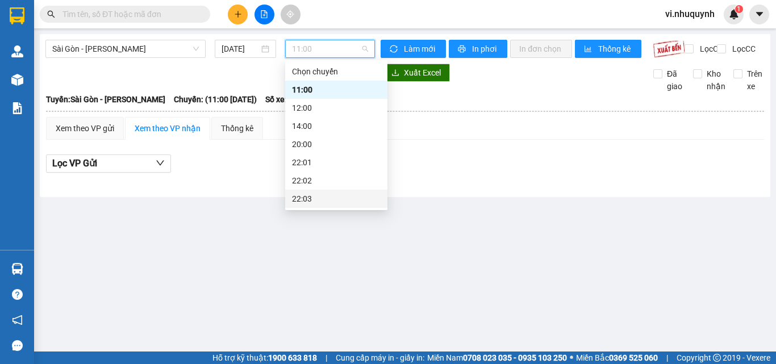
scroll to position [55, 0]
click at [311, 194] on div "22:06" at bounding box center [336, 199] width 89 height 12
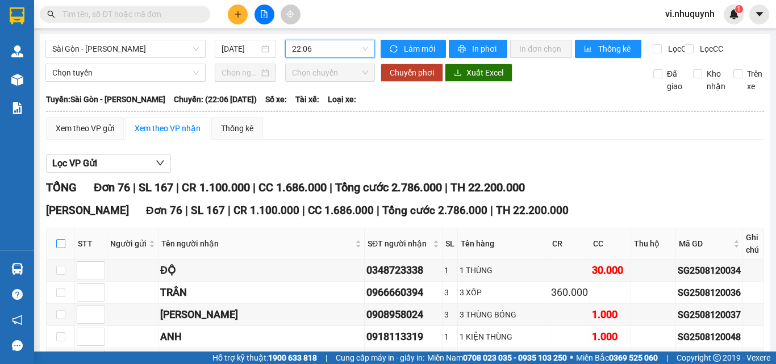
click at [59, 248] on input "checkbox" at bounding box center [60, 243] width 9 height 9
checkbox input "true"
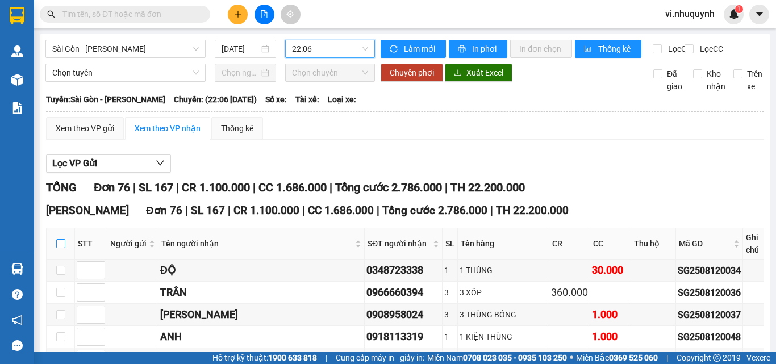
checkbox input "true"
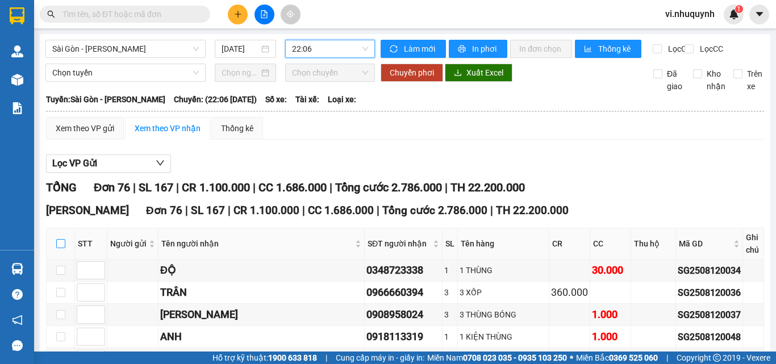
checkbox input "true"
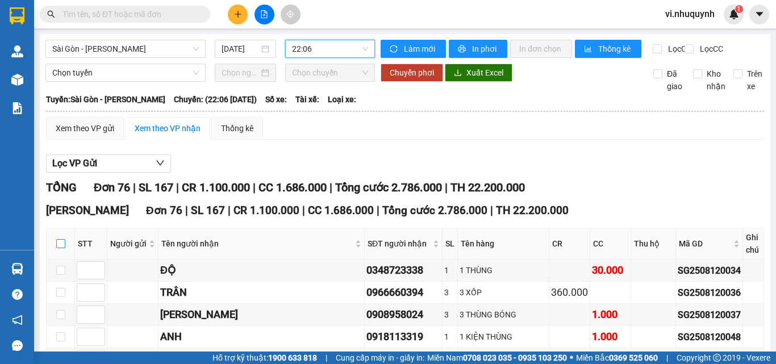
checkbox input "true"
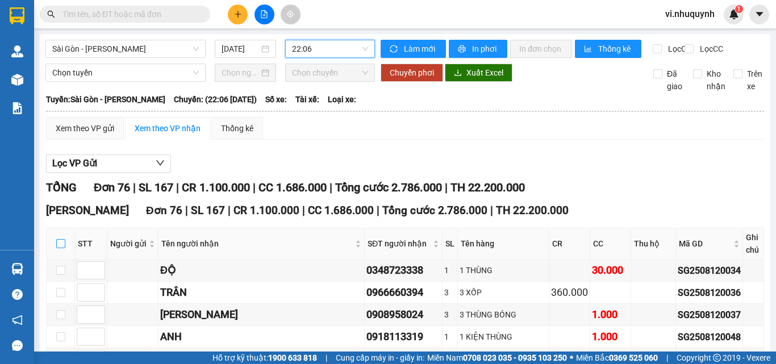
checkbox input "true"
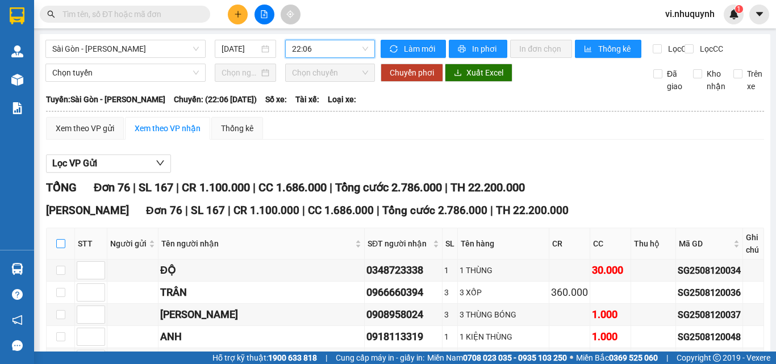
checkbox input "true"
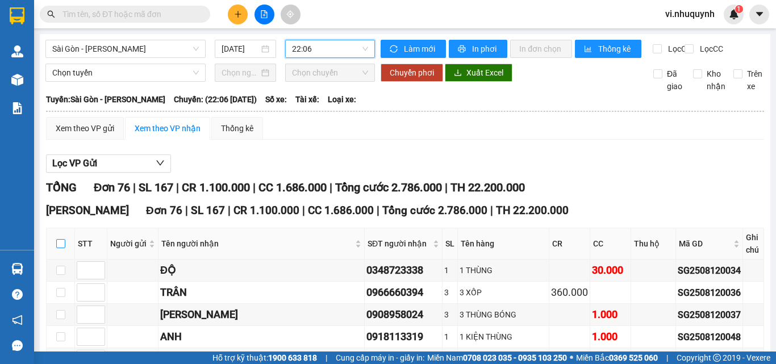
checkbox input "true"
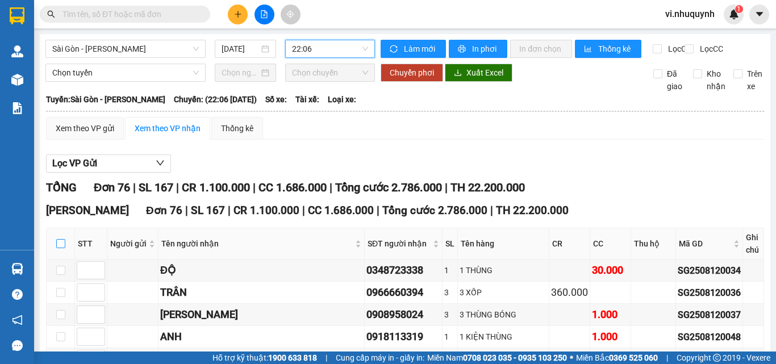
checkbox input "true"
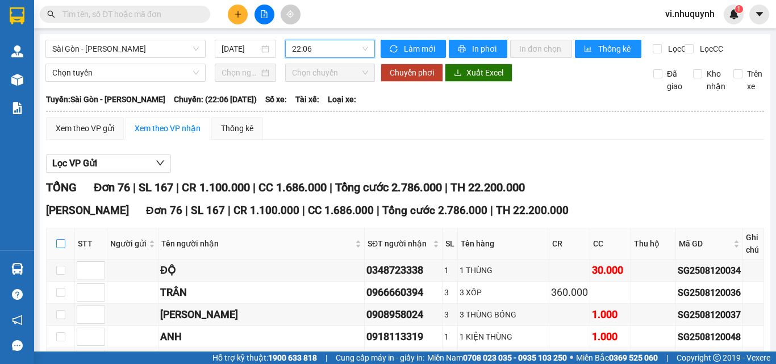
checkbox input "true"
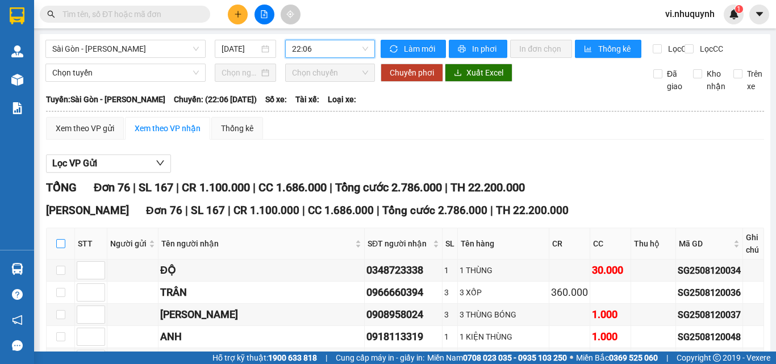
checkbox input "true"
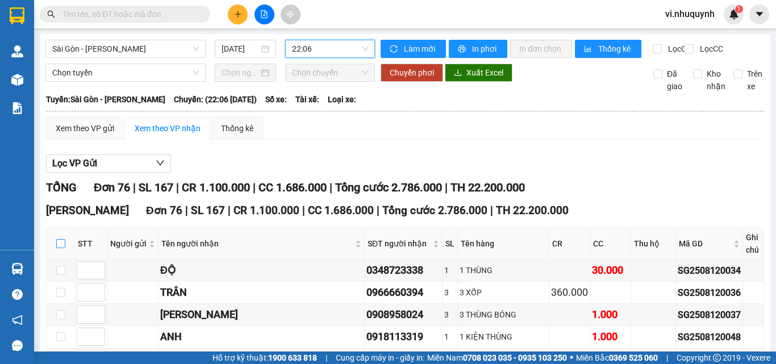
checkbox input "true"
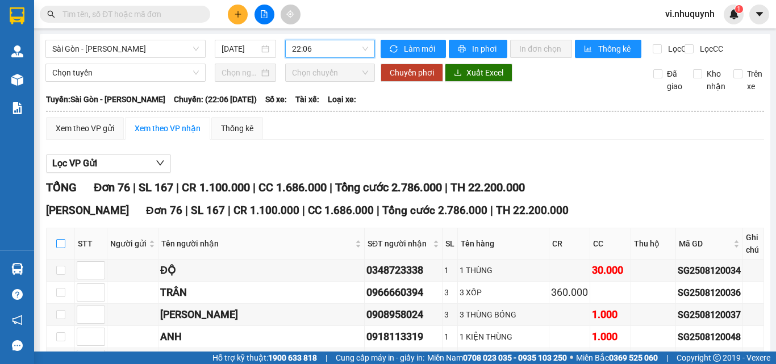
checkbox input "true"
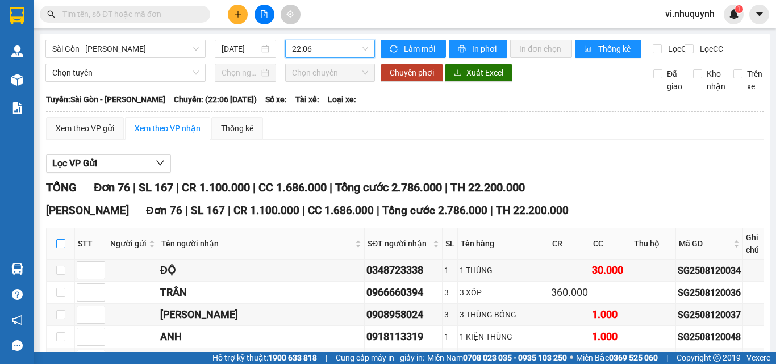
checkbox input "true"
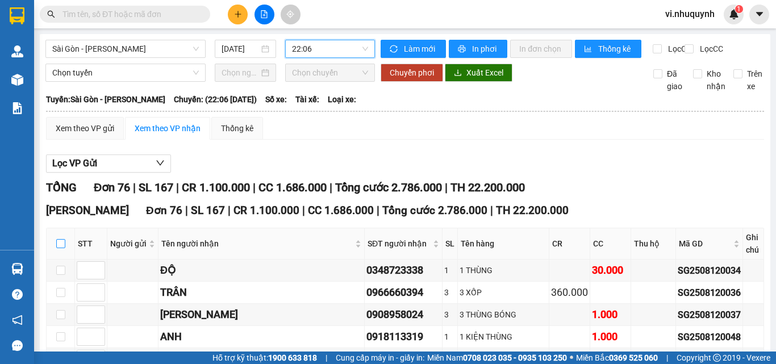
checkbox input "true"
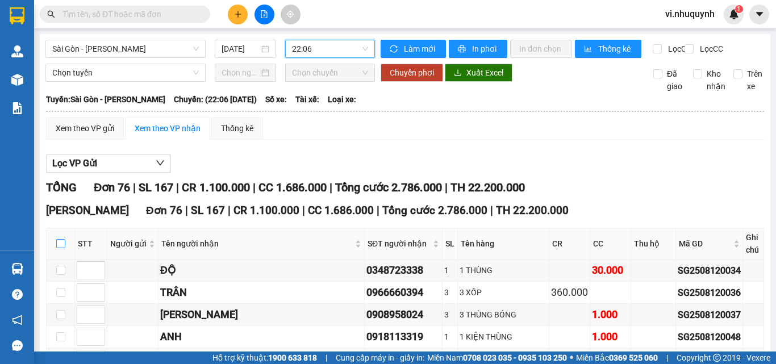
checkbox input "true"
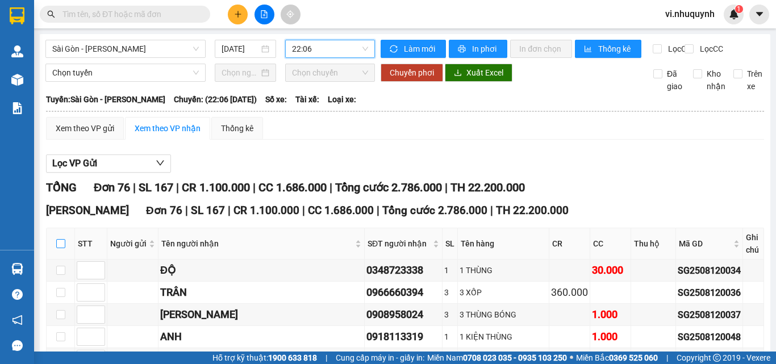
checkbox input "true"
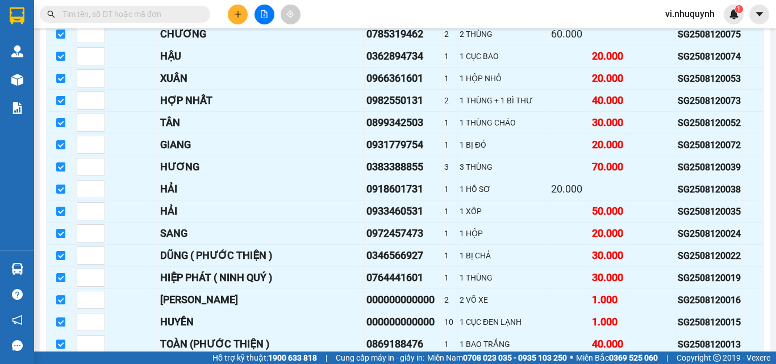
scroll to position [1669, 0]
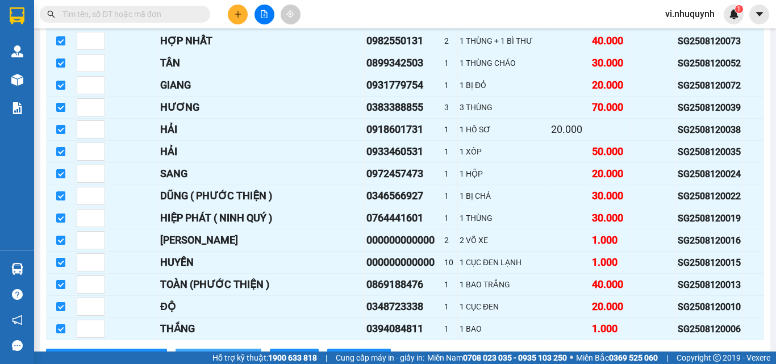
click at [197, 344] on span "Nhập kho nhận" at bounding box center [224, 358] width 55 height 12
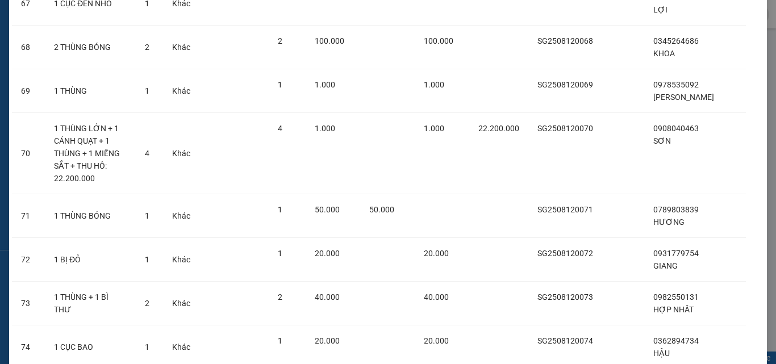
scroll to position [3251, 0]
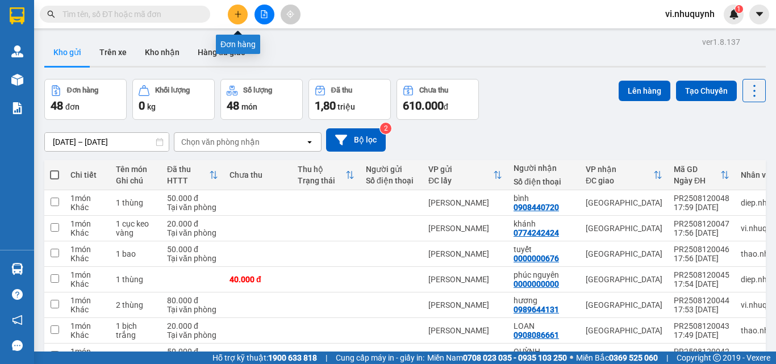
click at [237, 16] on icon "plus" at bounding box center [238, 14] width 8 height 8
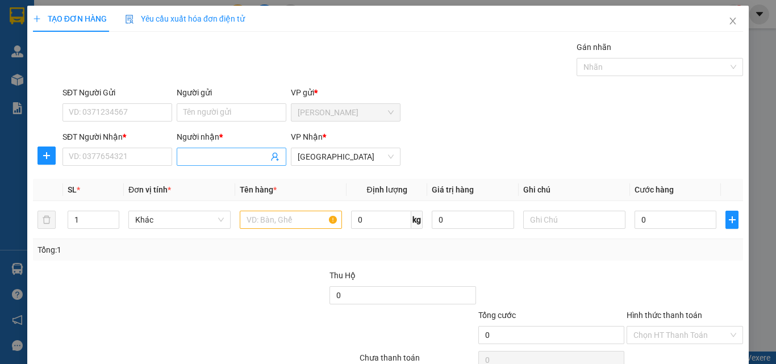
click at [186, 160] on input "Người nhận *" at bounding box center [225, 157] width 85 height 12
click at [299, 226] on input "text" at bounding box center [291, 220] width 102 height 18
type input "1 xốp"
click at [224, 157] on input "Người nhận *" at bounding box center [225, 157] width 85 height 12
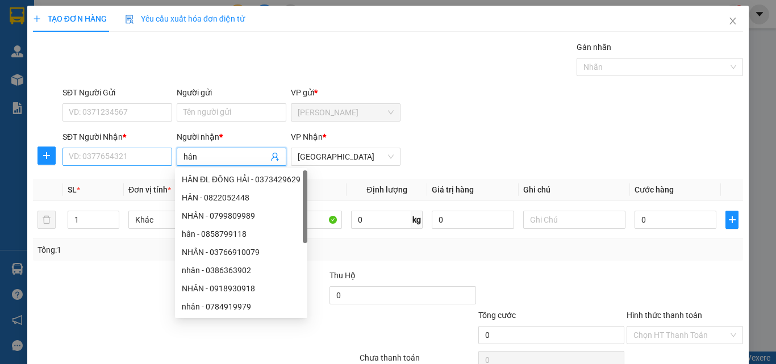
type input "hân"
click at [94, 158] on input "SĐT Người Nhận *" at bounding box center [117, 157] width 110 height 18
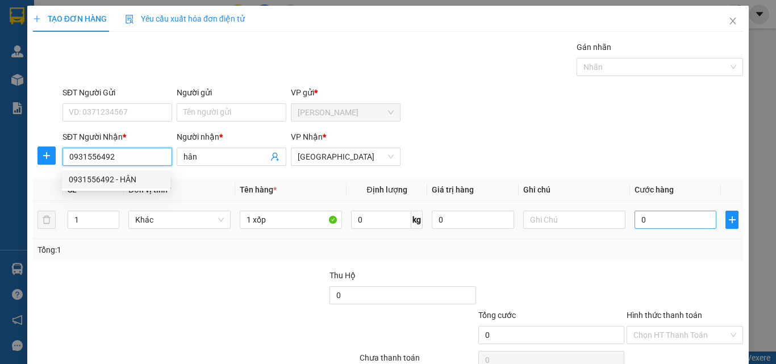
type input "0931556492"
click at [644, 222] on input "0" at bounding box center [675, 220] width 82 height 18
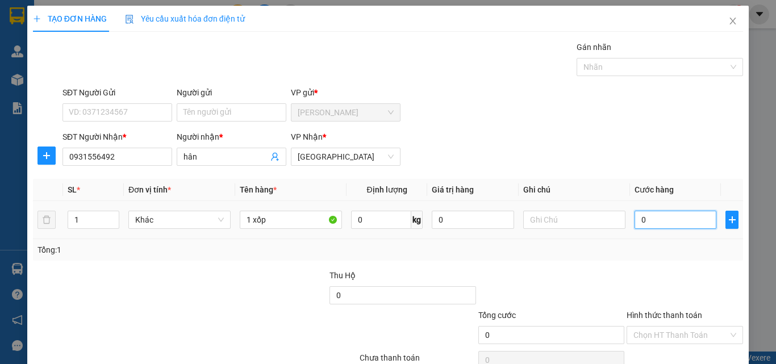
type input "4"
type input "40"
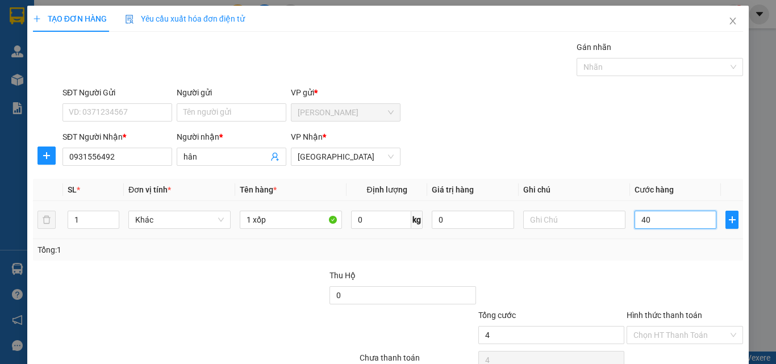
type input "40"
type input "400"
type input "4.000"
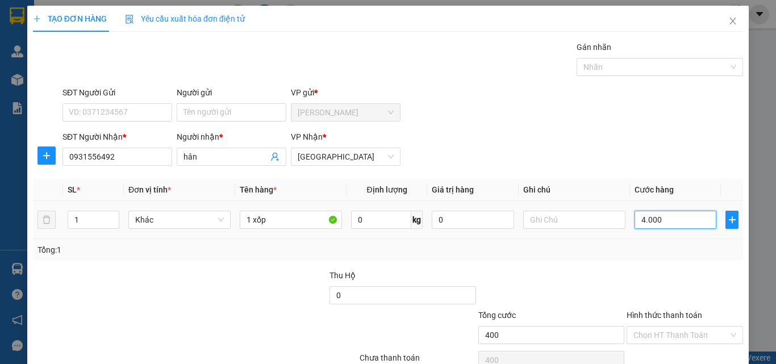
type input "4.000"
type input "40.000"
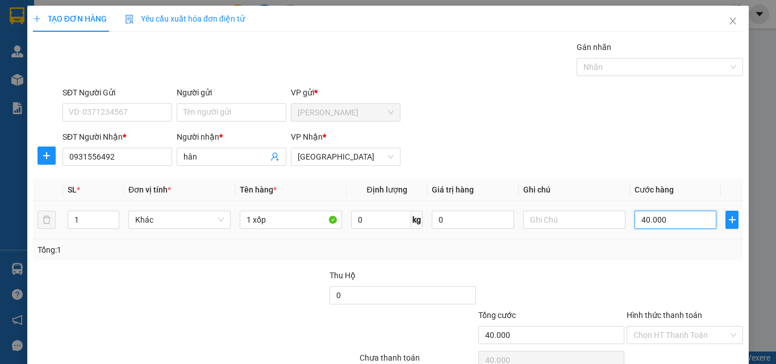
scroll to position [56, 0]
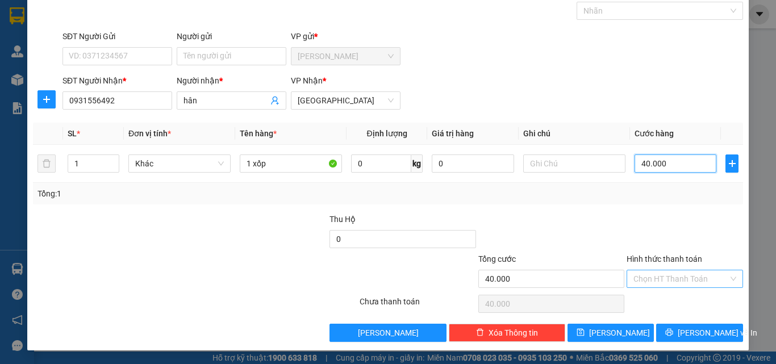
type input "40.000"
click at [657, 277] on input "Hình thức thanh toán" at bounding box center [680, 278] width 95 height 17
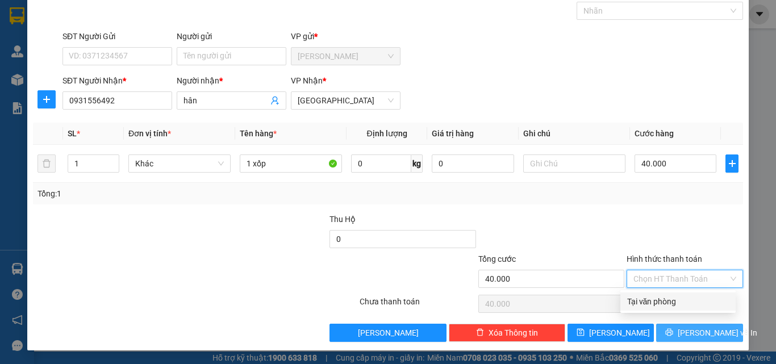
drag, startPoint x: 658, startPoint y: 299, endPoint x: 687, endPoint y: 333, distance: 44.7
click at [658, 301] on div "Tại văn phòng" at bounding box center [678, 301] width 102 height 12
type input "0"
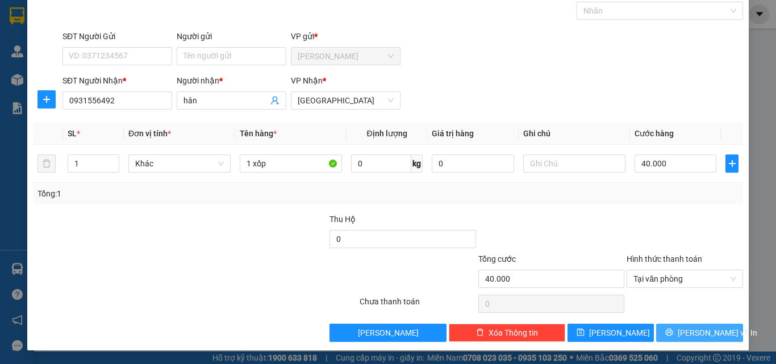
click at [687, 333] on span "[PERSON_NAME] và In" at bounding box center [718, 333] width 80 height 12
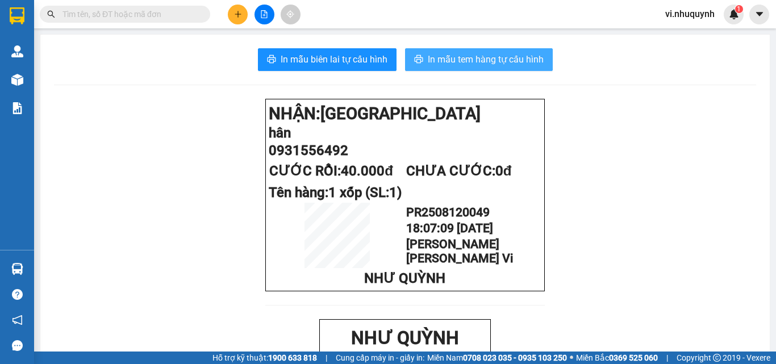
click at [472, 65] on span "In mẫu tem hàng tự cấu hình" at bounding box center [486, 59] width 116 height 14
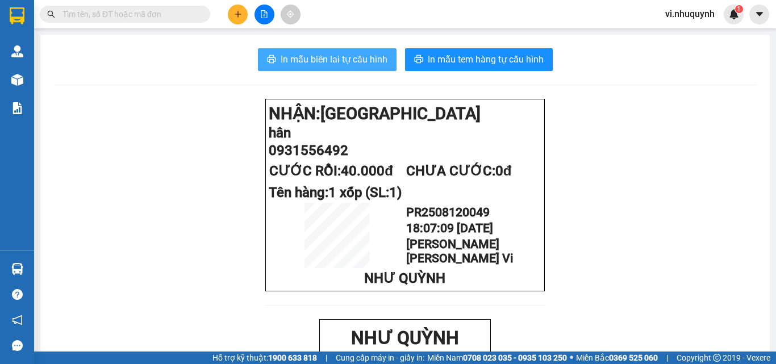
click at [328, 65] on span "In mẫu biên lai tự cấu hình" at bounding box center [334, 59] width 107 height 14
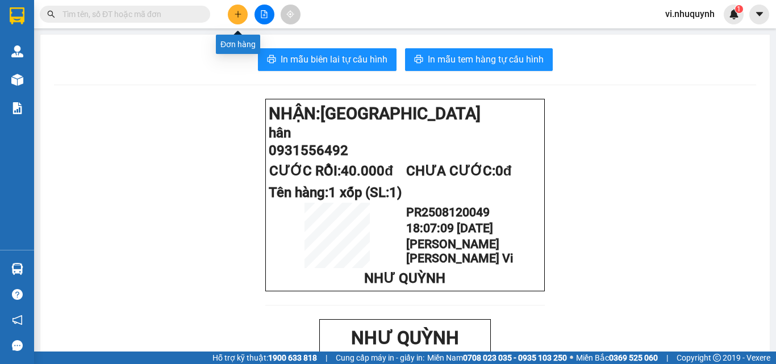
click at [237, 15] on icon "plus" at bounding box center [238, 14] width 8 height 8
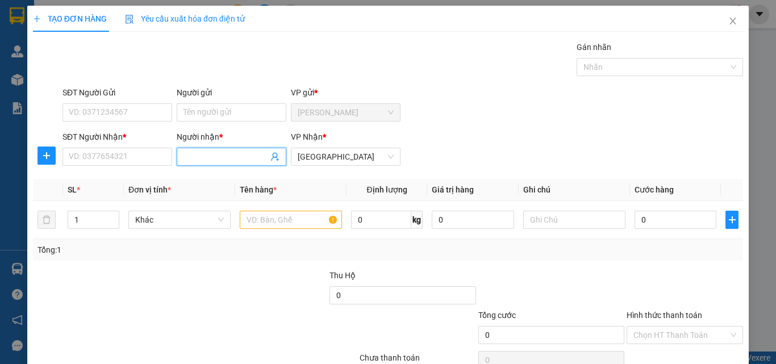
click at [199, 155] on input "Người nhận *" at bounding box center [225, 157] width 85 height 12
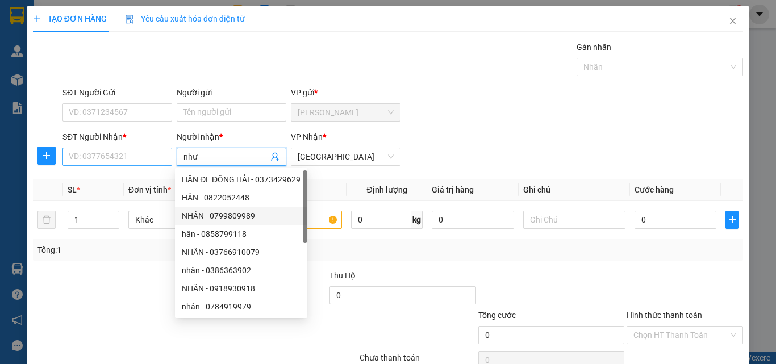
type input "như"
click at [100, 156] on input "SĐT Người Nhận *" at bounding box center [117, 157] width 110 height 18
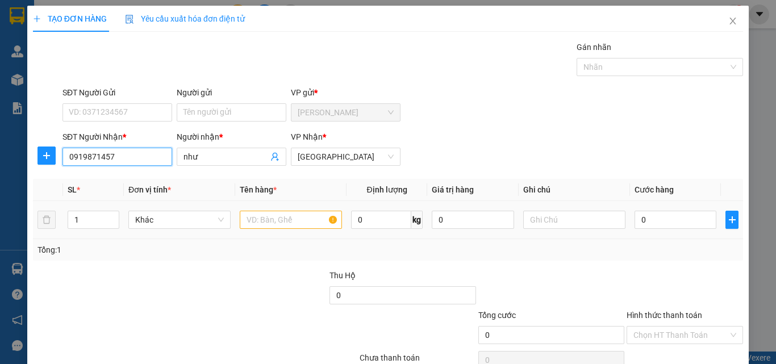
type input "0919871457"
click at [298, 220] on input "text" at bounding box center [291, 220] width 102 height 18
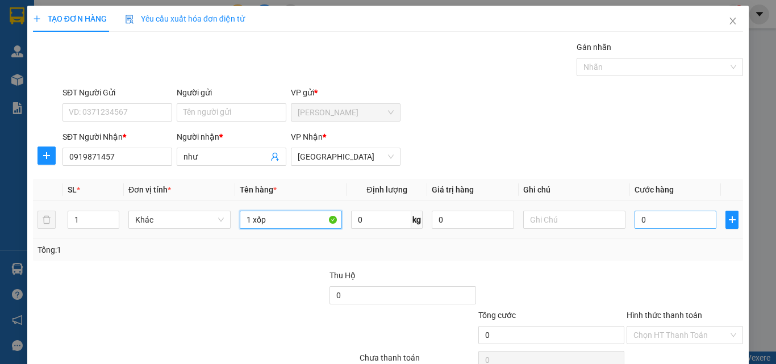
type input "1 xốp"
click at [654, 225] on input "0" at bounding box center [675, 220] width 82 height 18
type input "3"
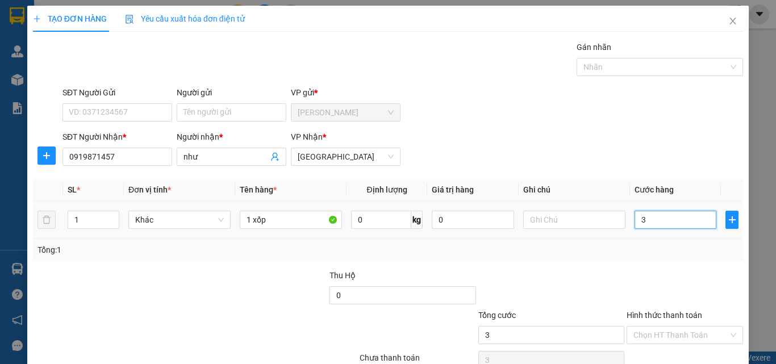
type input "30"
type input "300"
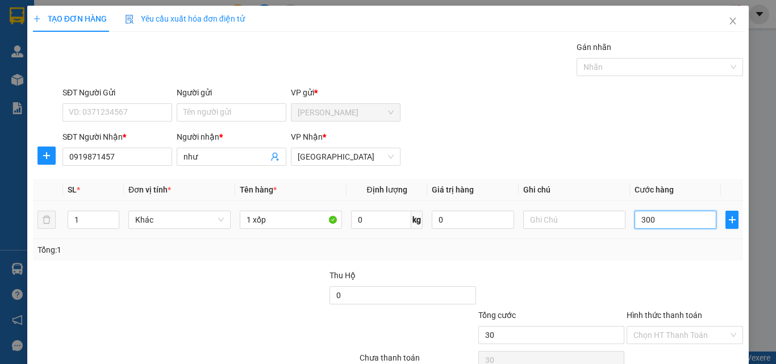
type input "300"
type input "3.000"
type input "30.000"
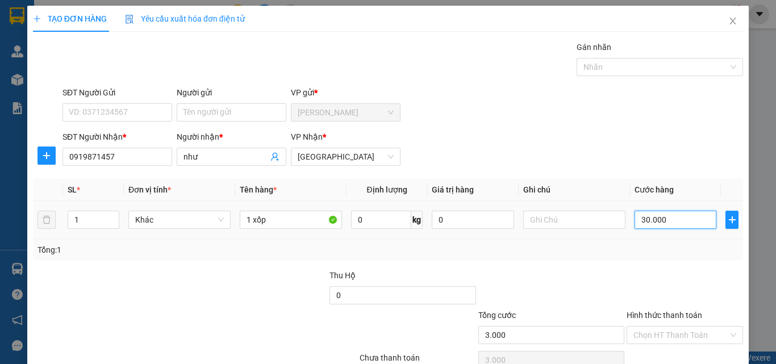
type input "30.000"
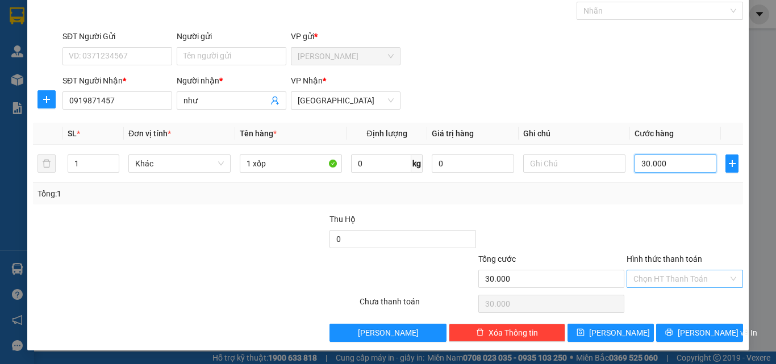
type input "30.000"
click at [657, 275] on input "Hình thức thanh toán" at bounding box center [680, 278] width 95 height 17
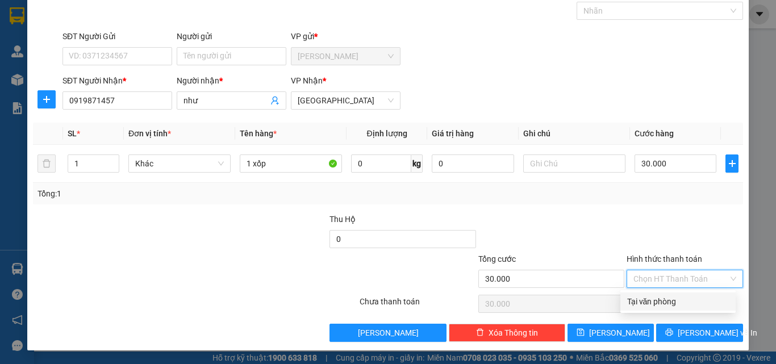
click at [657, 302] on div "Tại văn phòng" at bounding box center [678, 301] width 102 height 12
type input "0"
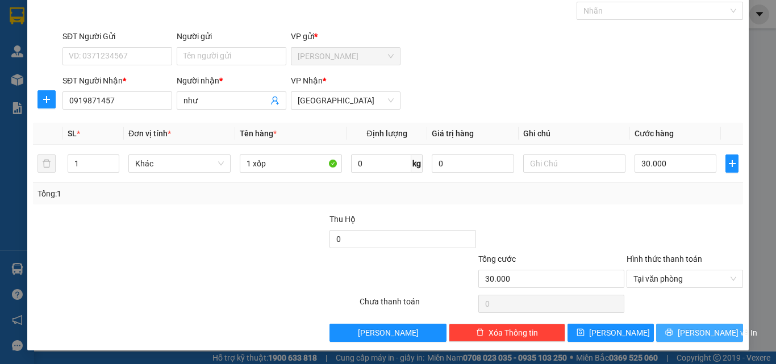
click at [686, 335] on span "[PERSON_NAME] và In" at bounding box center [718, 333] width 80 height 12
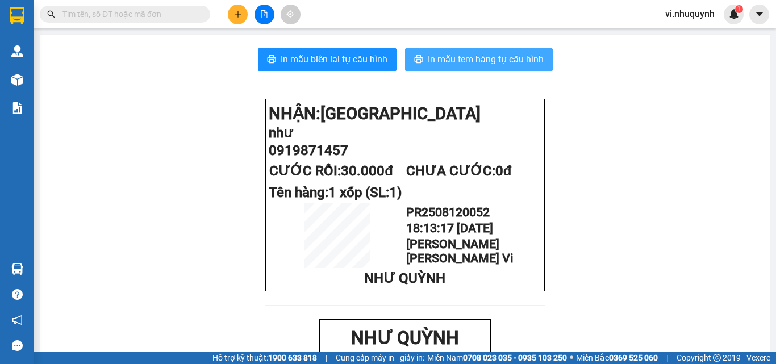
click at [476, 61] on span "In mẫu tem hàng tự cấu hình" at bounding box center [486, 59] width 116 height 14
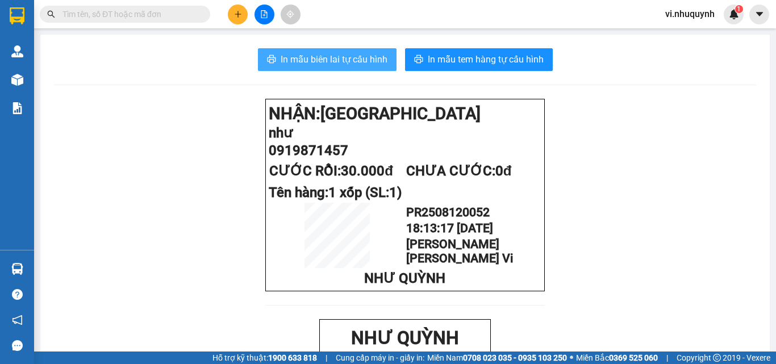
click at [344, 64] on span "In mẫu biên lai tự cấu hình" at bounding box center [334, 59] width 107 height 14
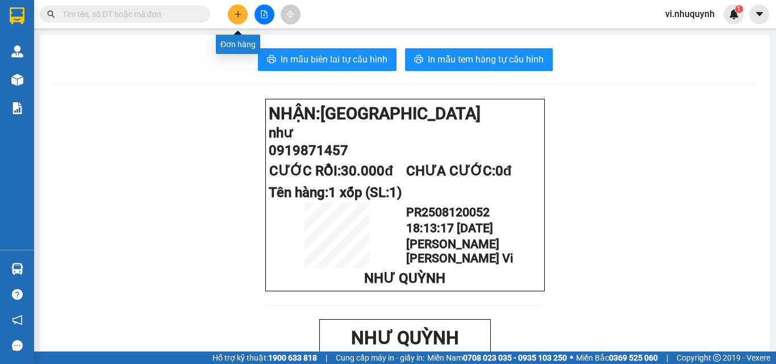
click at [237, 16] on icon "plus" at bounding box center [238, 14] width 8 height 8
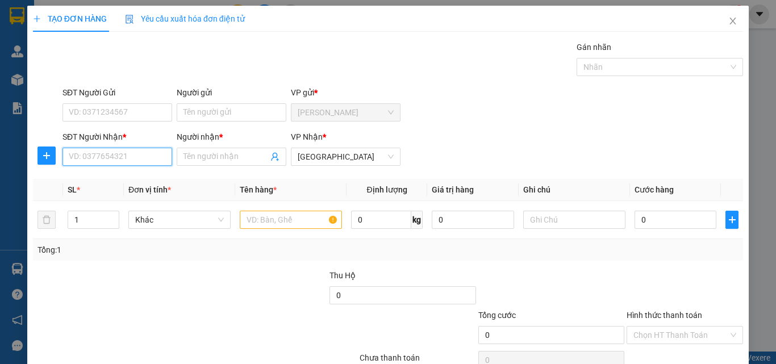
click at [101, 153] on input "SĐT Người Nhận *" at bounding box center [117, 157] width 110 height 18
type input "0933665655"
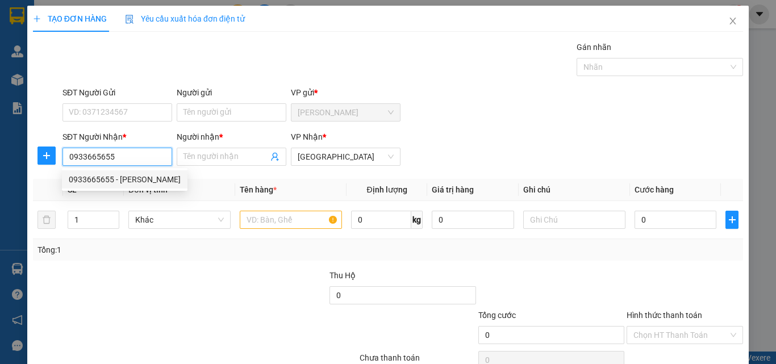
click at [133, 181] on div "0933665655 - [PERSON_NAME]" at bounding box center [125, 179] width 112 height 12
type input "phong labo"
type input "20.000"
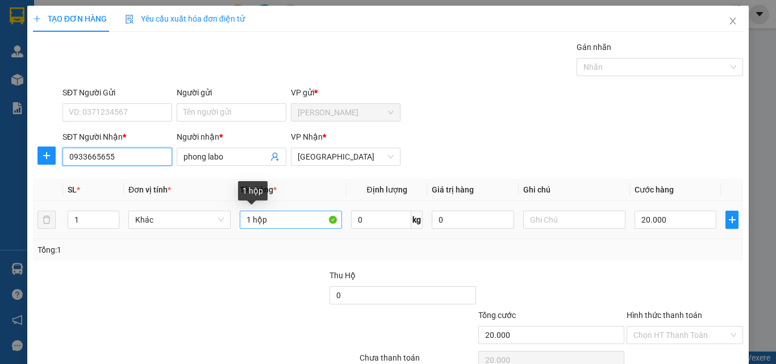
type input "0933665655"
drag, startPoint x: 279, startPoint y: 219, endPoint x: 260, endPoint y: 228, distance: 21.3
click at [203, 227] on tr "1 Khác 1 hộp 0 kg 0 20.000" at bounding box center [388, 220] width 710 height 38
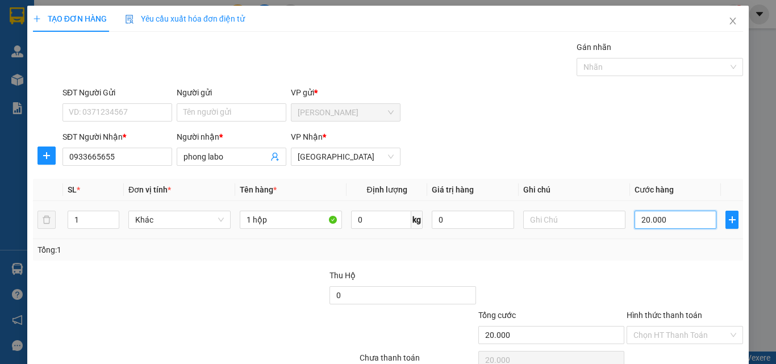
click at [687, 220] on input "20.000" at bounding box center [675, 220] width 82 height 18
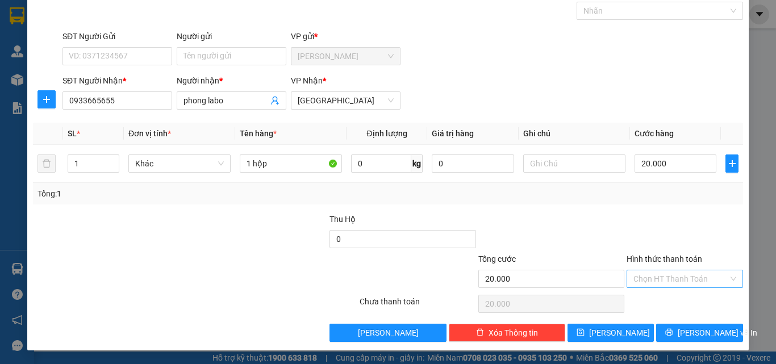
click at [668, 279] on input "Hình thức thanh toán" at bounding box center [680, 278] width 95 height 17
click at [669, 304] on div "Tại văn phòng" at bounding box center [678, 301] width 102 height 12
type input "0"
click at [697, 337] on span "[PERSON_NAME] và In" at bounding box center [718, 333] width 80 height 12
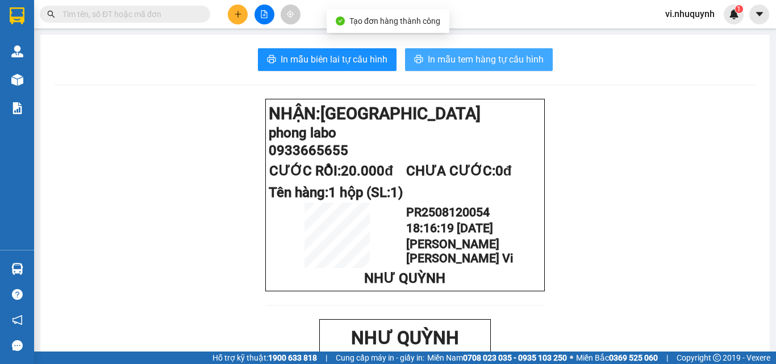
click at [457, 55] on span "In mẫu tem hàng tự cấu hình" at bounding box center [486, 59] width 116 height 14
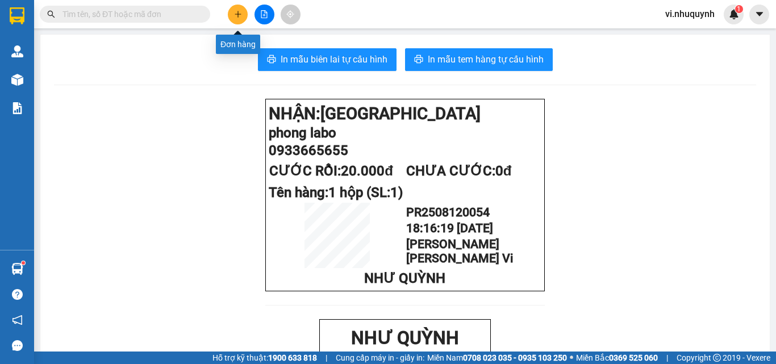
click at [240, 14] on icon "plus" at bounding box center [238, 14] width 6 height 1
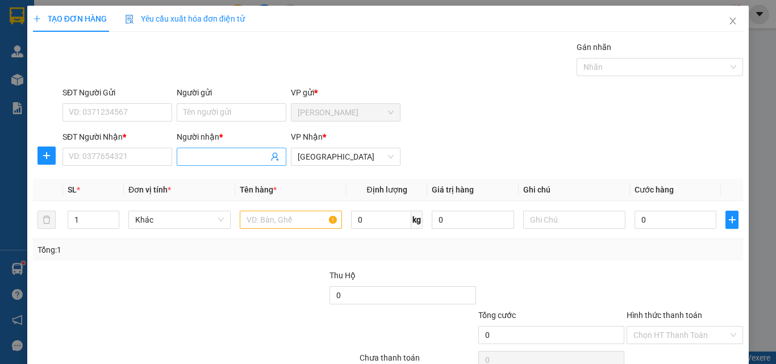
click at [191, 161] on input "Người nhận *" at bounding box center [225, 157] width 85 height 12
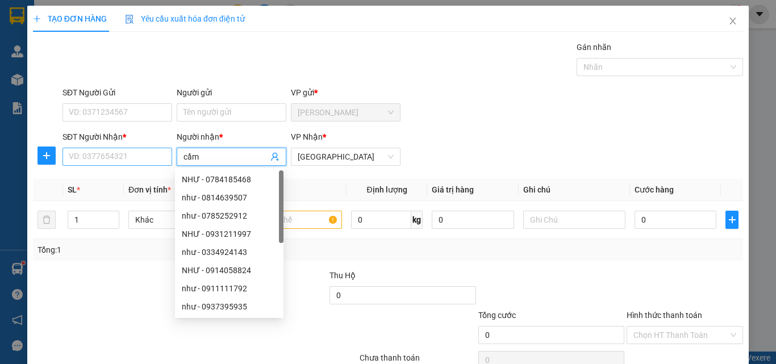
type input "cầm"
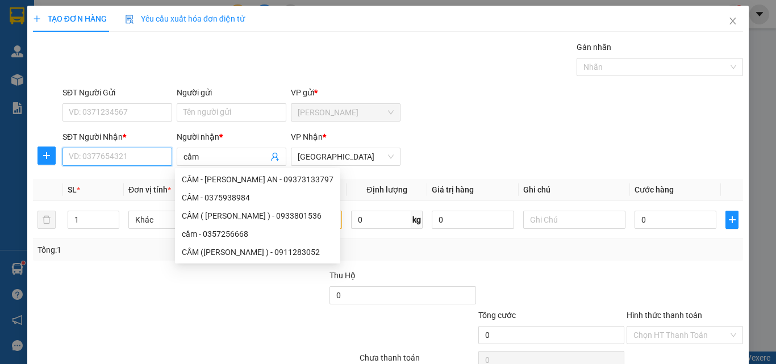
click at [141, 149] on input "SĐT Người Nhận *" at bounding box center [117, 157] width 110 height 18
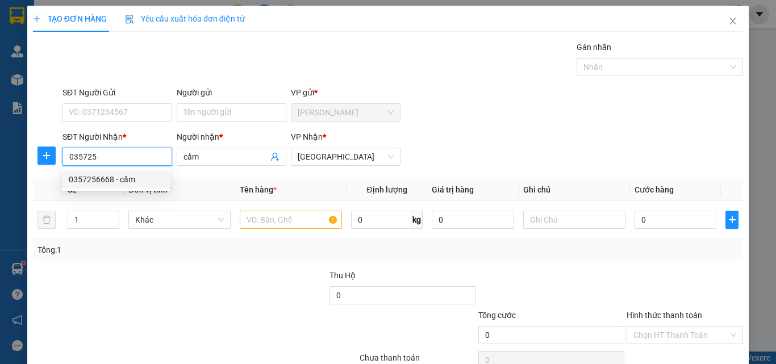
click at [130, 178] on div "0357256668 - cầm" at bounding box center [116, 179] width 95 height 12
type input "0357256668"
type input "30.000"
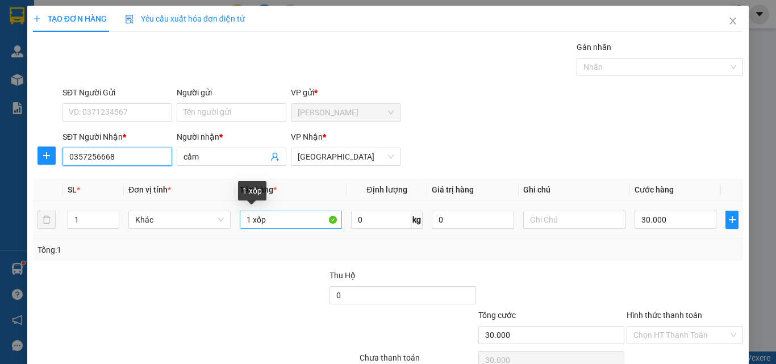
type input "0357256668"
click at [293, 222] on input "1 xốp" at bounding box center [291, 220] width 102 height 18
type input "1 bịch trắng"
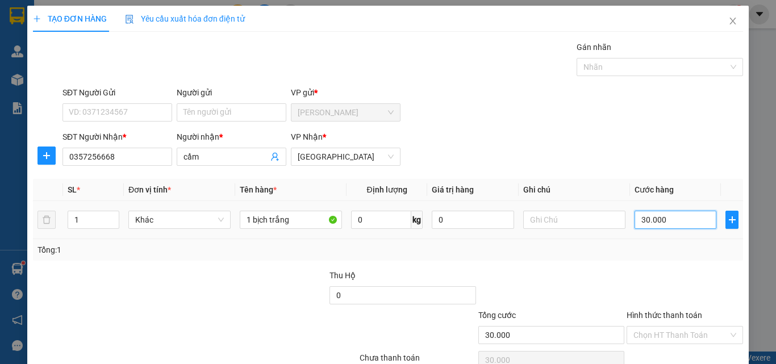
click at [663, 218] on input "30.000" at bounding box center [675, 220] width 82 height 18
type input "2"
type input "20"
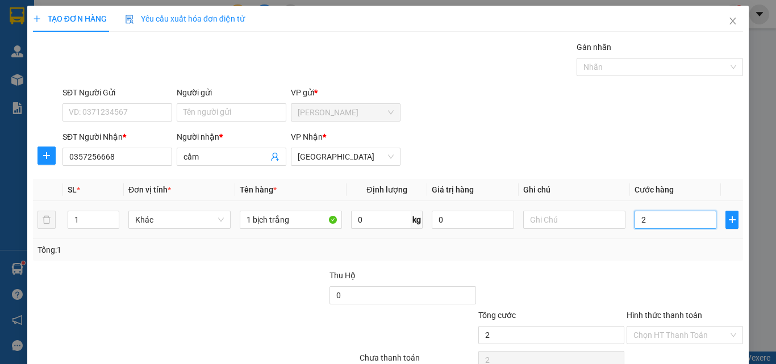
type input "20"
type input "200"
type input "2.000"
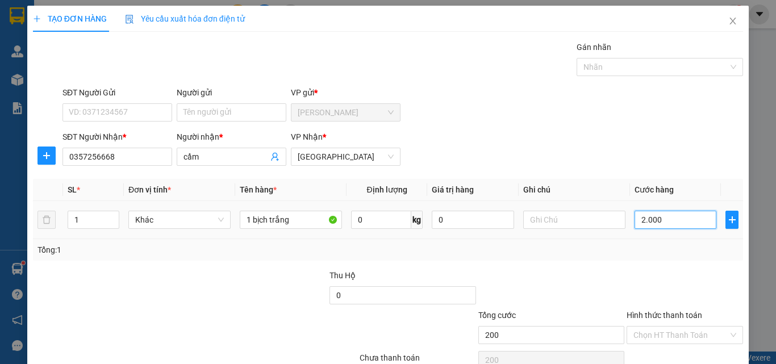
type input "2.000"
type input "20.000"
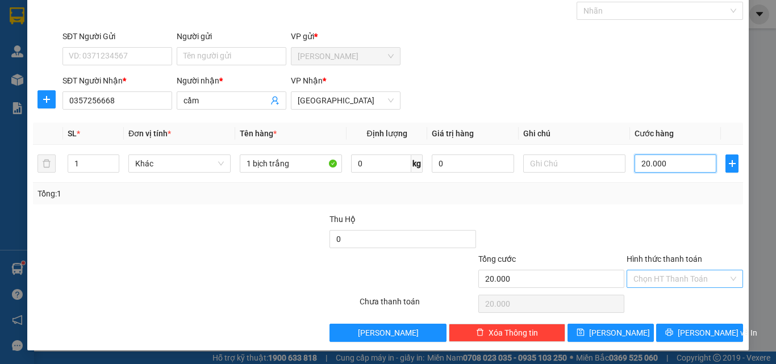
type input "20.000"
click at [671, 277] on input "Hình thức thanh toán" at bounding box center [680, 278] width 95 height 17
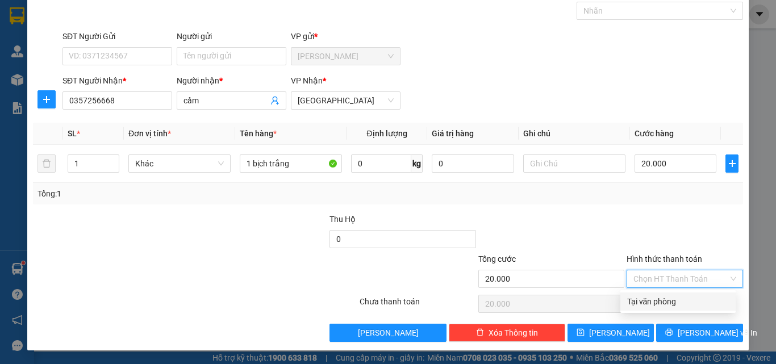
click at [674, 298] on div "Tại văn phòng" at bounding box center [678, 301] width 102 height 12
type input "0"
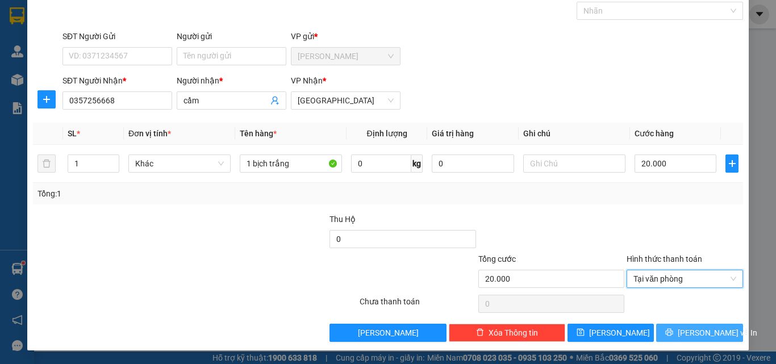
click at [690, 338] on span "[PERSON_NAME] và In" at bounding box center [718, 333] width 80 height 12
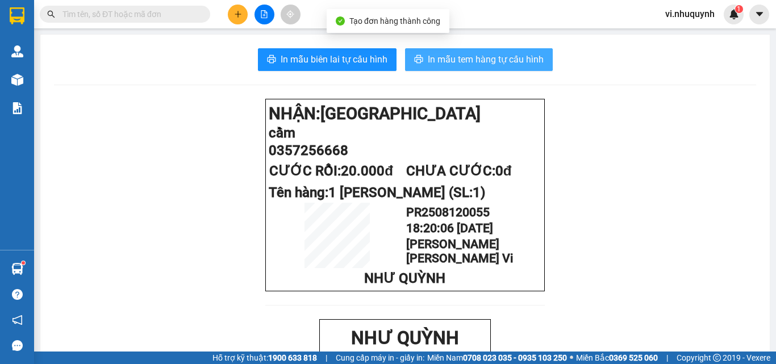
click at [467, 61] on span "In mẫu tem hàng tự cấu hình" at bounding box center [486, 59] width 116 height 14
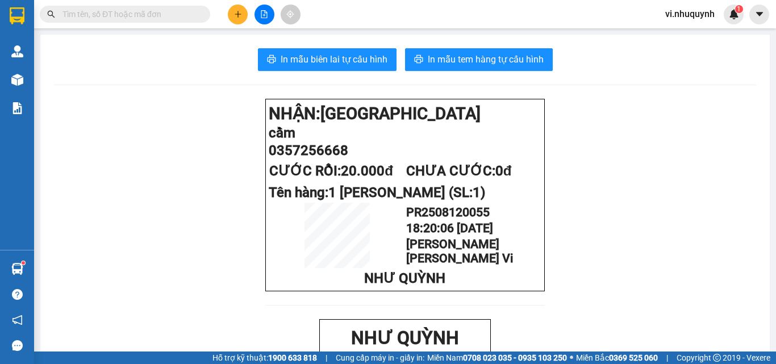
click at [349, 57] on span "In mẫu biên lai tự cấu hình" at bounding box center [334, 59] width 107 height 14
click at [236, 11] on icon "plus" at bounding box center [238, 14] width 8 height 8
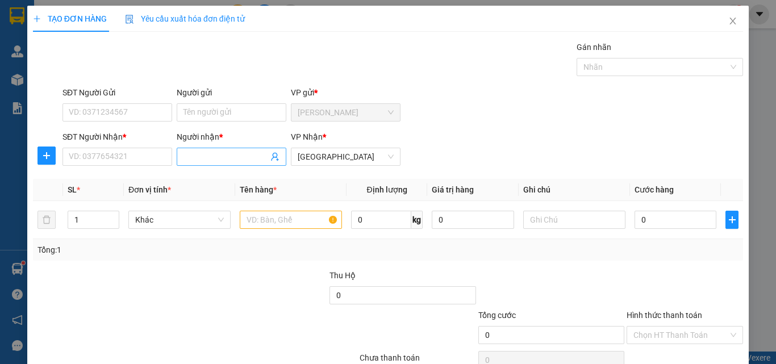
click at [222, 156] on input "Người nhận *" at bounding box center [225, 157] width 85 height 12
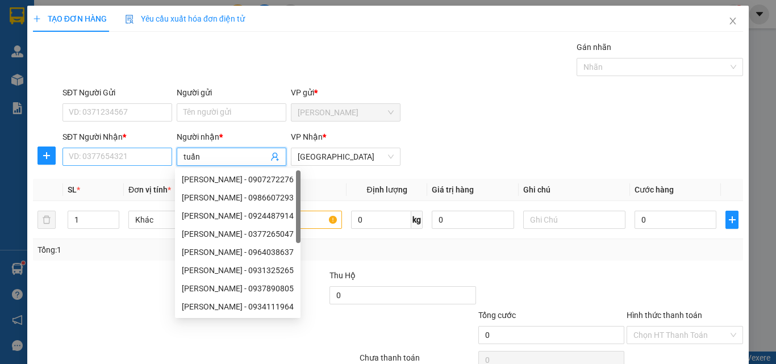
type input "tuấn"
click at [139, 152] on input "SĐT Người Nhận *" at bounding box center [117, 157] width 110 height 18
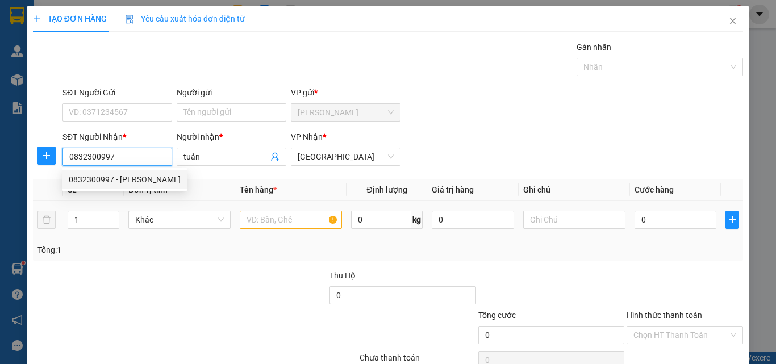
type input "0832300997"
click at [271, 219] on input "text" at bounding box center [291, 220] width 102 height 18
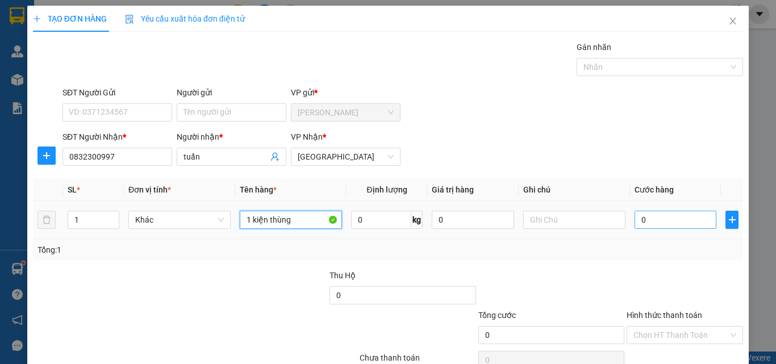
type input "1 kiện thùng"
click at [669, 220] on input "0" at bounding box center [675, 220] width 82 height 18
type input "5"
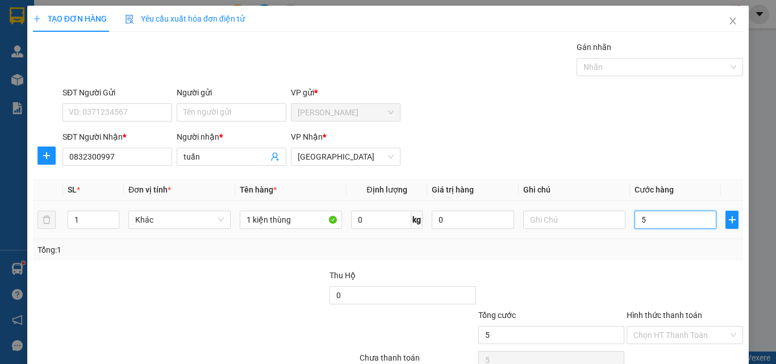
type input "50"
type input "500"
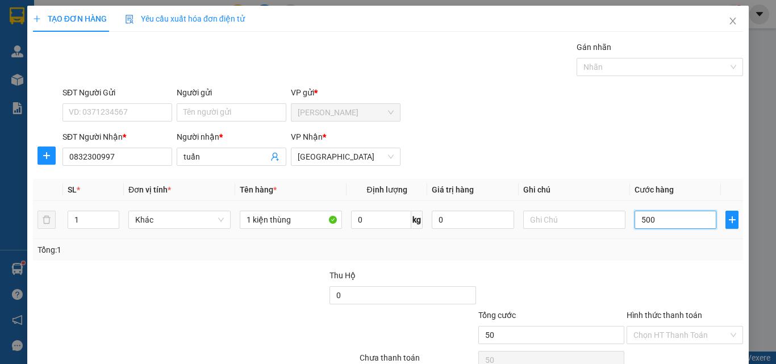
type input "500"
type input "5.000"
type input "50.000"
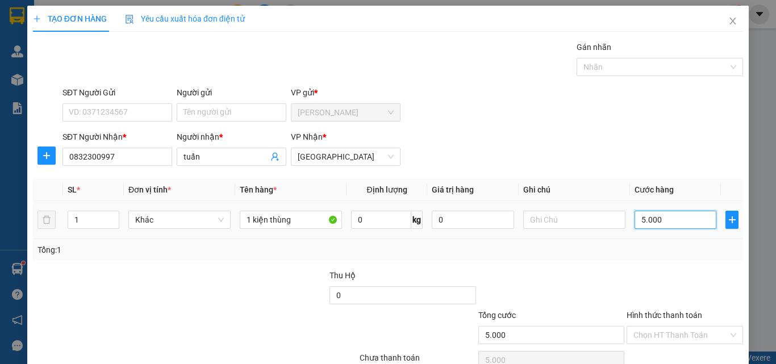
type input "50.000"
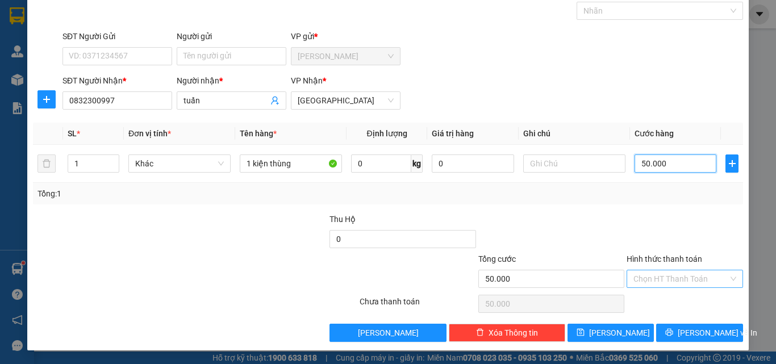
type input "50.000"
click at [673, 274] on input "Hình thức thanh toán" at bounding box center [680, 278] width 95 height 17
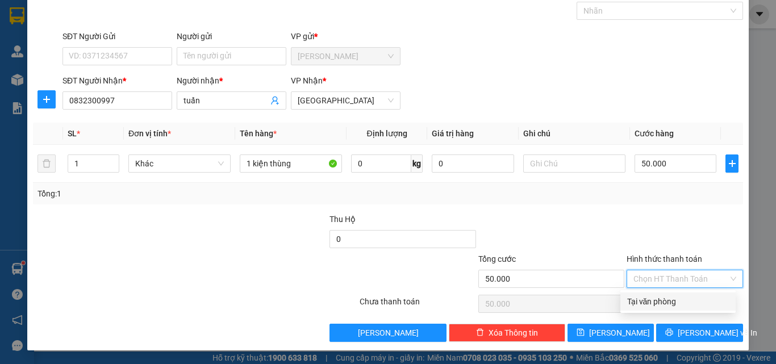
drag, startPoint x: 669, startPoint y: 298, endPoint x: 676, endPoint y: 306, distance: 10.0
click at [669, 299] on div "Tại văn phòng" at bounding box center [678, 301] width 102 height 12
type input "0"
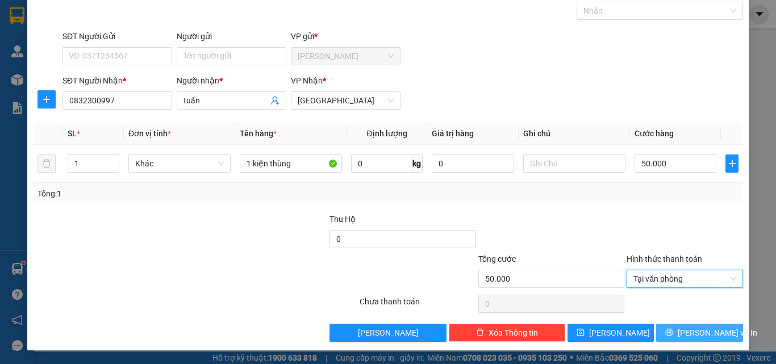
click at [689, 334] on span "[PERSON_NAME] và In" at bounding box center [718, 333] width 80 height 12
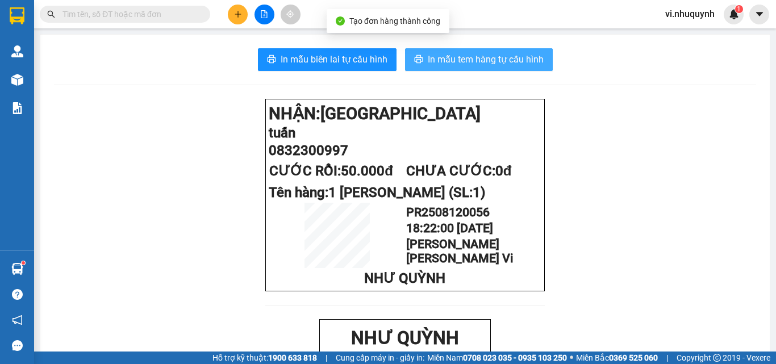
click at [471, 62] on span "In mẫu tem hàng tự cấu hình" at bounding box center [486, 59] width 116 height 14
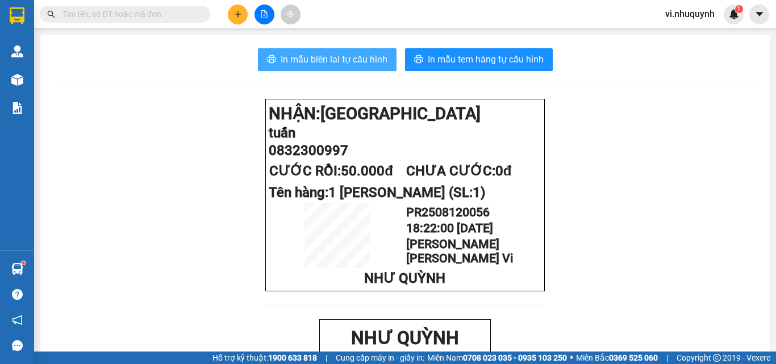
click at [319, 59] on span "In mẫu biên lai tự cấu hình" at bounding box center [334, 59] width 107 height 14
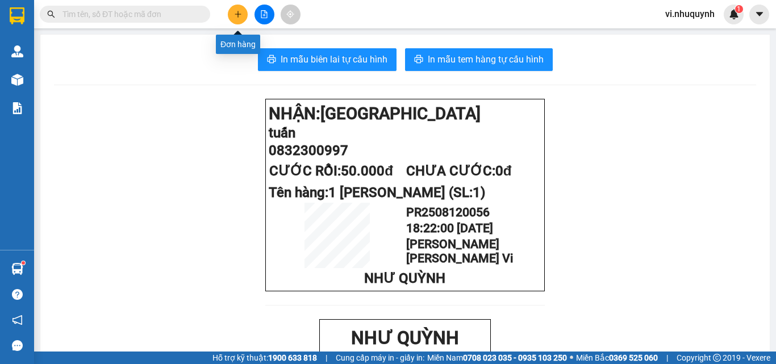
click at [240, 15] on icon "plus" at bounding box center [238, 14] width 8 height 8
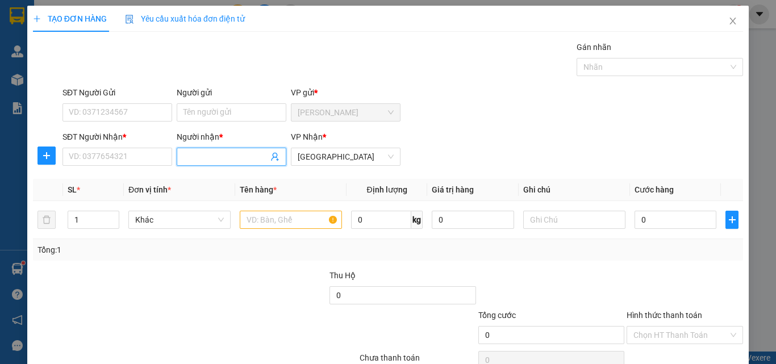
click at [201, 156] on input "Người nhận *" at bounding box center [225, 157] width 85 height 12
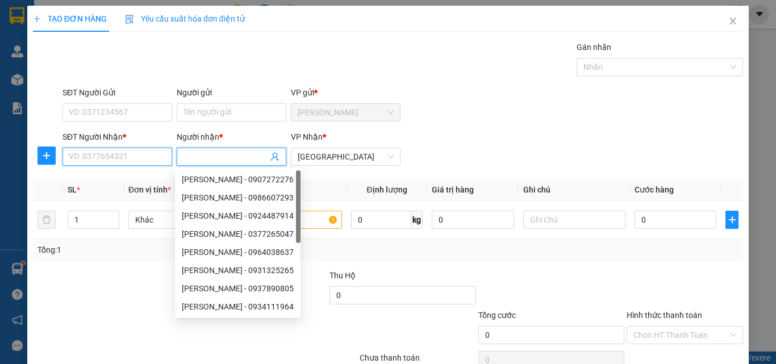
click at [123, 157] on input "SĐT Người Nhận *" at bounding box center [117, 157] width 110 height 18
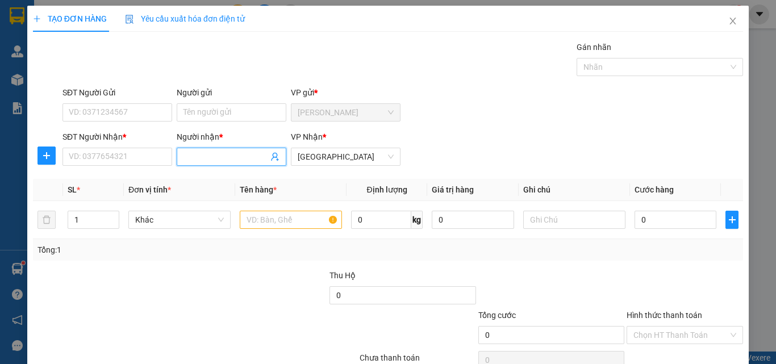
click at [205, 155] on input "Người nhận *" at bounding box center [225, 157] width 85 height 12
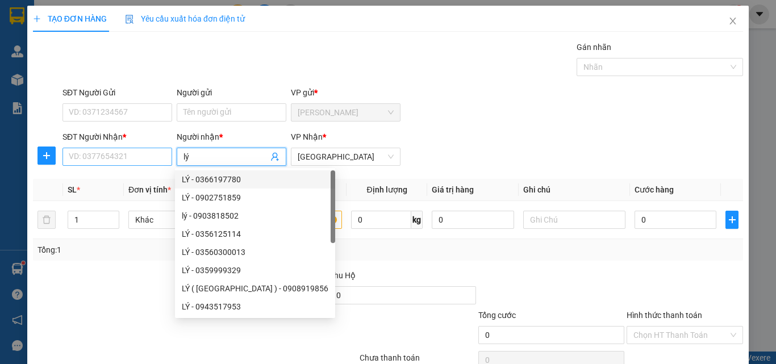
type input "lý"
click at [115, 153] on input "SĐT Người Nhận *" at bounding box center [117, 157] width 110 height 18
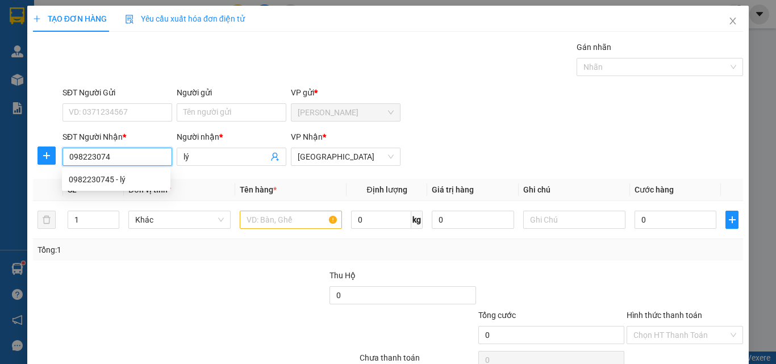
type input "0982230745"
click at [124, 186] on div "0982230745 - lý" at bounding box center [116, 179] width 108 height 18
type input "20.000"
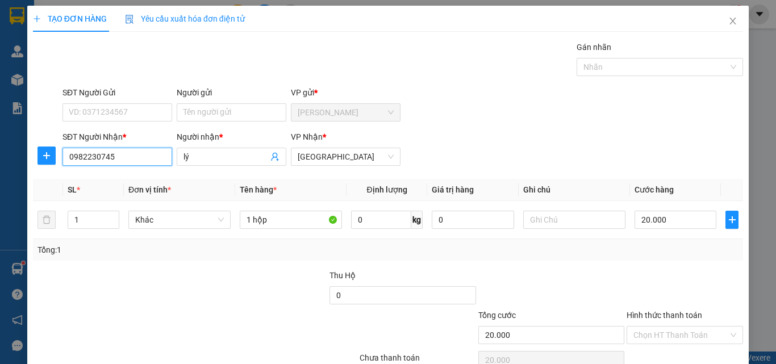
type input "0982230745"
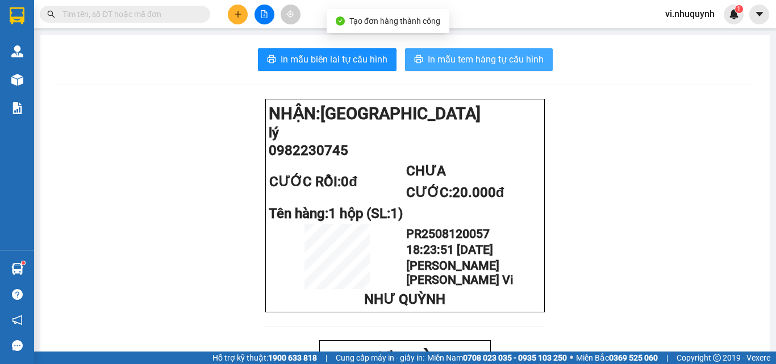
click at [464, 61] on span "In mẫu tem hàng tự cấu hình" at bounding box center [486, 59] width 116 height 14
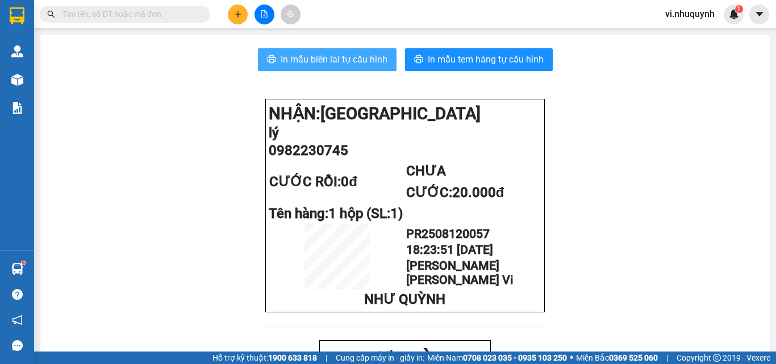
click at [337, 62] on span "In mẫu biên lai tự cấu hình" at bounding box center [334, 59] width 107 height 14
click at [149, 12] on input "text" at bounding box center [129, 14] width 134 height 12
type input "847"
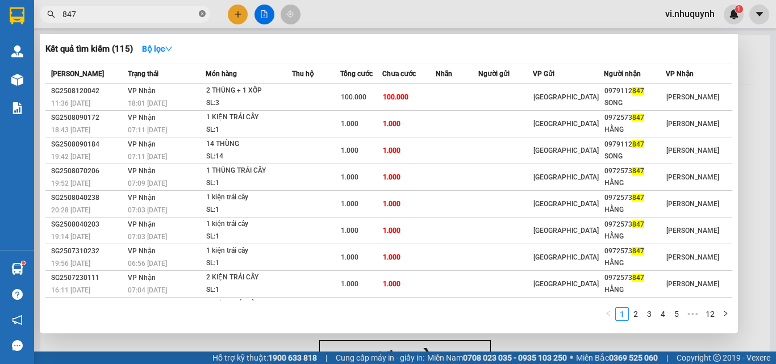
click at [201, 14] on icon "close-circle" at bounding box center [202, 13] width 7 height 7
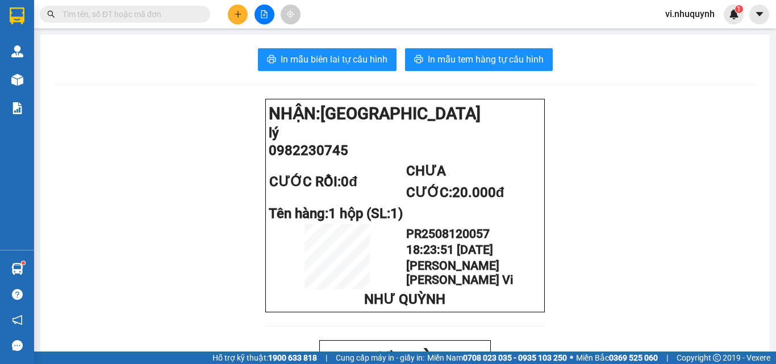
click at [146, 13] on input "text" at bounding box center [129, 14] width 134 height 12
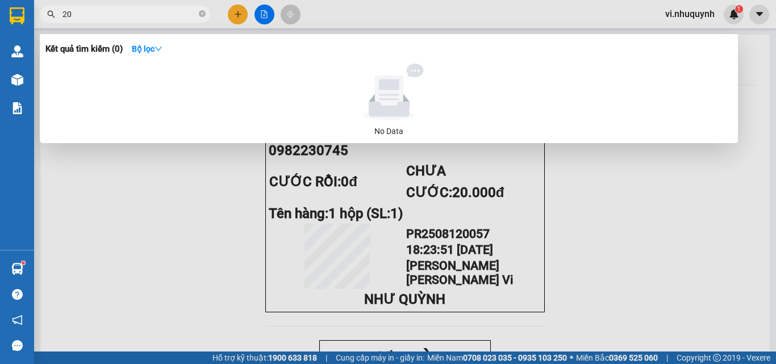
type input "2"
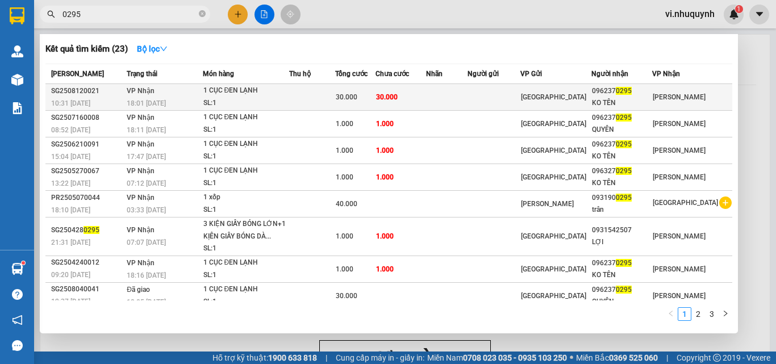
type input "0295"
click at [652, 99] on div "KO TÊN" at bounding box center [622, 103] width 60 height 12
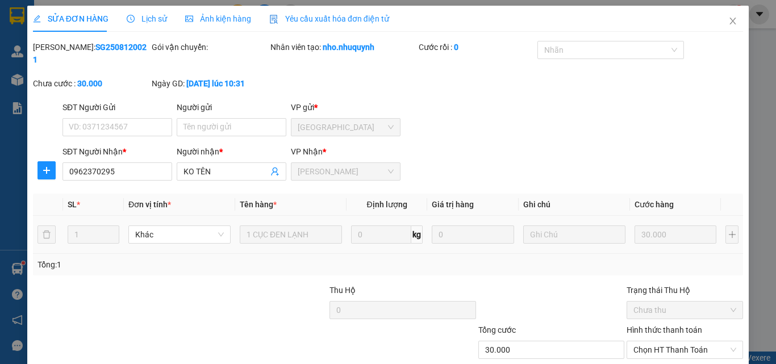
type input "0962370295"
type input "KO TÊN"
type input "30.000"
click at [642, 341] on span "Chọn HT Thanh Toán" at bounding box center [684, 349] width 103 height 17
click at [651, 344] on div "Tại văn phòng" at bounding box center [678, 360] width 102 height 12
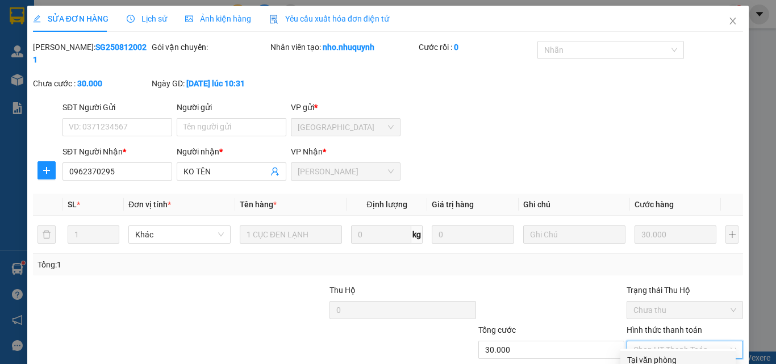
type input "0"
click at [728, 21] on icon "close" at bounding box center [732, 20] width 9 height 9
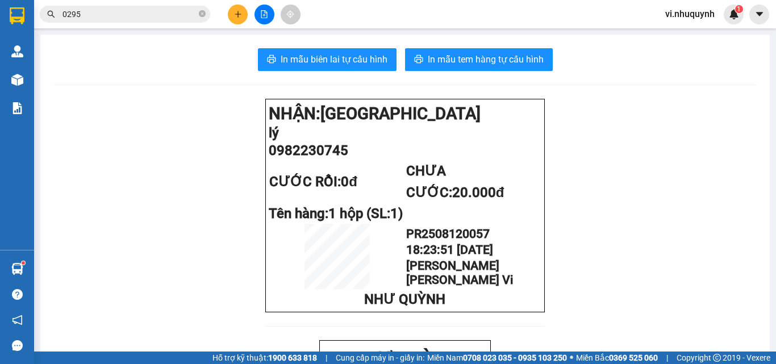
click at [141, 14] on input "0295" at bounding box center [129, 14] width 134 height 12
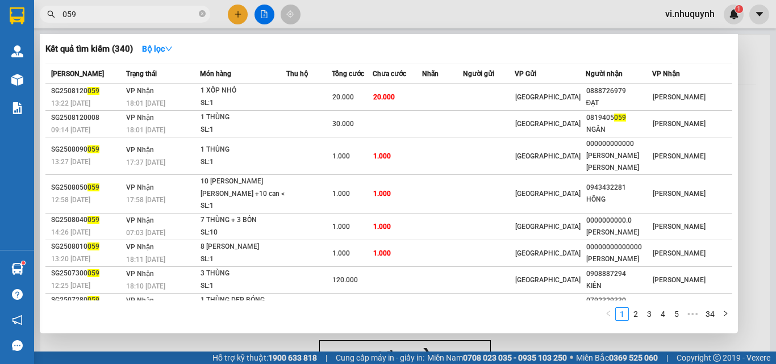
click at [237, 15] on div at bounding box center [388, 182] width 776 height 364
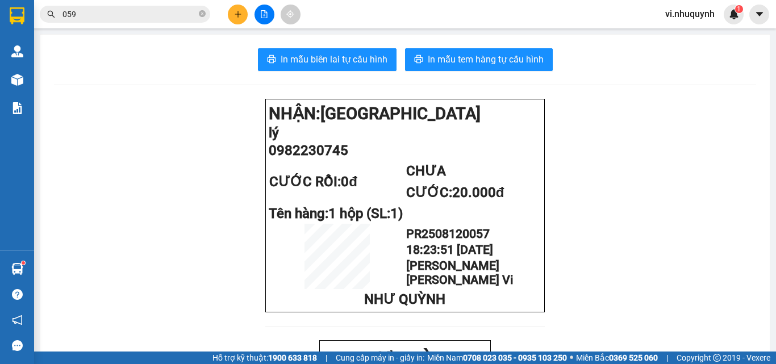
click at [152, 13] on input "059" at bounding box center [129, 14] width 134 height 12
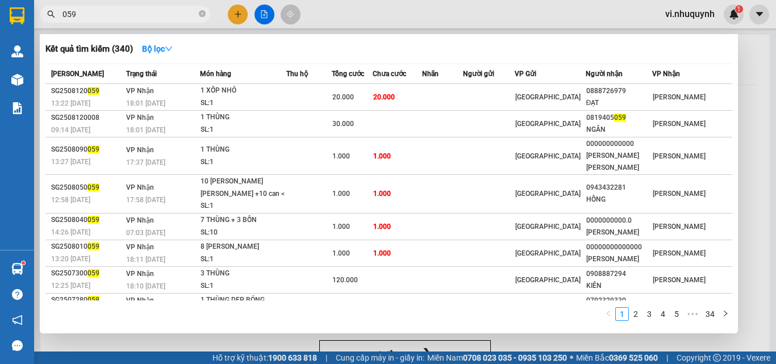
click at [152, 13] on input "059" at bounding box center [129, 14] width 134 height 12
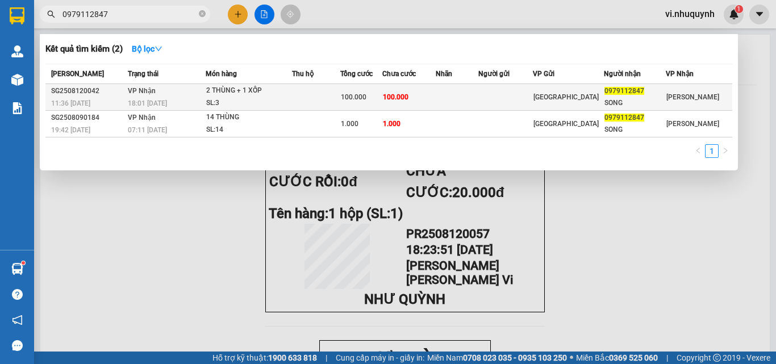
type input "0979112847"
click at [628, 95] on span "0979112847" at bounding box center [624, 91] width 40 height 8
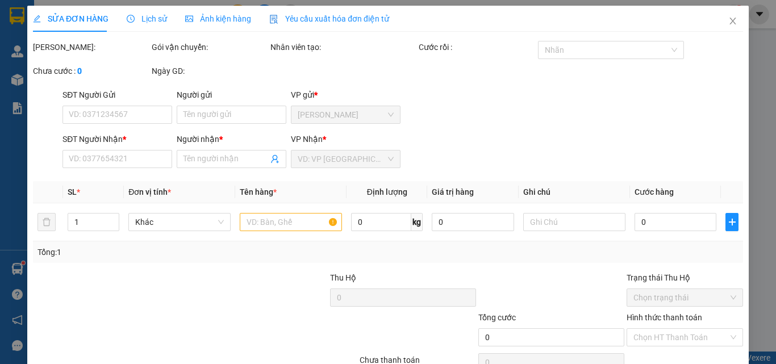
type input "0979112847"
type input "SONG"
type input "100.000"
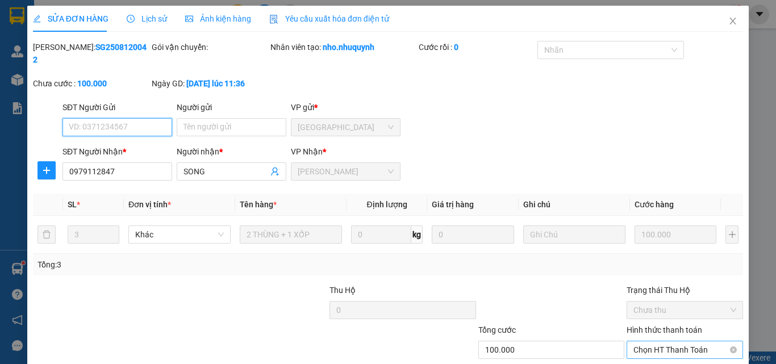
click at [636, 341] on span "Chọn HT Thanh Toán" at bounding box center [684, 349] width 103 height 17
drag, startPoint x: 645, startPoint y: 302, endPoint x: 478, endPoint y: 337, distance: 170.2
click at [645, 344] on div "Tại văn phòng" at bounding box center [678, 360] width 102 height 12
type input "0"
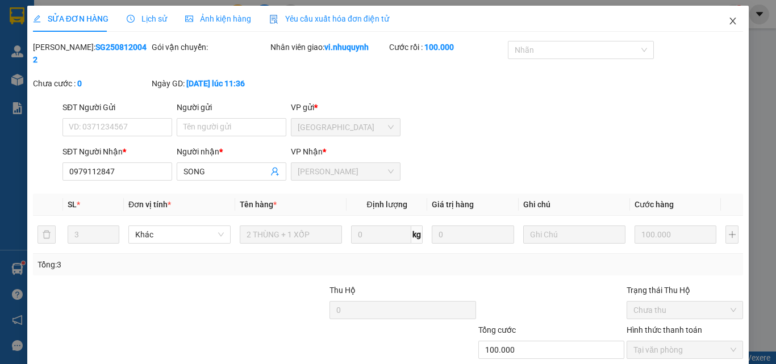
click at [730, 22] on icon "close" at bounding box center [733, 21] width 6 height 7
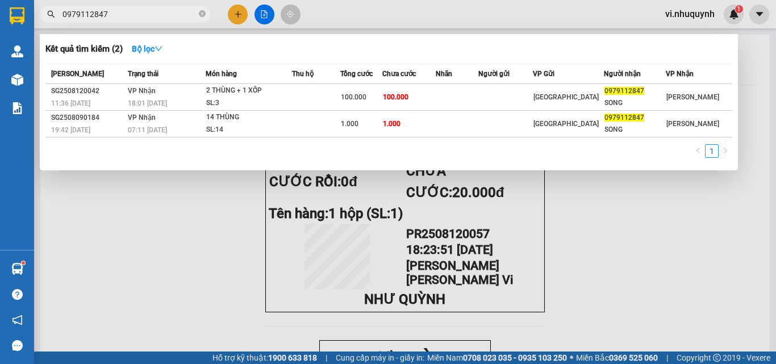
click at [139, 11] on input "0979112847" at bounding box center [129, 14] width 134 height 12
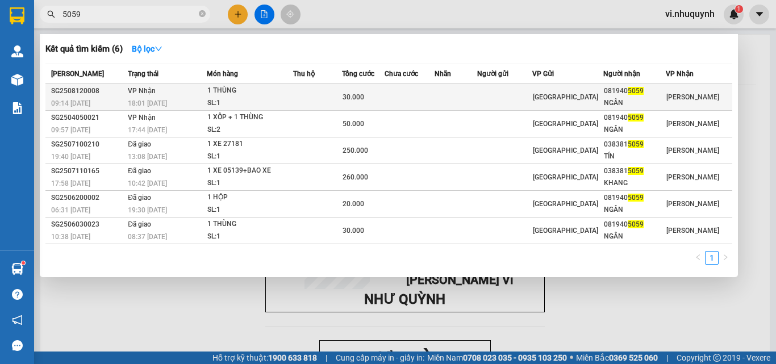
type input "5059"
click at [627, 103] on div "NGÂN" at bounding box center [634, 103] width 61 height 12
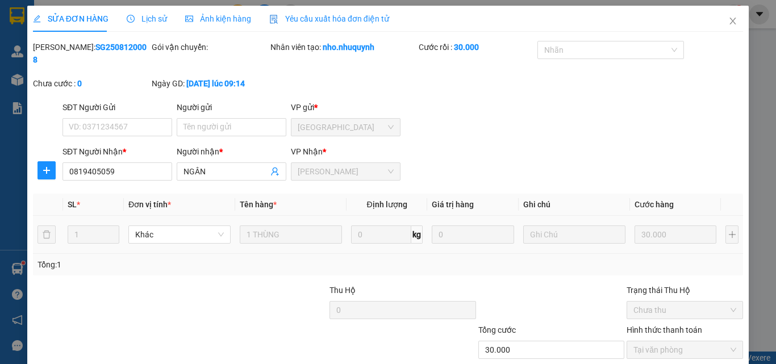
type input "0819405059"
type input "NGÂN"
type input "30.000"
click at [730, 24] on icon "close" at bounding box center [733, 21] width 6 height 7
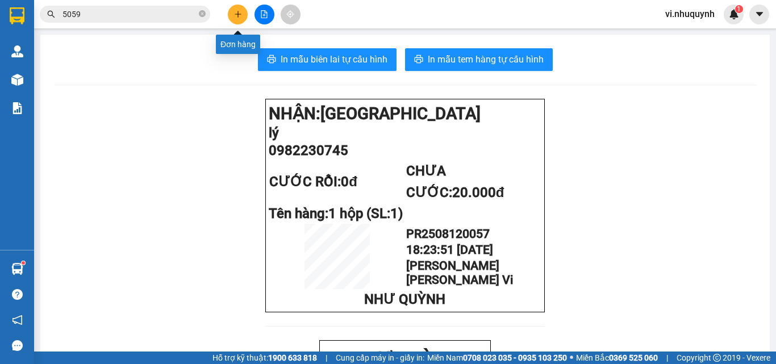
click at [240, 15] on icon "plus" at bounding box center [238, 14] width 8 height 8
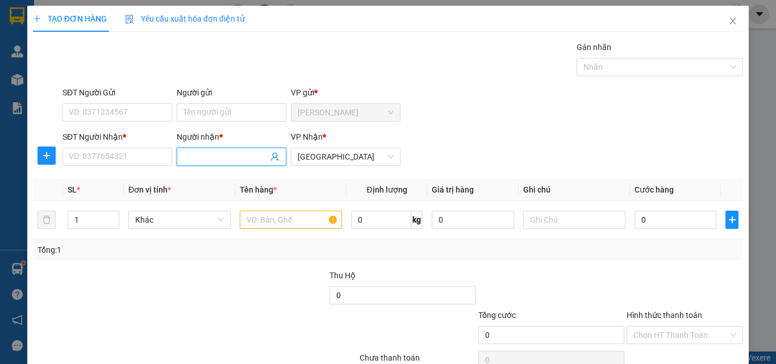
click at [224, 157] on input "Người nhận *" at bounding box center [225, 157] width 85 height 12
